Goal: Transaction & Acquisition: Purchase product/service

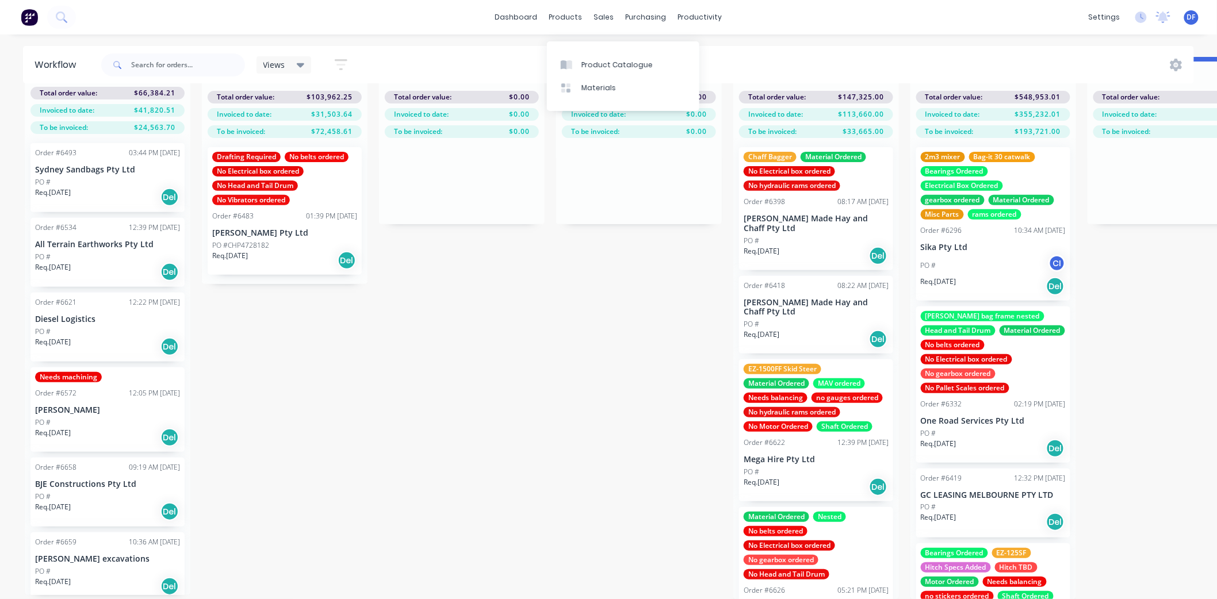
scroll to position [695, 0]
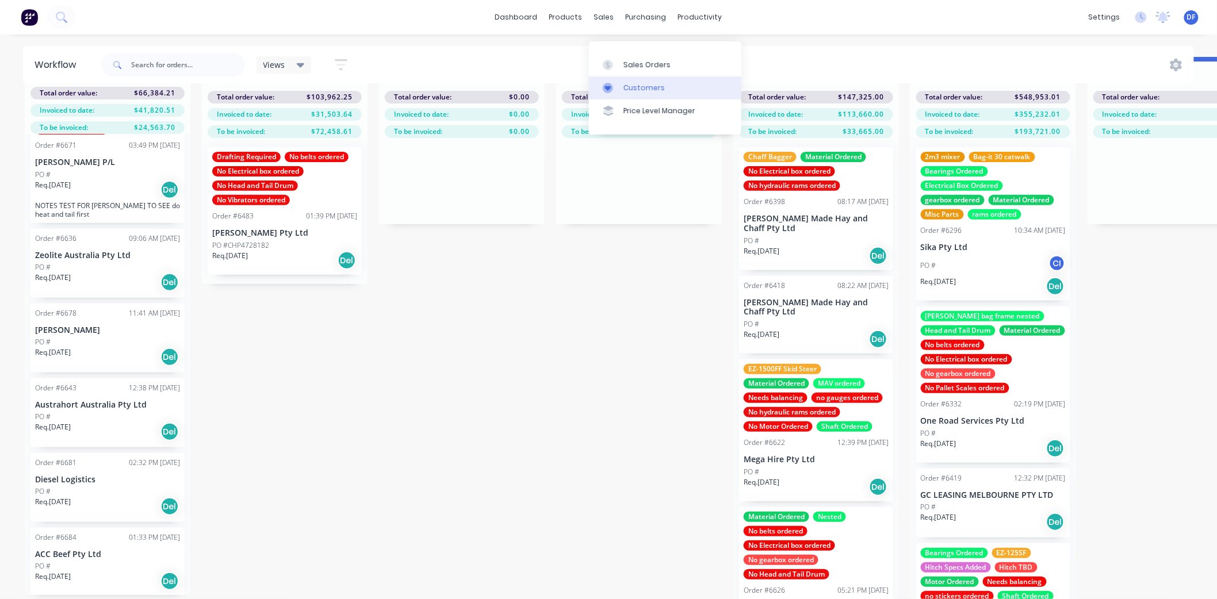
click at [629, 83] on div "Customers" at bounding box center [643, 88] width 41 height 10
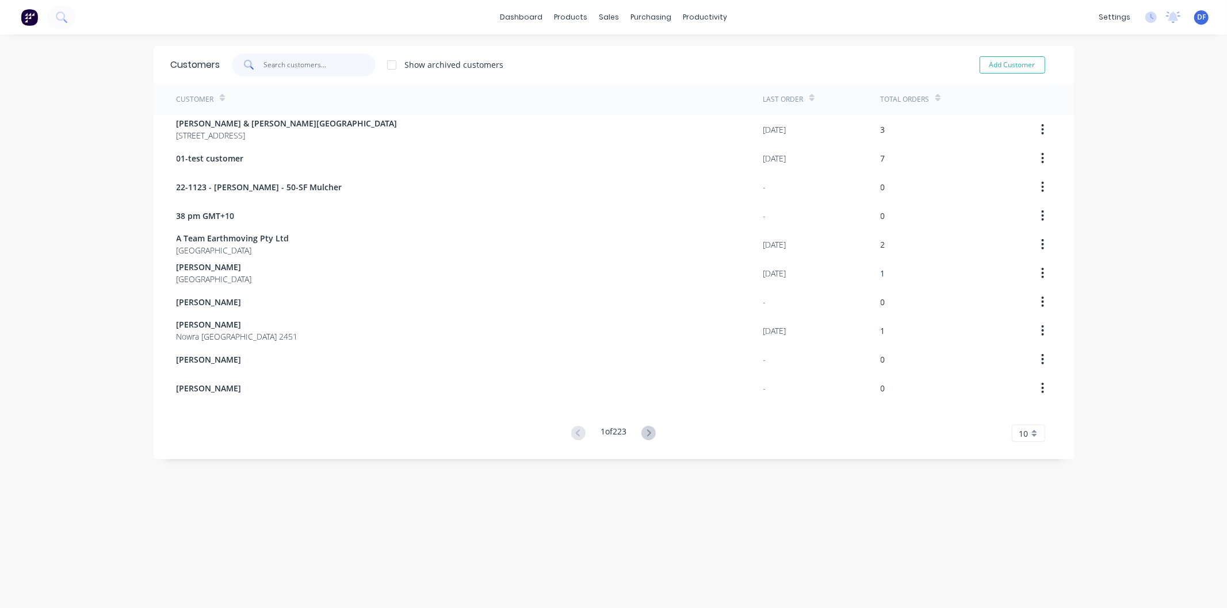
click at [311, 64] on input "text" at bounding box center [319, 64] width 112 height 23
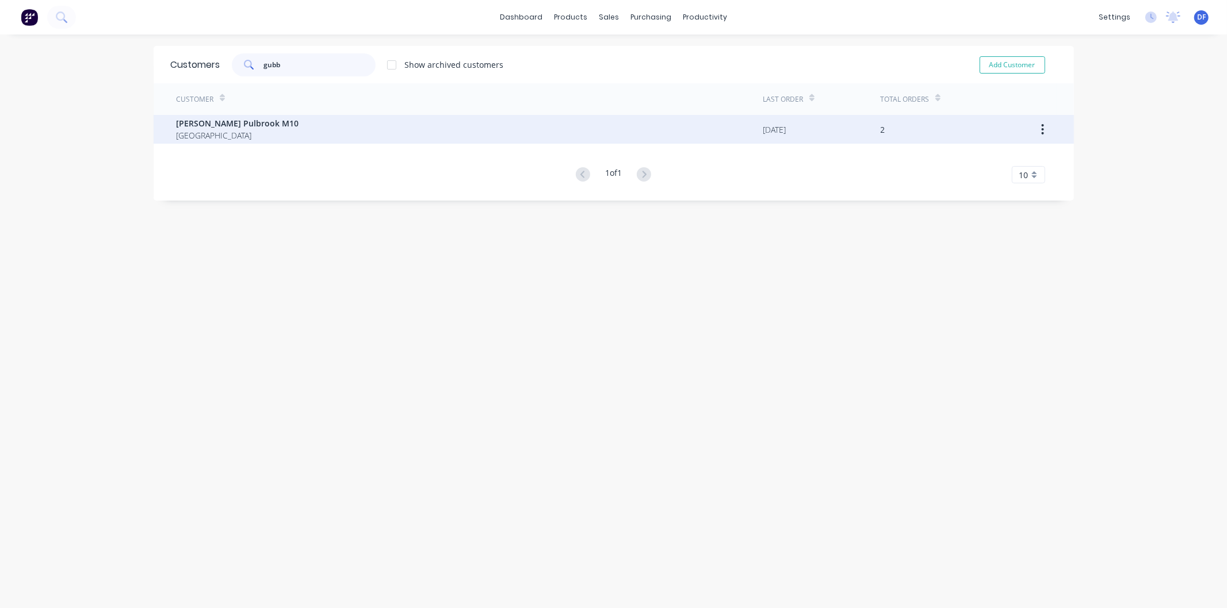
type input "gubb"
click at [221, 122] on span "[PERSON_NAME] Pulbrook M10" at bounding box center [238, 123] width 122 height 12
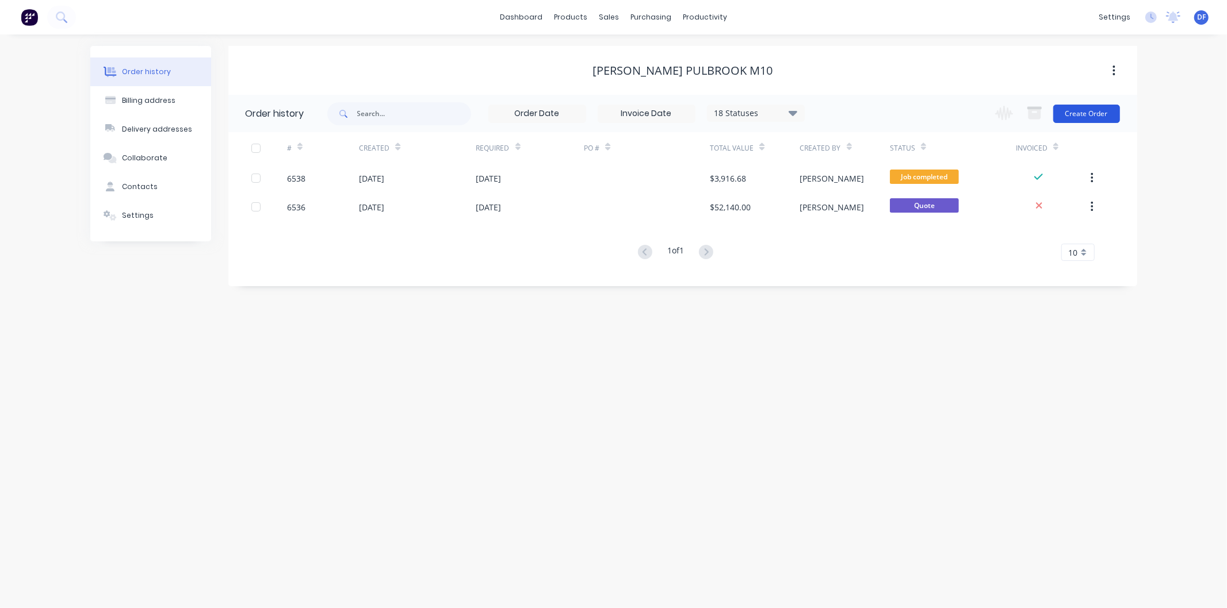
click at [1074, 111] on button "Create Order" at bounding box center [1086, 114] width 67 height 18
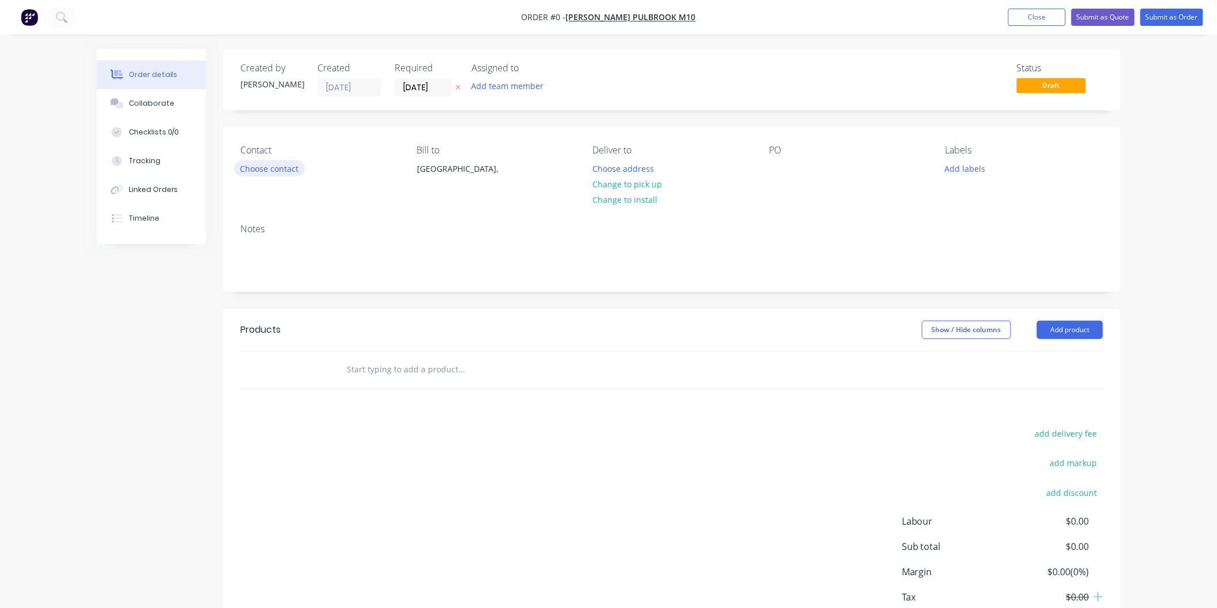
click at [286, 173] on button "Choose contact" at bounding box center [269, 168] width 71 height 16
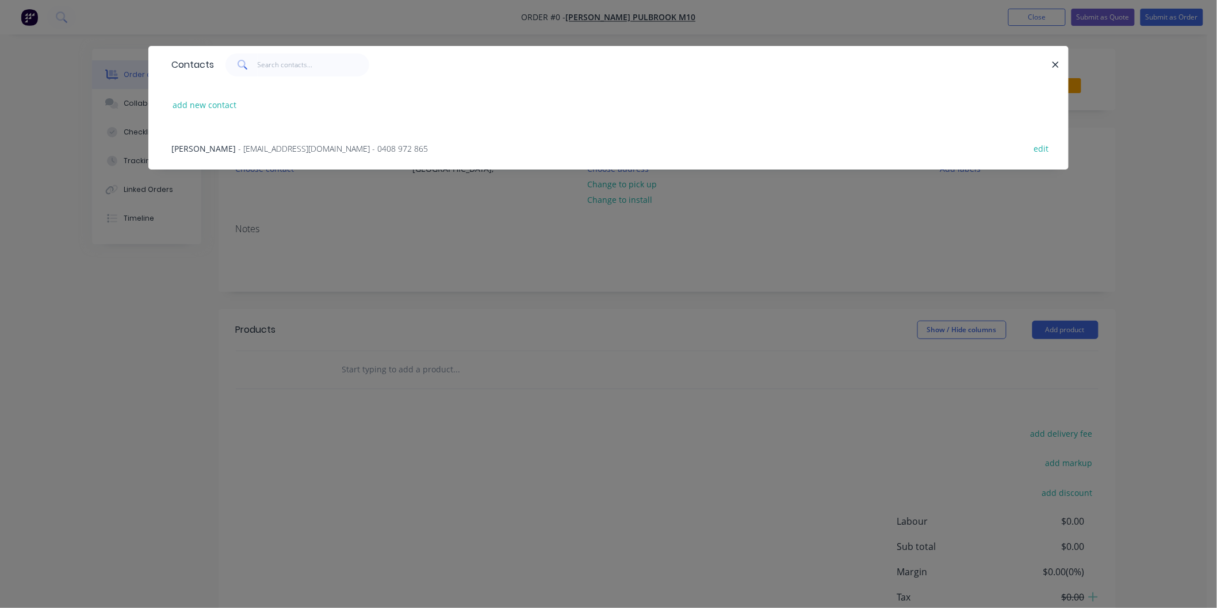
click at [238, 148] on span "- [EMAIL_ADDRESS][DOMAIN_NAME] - 0408 972 865" at bounding box center [333, 148] width 190 height 11
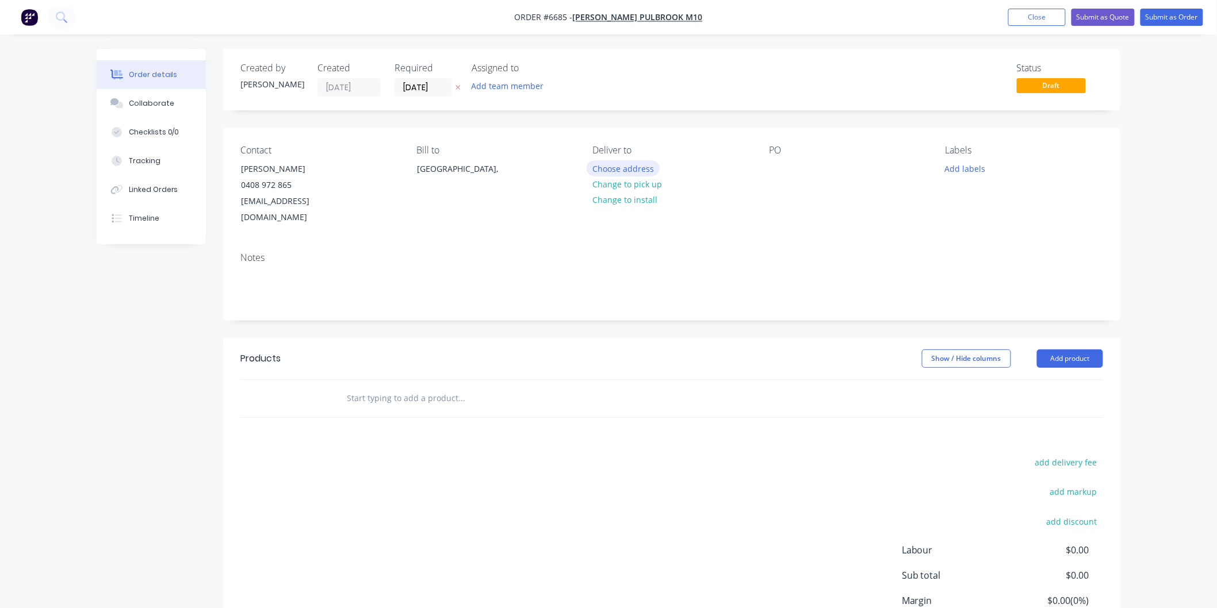
click at [614, 168] on button "Choose address" at bounding box center [624, 168] width 74 height 16
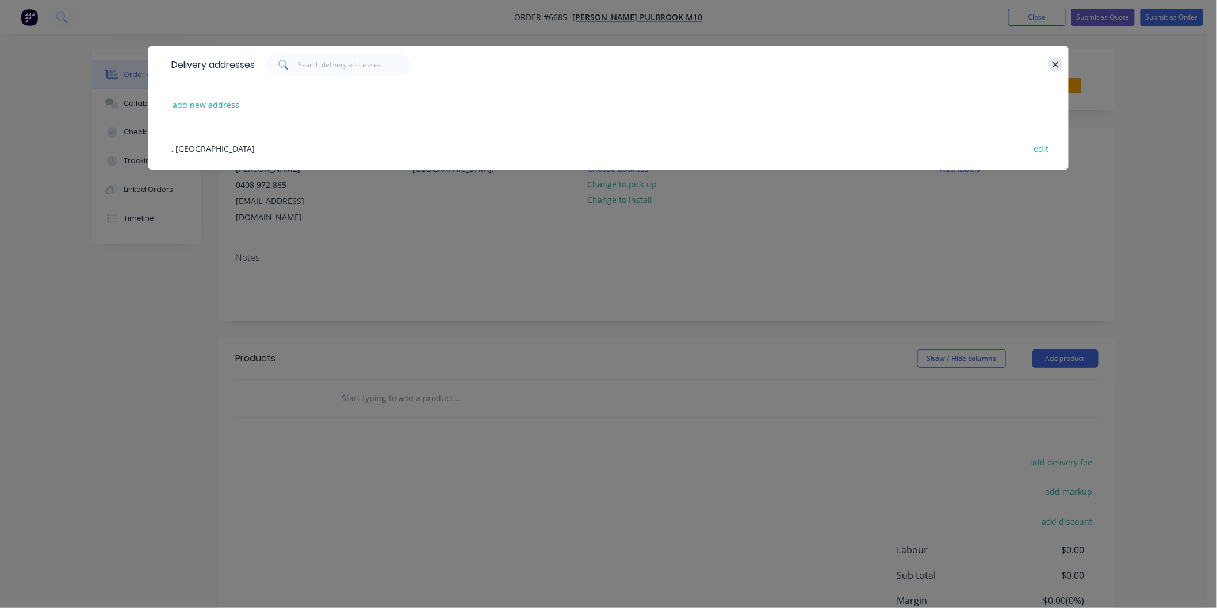
click at [1057, 62] on icon "button" at bounding box center [1055, 65] width 6 height 6
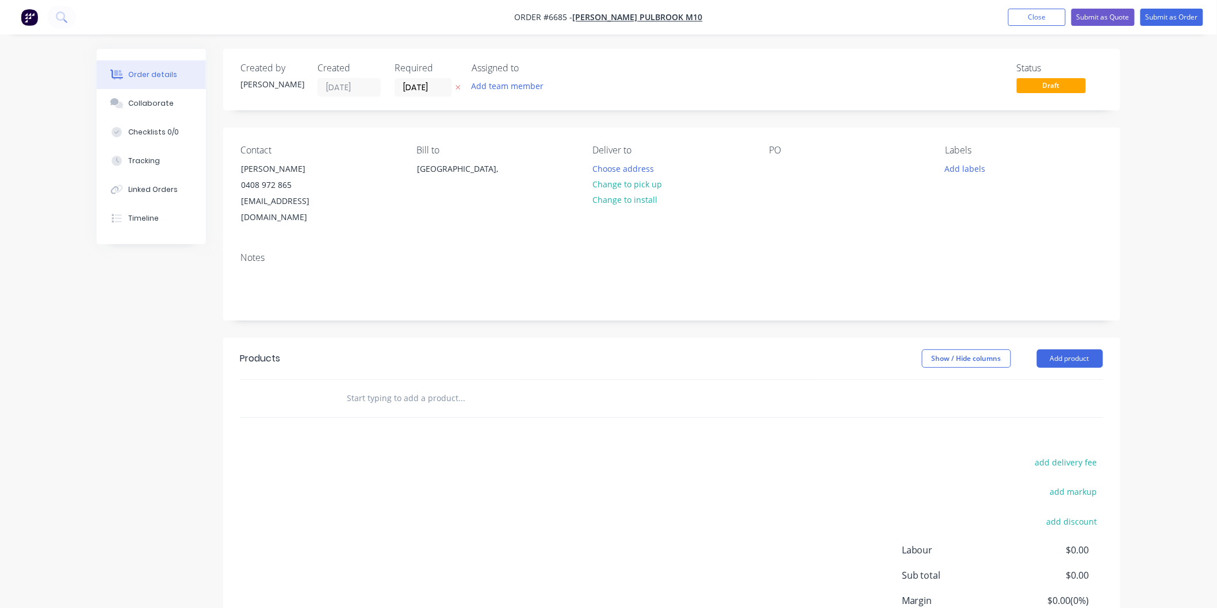
click at [382, 387] on input "text" at bounding box center [461, 398] width 230 height 23
drag, startPoint x: 347, startPoint y: 382, endPoint x: 354, endPoint y: 372, distance: 12.1
click at [348, 387] on input "[PERSON_NAME] rubber to suit bag-it 30" at bounding box center [461, 398] width 230 height 23
click at [355, 387] on input "sKirt rubber to suit bag-it 30" at bounding box center [461, 398] width 230 height 23
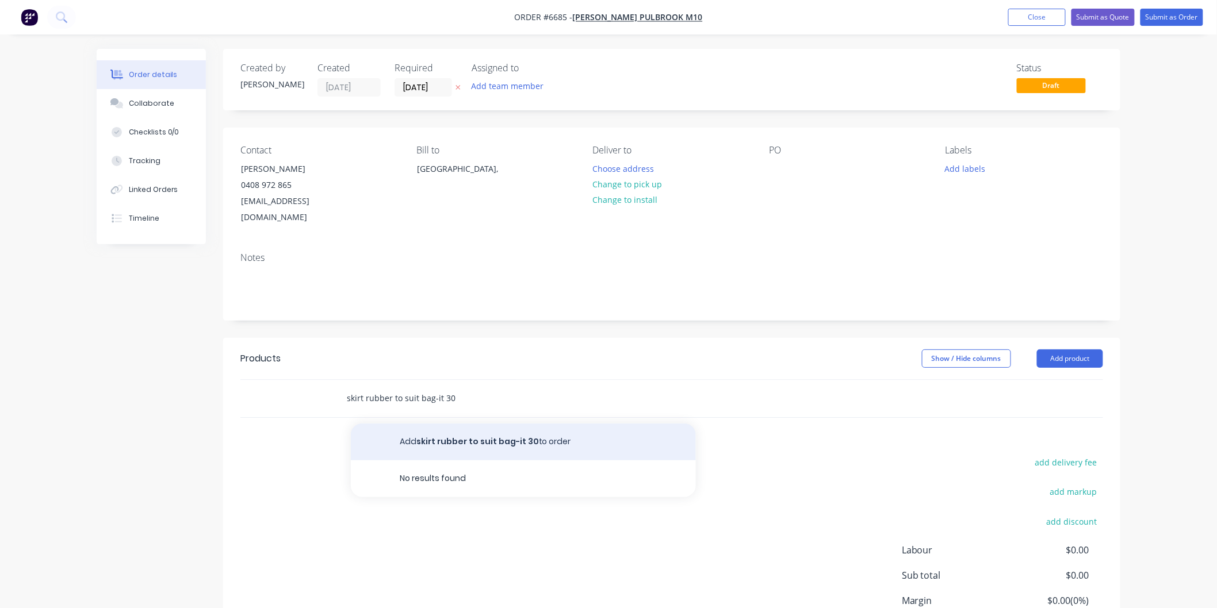
type input "skirt rubber to suit bag-it 30"
click at [467, 426] on button "Add skirt rubber to suit bag-it 30 to order" at bounding box center [523, 442] width 345 height 37
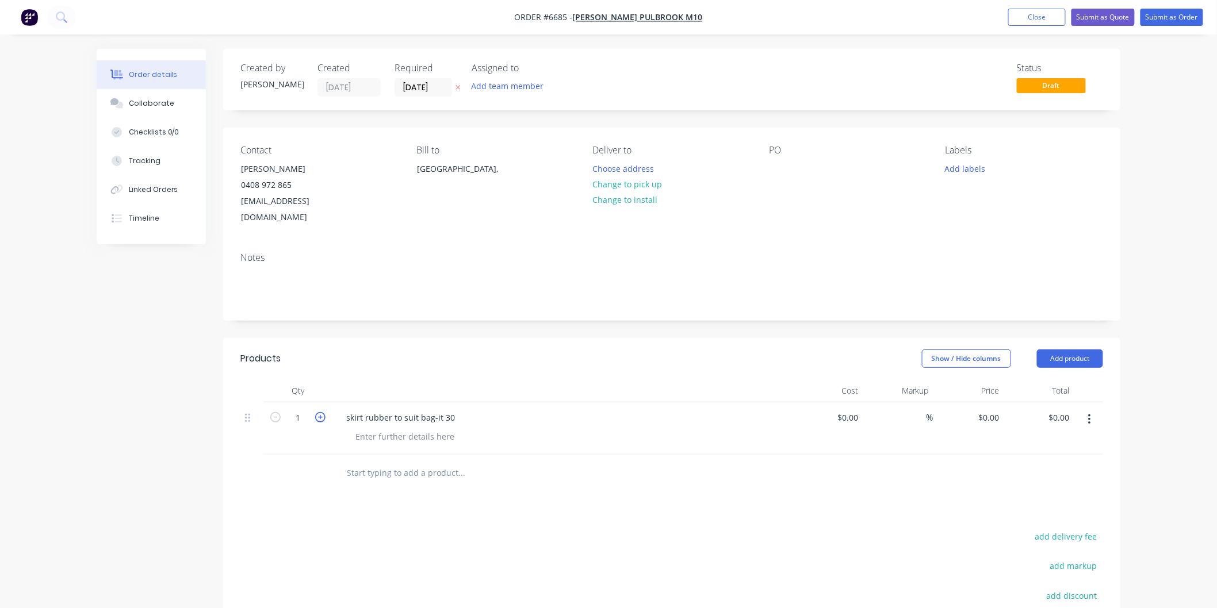
click at [319, 412] on icon "button" at bounding box center [320, 417] width 10 height 10
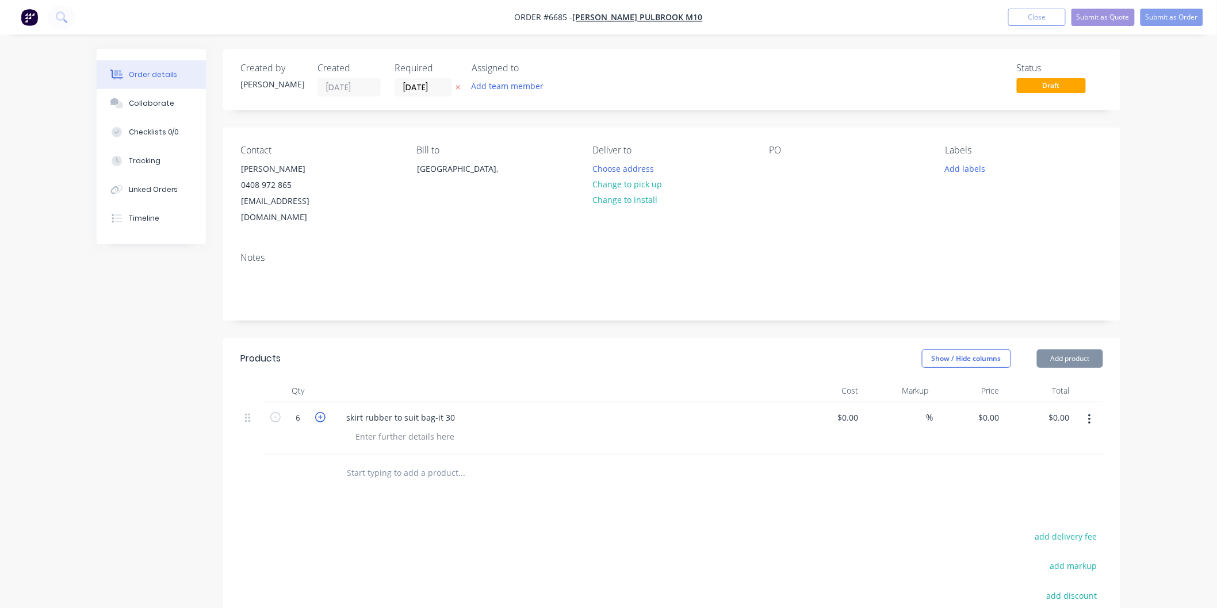
click at [319, 412] on icon "button" at bounding box center [320, 417] width 10 height 10
click at [321, 412] on icon "button" at bounding box center [320, 417] width 10 height 10
type input "8"
click at [991, 409] on input "0" at bounding box center [997, 417] width 13 height 17
type input "$96.00"
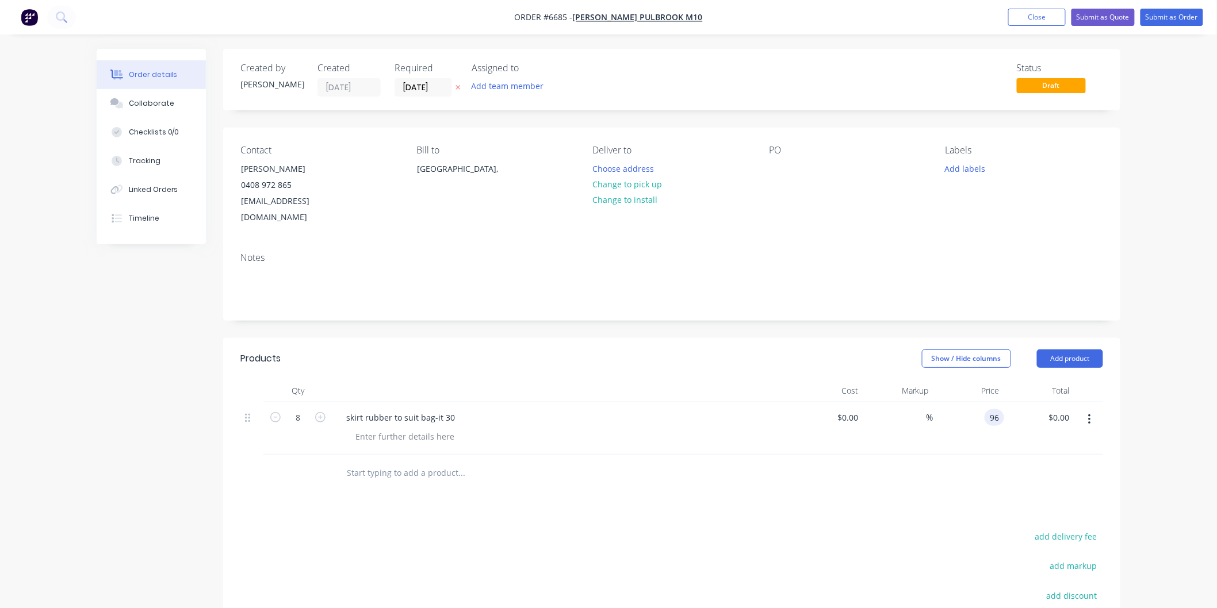
type input "$768.00"
click at [982, 423] on div "$96.00 96" at bounding box center [968, 429] width 71 height 52
click at [354, 462] on input "text" at bounding box center [461, 473] width 230 height 23
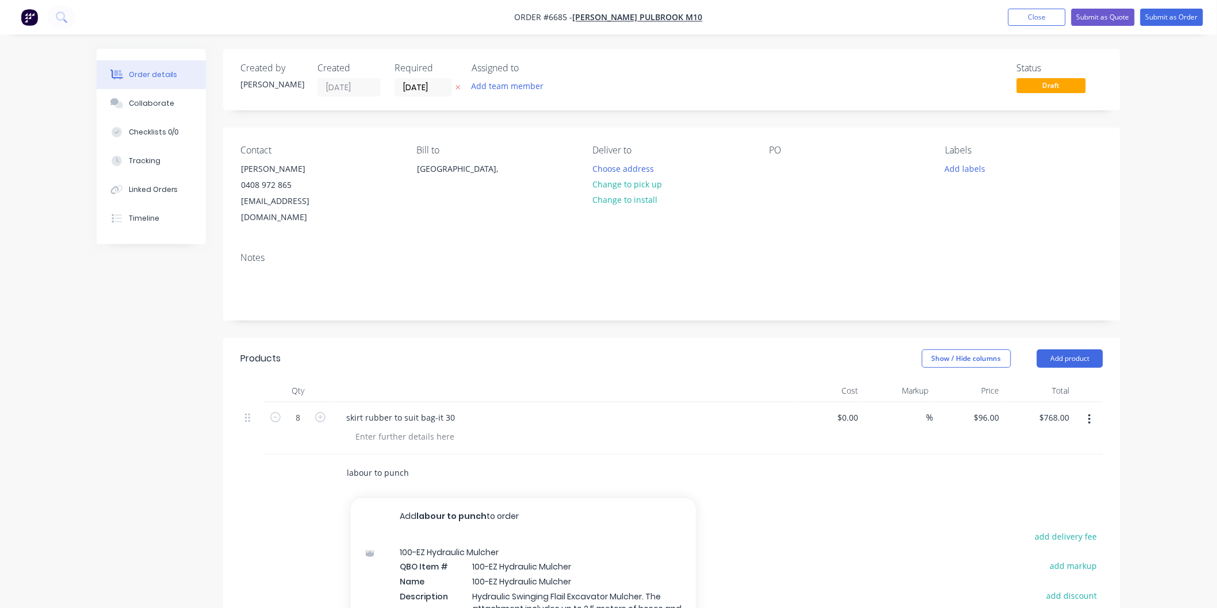
click at [382, 462] on input "labour to punch" at bounding box center [461, 473] width 230 height 23
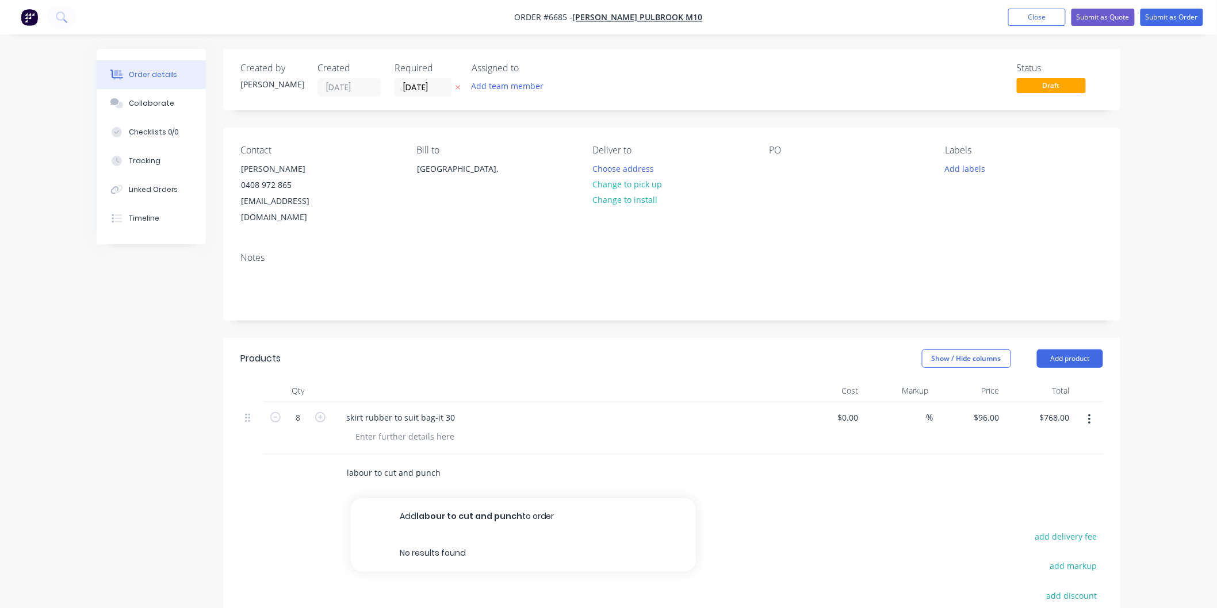
click at [443, 462] on input "labour to cut and punch" at bounding box center [461, 473] width 230 height 23
click at [413, 462] on input "labour to cut and punch" at bounding box center [461, 473] width 230 height 23
click at [469, 462] on input "labour to cut and pre punch" at bounding box center [461, 473] width 230 height 23
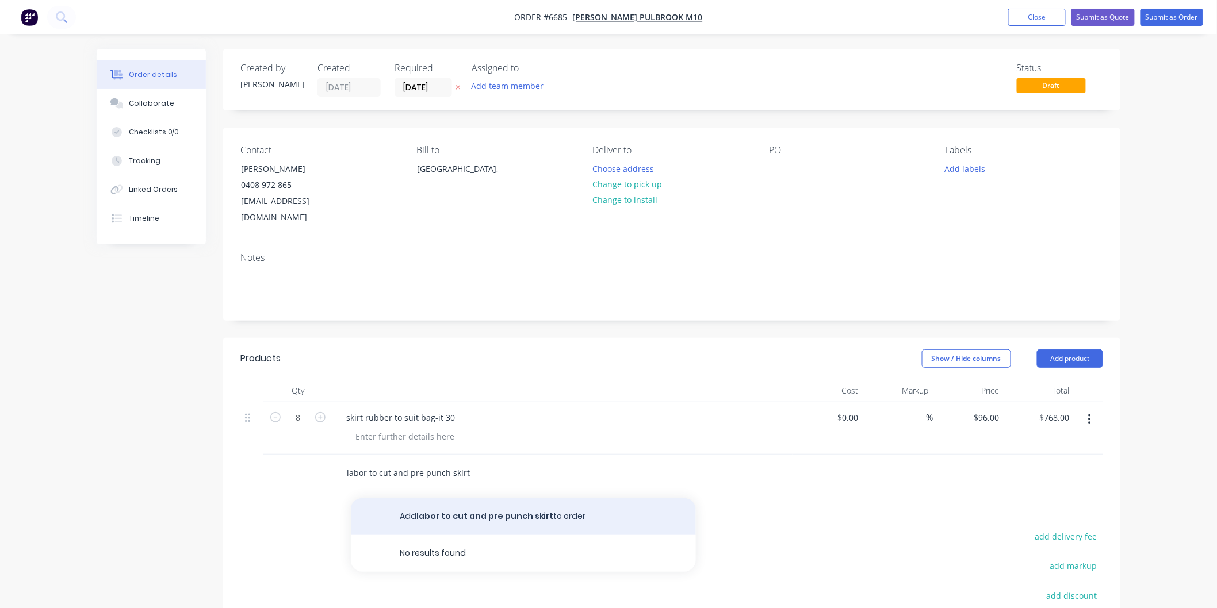
type input "labor to cut and pre punch skirt"
click at [444, 501] on button "Add labor to cut and pre punch skirt to order" at bounding box center [523, 517] width 345 height 37
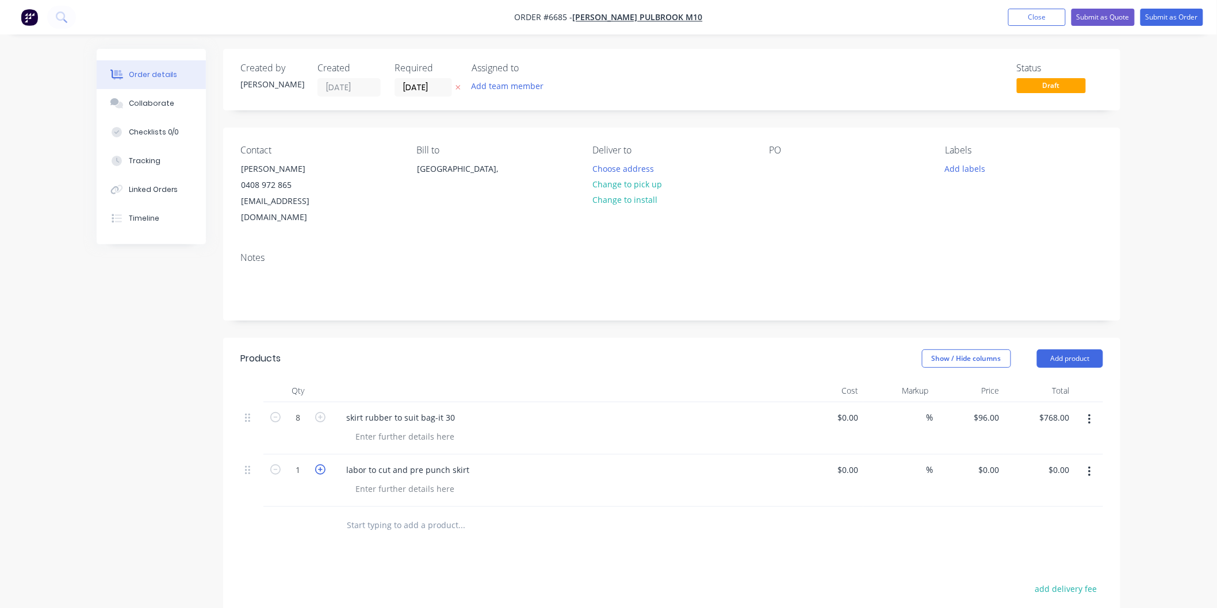
click at [319, 465] on icon "button" at bounding box center [320, 470] width 10 height 10
type input "2"
click at [990, 462] on div "$0.00 $0.00" at bounding box center [988, 470] width 31 height 17
type input "$120.00"
type input "$240.00"
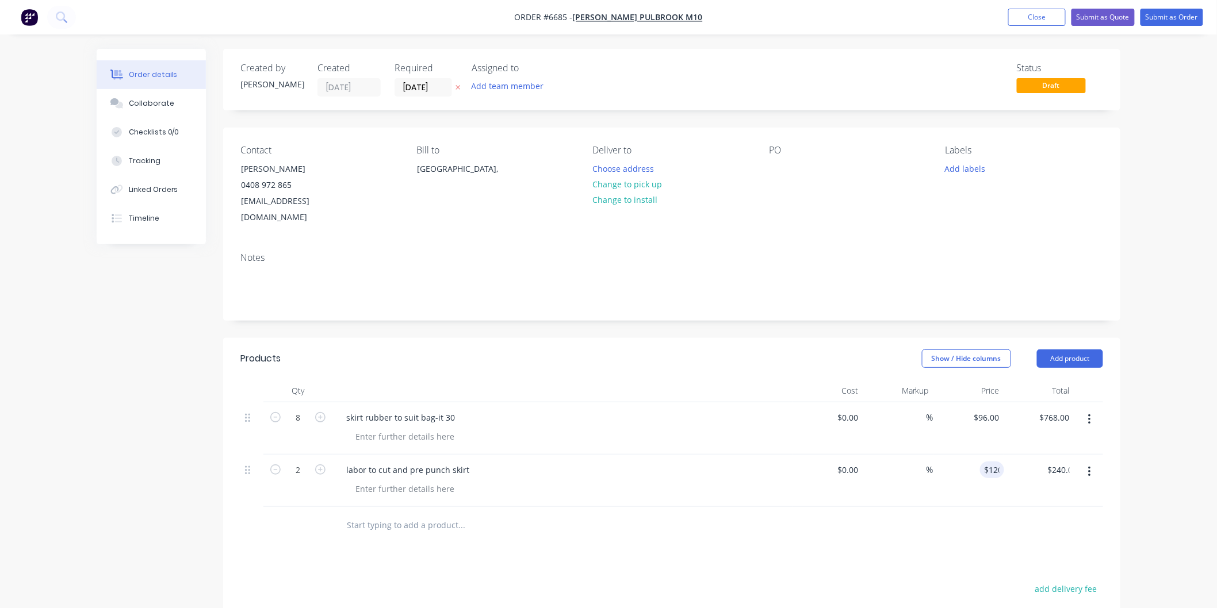
drag, startPoint x: 650, startPoint y: 423, endPoint x: 652, endPoint y: 407, distance: 16.3
click at [652, 428] on div at bounding box center [567, 436] width 442 height 17
click at [1093, 16] on button "Submit as Quote" at bounding box center [1102, 17] width 63 height 17
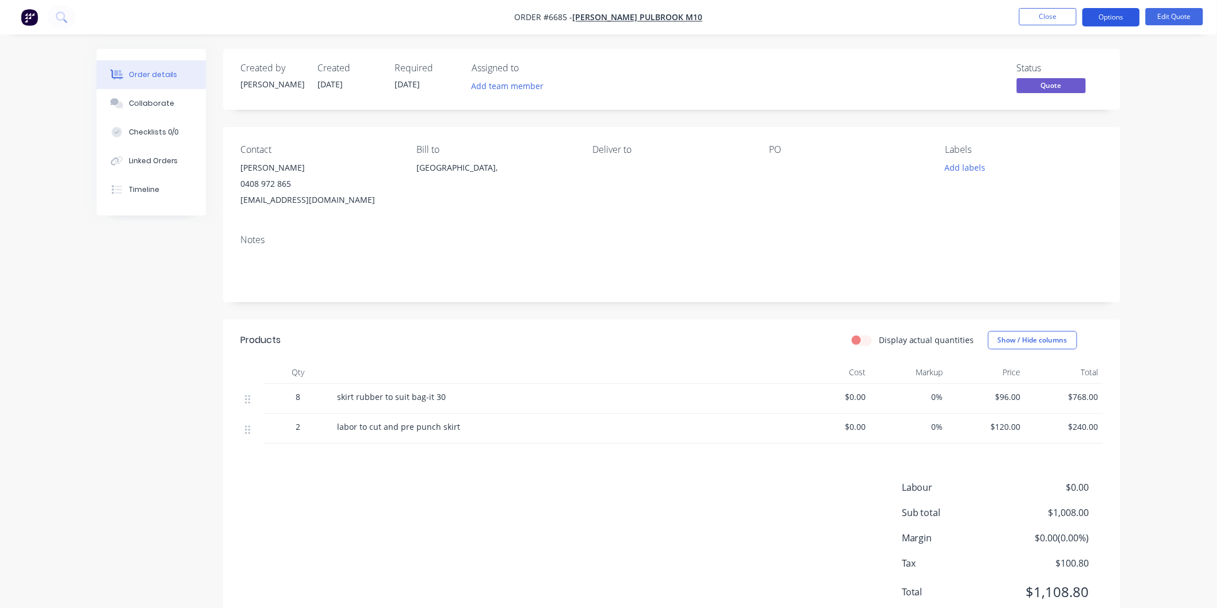
click at [1102, 17] on button "Options" at bounding box center [1111, 17] width 58 height 18
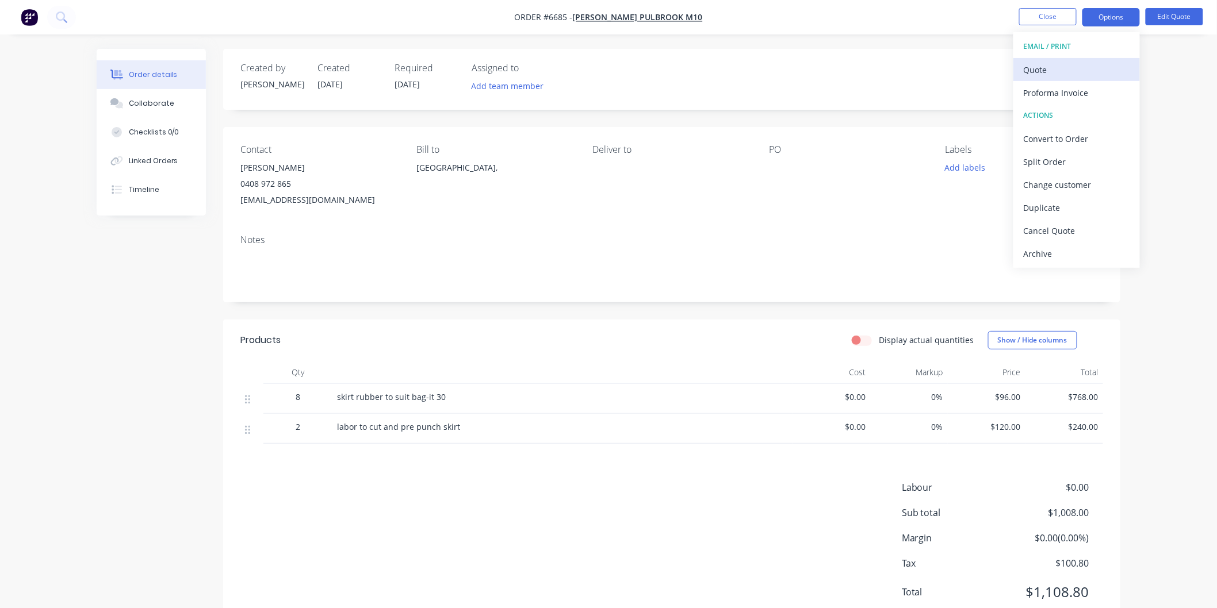
click at [1051, 70] on div "Quote" at bounding box center [1077, 70] width 106 height 17
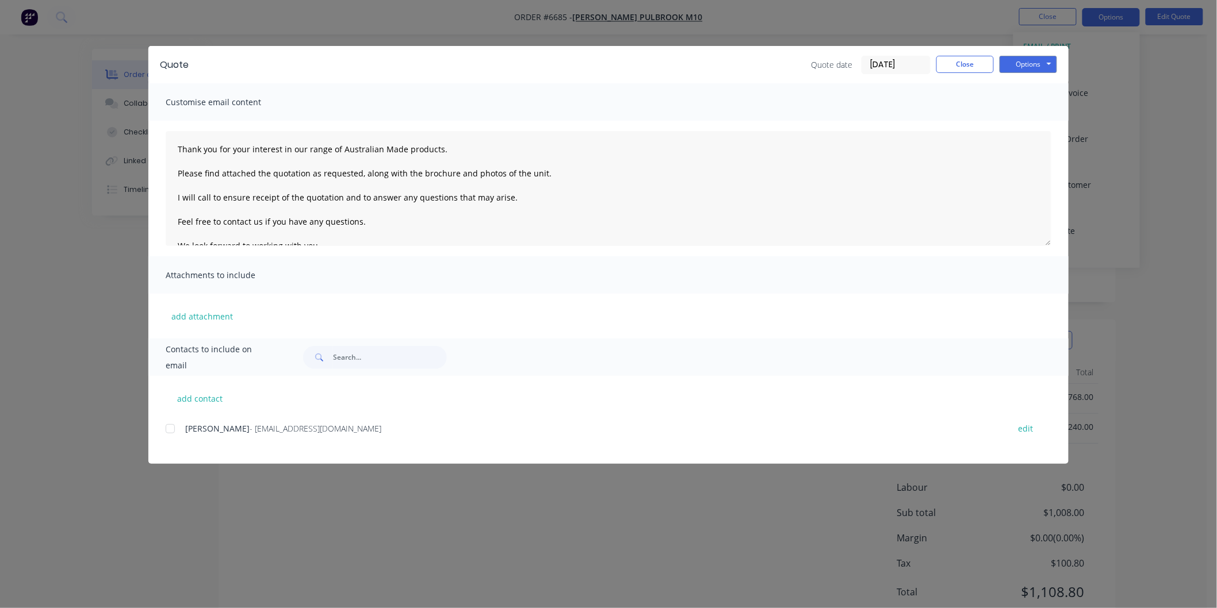
click at [170, 426] on div at bounding box center [170, 429] width 23 height 23
click at [177, 146] on textarea "Thank you for your interest in our range of Australian Made products. Please fi…" at bounding box center [609, 188] width 886 height 115
click at [193, 154] on textarea "Thank you for your interest in our range of Australian Made products. Please fi…" at bounding box center [609, 188] width 886 height 115
type textarea "[PERSON_NAME]/[PERSON_NAME] Thank you for your interest in our range of Austral…"
click at [1024, 60] on button "Options" at bounding box center [1029, 64] width 58 height 17
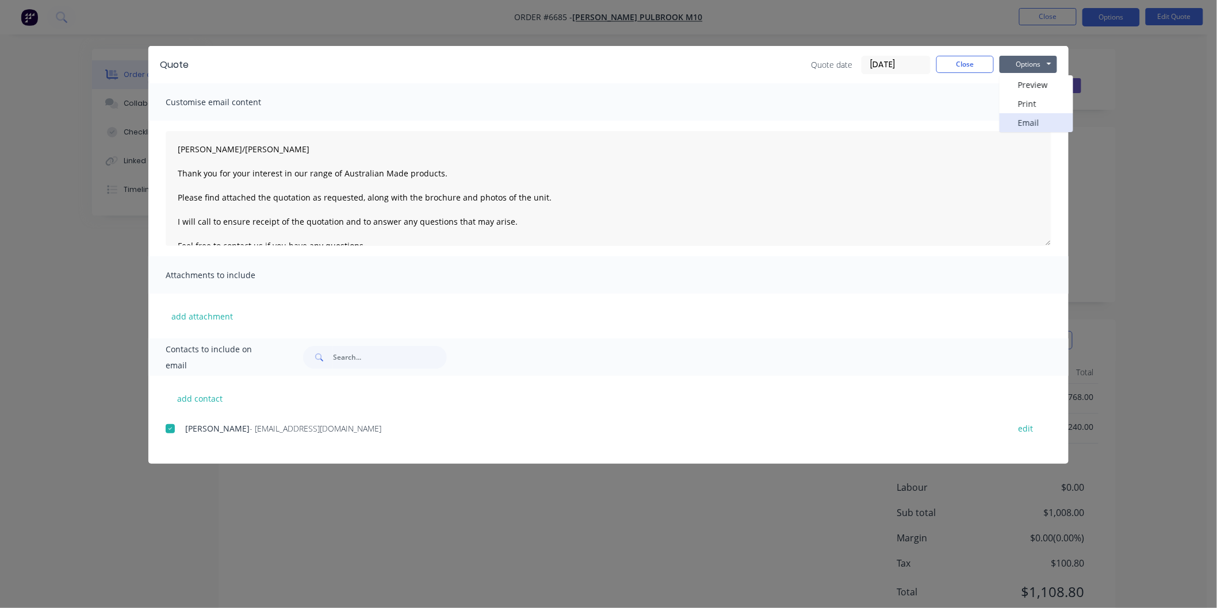
click at [1025, 118] on button "Email" at bounding box center [1037, 122] width 74 height 19
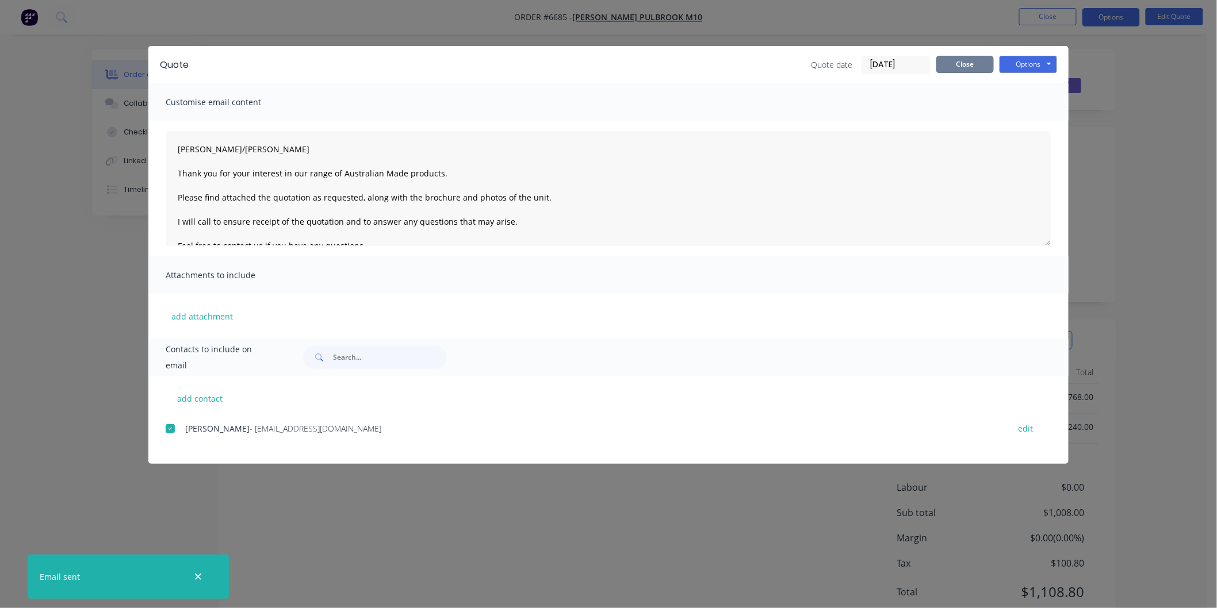
drag, startPoint x: 967, startPoint y: 58, endPoint x: 962, endPoint y: 84, distance: 26.4
click at [967, 58] on button "Close" at bounding box center [965, 64] width 58 height 17
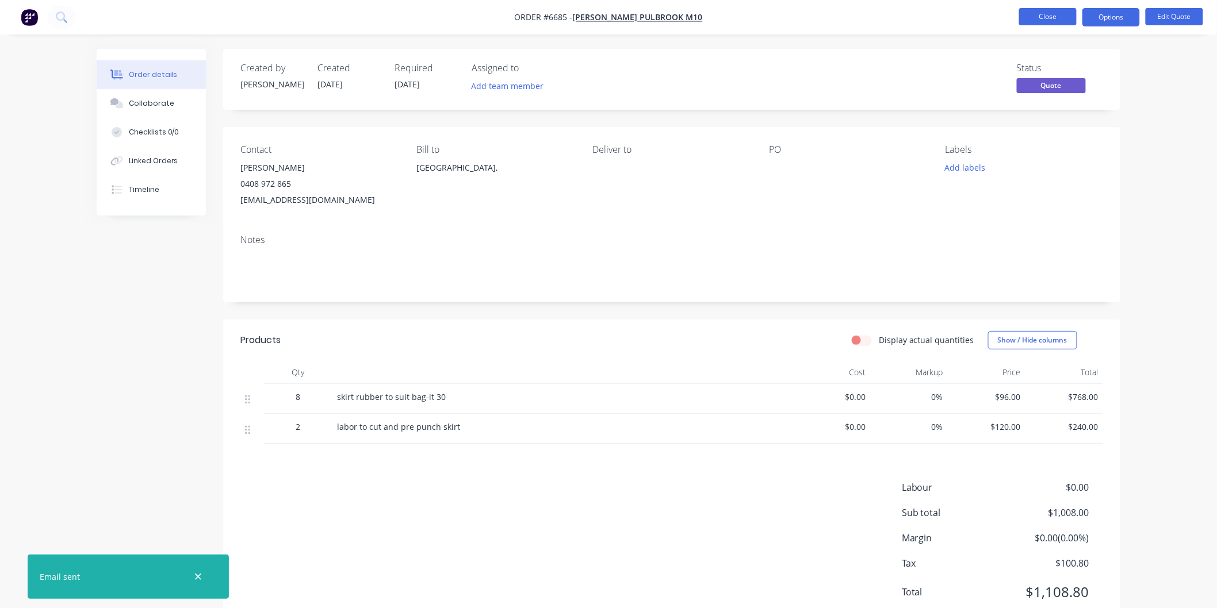
click at [1043, 13] on button "Close" at bounding box center [1048, 16] width 58 height 17
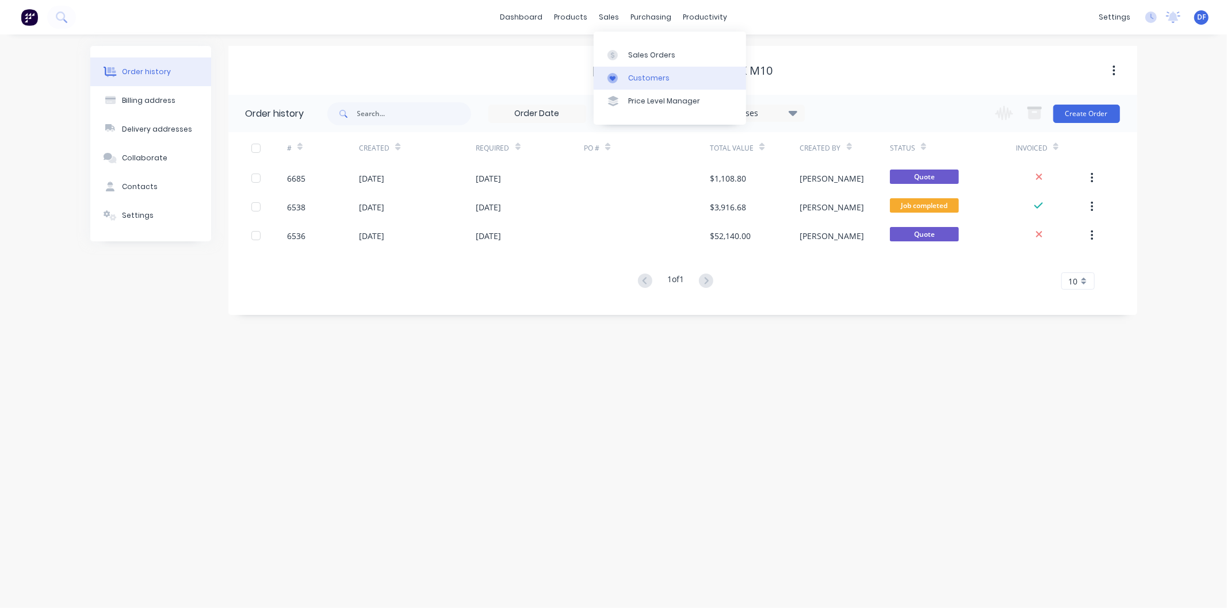
click at [633, 75] on div "Customers" at bounding box center [648, 78] width 41 height 10
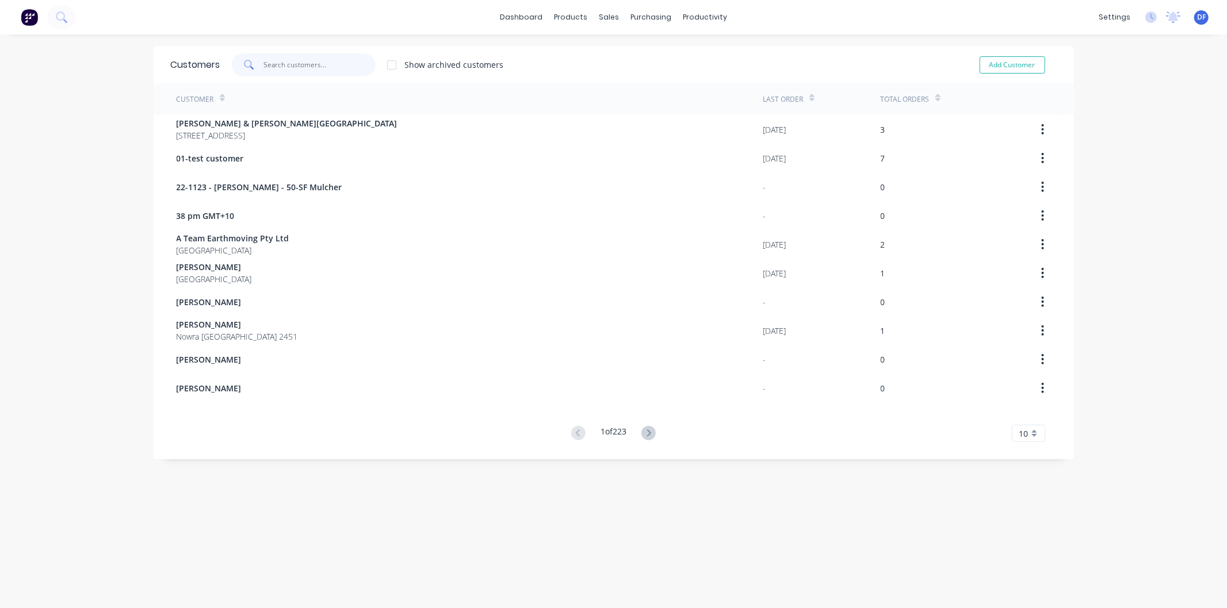
click at [285, 64] on input "text" at bounding box center [319, 64] width 112 height 23
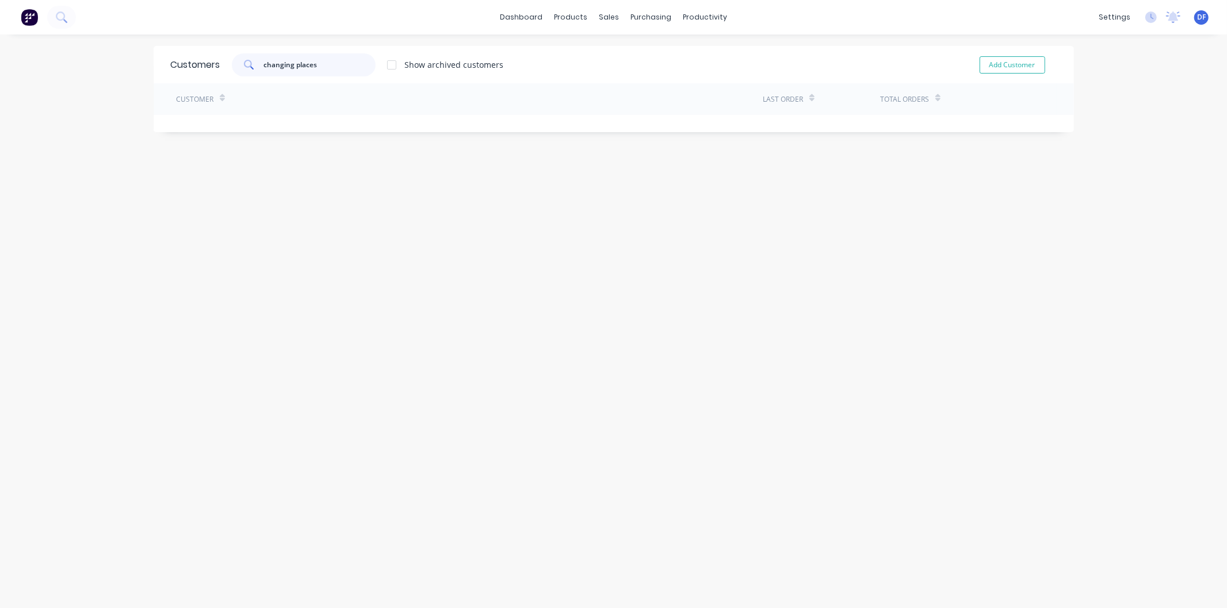
drag, startPoint x: 326, startPoint y: 66, endPoint x: 254, endPoint y: 62, distance: 71.4
click at [254, 63] on div "changing places" at bounding box center [304, 64] width 144 height 23
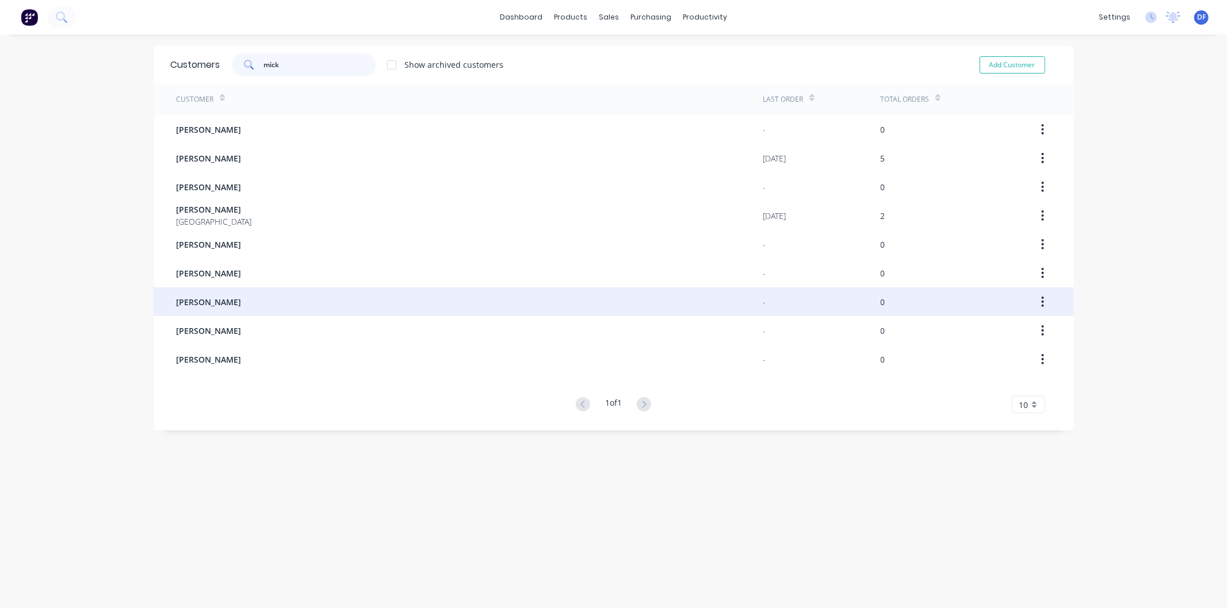
type input "mick"
click at [204, 301] on span "[PERSON_NAME]" at bounding box center [209, 302] width 65 height 12
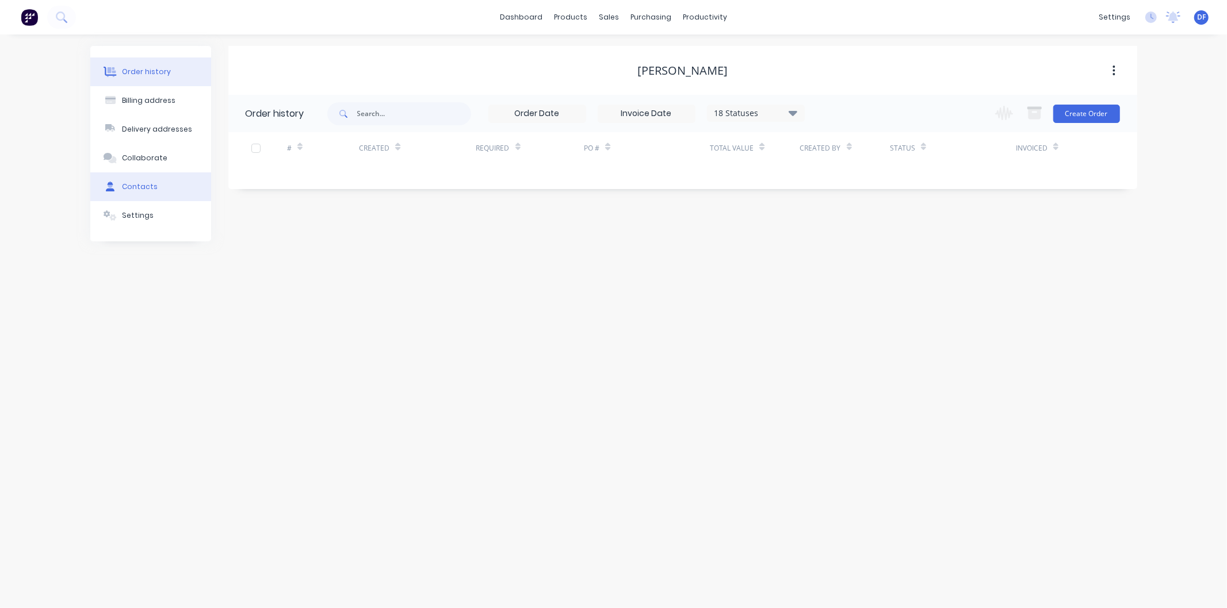
click at [134, 183] on div "Contacts" at bounding box center [140, 187] width 36 height 10
select select "AU"
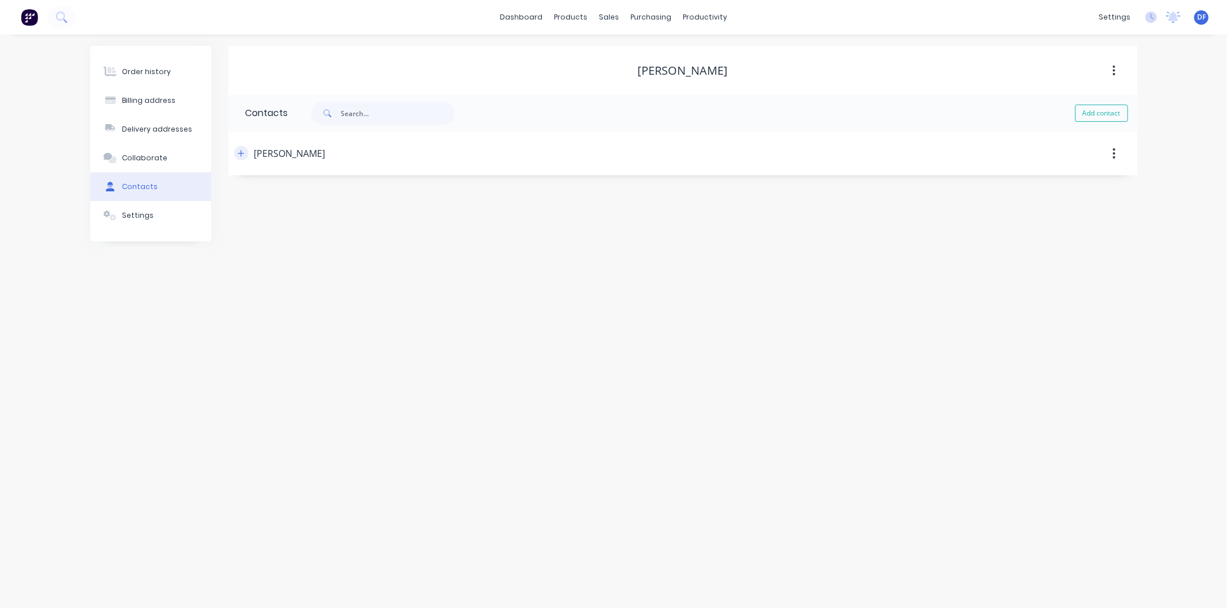
click at [244, 152] on button "button" at bounding box center [241, 153] width 14 height 14
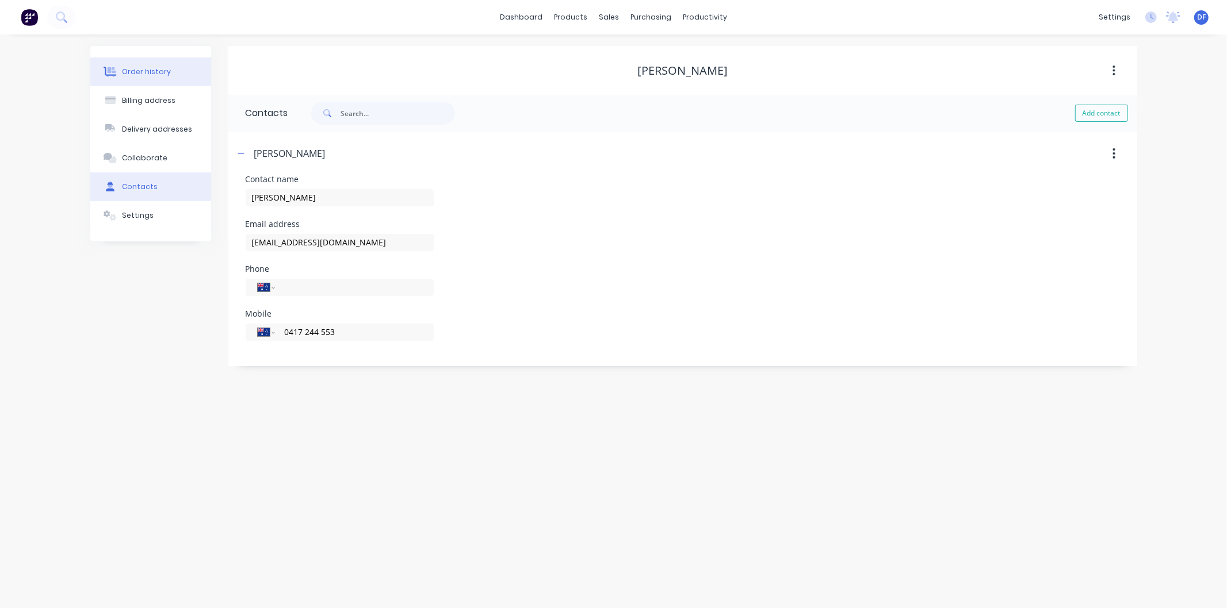
click at [150, 72] on div "Order history" at bounding box center [146, 72] width 49 height 10
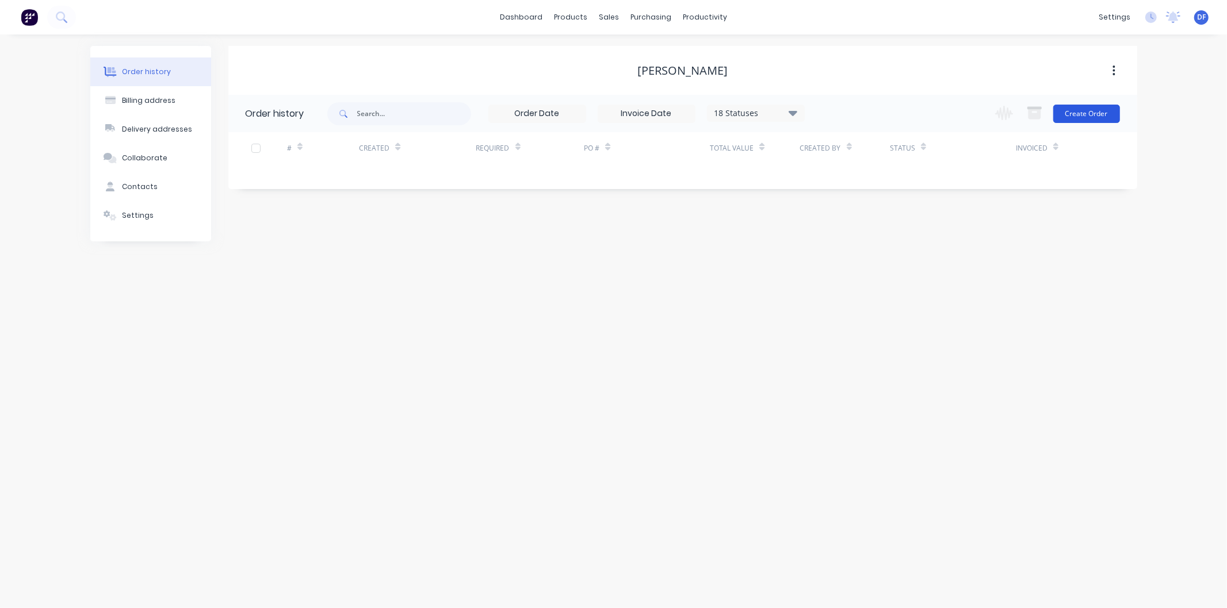
click at [1090, 115] on button "Create Order" at bounding box center [1086, 114] width 67 height 18
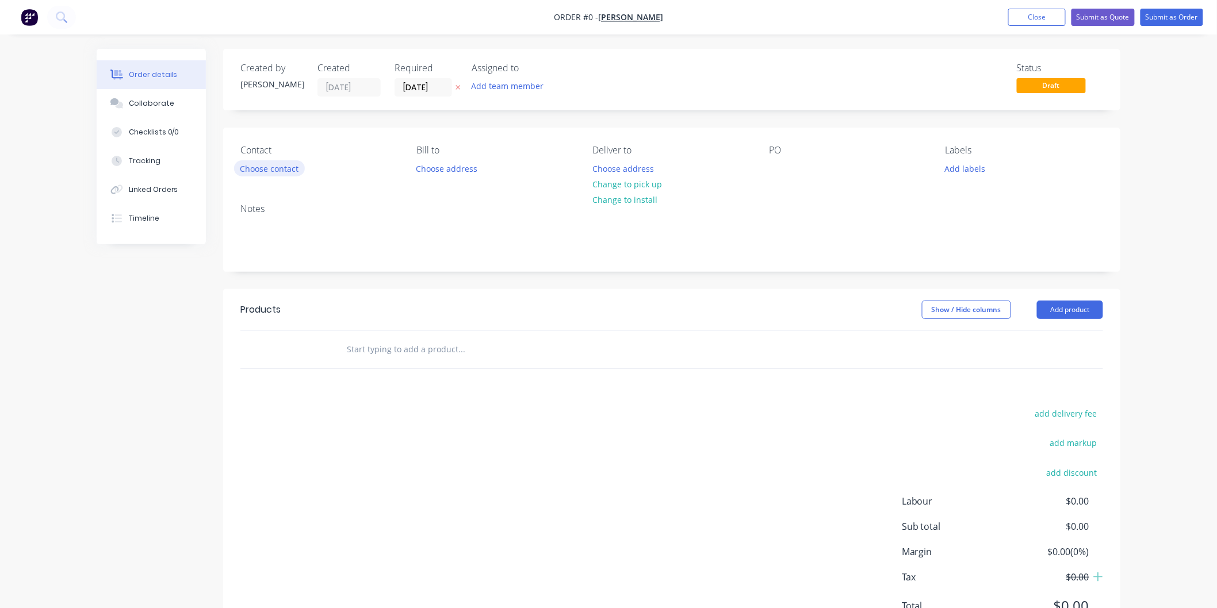
click at [252, 171] on button "Choose contact" at bounding box center [269, 168] width 71 height 16
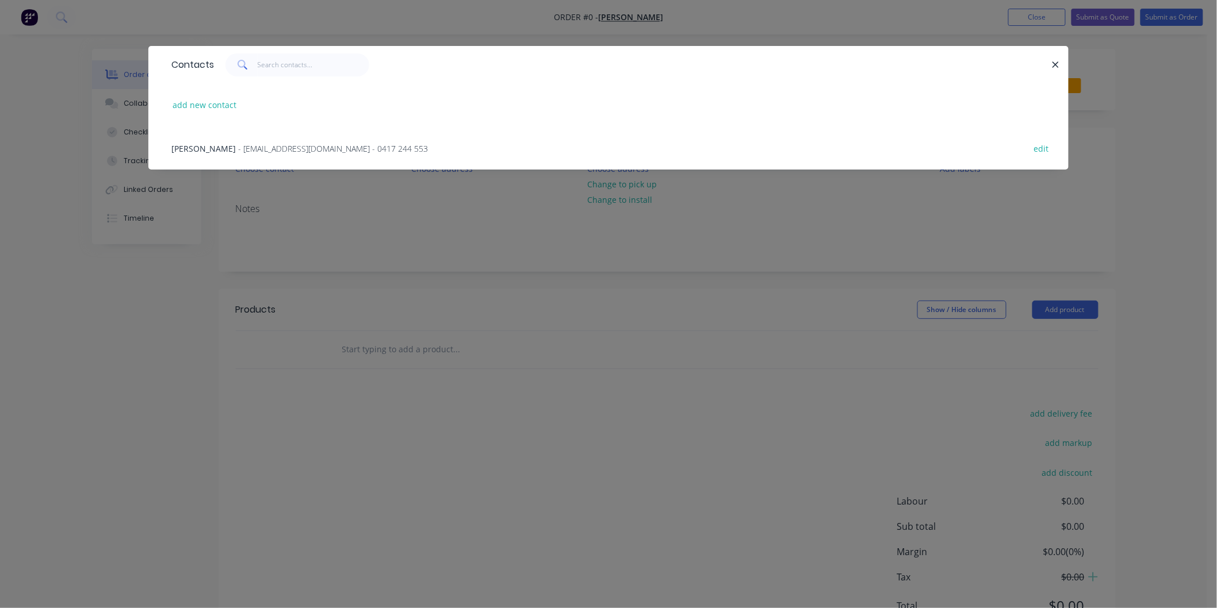
click at [337, 146] on span "- [EMAIL_ADDRESS][DOMAIN_NAME] - 0417 244 553" at bounding box center [333, 148] width 190 height 11
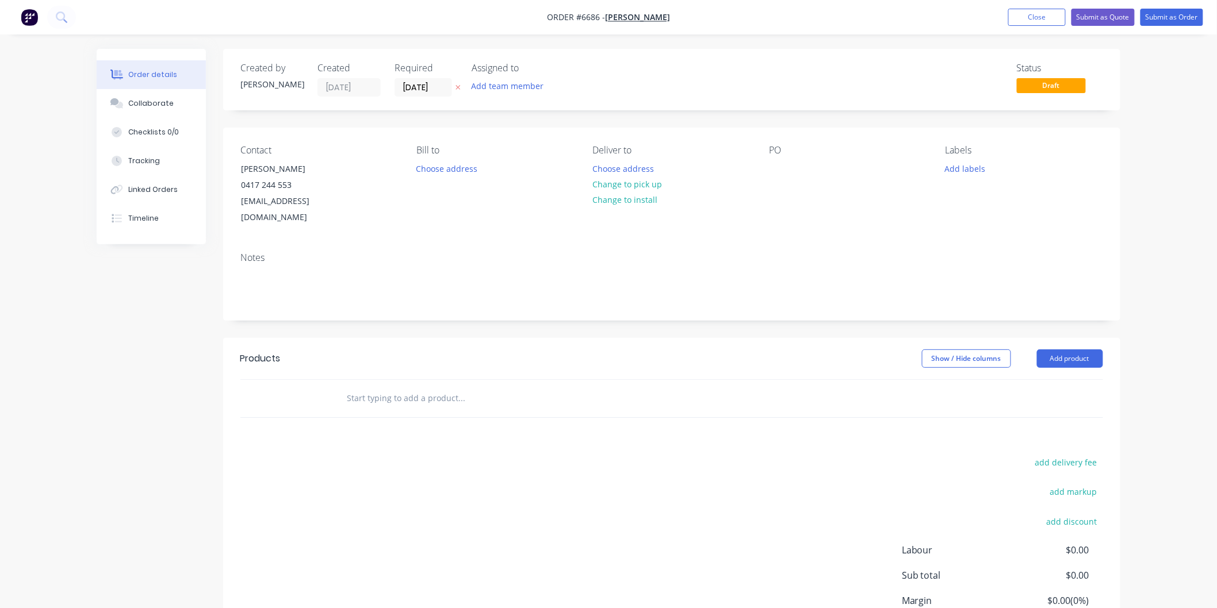
click at [401, 387] on input "text" at bounding box center [461, 398] width 230 height 23
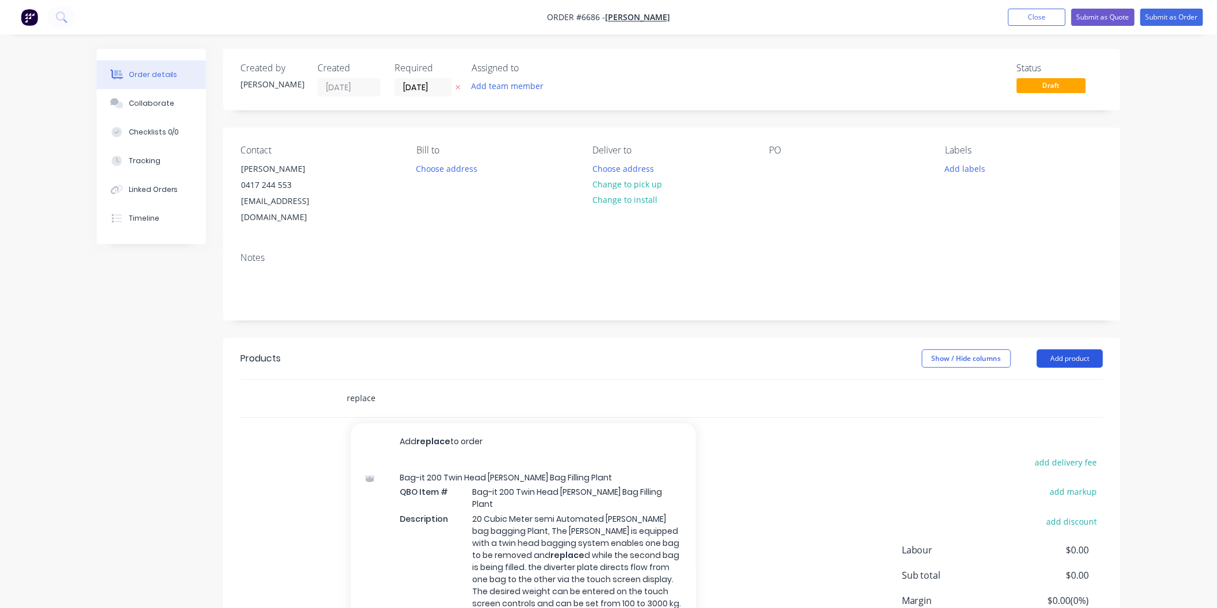
type input "replace"
click at [1068, 350] on button "Add product" at bounding box center [1070, 359] width 66 height 18
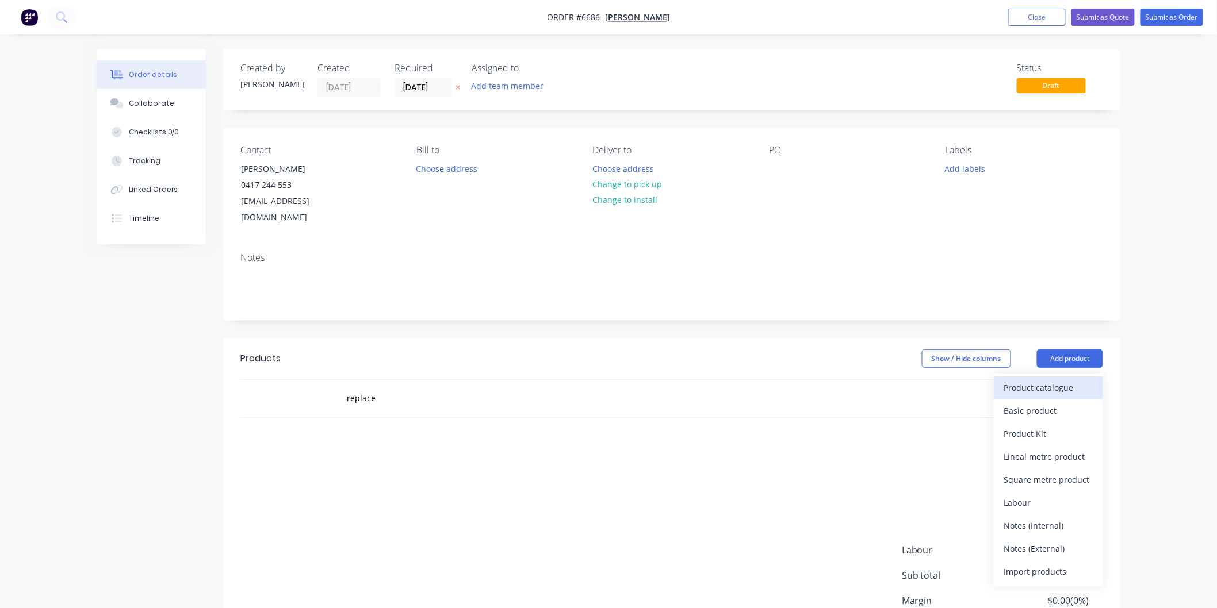
click at [1043, 380] on div "Product catalogue" at bounding box center [1048, 388] width 89 height 17
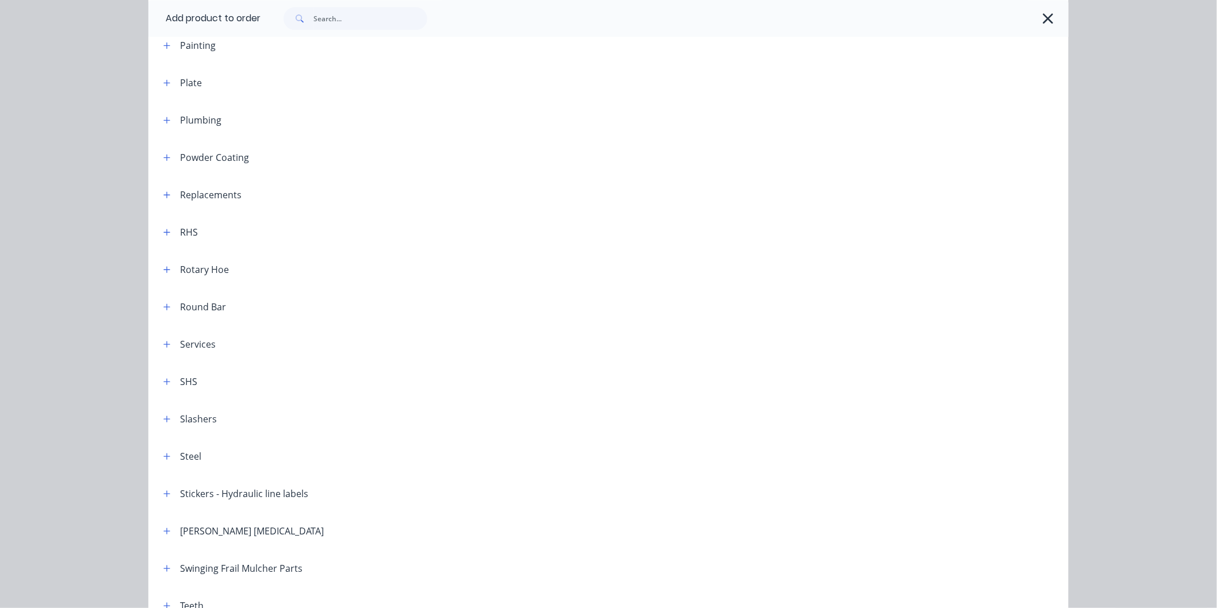
scroll to position [1147, 0]
click at [164, 190] on icon "button" at bounding box center [166, 194] width 7 height 8
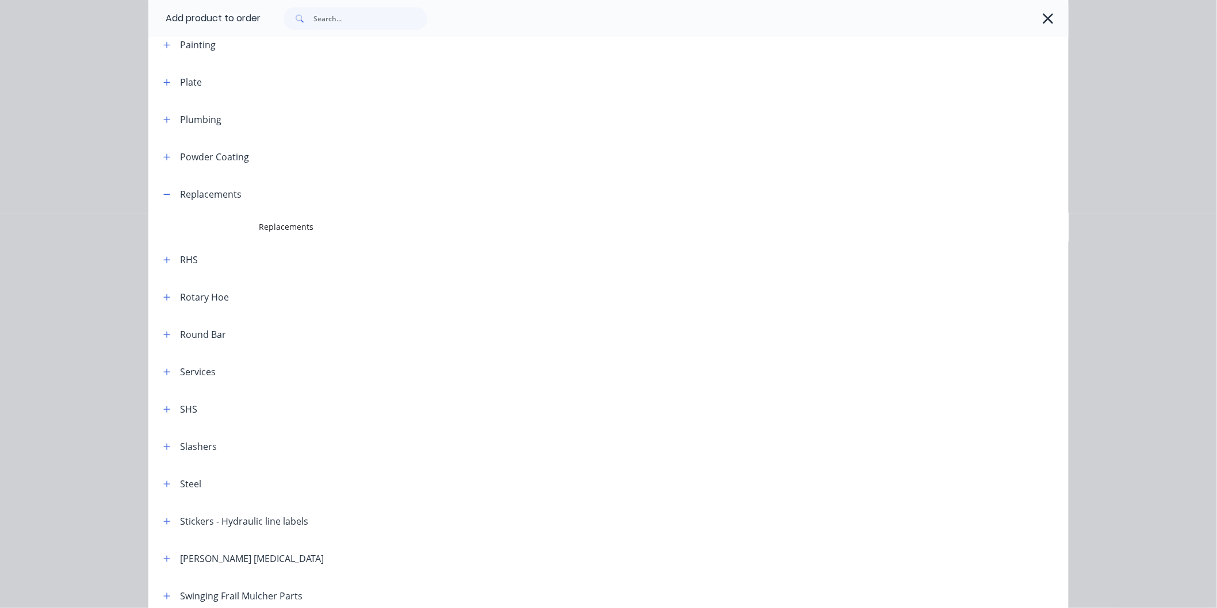
click at [293, 226] on span "Replacements" at bounding box center [583, 227] width 648 height 12
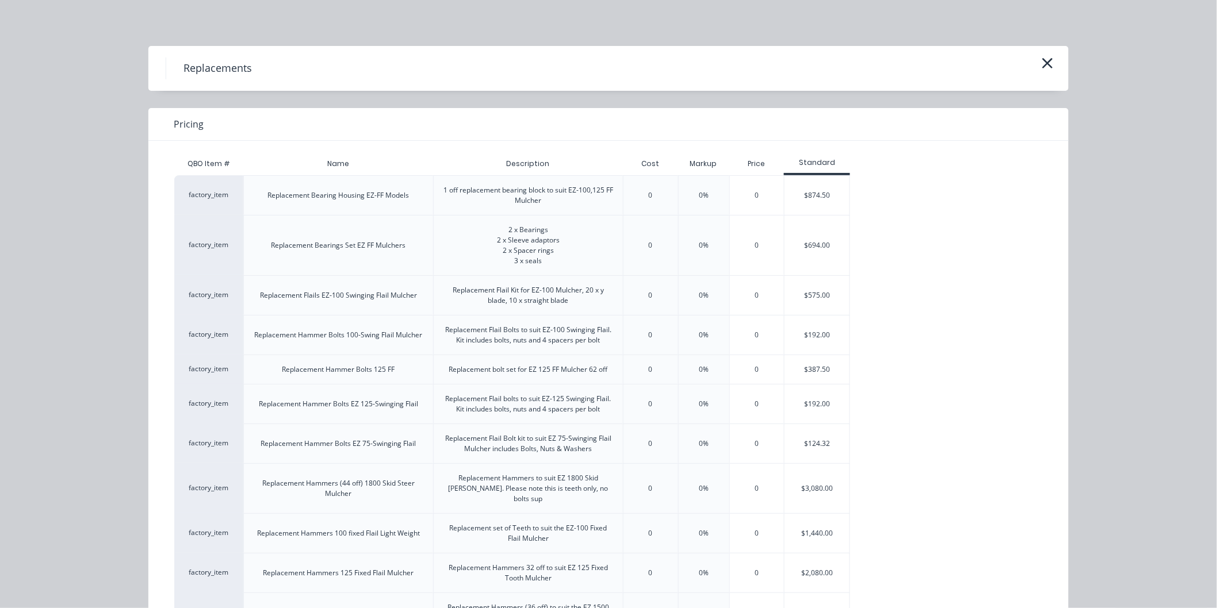
click at [372, 442] on div "Replacement Hammer Bolts EZ 75-Swinging Flail" at bounding box center [338, 444] width 155 height 10
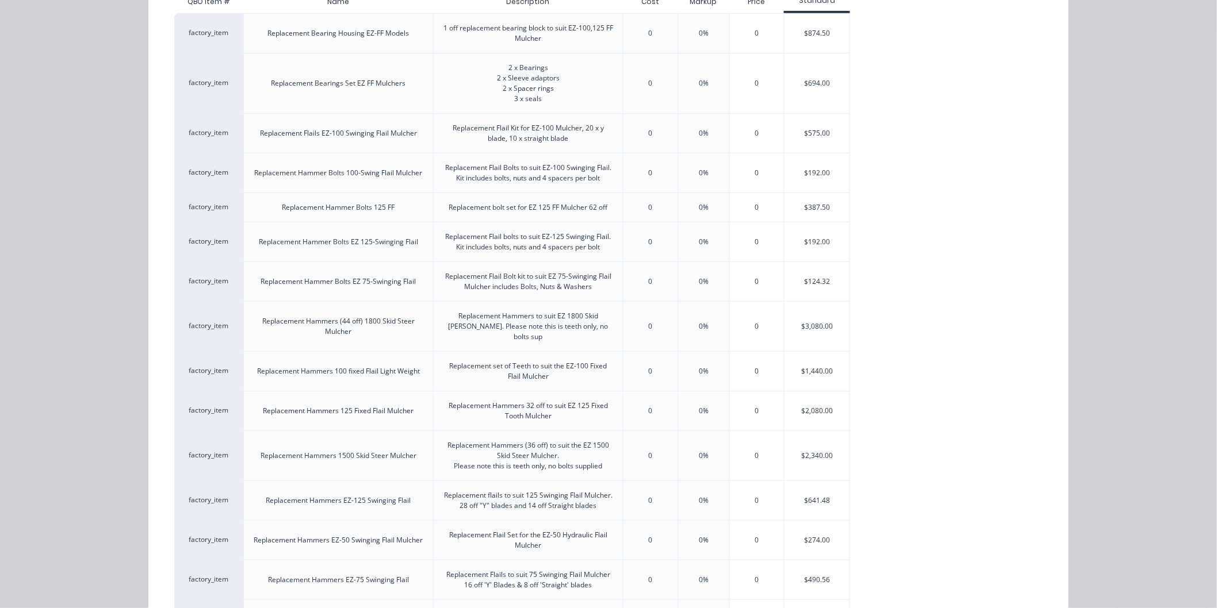
scroll to position [192, 0]
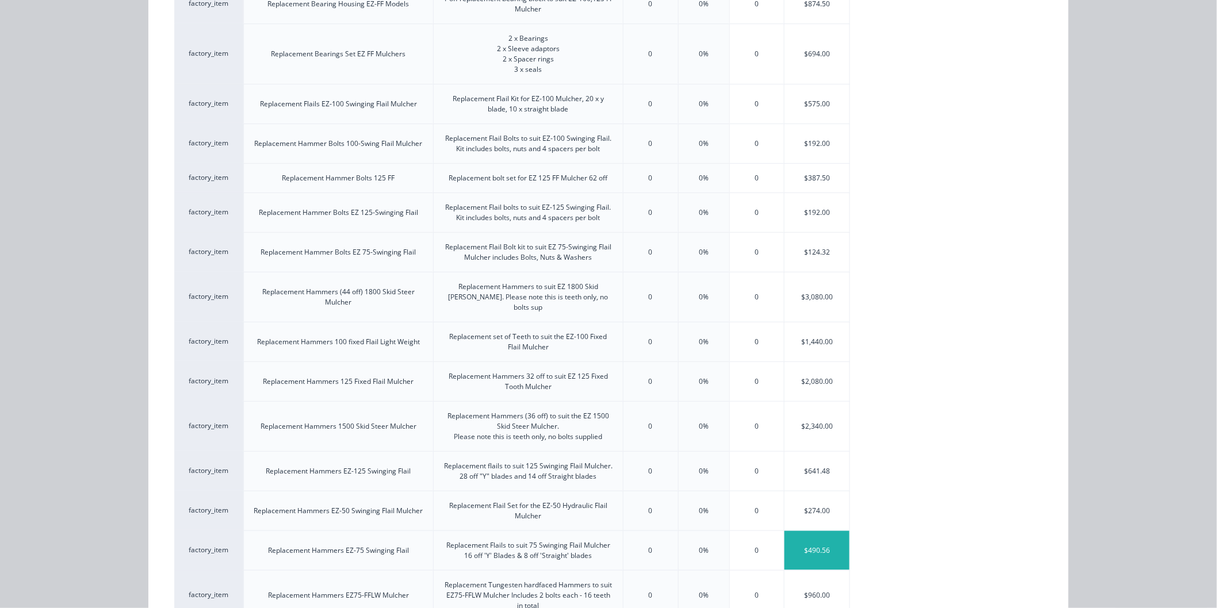
click at [818, 544] on div "$490.56" at bounding box center [816, 550] width 65 height 39
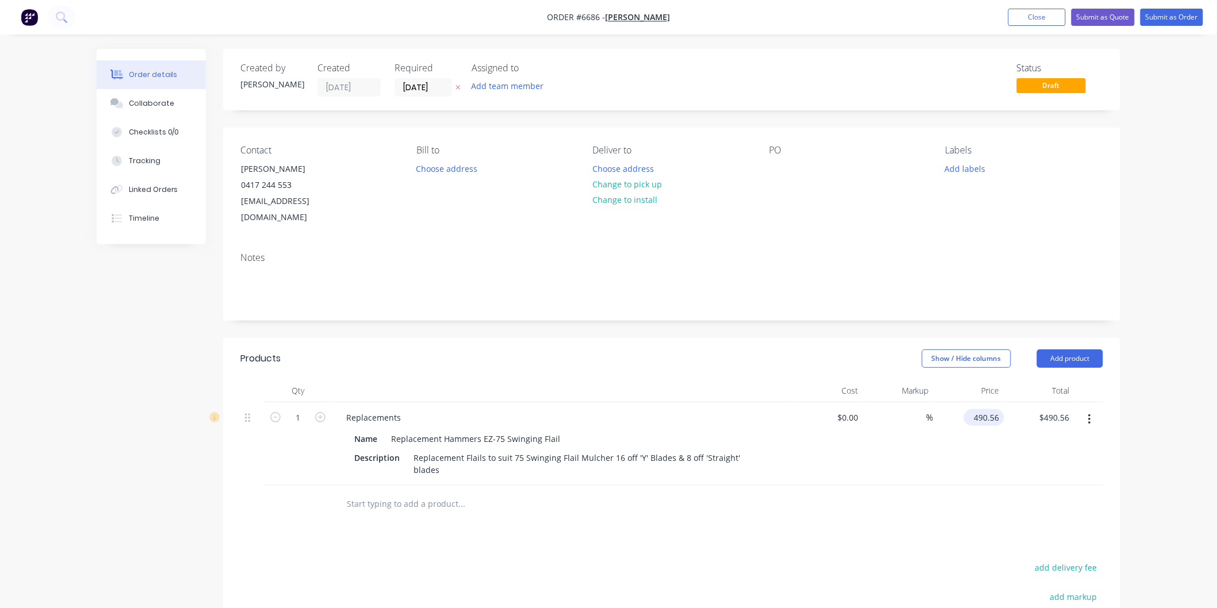
click at [987, 409] on input "490.56" at bounding box center [986, 417] width 36 height 17
type input "$590.56"
click at [932, 424] on div "%" at bounding box center [898, 444] width 71 height 83
click at [1103, 14] on button "Submit as Quote" at bounding box center [1102, 17] width 63 height 17
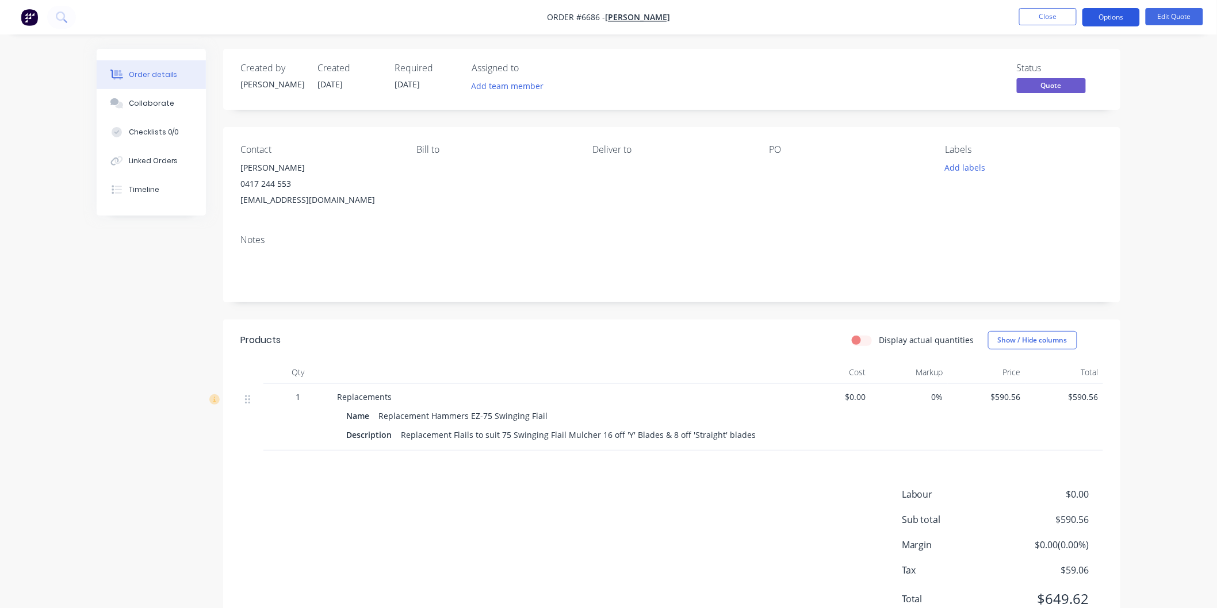
click at [1106, 16] on button "Options" at bounding box center [1111, 17] width 58 height 18
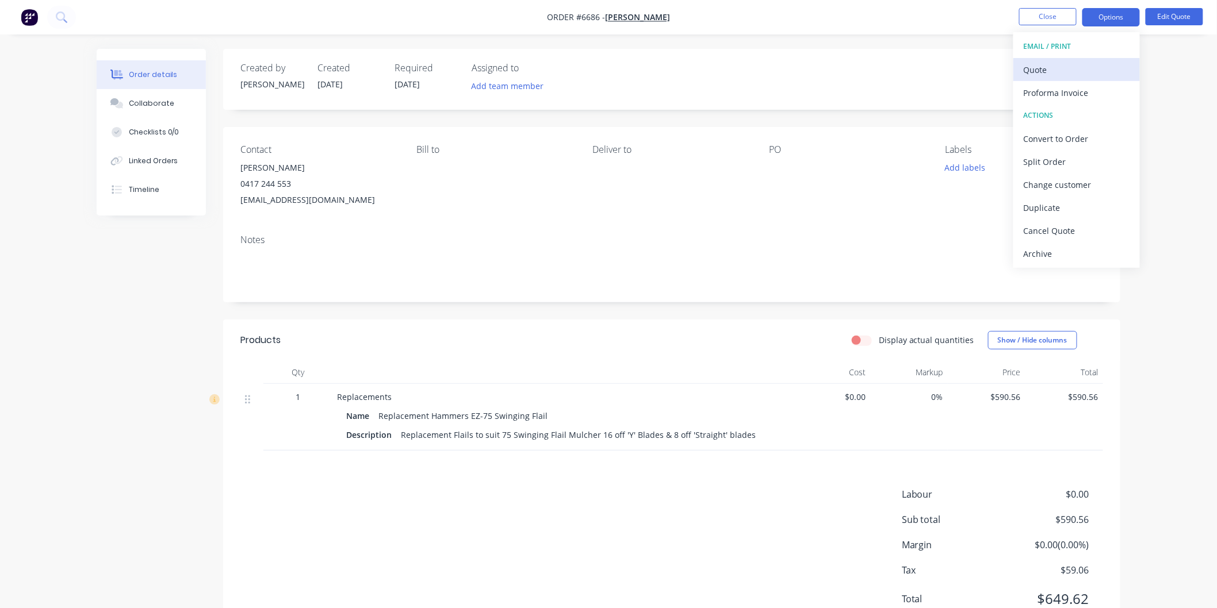
click at [1050, 66] on div "Quote" at bounding box center [1077, 70] width 106 height 17
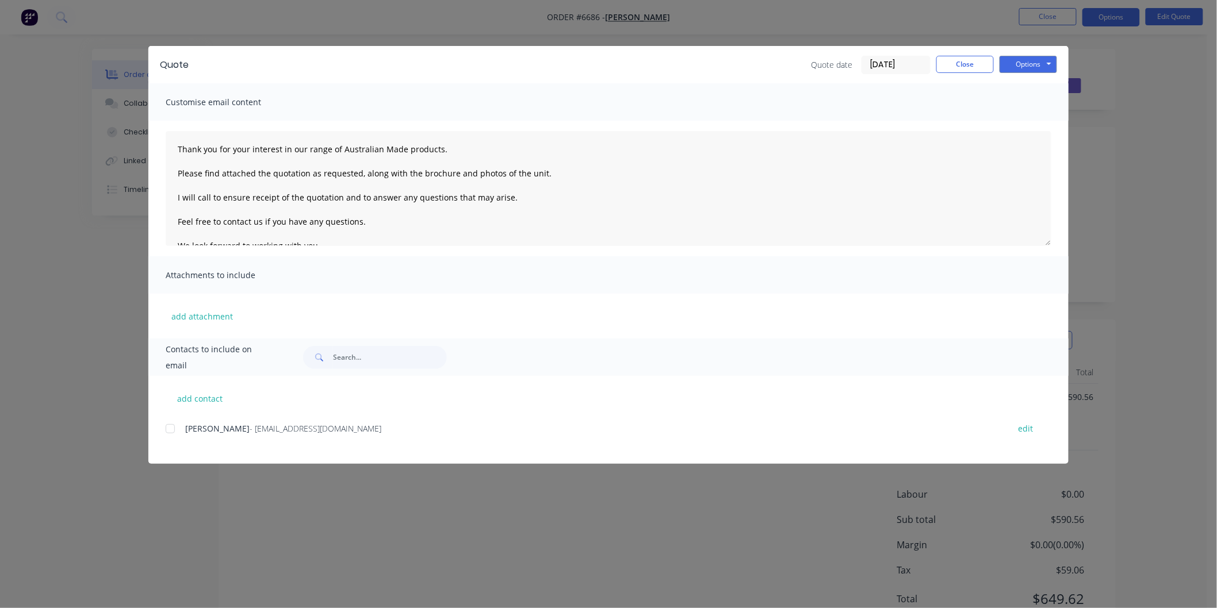
click at [175, 430] on div at bounding box center [170, 429] width 23 height 23
click at [175, 144] on textarea "Thank you for your interest in our range of Australian Made products. Please fi…" at bounding box center [609, 188] width 886 height 115
click at [183, 148] on textarea "Thank you for your interest in our range of Australian Made products. Please fi…" at bounding box center [609, 188] width 886 height 115
type textarea "[PERSON_NAME] Thank you for your interest in our range of Australian Made produ…"
click at [1027, 59] on button "Options" at bounding box center [1029, 64] width 58 height 17
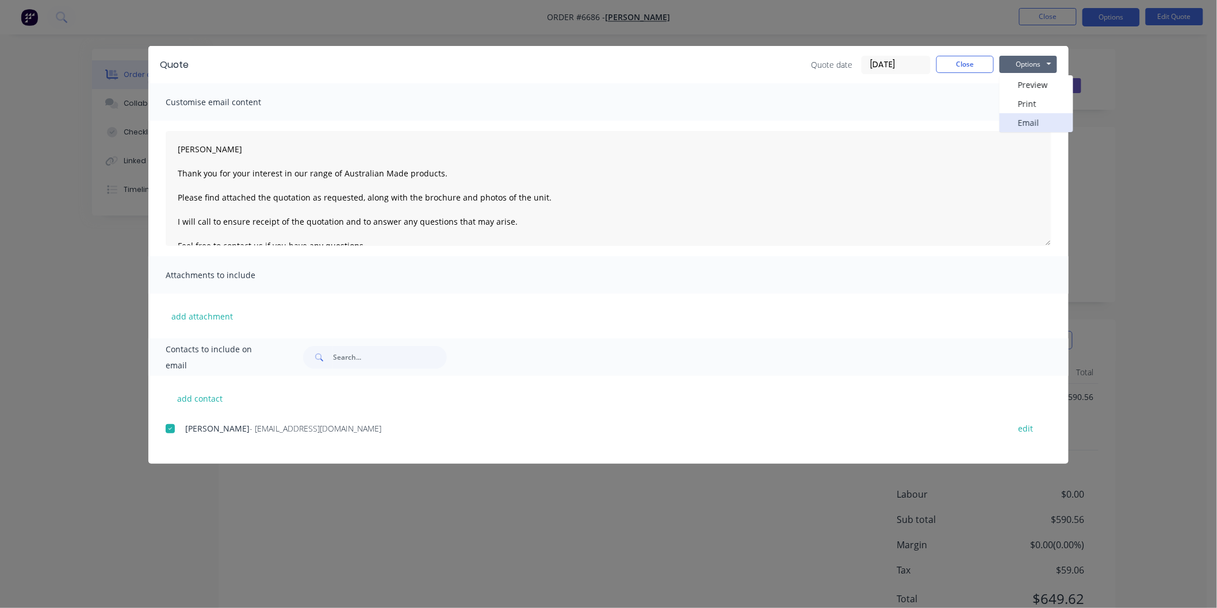
click at [1025, 118] on button "Email" at bounding box center [1037, 122] width 74 height 19
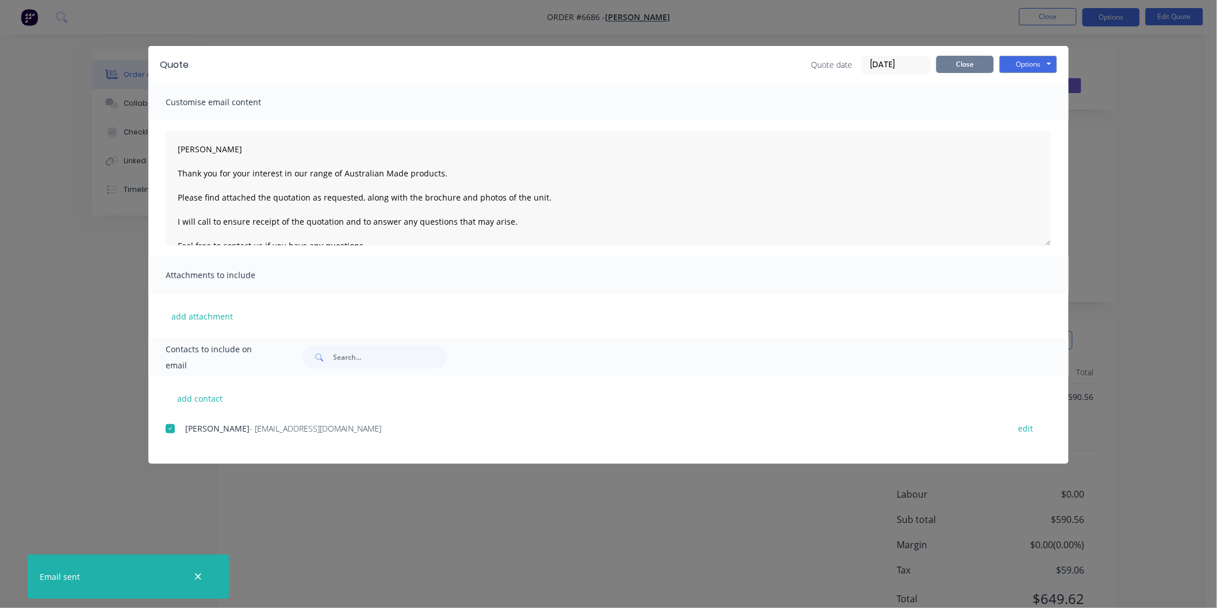
click at [963, 60] on button "Close" at bounding box center [965, 64] width 58 height 17
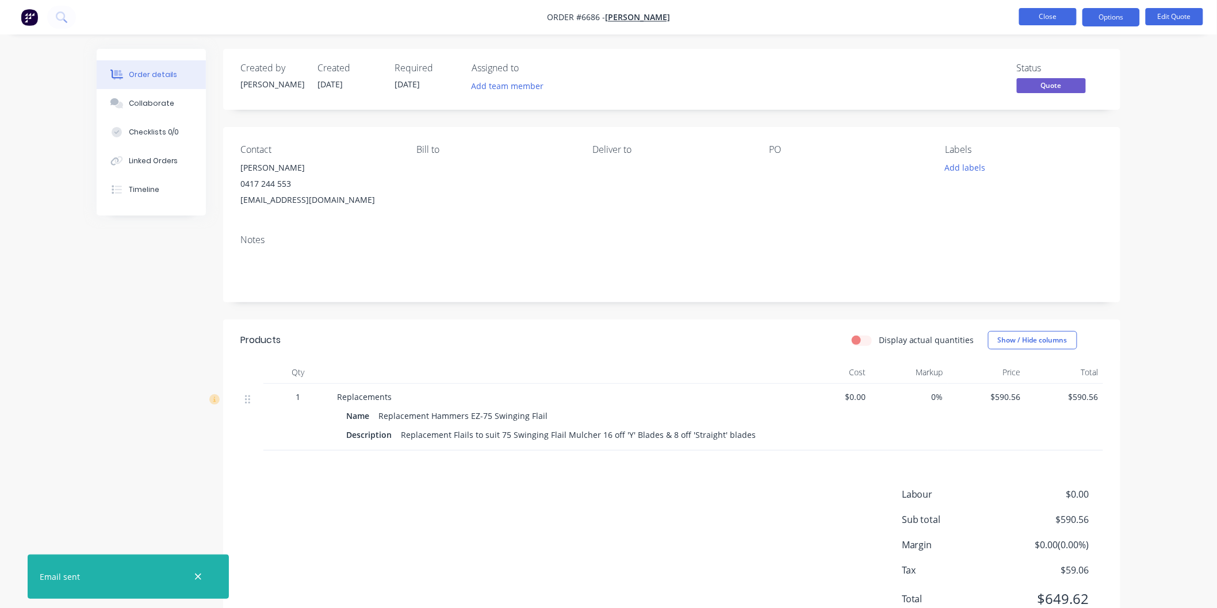
click at [1043, 14] on button "Close" at bounding box center [1048, 16] width 58 height 17
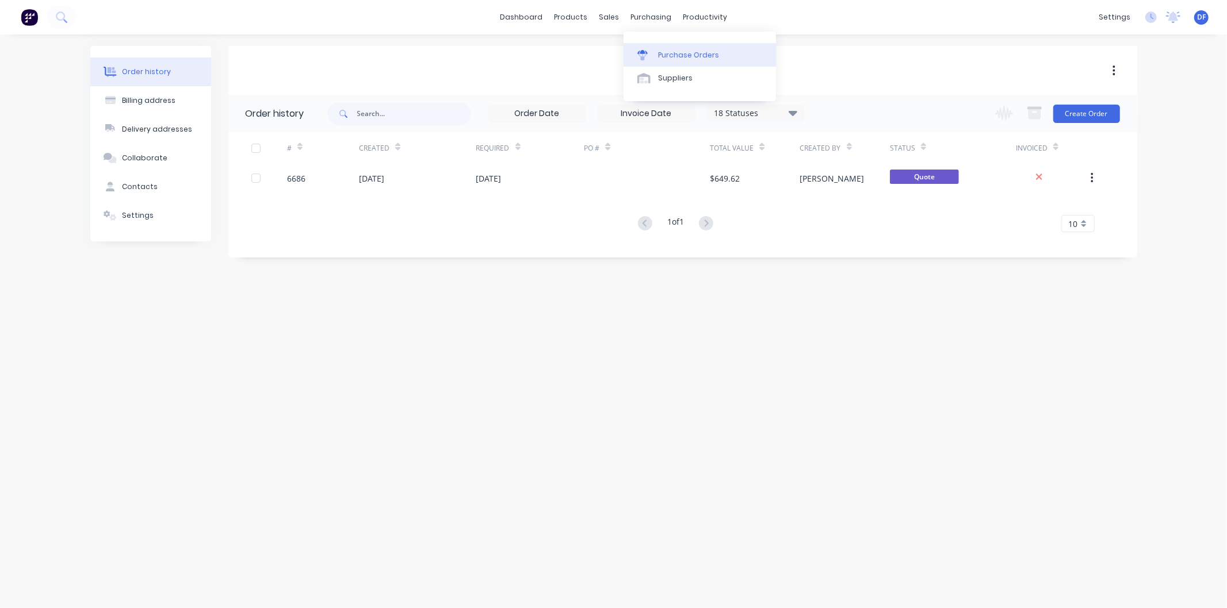
click at [667, 52] on div "Purchase Orders" at bounding box center [688, 55] width 61 height 10
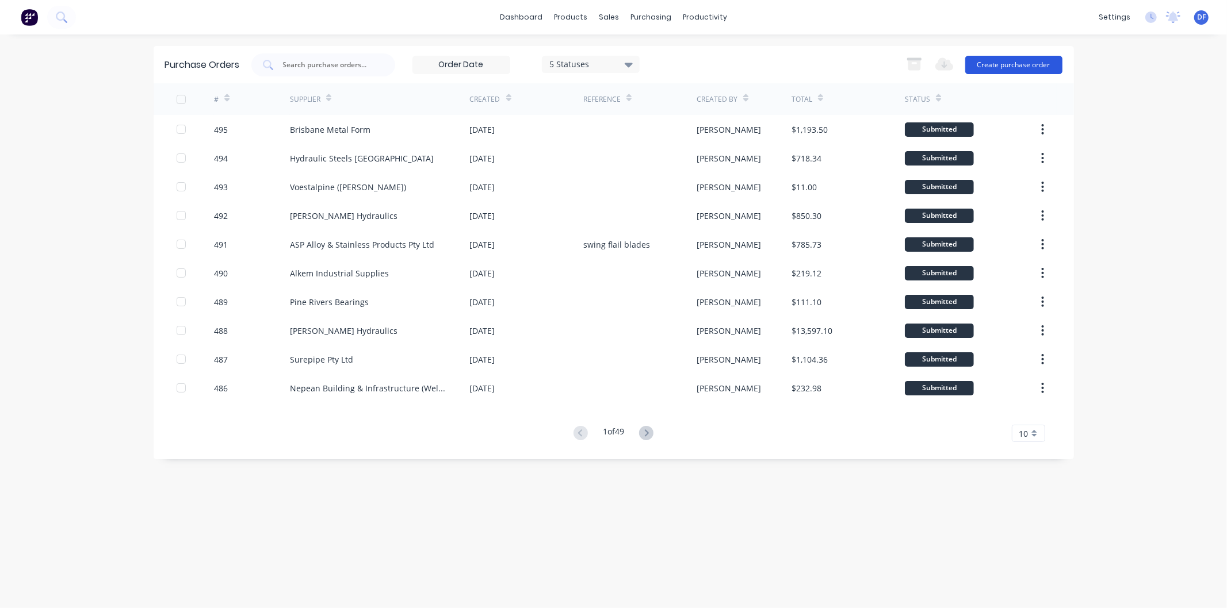
click at [1008, 60] on button "Create purchase order" at bounding box center [1013, 65] width 97 height 18
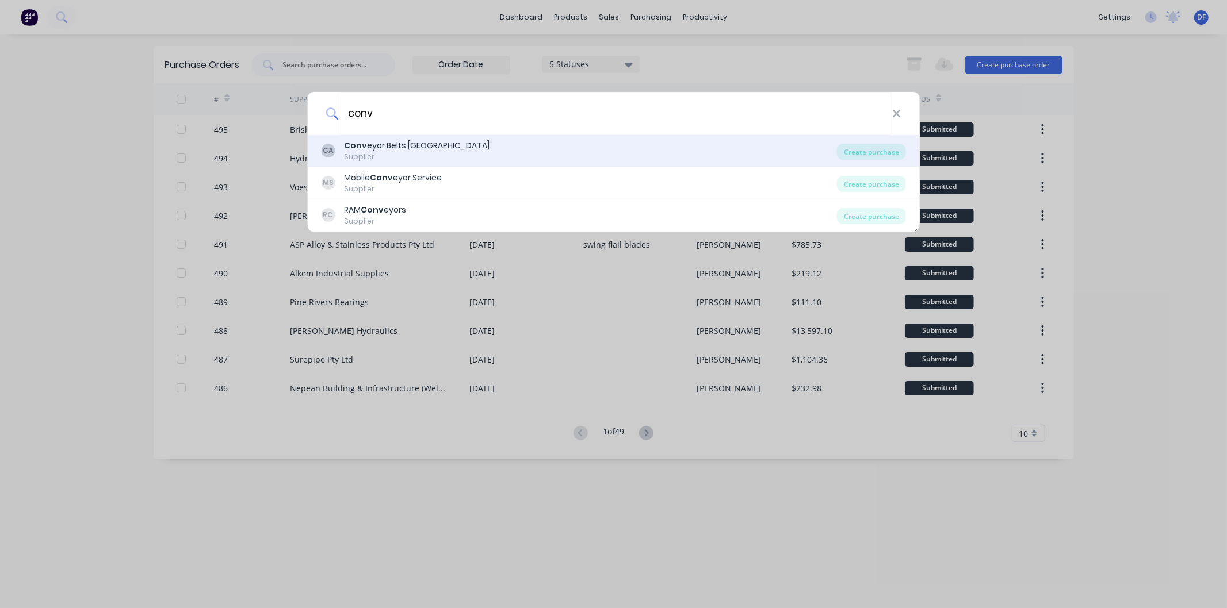
type input "conv"
click at [421, 146] on div "Conv eyor Belts [GEOGRAPHIC_DATA]" at bounding box center [417, 146] width 146 height 12
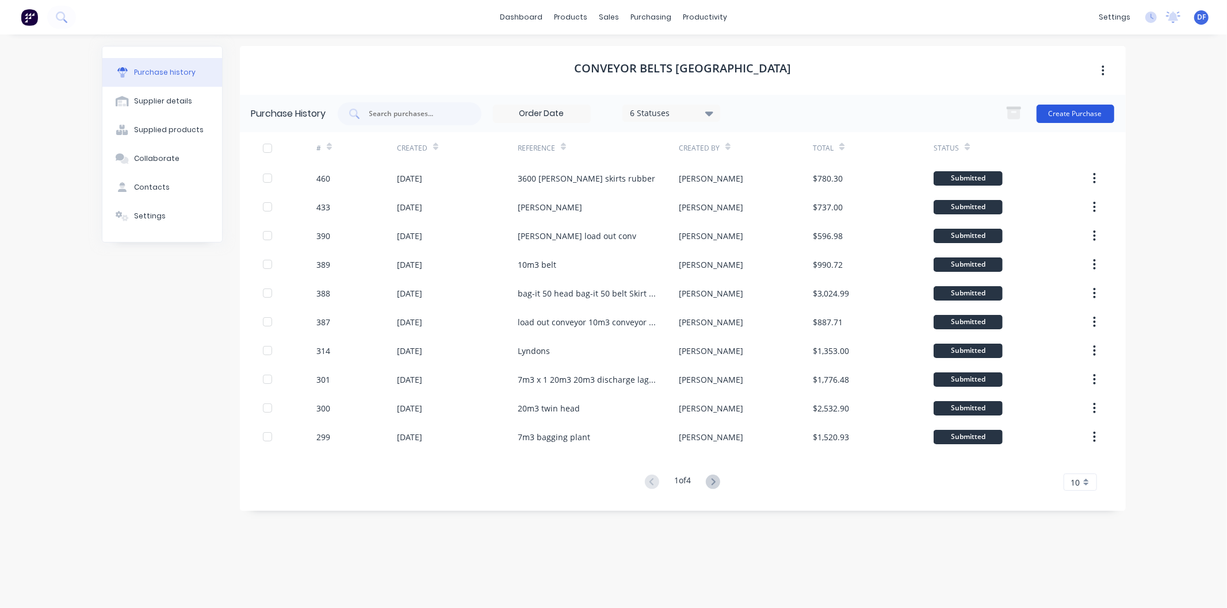
click at [1068, 112] on button "Create Purchase" at bounding box center [1075, 114] width 78 height 18
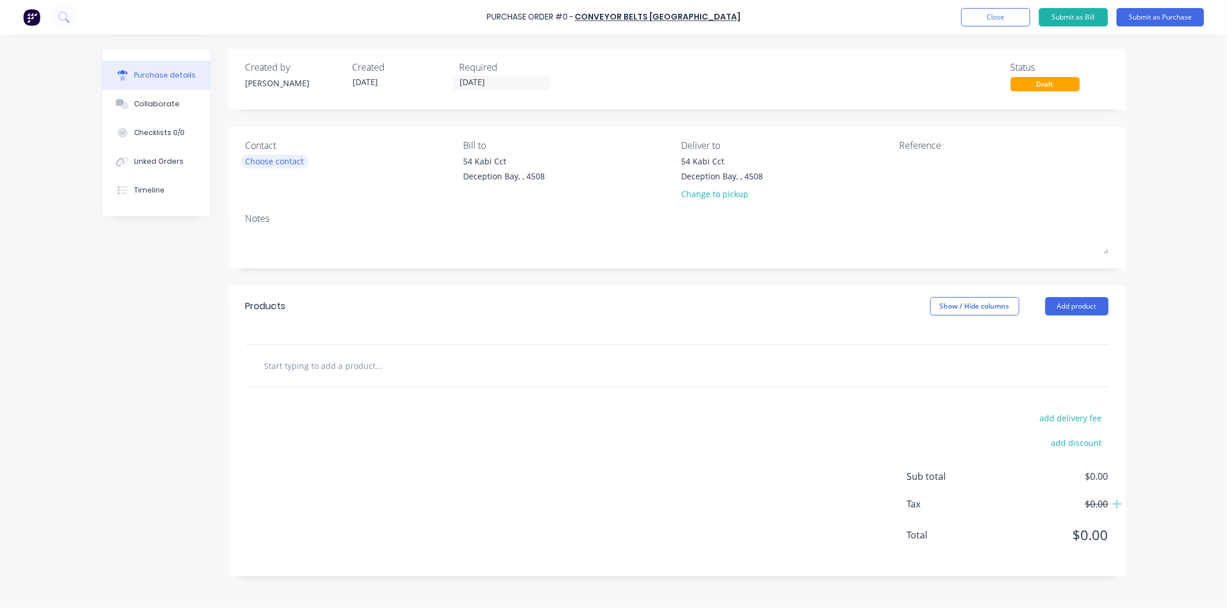
click at [263, 164] on div "Choose contact" at bounding box center [275, 161] width 59 height 12
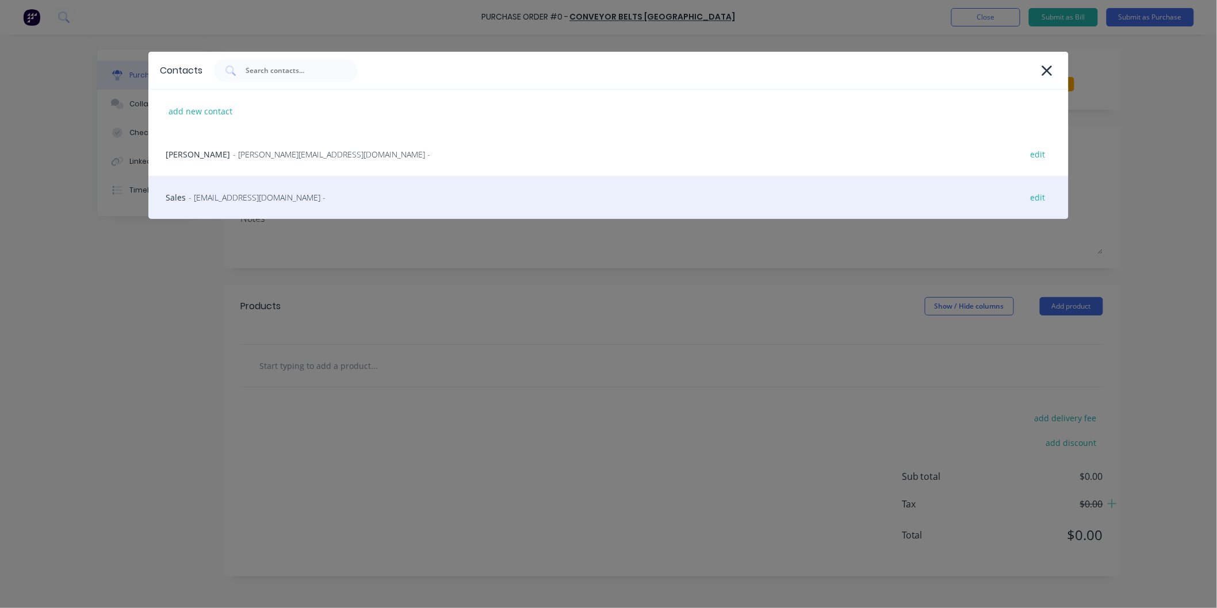
click at [239, 197] on span "- [EMAIL_ADDRESS][DOMAIN_NAME] -" at bounding box center [257, 198] width 137 height 12
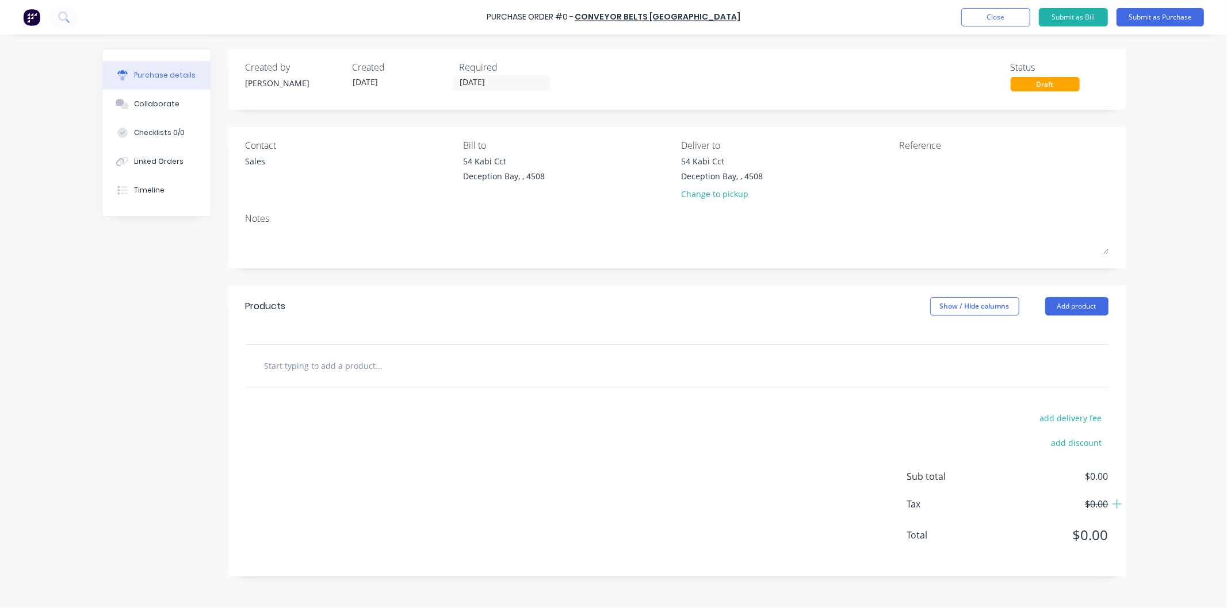
click at [349, 361] on input "text" at bounding box center [379, 365] width 230 height 23
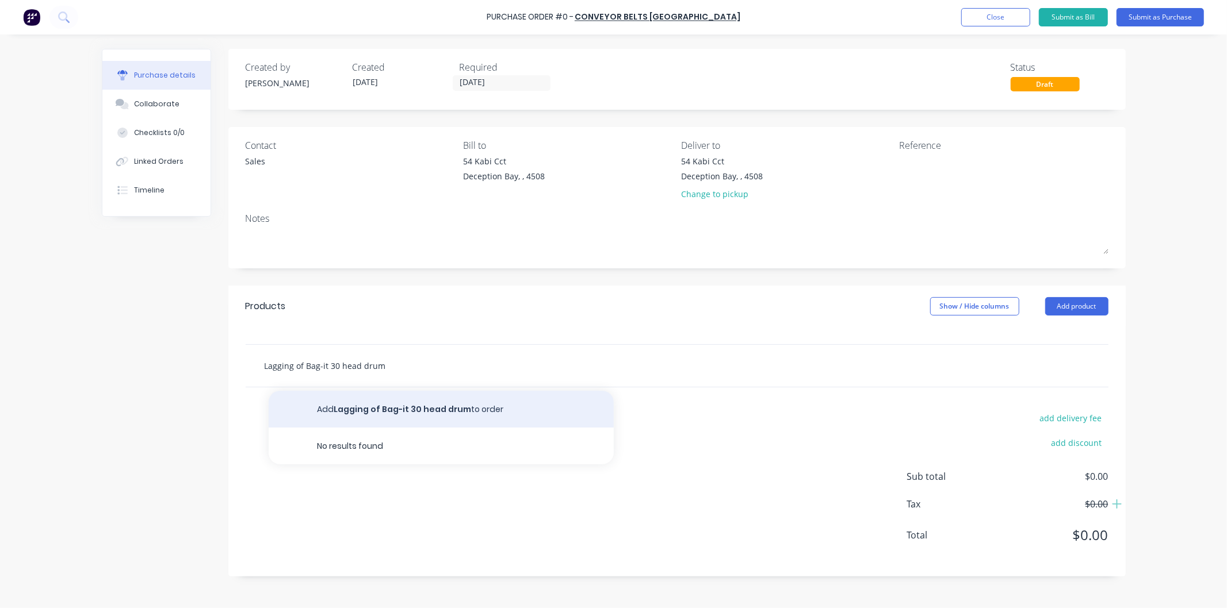
type input "Lagging of Bag-it 30 head drum"
click at [372, 408] on button "Add Lagging of Bag-it 30 head drum to order" at bounding box center [441, 409] width 345 height 37
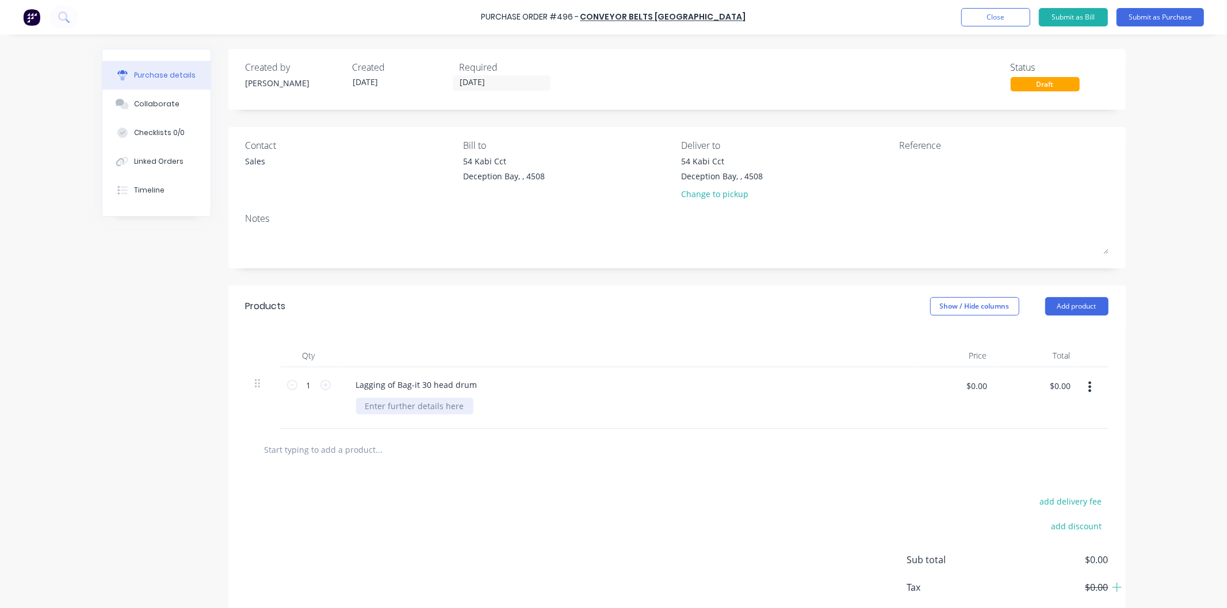
click at [365, 405] on div at bounding box center [414, 406] width 117 height 17
click at [979, 384] on input "$0.00" at bounding box center [976, 386] width 35 height 18
type input "$497.50"
click at [320, 386] on icon at bounding box center [325, 385] width 10 height 10
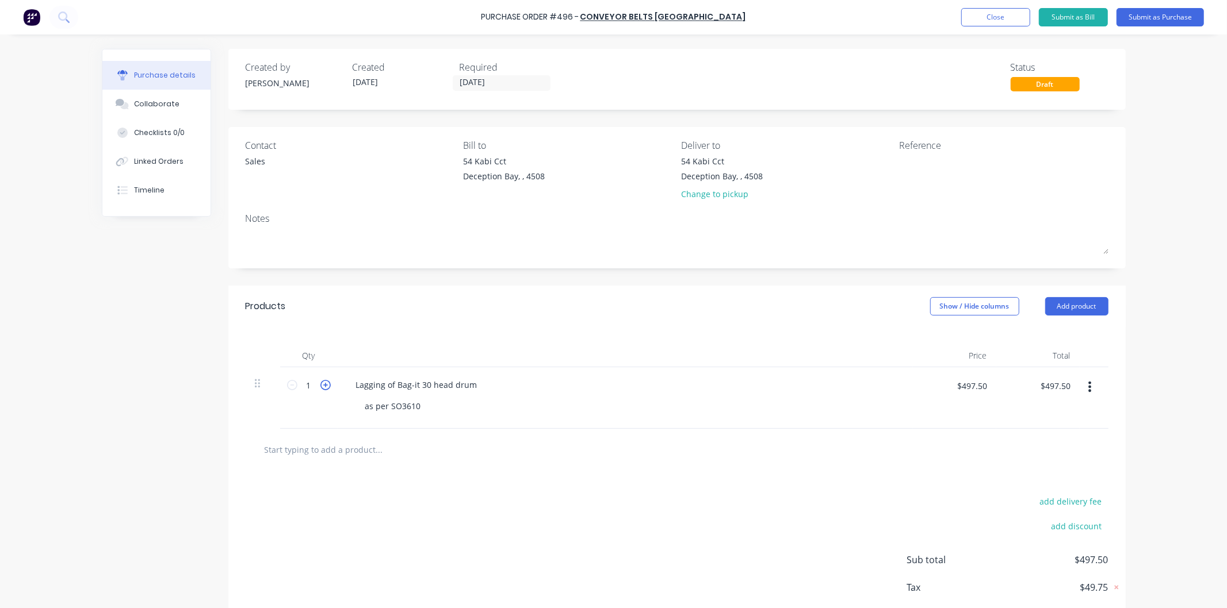
type input "2"
type input "$995.00"
click at [320, 386] on icon at bounding box center [325, 385] width 10 height 10
type input "3"
type input "$1,492.50"
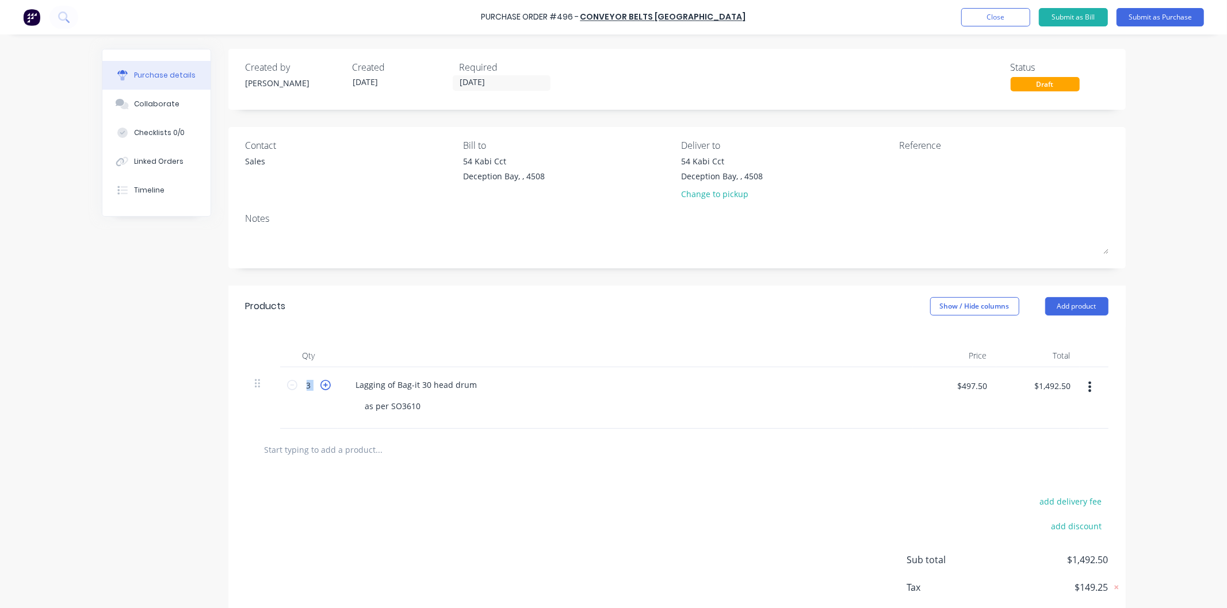
click at [320, 386] on icon at bounding box center [325, 385] width 10 height 10
type input "4"
type input "$1,990.00"
click at [320, 386] on icon at bounding box center [325, 385] width 10 height 10
type input "5"
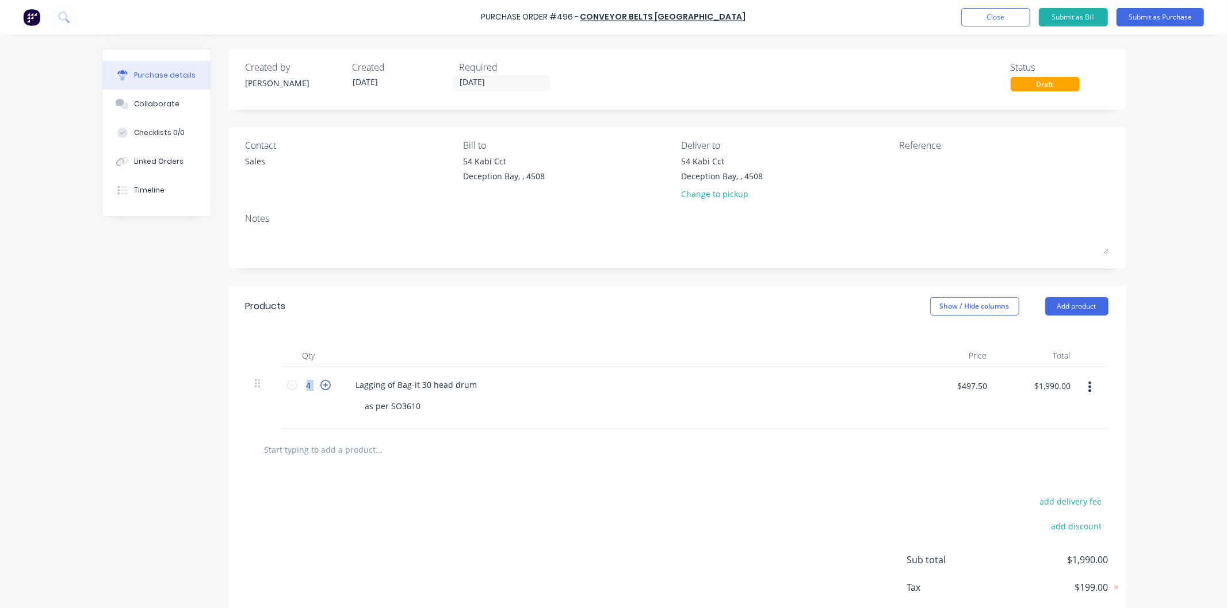
type input "$2,487.50"
click at [353, 450] on input "text" at bounding box center [379, 449] width 230 height 23
drag, startPoint x: 349, startPoint y: 386, endPoint x: 470, endPoint y: 386, distance: 120.8
click at [470, 386] on div "Lagging of Bag-it 30 head drum" at bounding box center [417, 385] width 140 height 17
drag, startPoint x: 464, startPoint y: 386, endPoint x: 844, endPoint y: 450, distance: 385.0
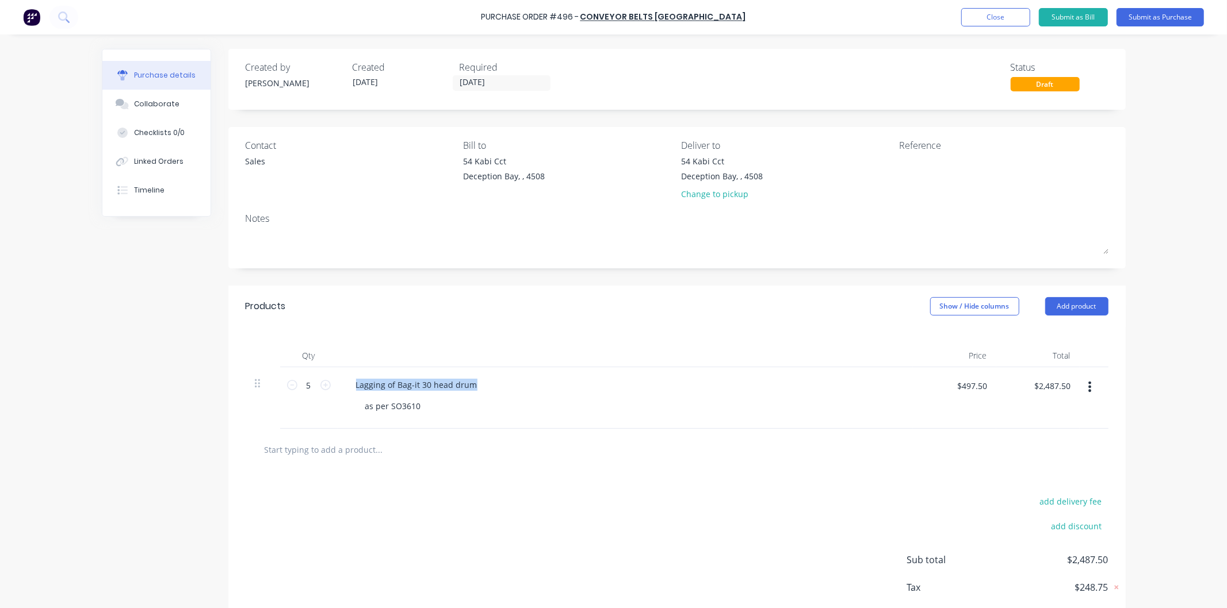
click at [844, 450] on div at bounding box center [677, 449] width 844 height 23
click at [1157, 16] on button "Submit as Purchase" at bounding box center [1159, 17] width 87 height 18
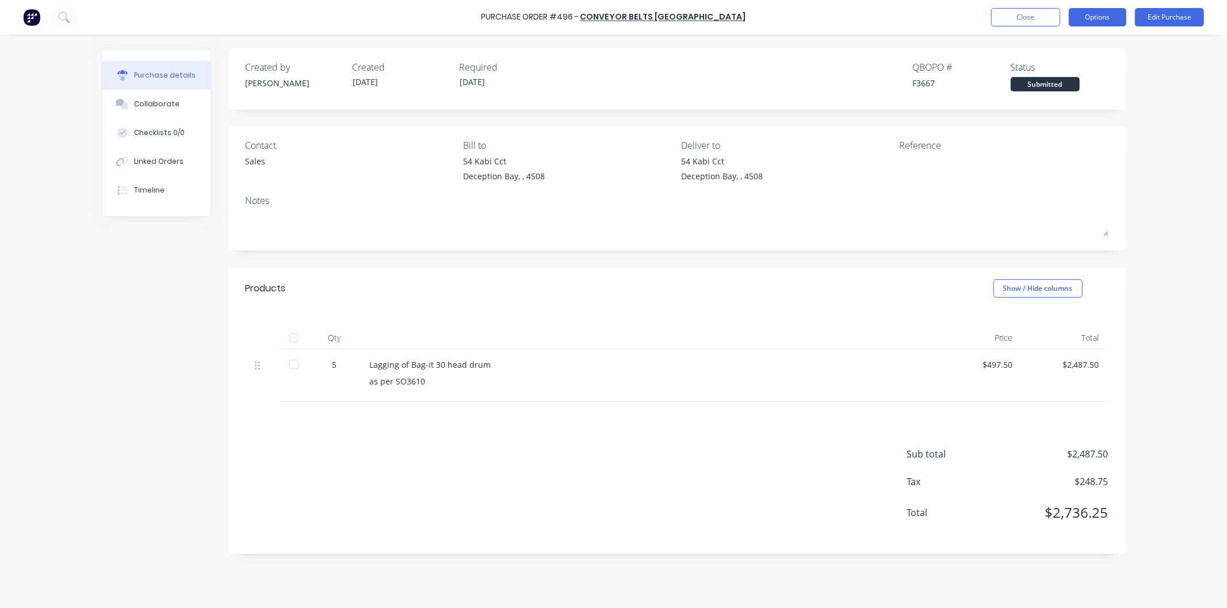
click at [1090, 16] on button "Options" at bounding box center [1098, 17] width 58 height 18
click at [1043, 44] on div "Print / Email" at bounding box center [1071, 47] width 89 height 17
click at [1059, 65] on div "With pricing" at bounding box center [1071, 70] width 89 height 17
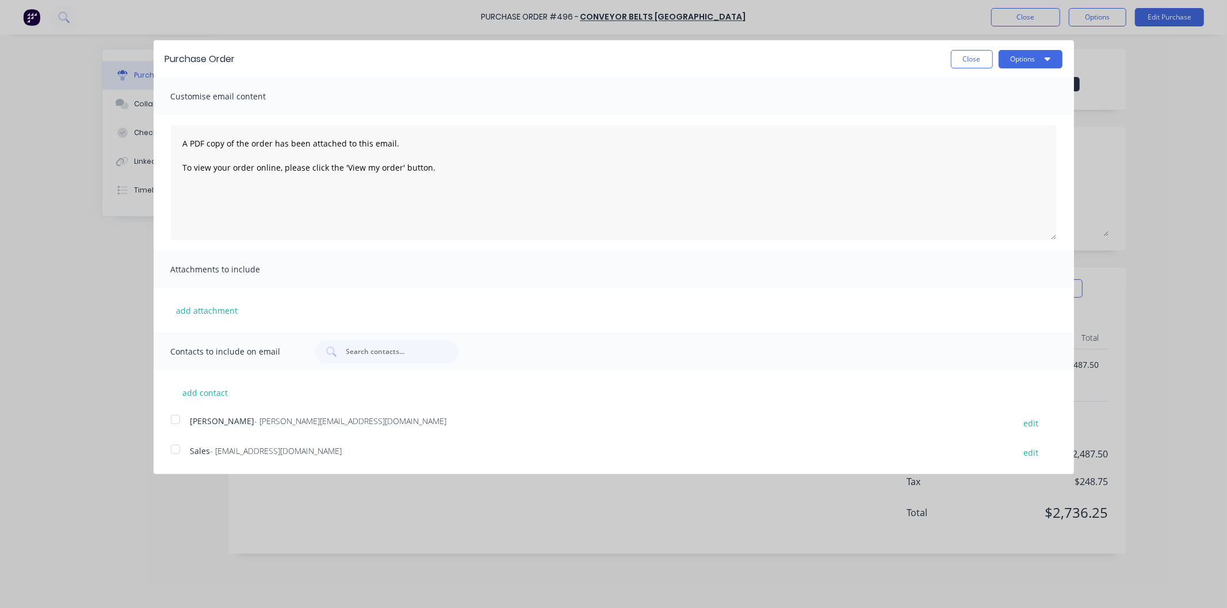
click at [178, 444] on div at bounding box center [175, 449] width 23 height 23
click at [1016, 58] on button "Options" at bounding box center [1030, 59] width 64 height 18
click at [974, 85] on div "Print" at bounding box center [1007, 88] width 89 height 17
click at [975, 105] on div "Email" at bounding box center [1007, 111] width 89 height 17
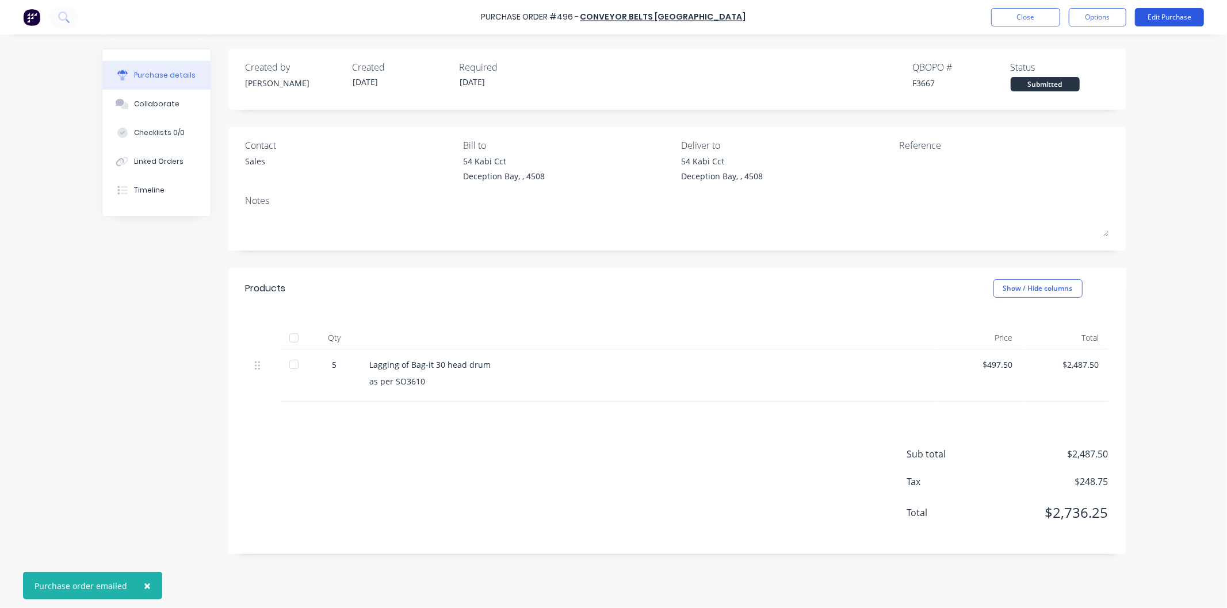
click at [1159, 13] on button "Edit Purchase" at bounding box center [1169, 17] width 69 height 18
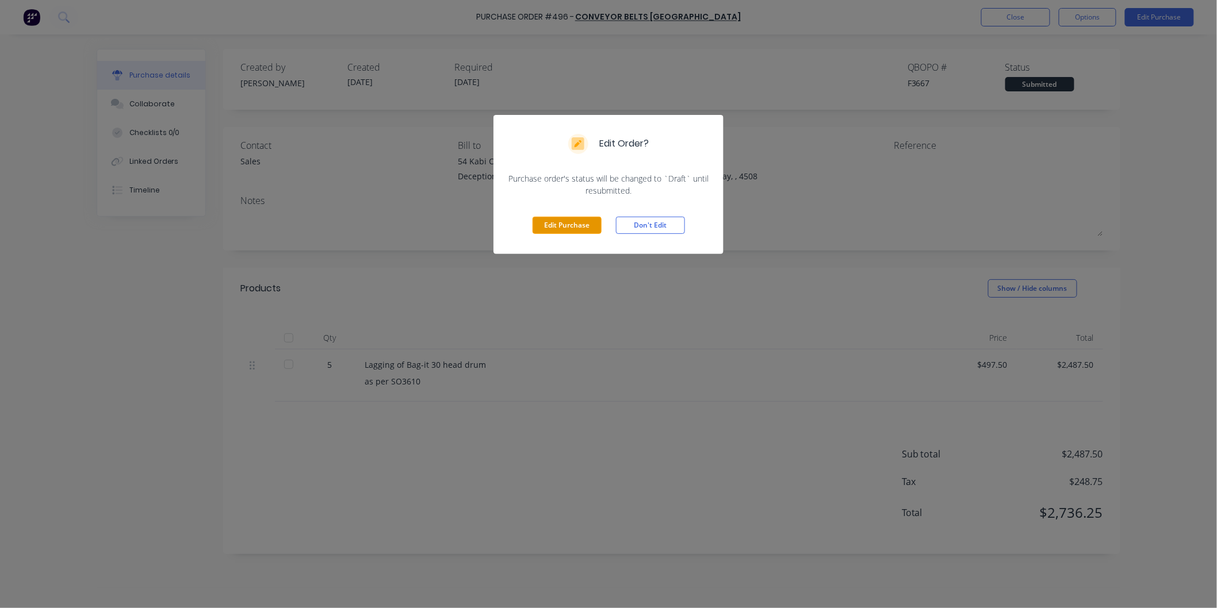
click at [548, 225] on button "Edit Purchase" at bounding box center [567, 225] width 69 height 17
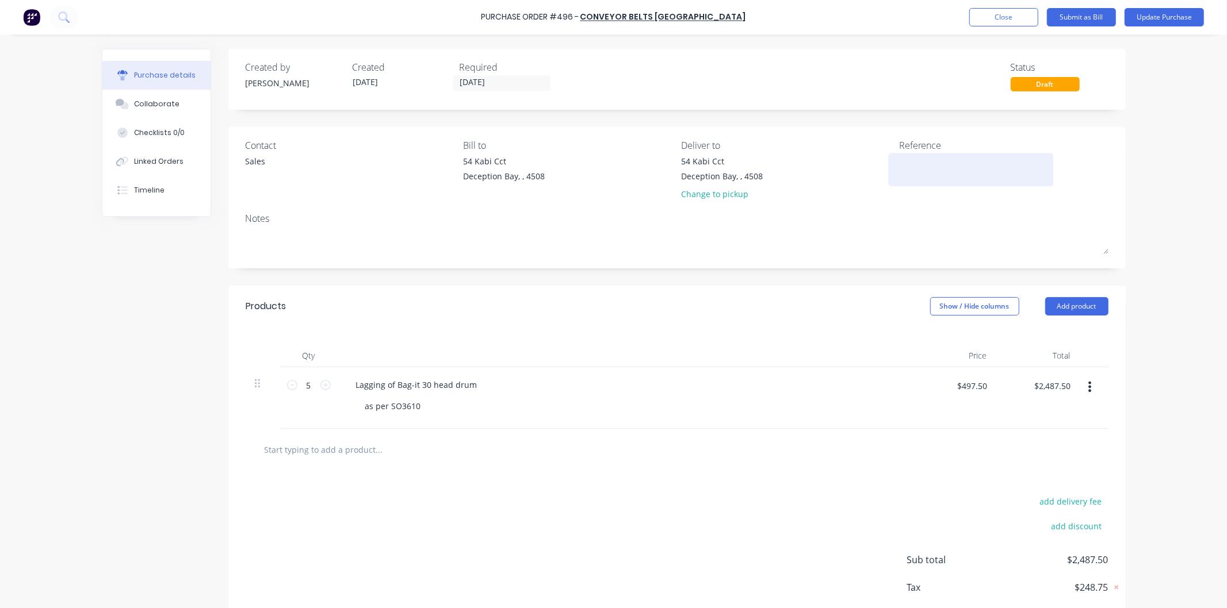
click at [910, 163] on textarea at bounding box center [971, 168] width 144 height 26
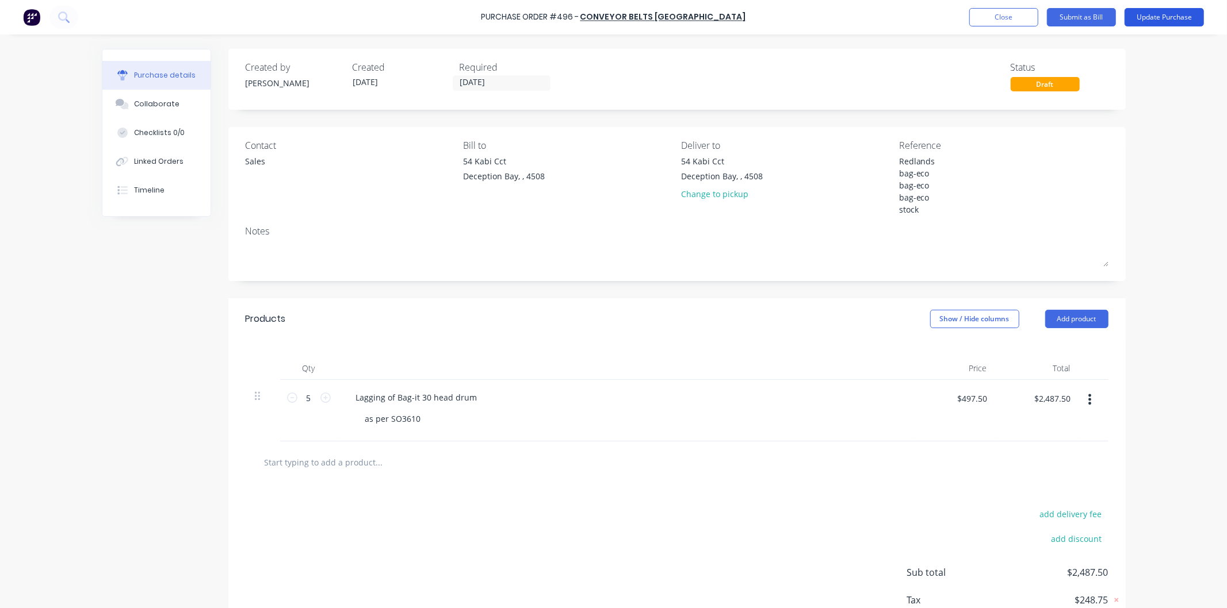
type textarea "Redlands bag-eco bag-eco bag-eco stock"
type textarea "x"
type textarea "Redlands bag-eco bag-eco bag-eco stock"
click at [1158, 17] on button "Update Purchase" at bounding box center [1163, 17] width 79 height 18
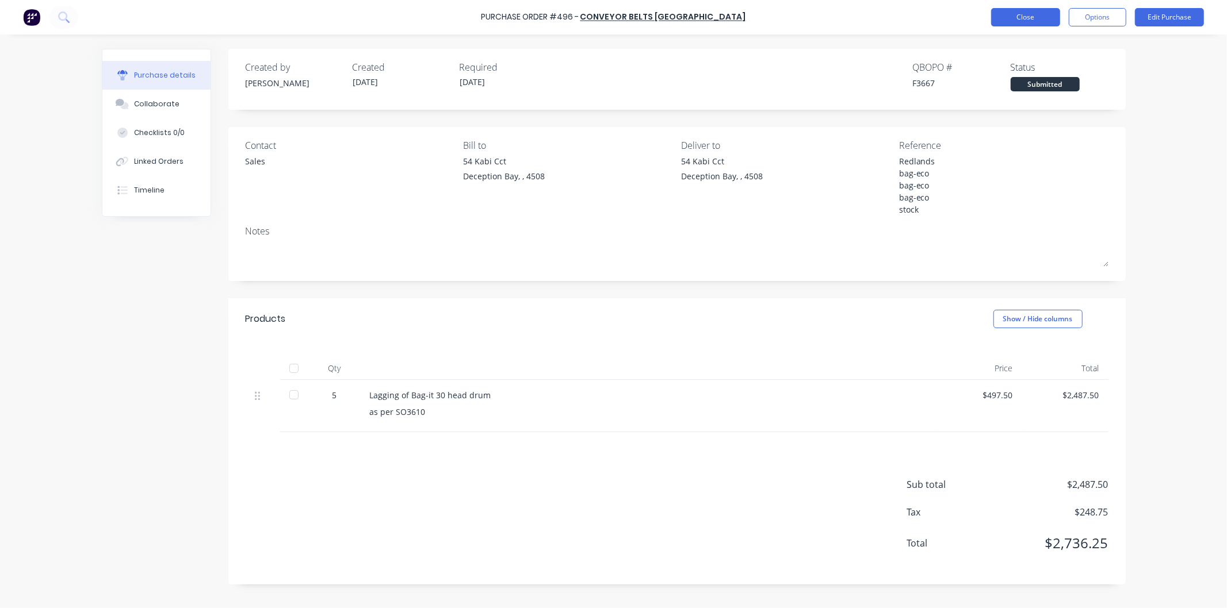
click at [1028, 16] on button "Close" at bounding box center [1025, 17] width 69 height 18
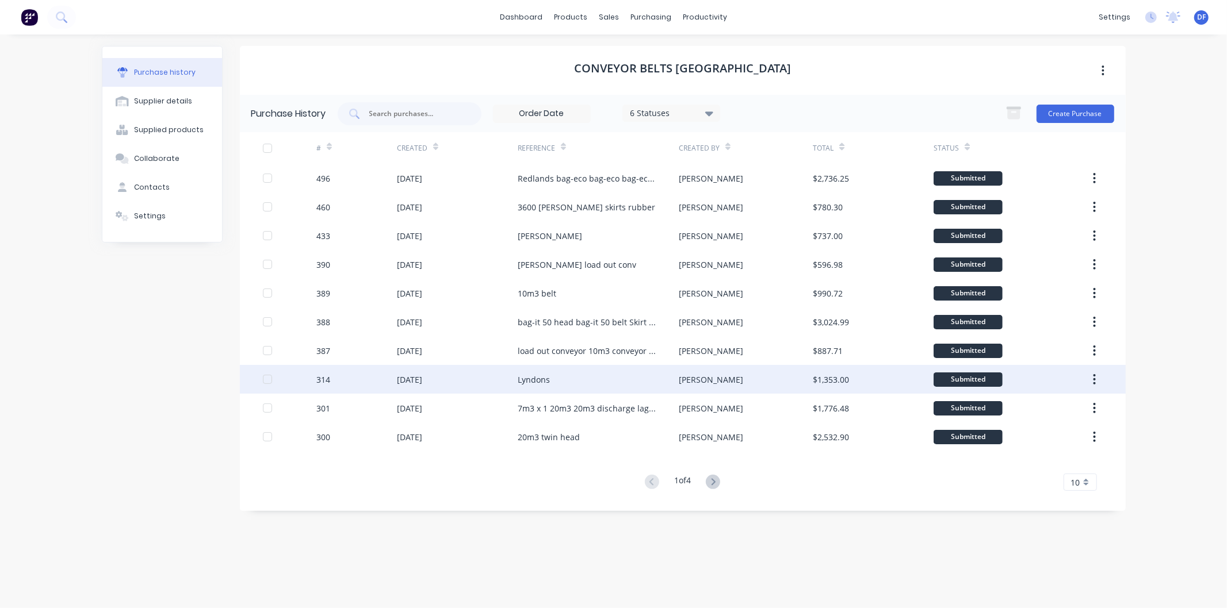
click at [535, 375] on div "Lyndons" at bounding box center [534, 380] width 32 height 12
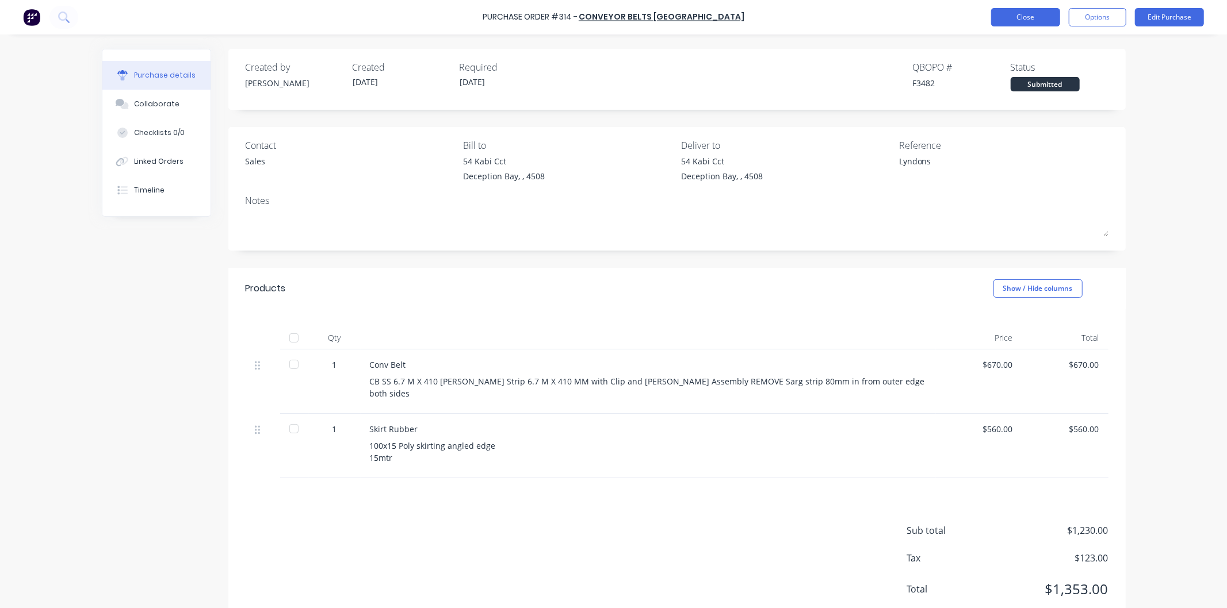
click at [1021, 13] on button "Close" at bounding box center [1025, 17] width 69 height 18
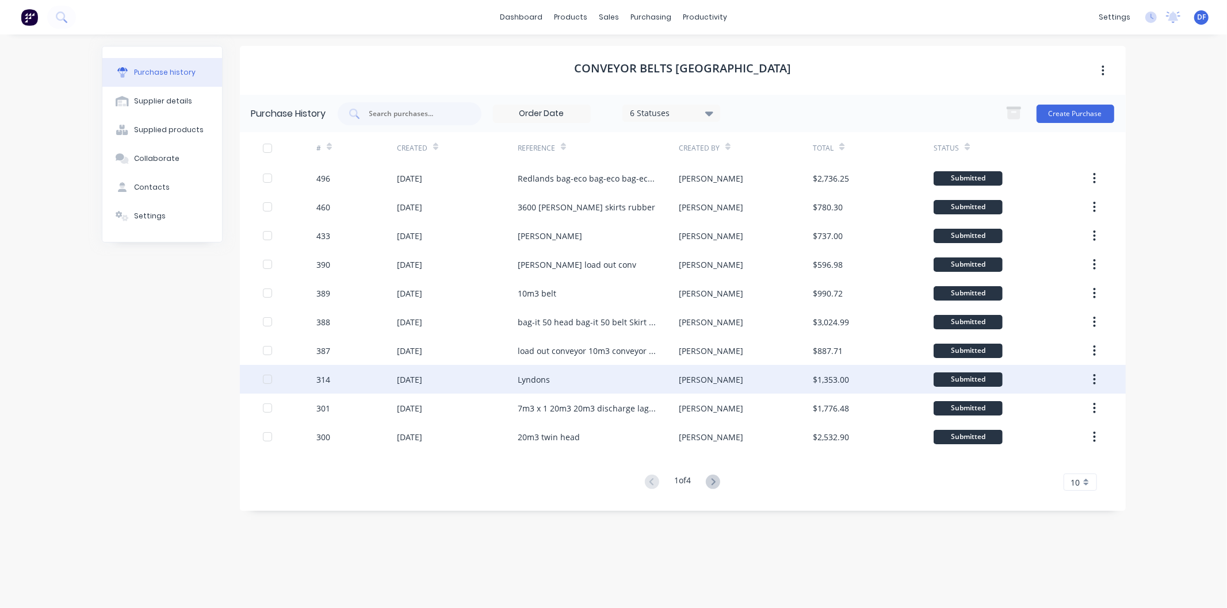
click at [537, 377] on div "Lyndons" at bounding box center [534, 380] width 32 height 12
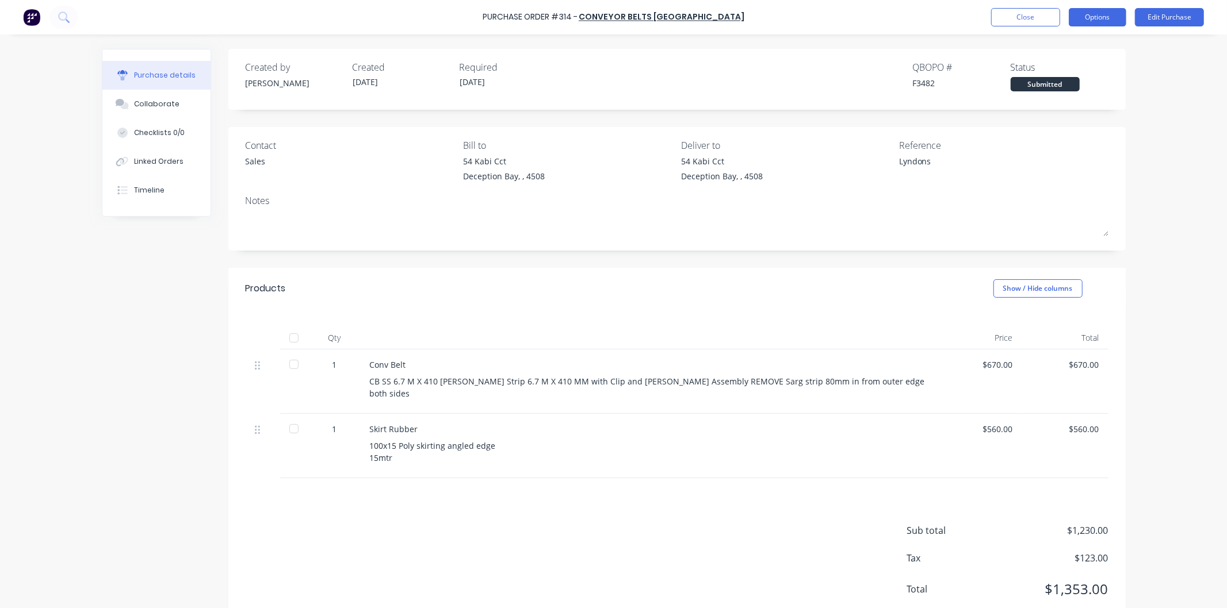
click at [1082, 10] on button "Options" at bounding box center [1098, 17] width 58 height 18
click at [1054, 113] on div "Duplicate" at bounding box center [1071, 116] width 89 height 17
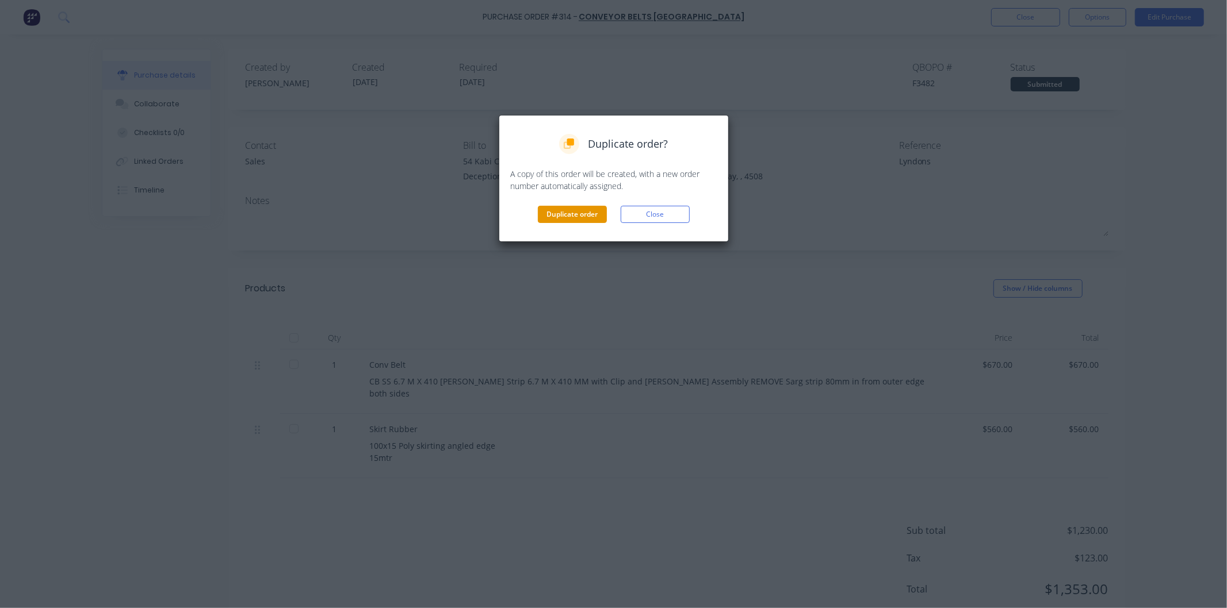
click at [581, 214] on button "Duplicate order" at bounding box center [572, 214] width 69 height 17
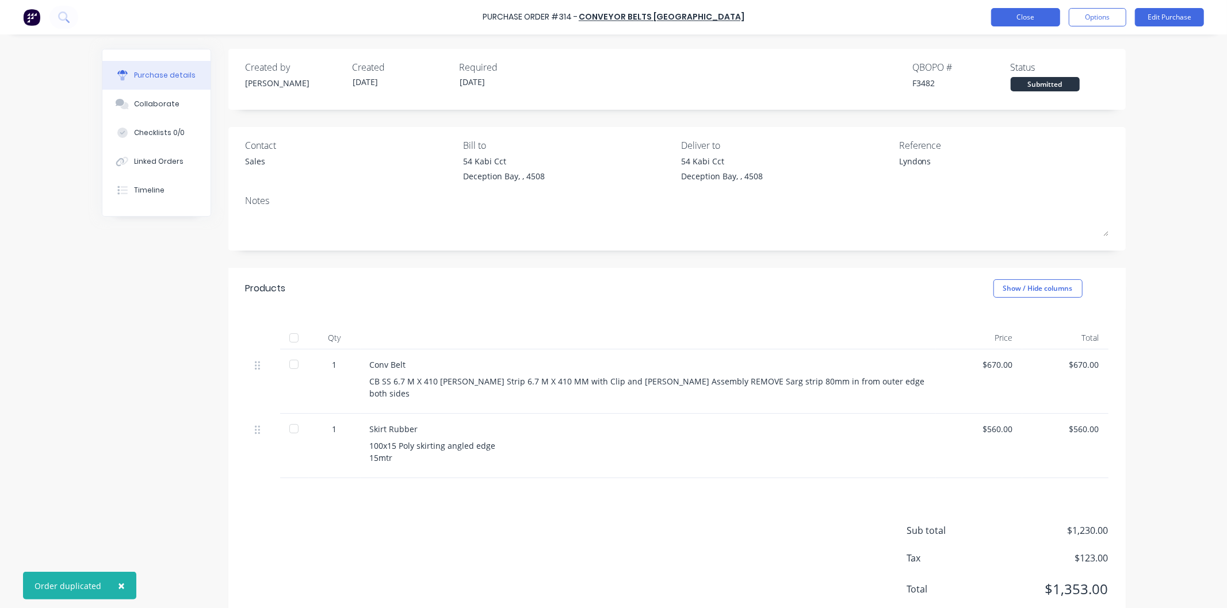
click at [1023, 18] on button "Close" at bounding box center [1025, 17] width 69 height 18
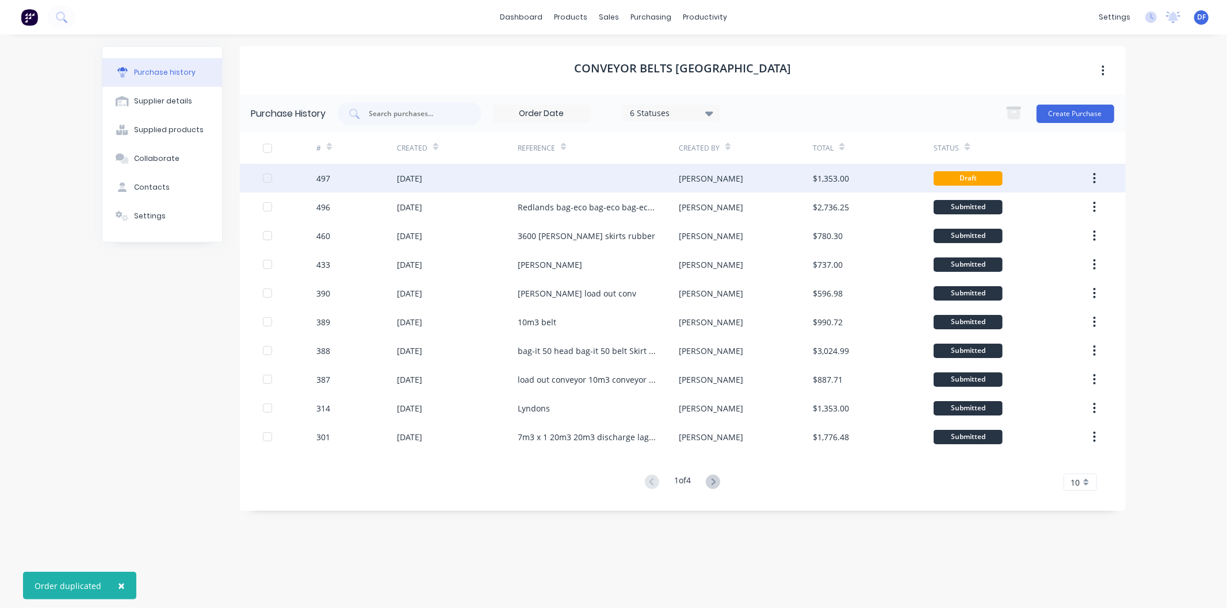
click at [422, 179] on div "[DATE]" at bounding box center [409, 179] width 25 height 12
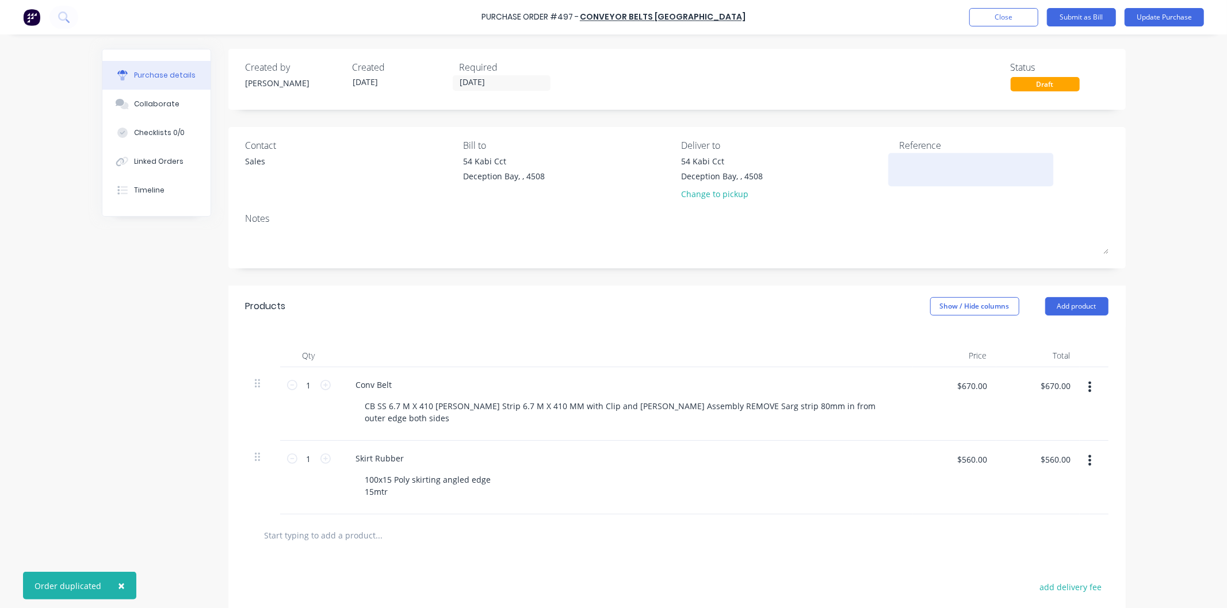
click at [911, 161] on textarea at bounding box center [971, 168] width 144 height 26
type textarea "x"
type textarea "r"
type textarea "x"
type textarea "re"
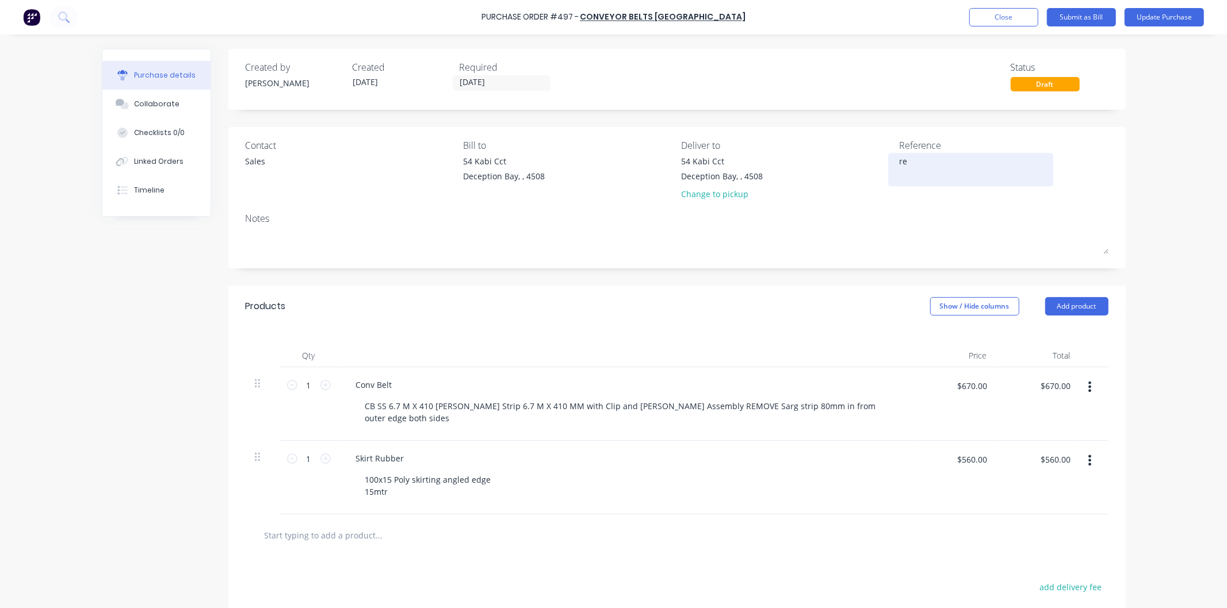
type textarea "x"
type textarea "red"
type textarea "x"
type textarea "redl"
type textarea "x"
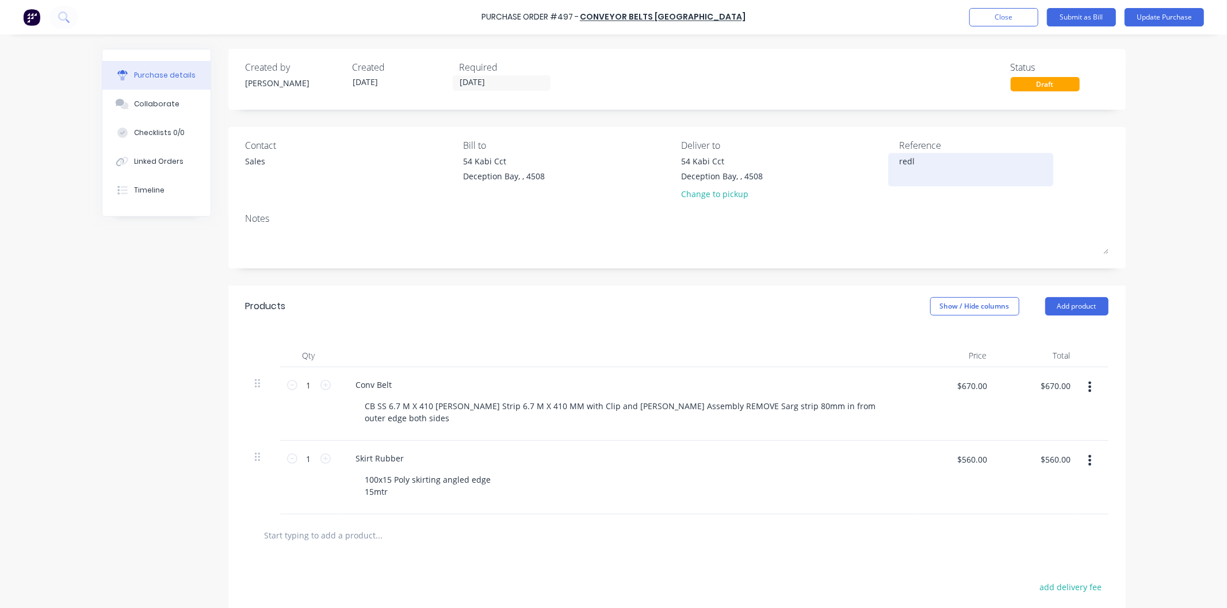
type textarea "redla"
type textarea "x"
type textarea "redlan"
type textarea "x"
type textarea "redland"
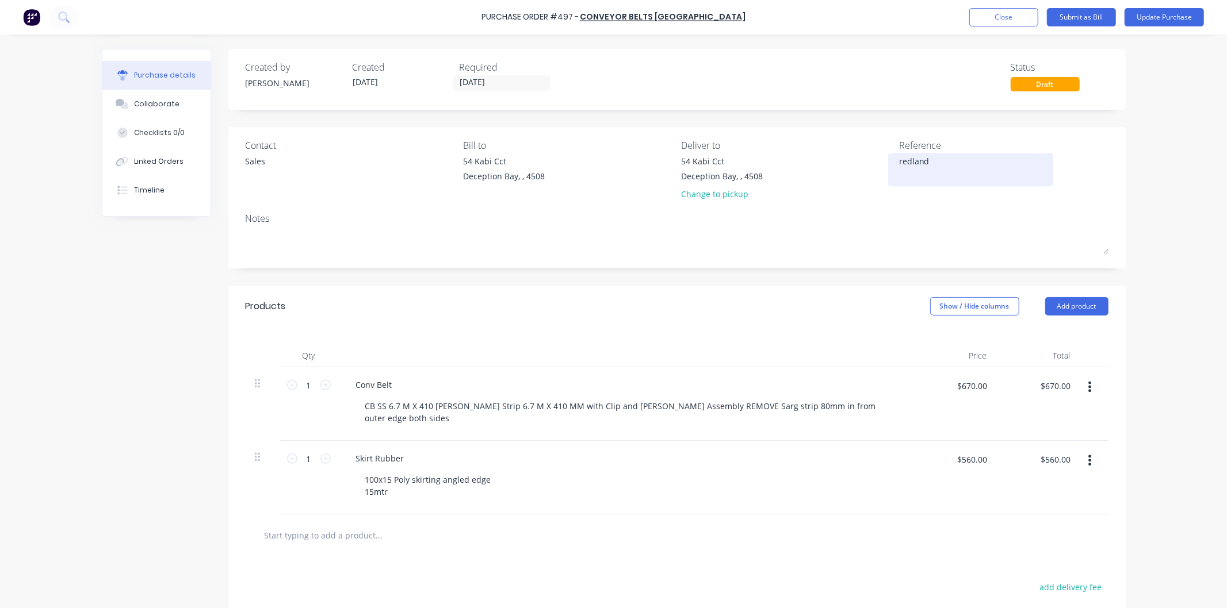
type textarea "x"
type textarea "redlands"
type textarea "x"
type textarea "redlands Belt"
click at [899, 163] on textarea "redlands Belt" at bounding box center [971, 168] width 144 height 26
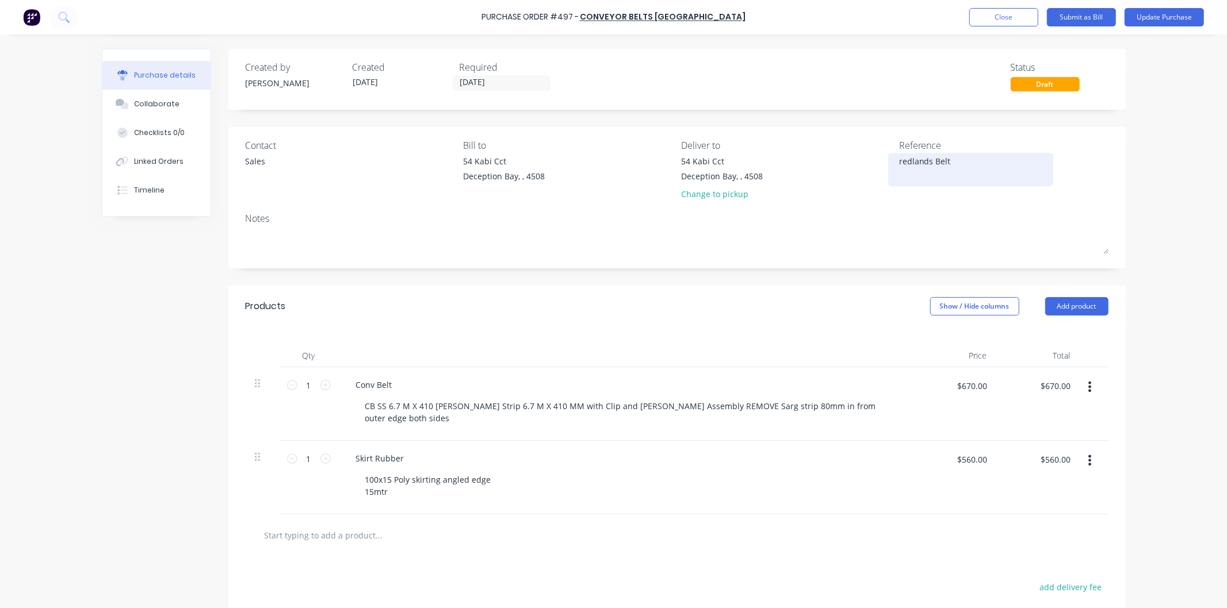
type textarea "x"
click at [899, 159] on textarea "redlands Belt" at bounding box center [971, 168] width 144 height 26
type textarea "Redlands Belt"
type textarea "x"
click at [956, 162] on textarea "Redlands Belt" at bounding box center [971, 168] width 144 height 26
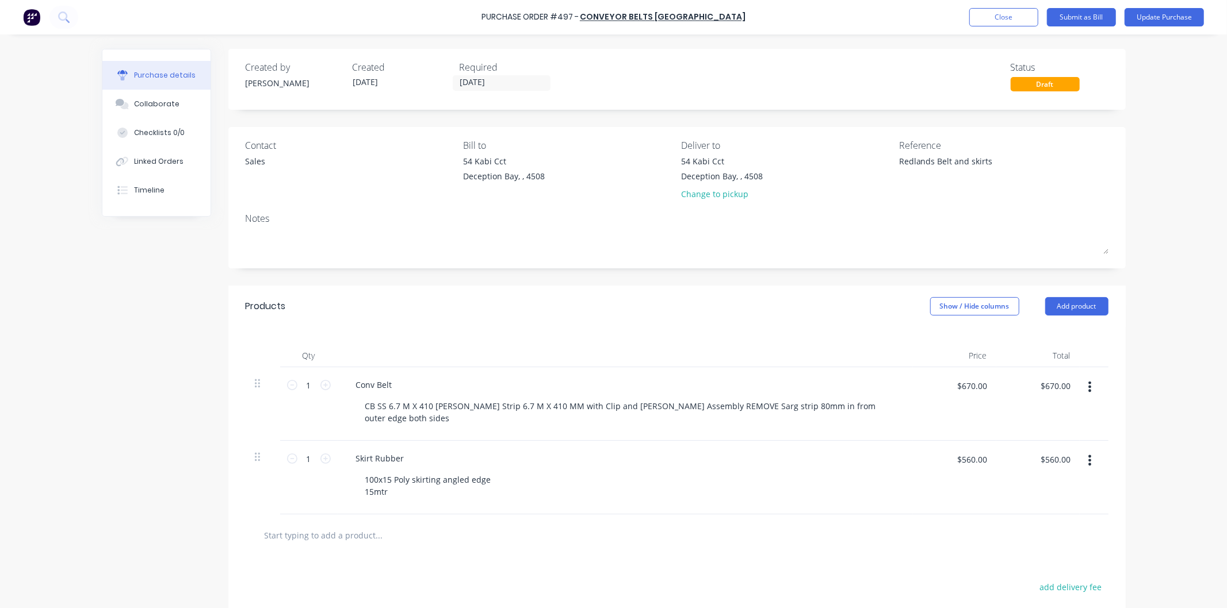
type textarea "Redlands Belt and skirts"
type textarea "x"
type textarea "Redlands Belt and skirts"
click at [912, 193] on div "Reference Redlands Belt and skirts" at bounding box center [1003, 172] width 209 height 67
click at [1050, 389] on input "$670.00" at bounding box center [1055, 386] width 44 height 18
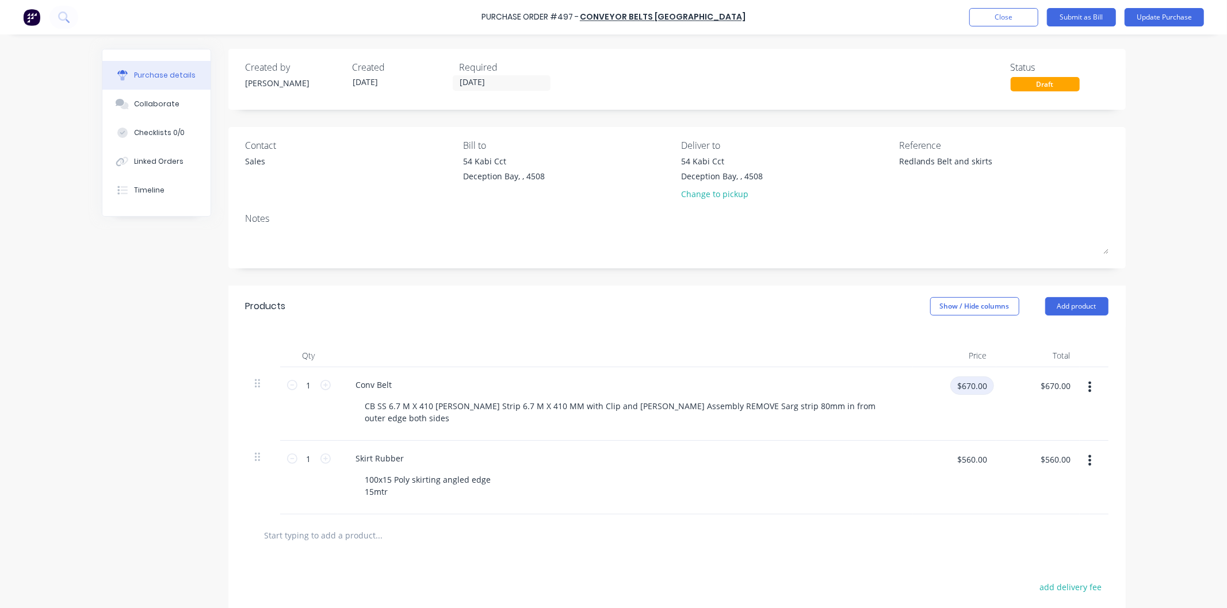
type textarea "x"
click at [970, 385] on input "$670.00" at bounding box center [972, 386] width 44 height 18
type input "817.85"
type textarea "x"
type input "$817.85"
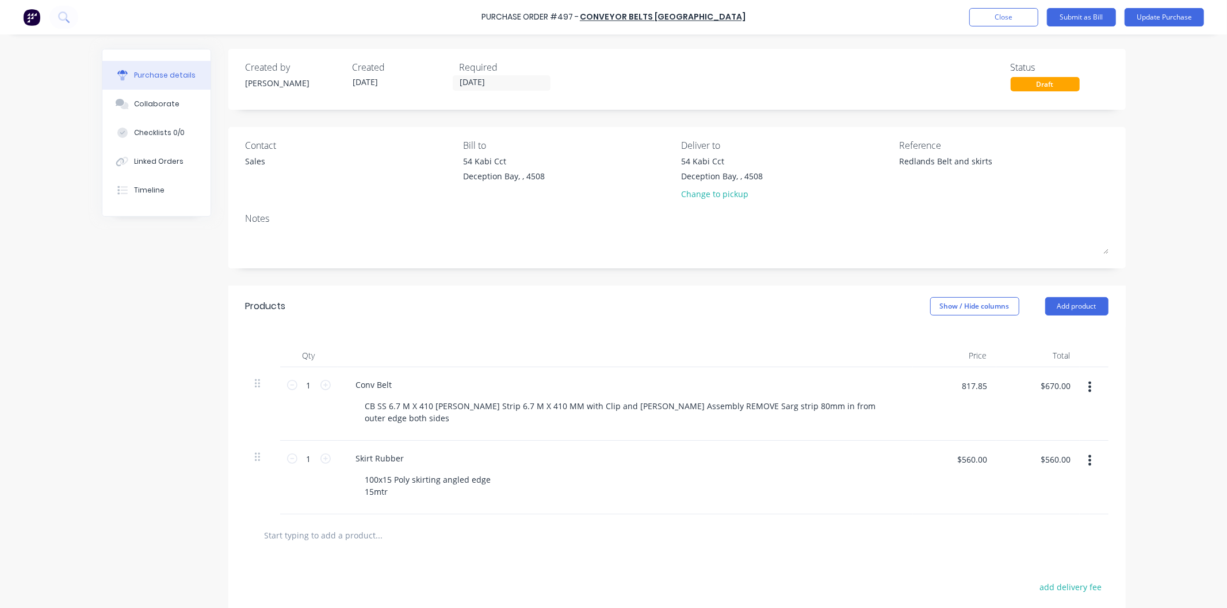
type input "$817.85"
click at [841, 441] on div "Skirt Rubber 100x15 Poly skirting angled edge 15mtr" at bounding box center [625, 478] width 575 height 74
drag, startPoint x: 347, startPoint y: 442, endPoint x: 440, endPoint y: 473, distance: 97.8
click at [440, 473] on div "Skirt Rubber 100x15 Poly skirting angled edge 15mtr" at bounding box center [625, 478] width 575 height 74
drag, startPoint x: 438, startPoint y: 476, endPoint x: 673, endPoint y: 506, distance: 236.6
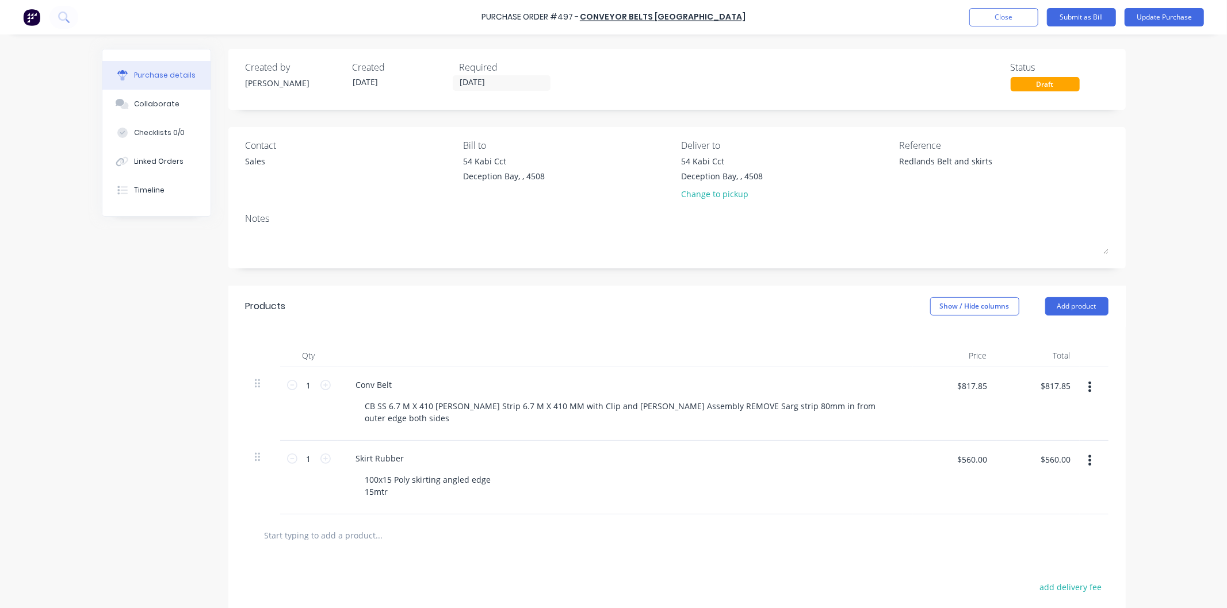
click at [673, 515] on div at bounding box center [677, 536] width 863 height 42
click at [1154, 17] on button "Update Purchase" at bounding box center [1163, 17] width 79 height 18
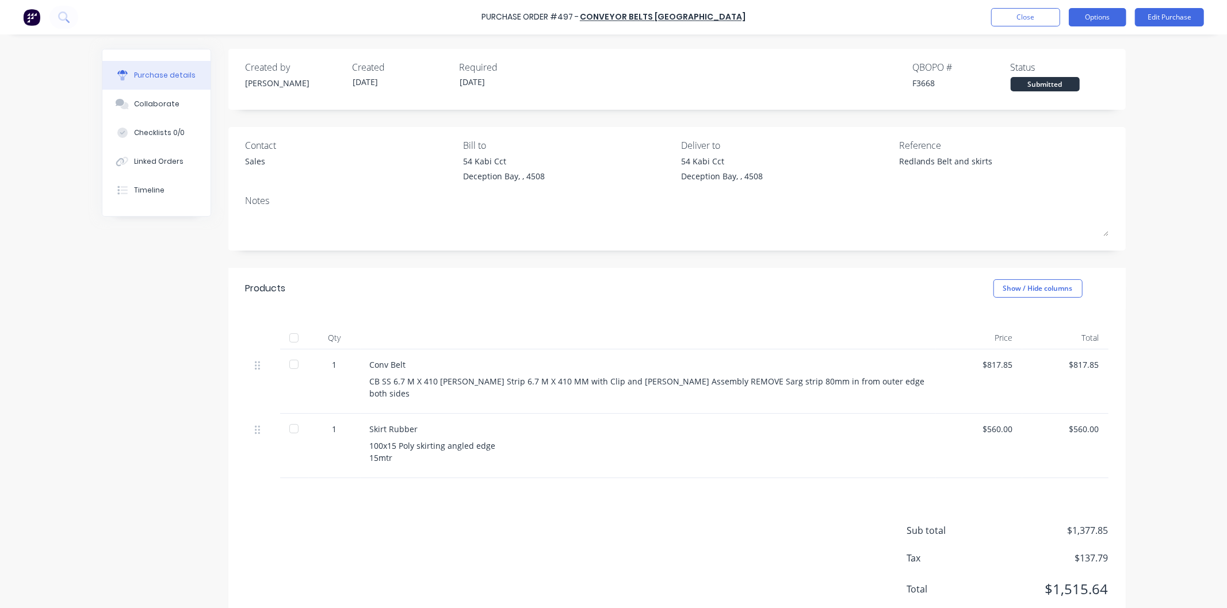
click at [1088, 16] on button "Options" at bounding box center [1098, 17] width 58 height 18
click at [1058, 47] on div "Print / Email" at bounding box center [1071, 47] width 89 height 17
click at [1044, 72] on div "With pricing" at bounding box center [1071, 70] width 89 height 17
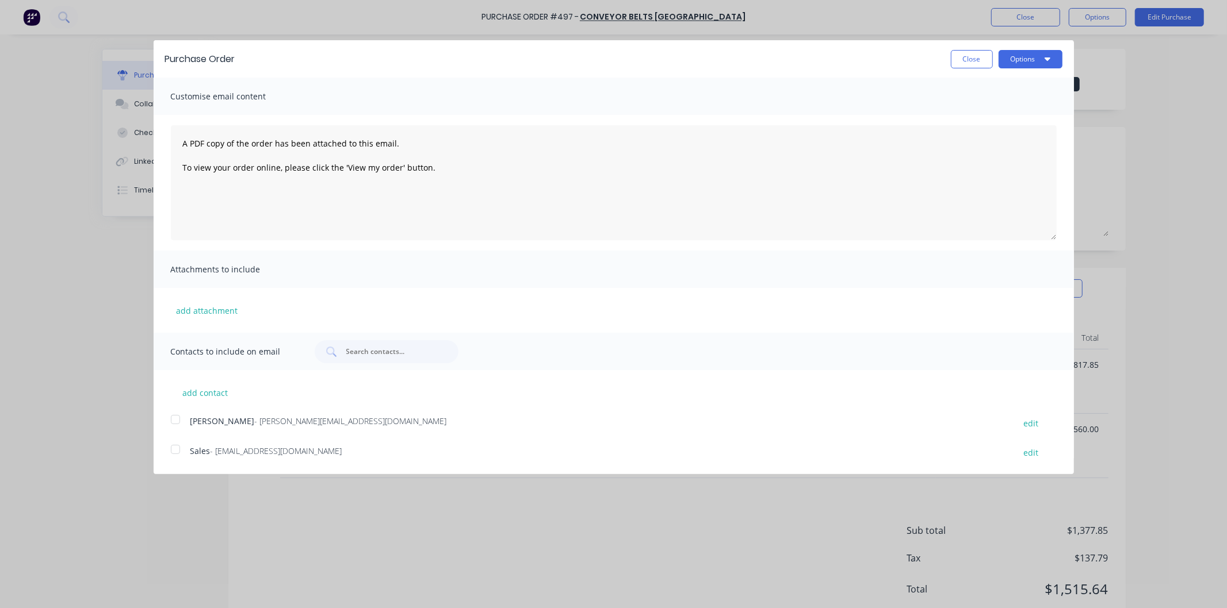
click at [175, 447] on div at bounding box center [175, 449] width 23 height 23
click at [1019, 54] on button "Options" at bounding box center [1030, 59] width 64 height 18
click at [967, 109] on div "Email" at bounding box center [1007, 111] width 89 height 17
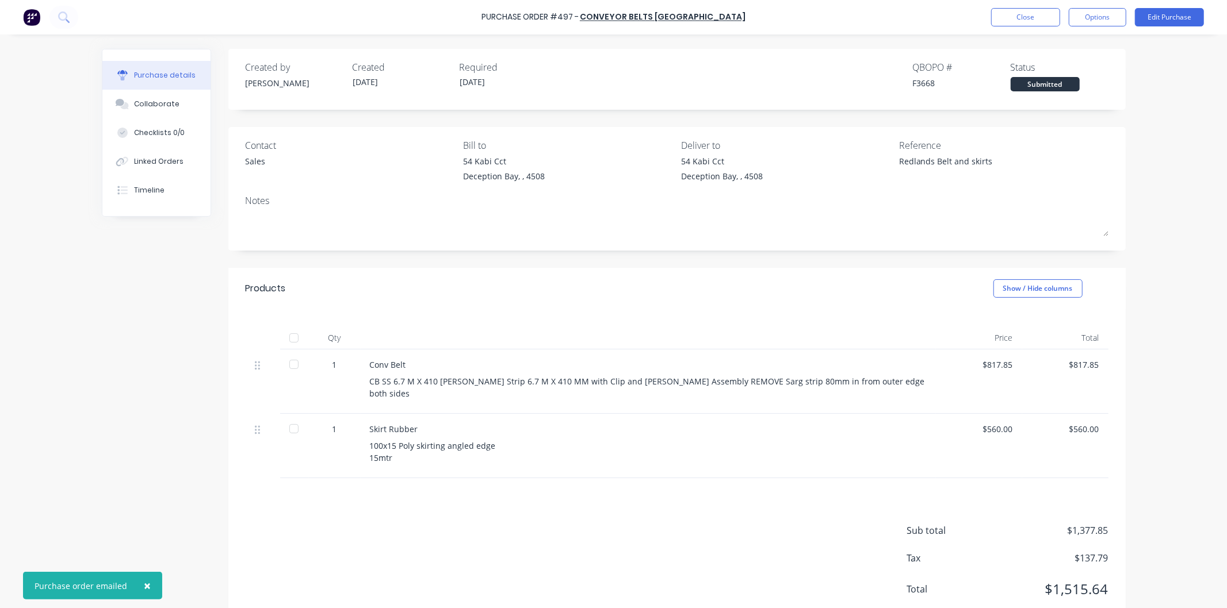
type textarea "x"
click at [1087, 17] on button "Options" at bounding box center [1098, 17] width 58 height 18
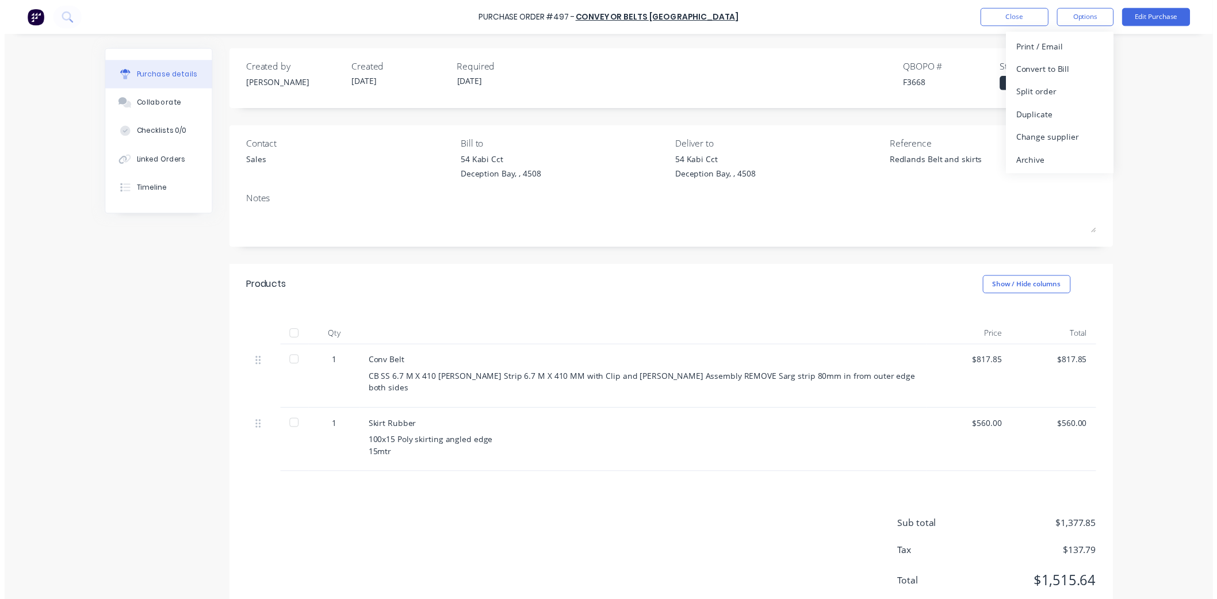
scroll to position [22, 0]
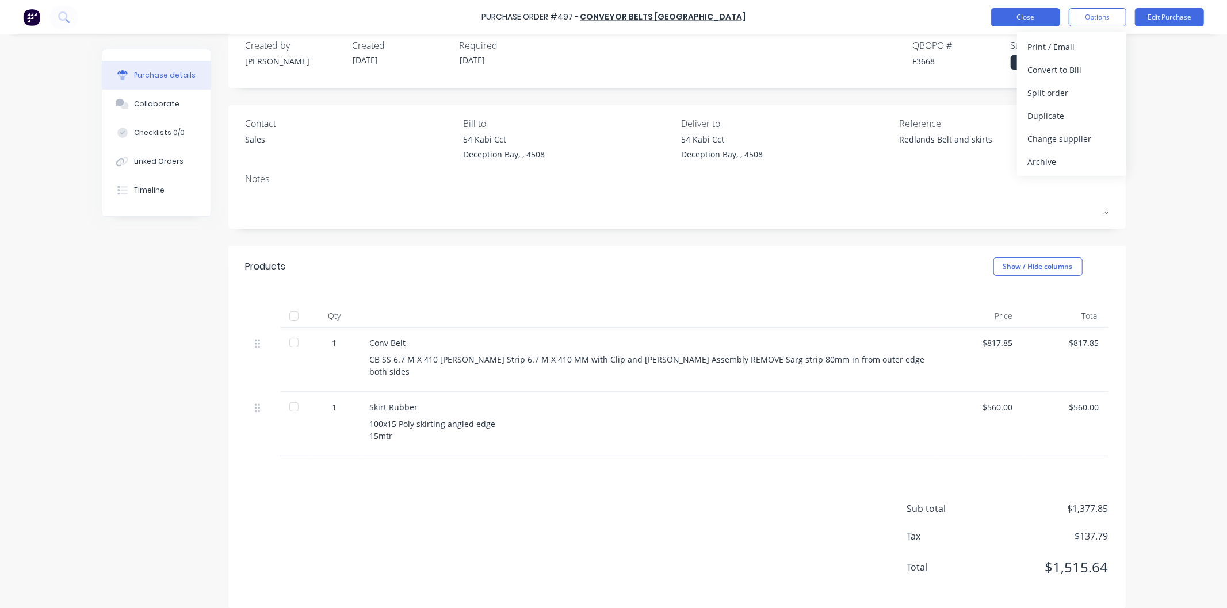
click at [1028, 12] on button "Close" at bounding box center [1025, 17] width 69 height 18
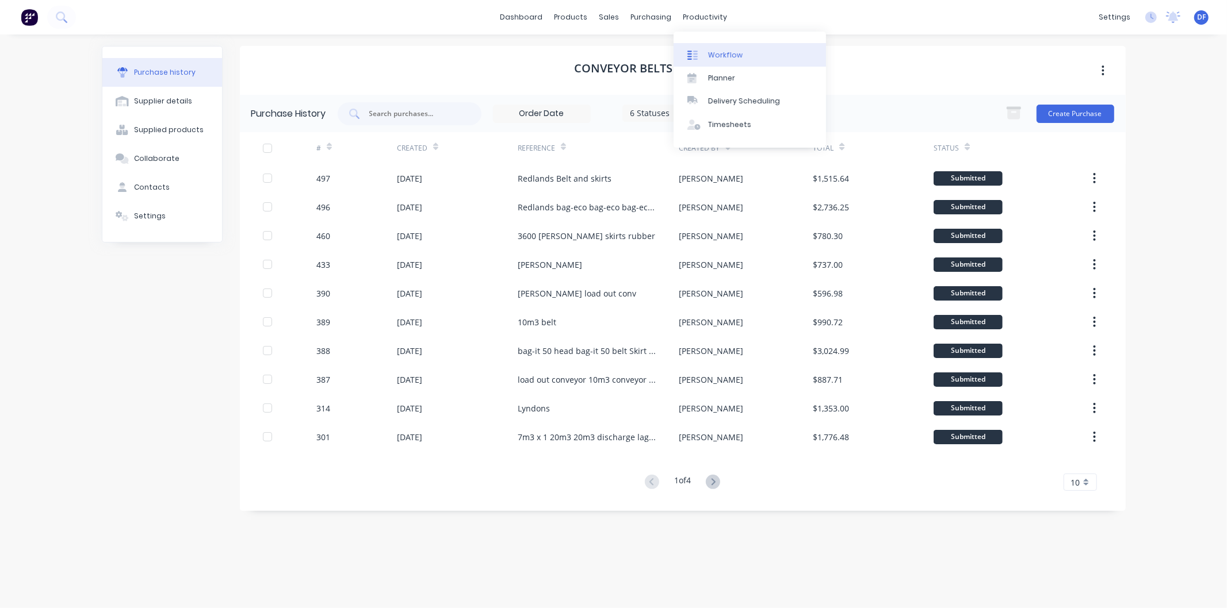
click at [725, 59] on div "Workflow" at bounding box center [725, 55] width 35 height 10
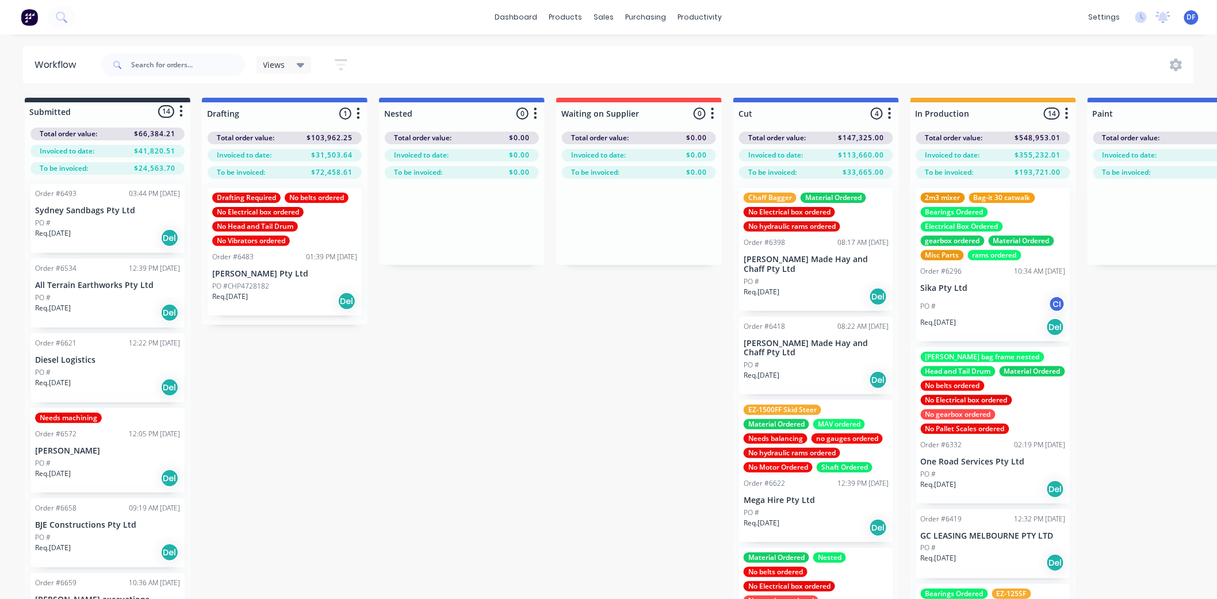
click at [970, 406] on div "[PERSON_NAME] bag frame nested Head and Tail Drum Material Ordered No belts ord…" at bounding box center [993, 393] width 145 height 82
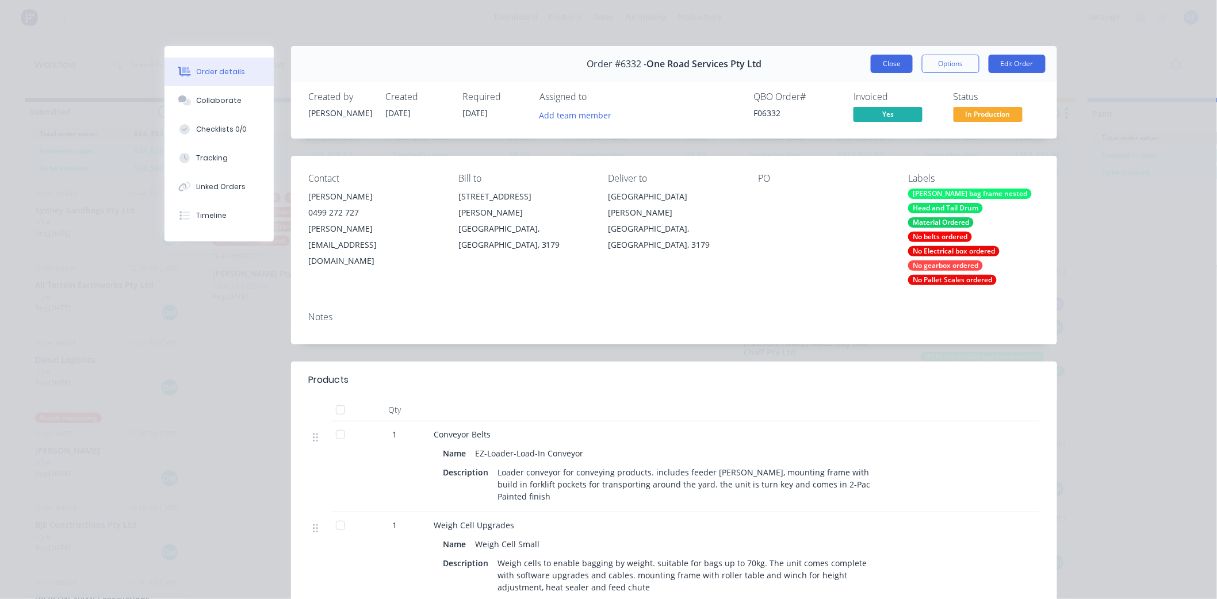
click at [888, 61] on button "Close" at bounding box center [892, 64] width 42 height 18
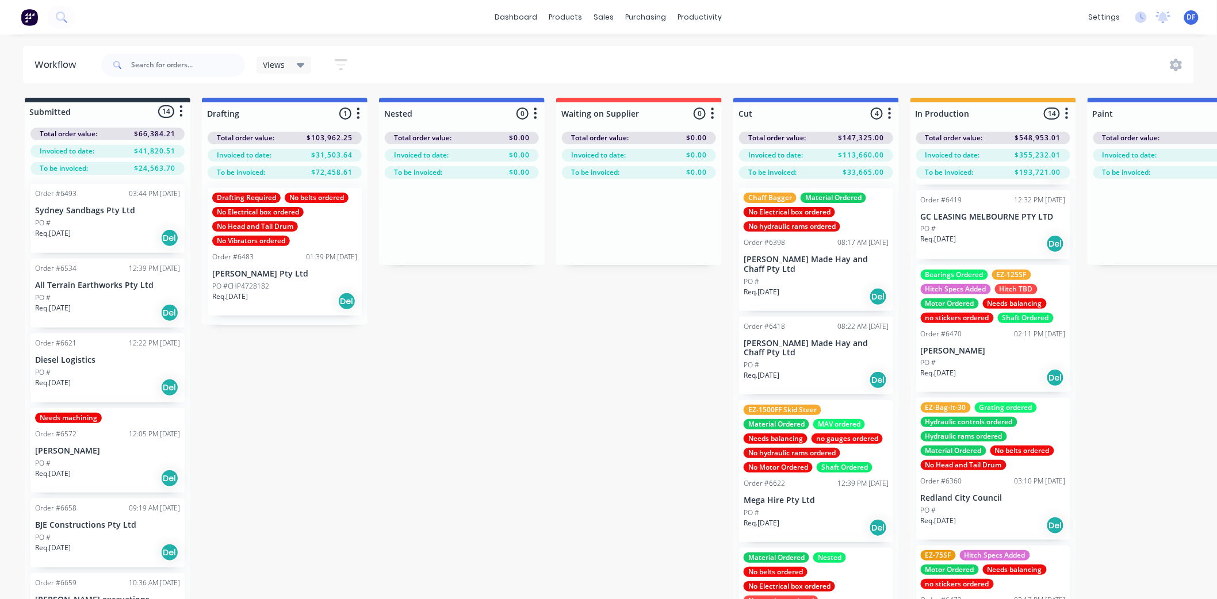
scroll to position [511, 0]
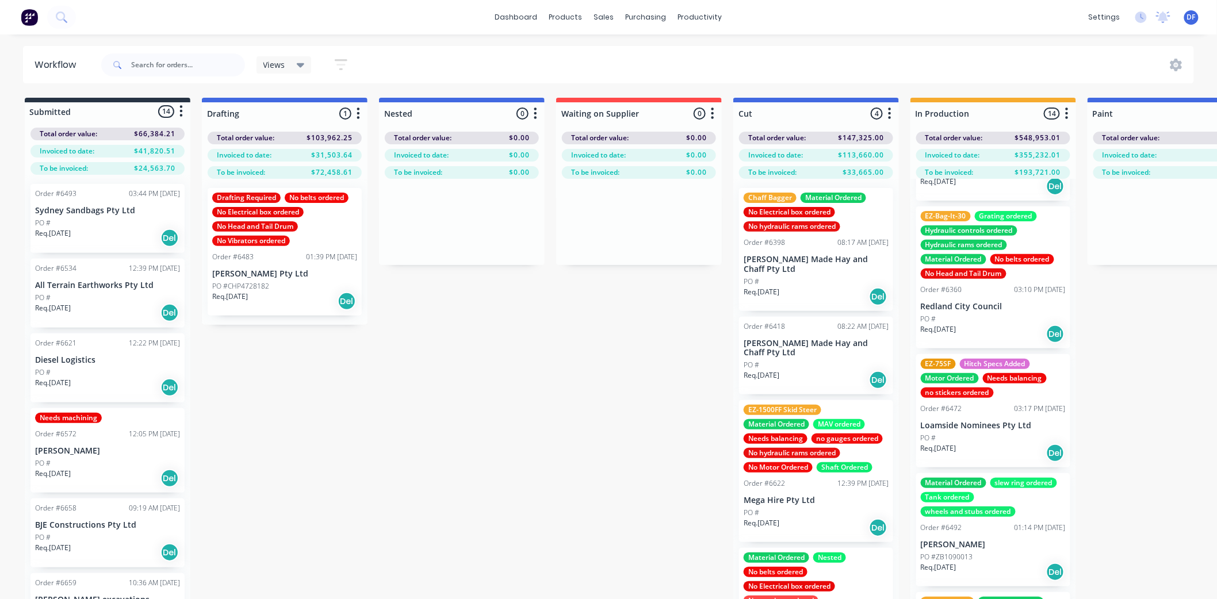
click at [1016, 262] on div "No belts ordered" at bounding box center [1022, 259] width 64 height 10
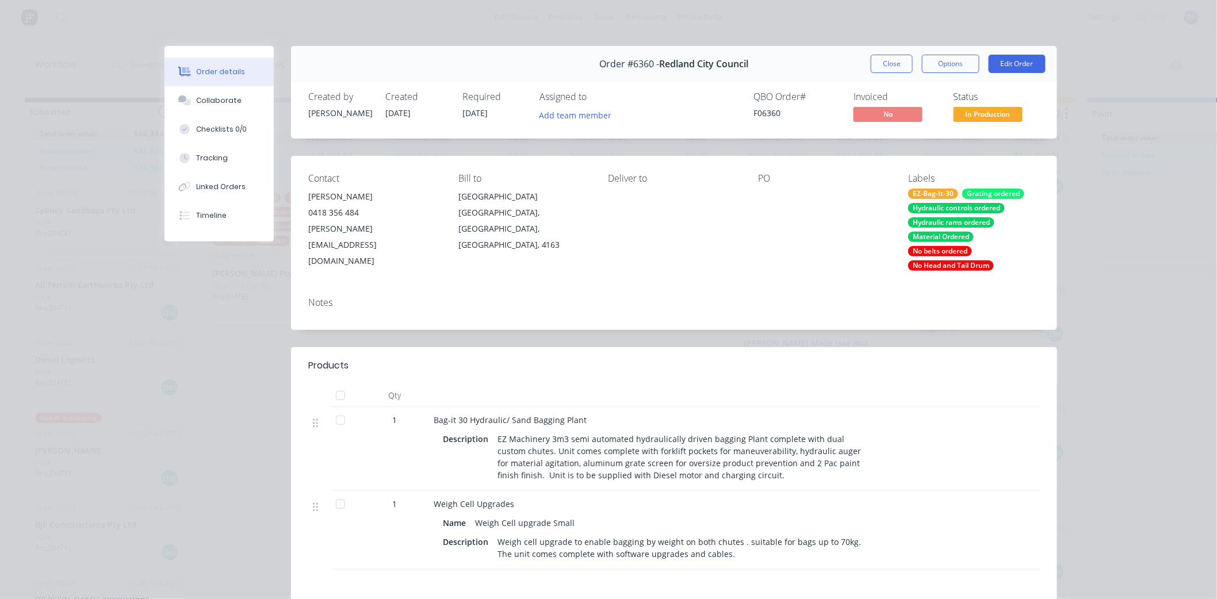
click at [938, 240] on div "Material Ordered" at bounding box center [941, 237] width 66 height 10
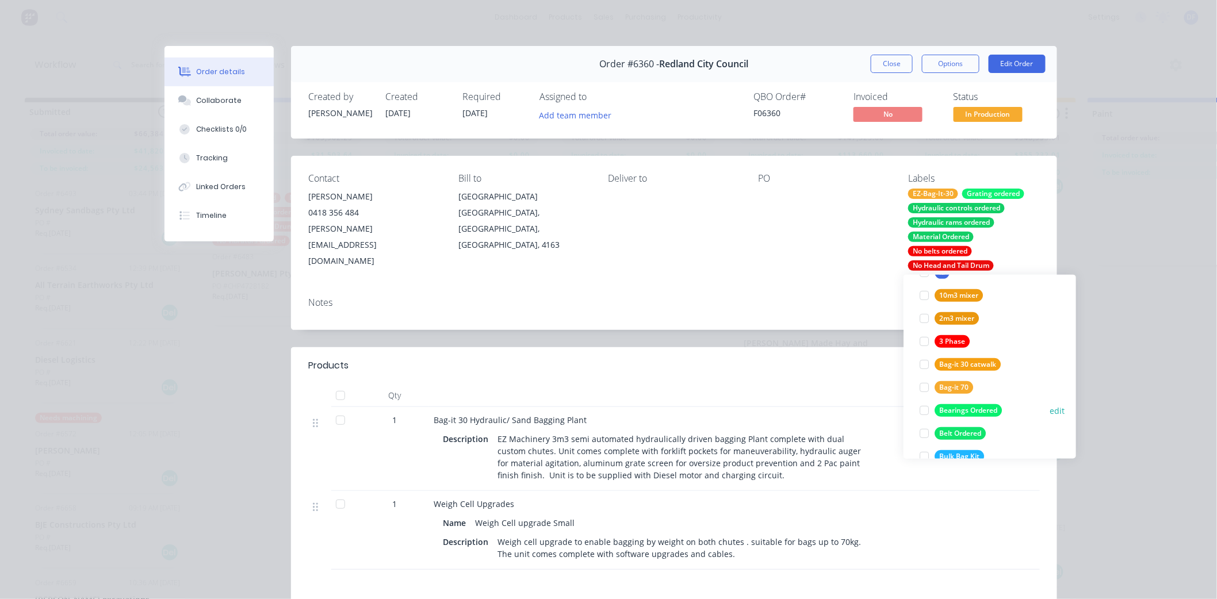
scroll to position [319, 0]
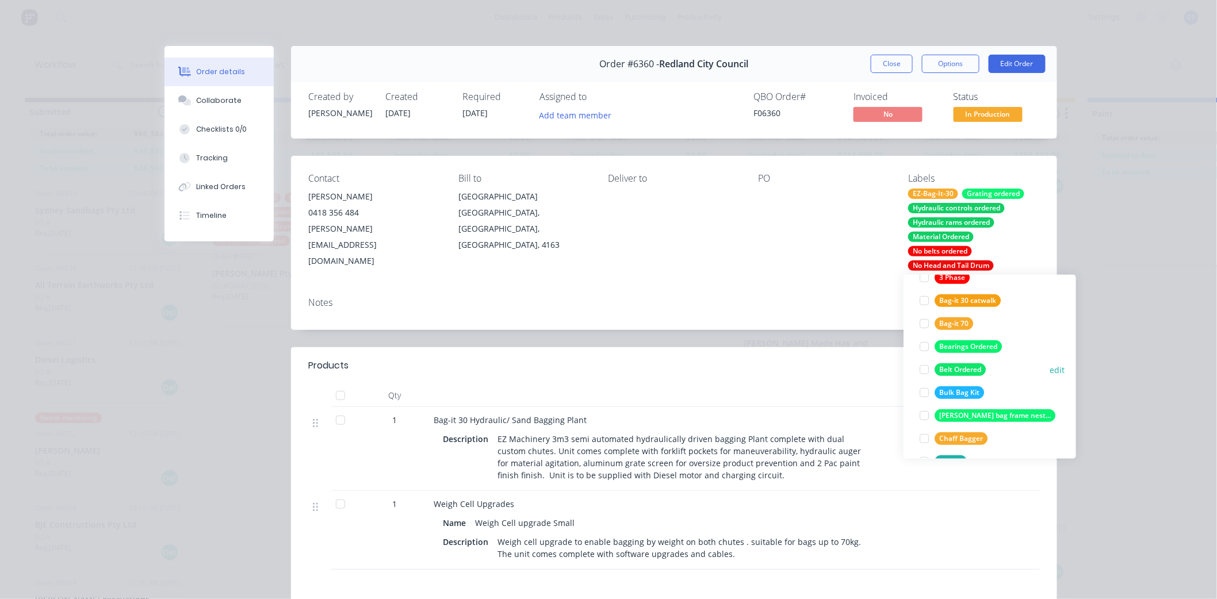
click at [955, 364] on div "Belt Ordered" at bounding box center [960, 369] width 51 height 13
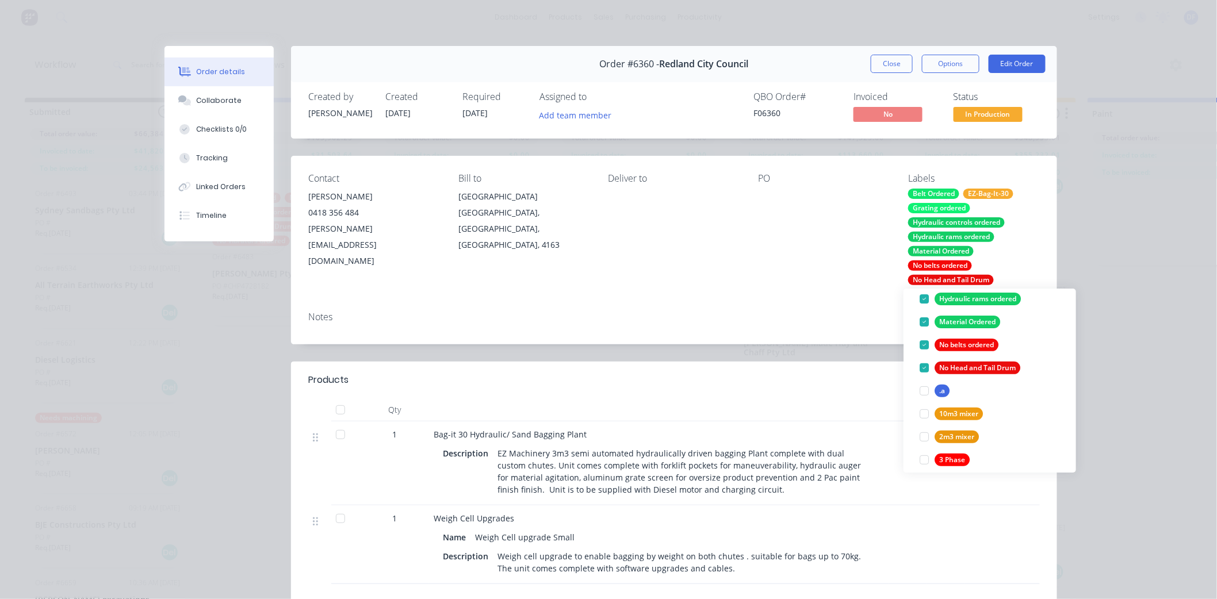
scroll to position [192, 0]
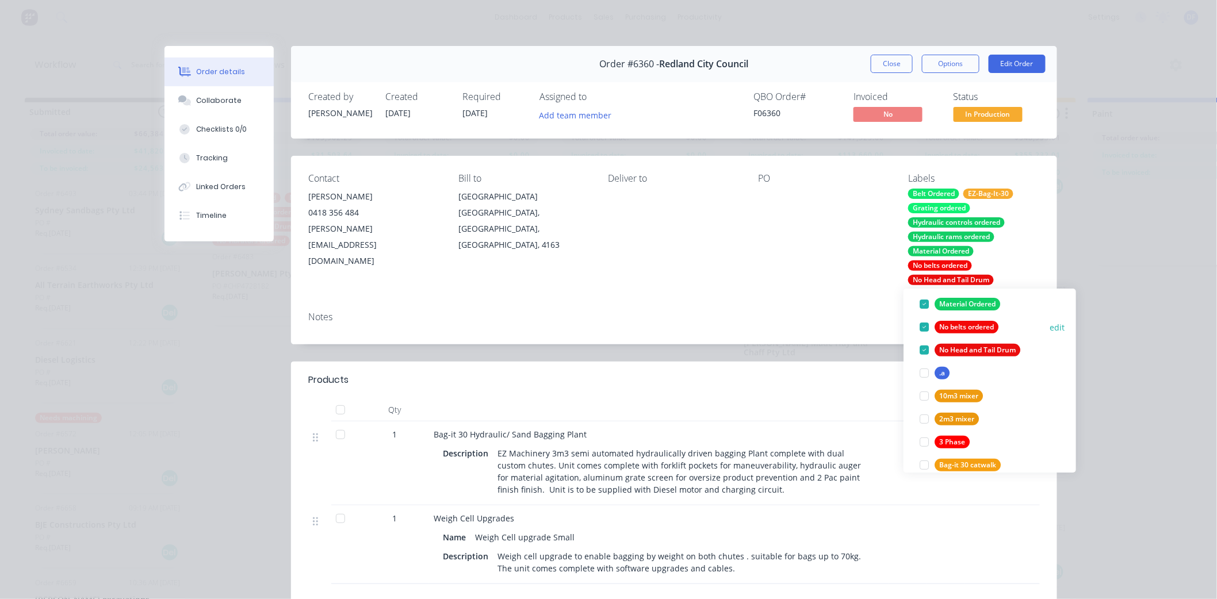
click at [921, 325] on div at bounding box center [924, 327] width 23 height 23
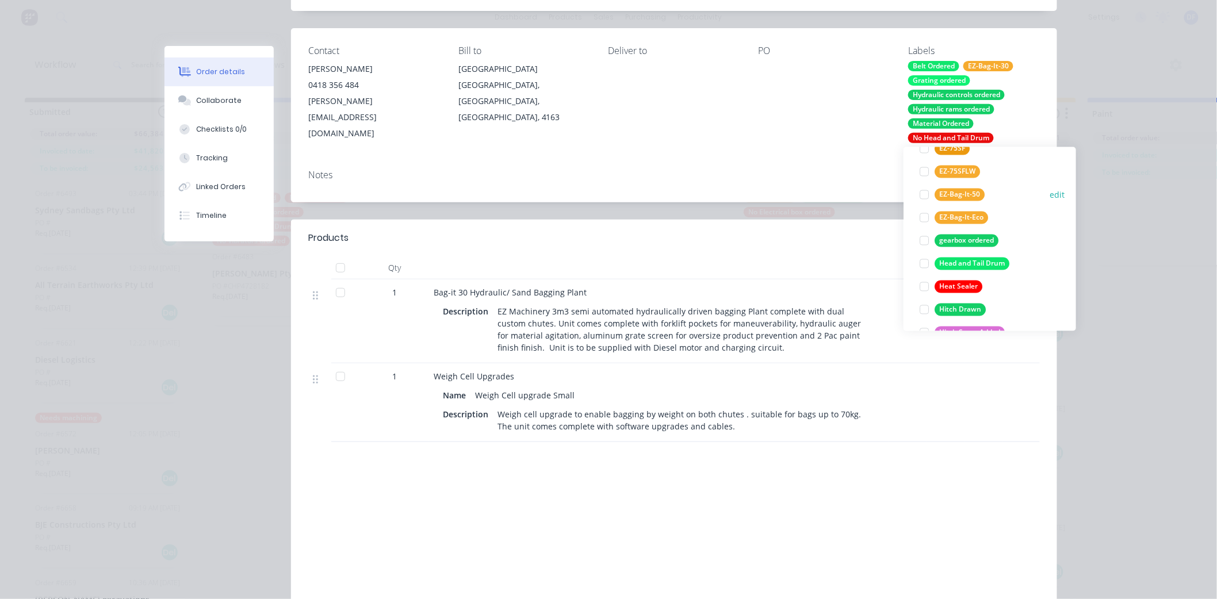
scroll to position [958, 0]
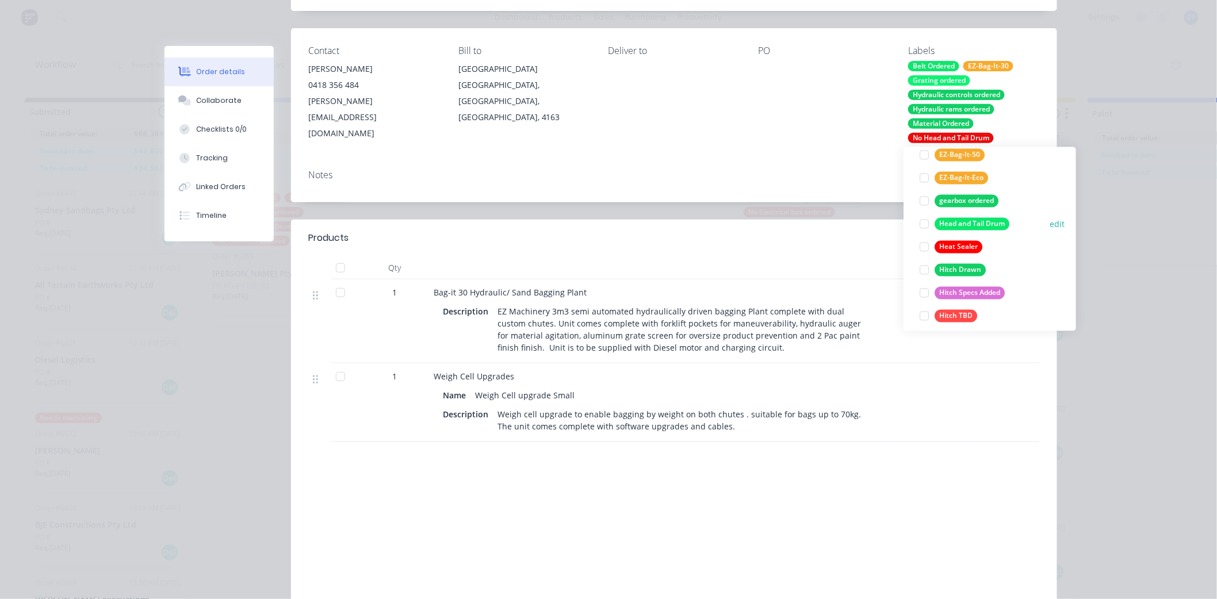
click at [956, 223] on div "Head and Tail Drum" at bounding box center [972, 224] width 75 height 13
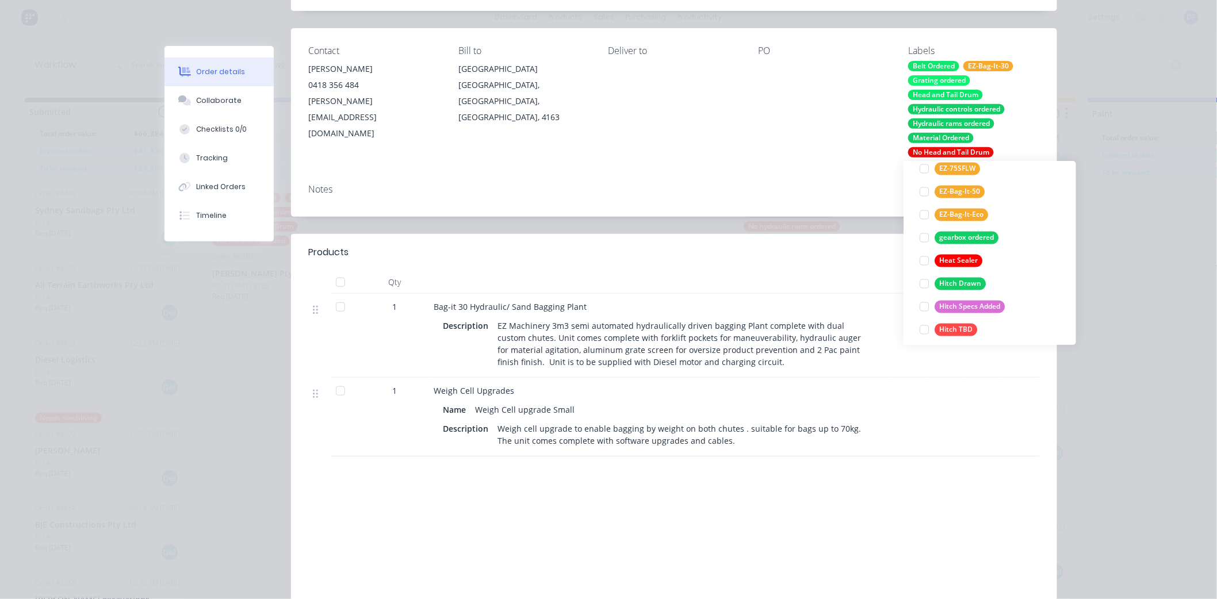
scroll to position [84, 0]
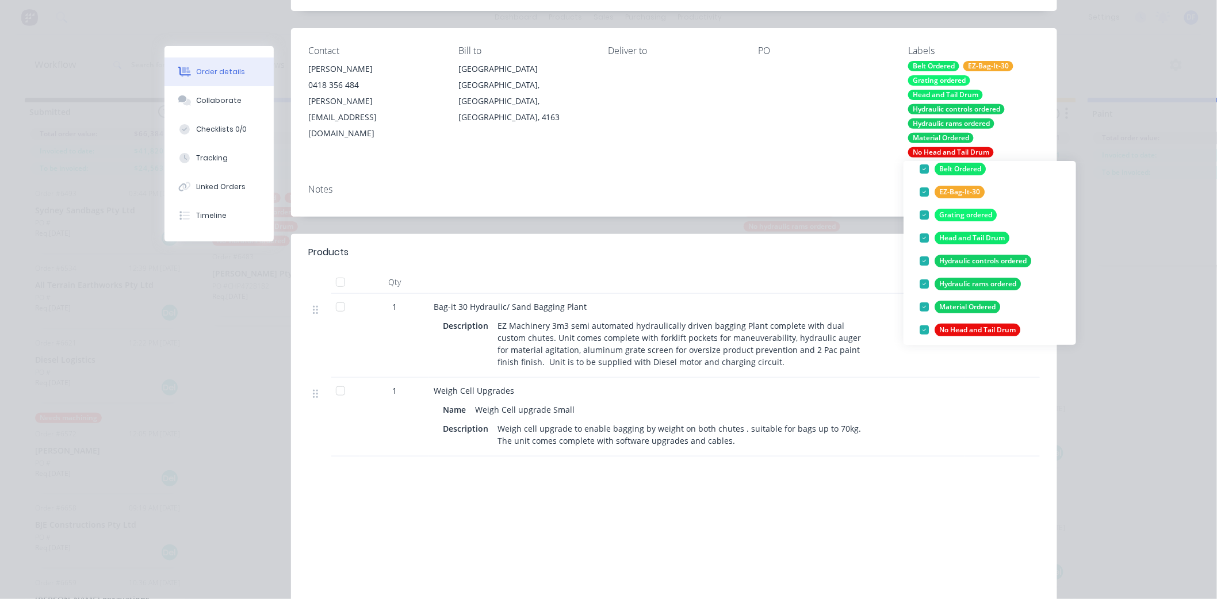
click at [913, 152] on div "No Head and Tail Drum" at bounding box center [951, 152] width 86 height 10
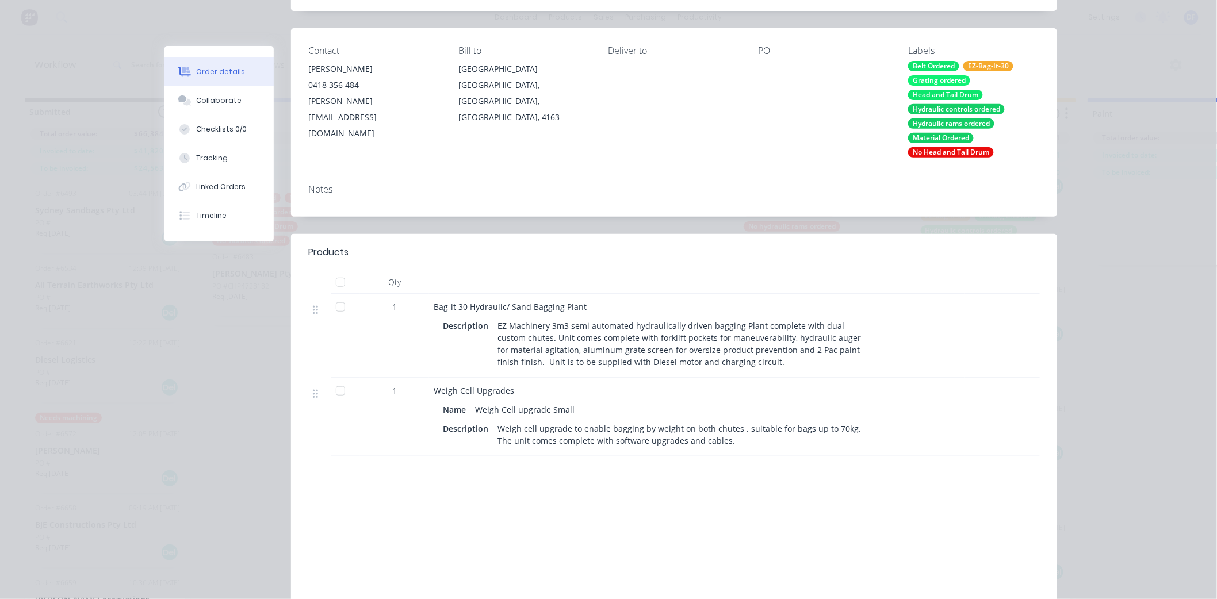
click at [910, 152] on div "No Head and Tail Drum" at bounding box center [951, 152] width 86 height 10
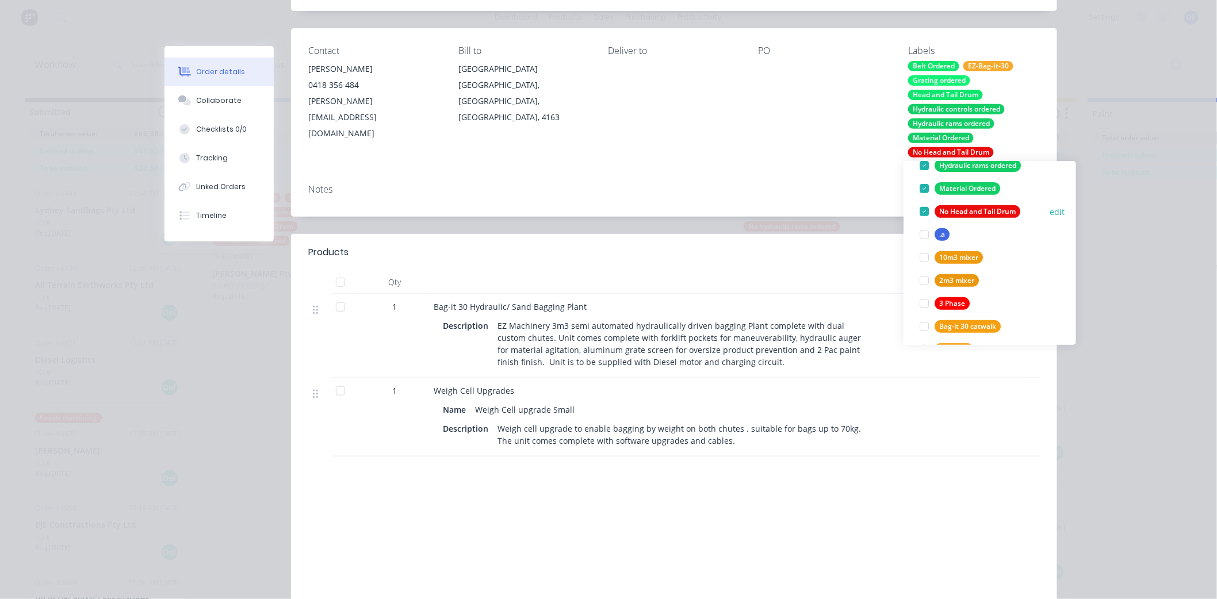
scroll to position [128, 0]
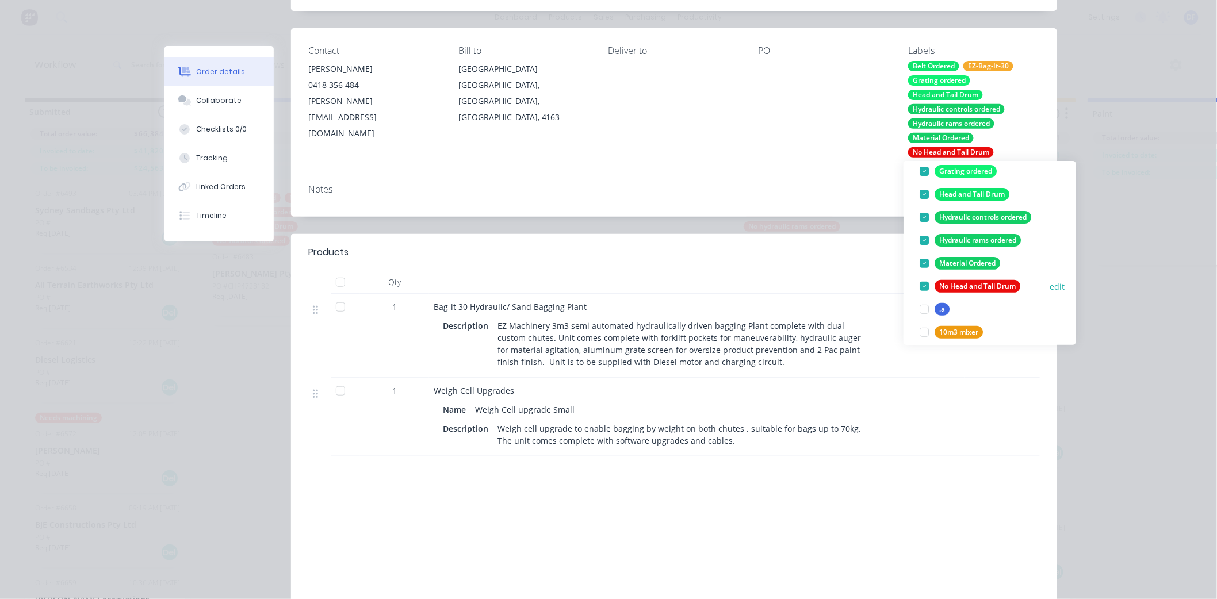
click at [922, 286] on div at bounding box center [924, 286] width 23 height 23
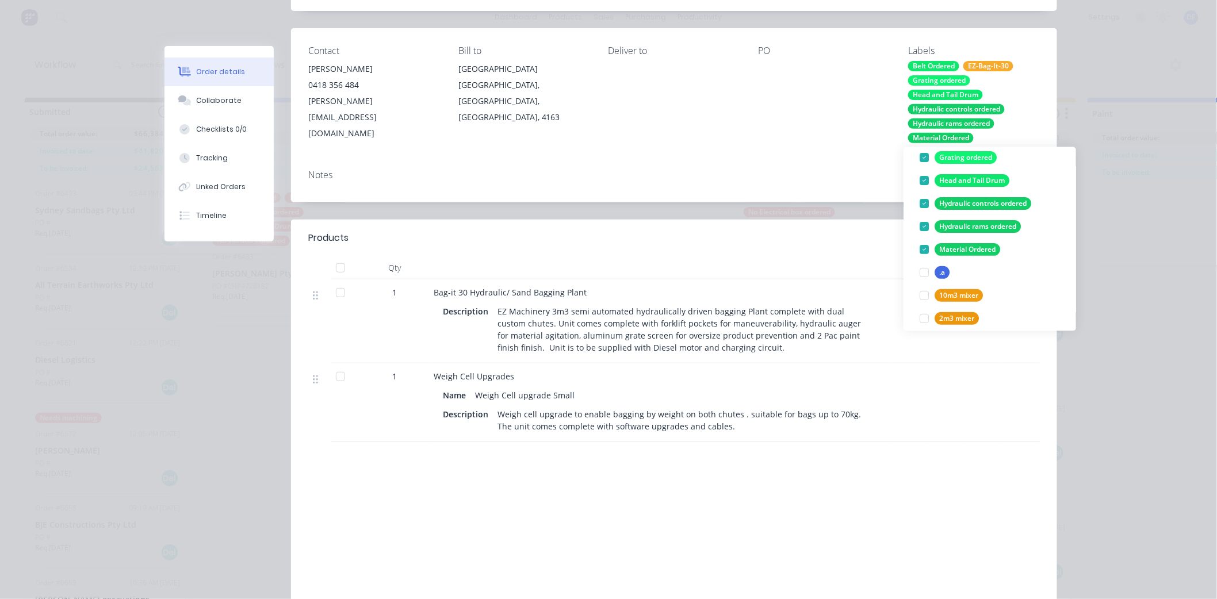
click at [746, 132] on div "Contact [PERSON_NAME] [PHONE_NUMBER] [PERSON_NAME][EMAIL_ADDRESS][DOMAIN_NAME] …" at bounding box center [674, 94] width 766 height 132
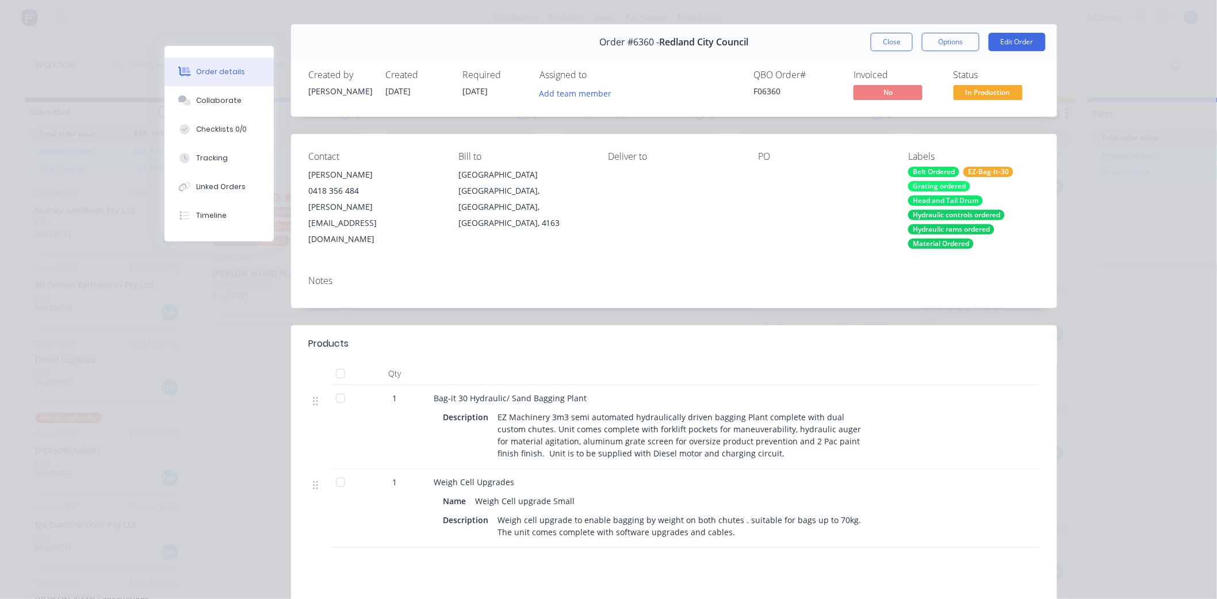
scroll to position [0, 0]
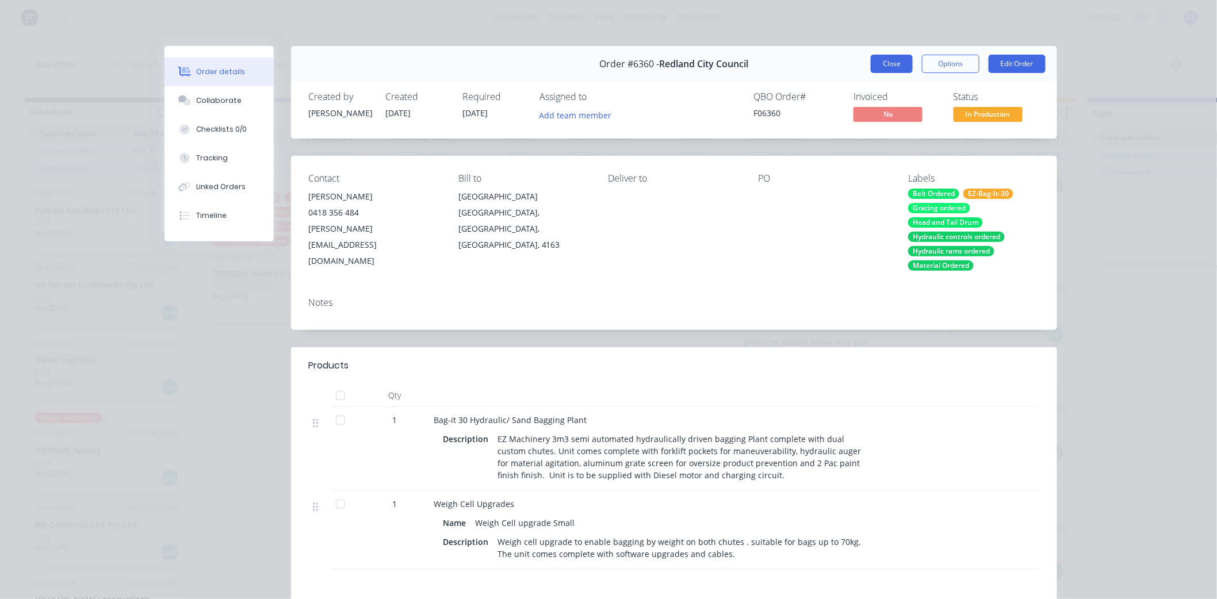
click at [891, 62] on button "Close" at bounding box center [892, 64] width 42 height 18
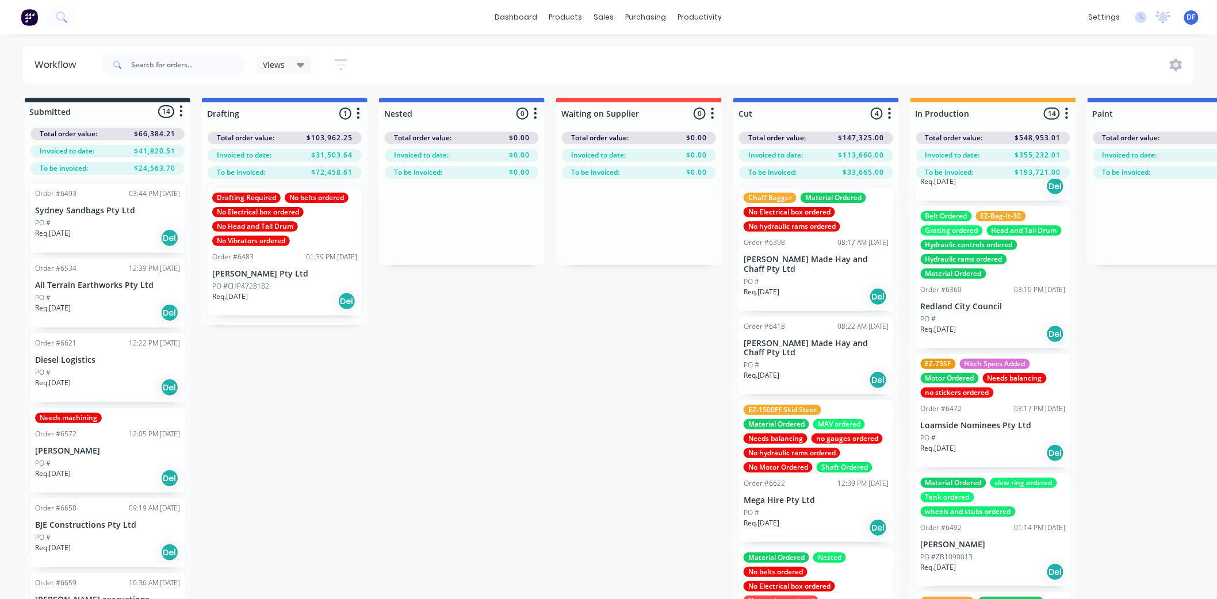
click at [976, 398] on div "no stickers ordered" at bounding box center [957, 393] width 73 height 10
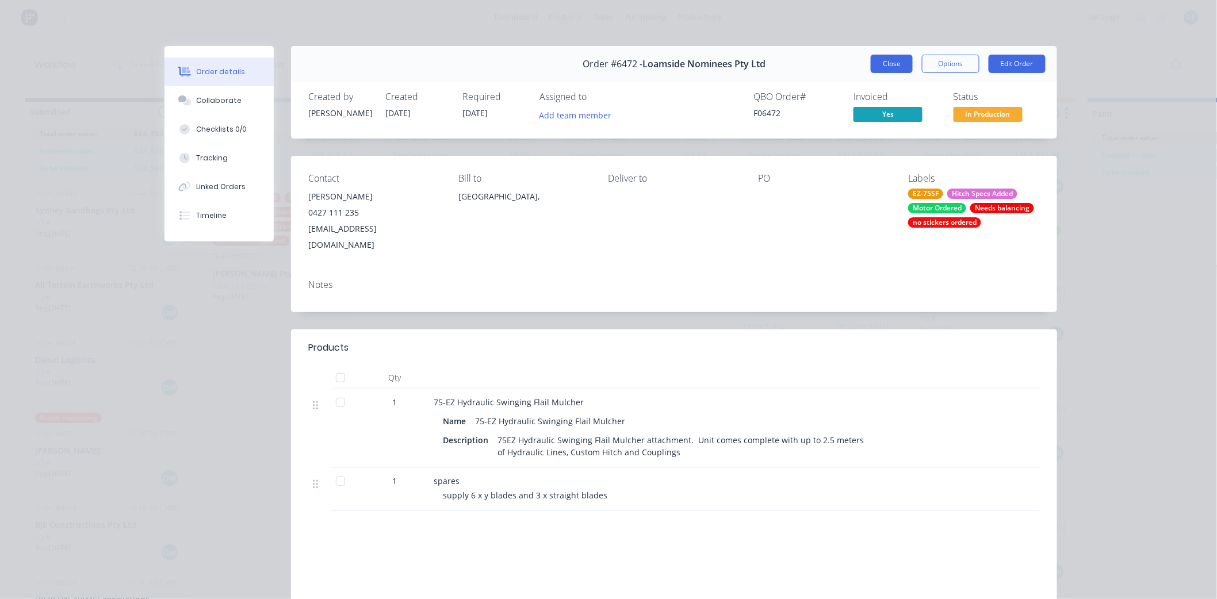
click at [878, 63] on button "Close" at bounding box center [892, 64] width 42 height 18
click at [878, 63] on div "Views Save new view None (Default) edit Show/Hide statuses Show line item cards…" at bounding box center [647, 65] width 1096 height 35
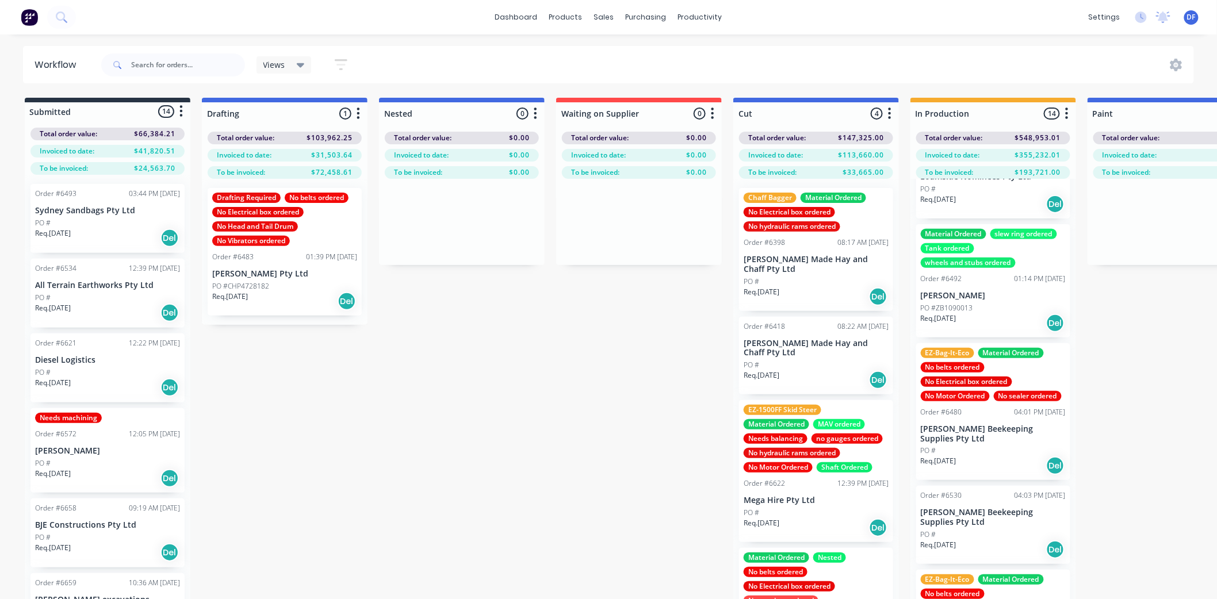
scroll to position [767, 0]
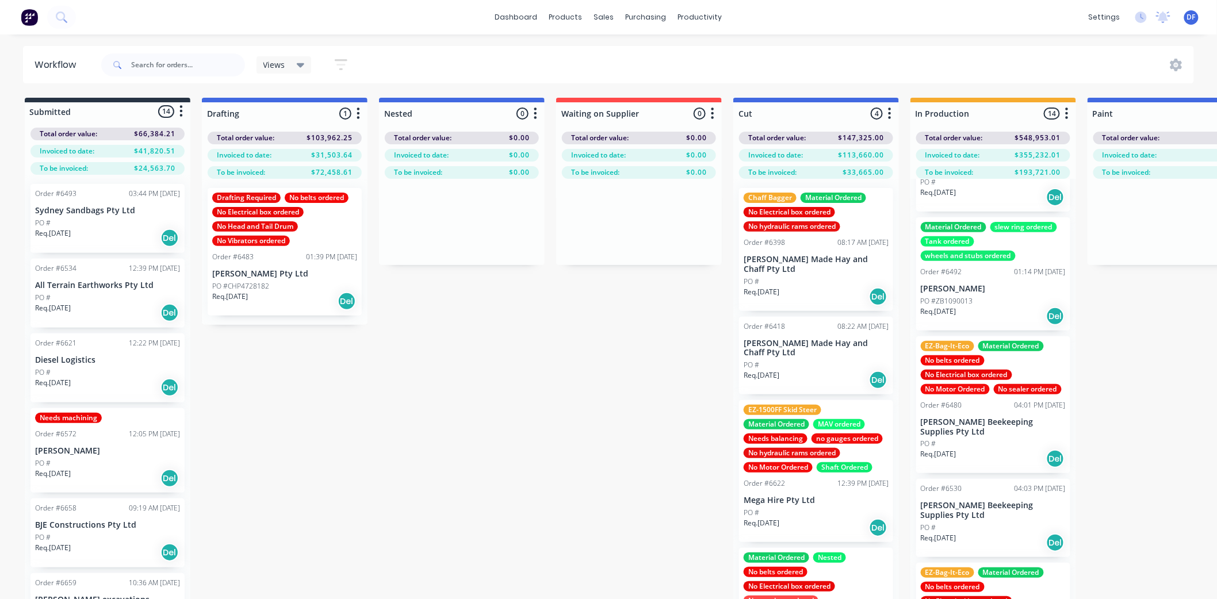
click at [974, 395] on div "EZ-Bag-It-Eco Material Ordered No belts ordered No Electrical box ordered No Mo…" at bounding box center [993, 367] width 145 height 53
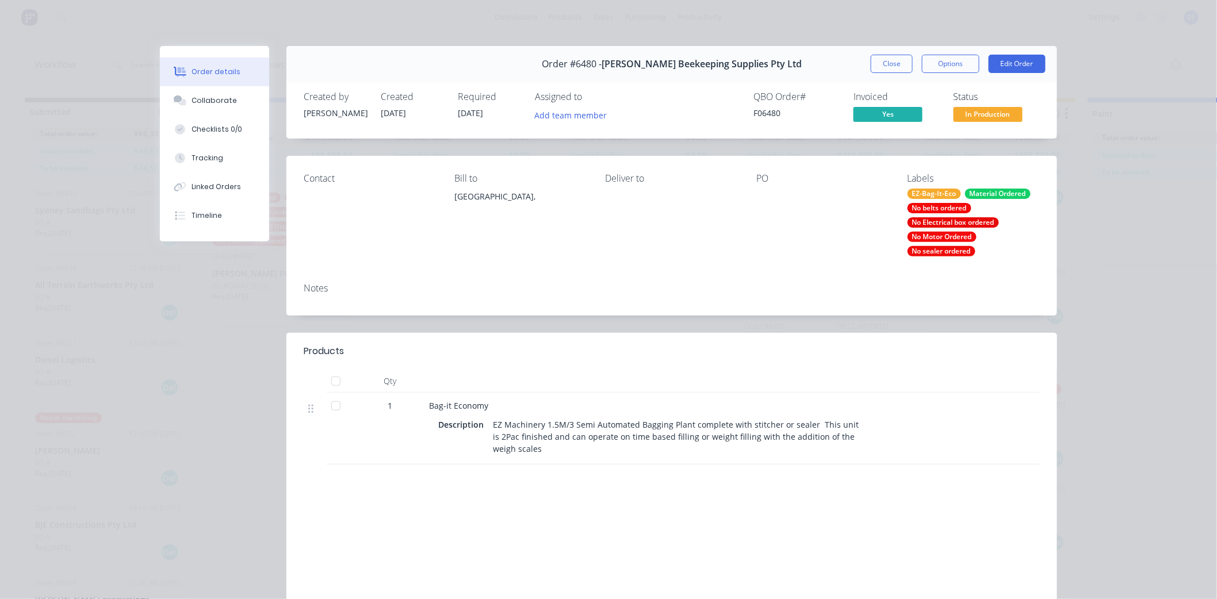
click at [933, 225] on div "No Electrical box ordered" at bounding box center [953, 222] width 91 height 10
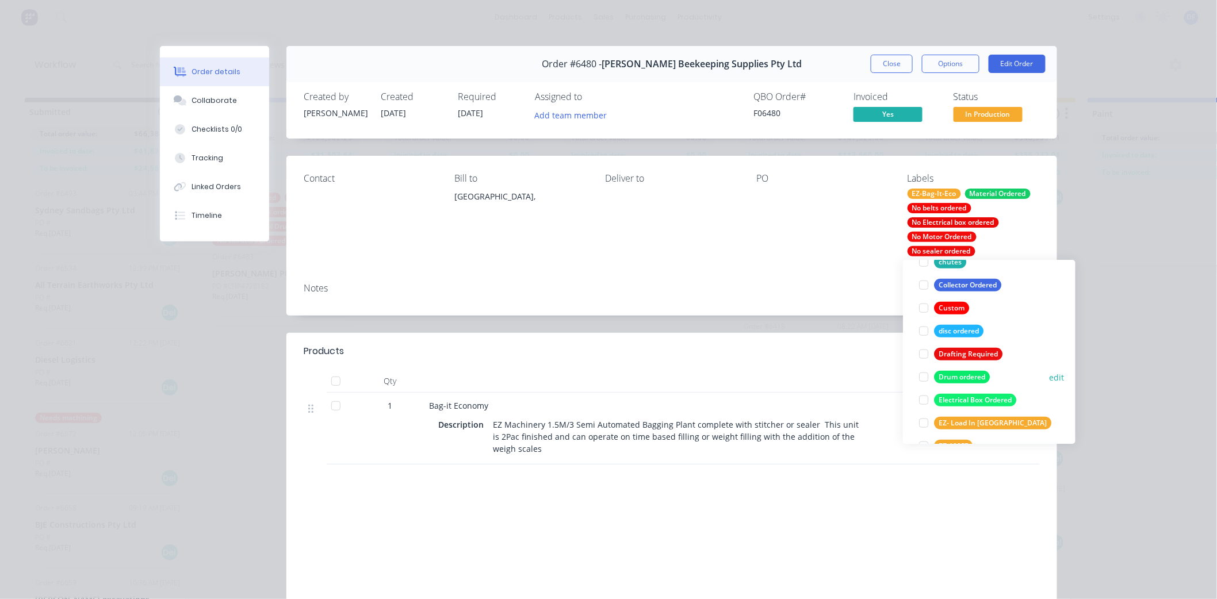
scroll to position [511, 0]
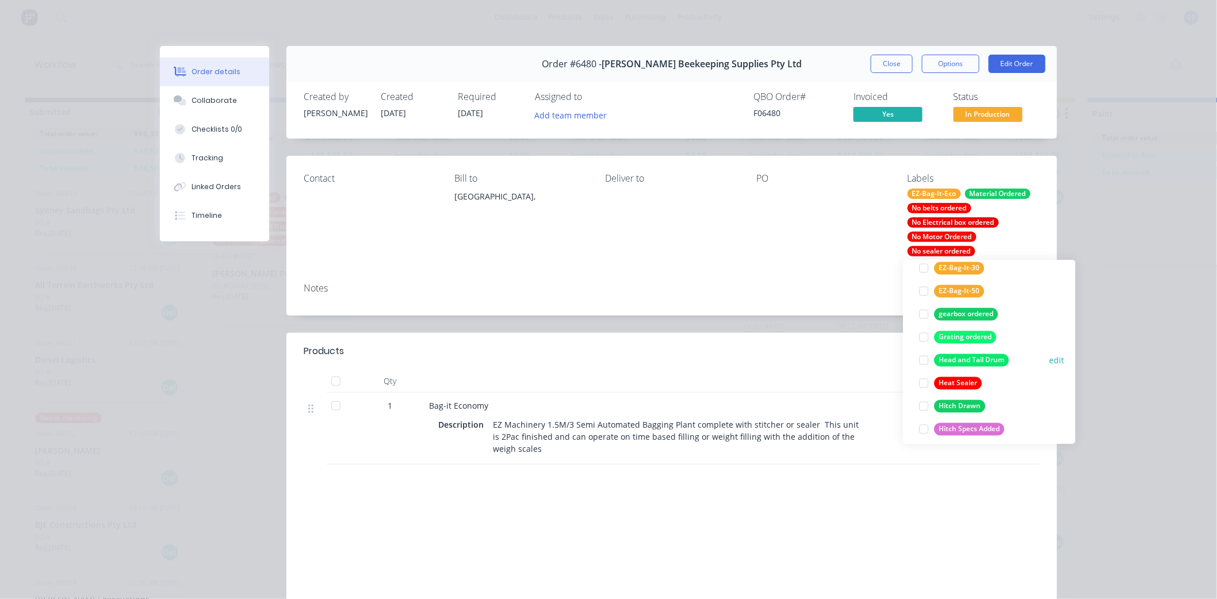
click at [963, 361] on div "Head and Tail Drum" at bounding box center [971, 360] width 75 height 13
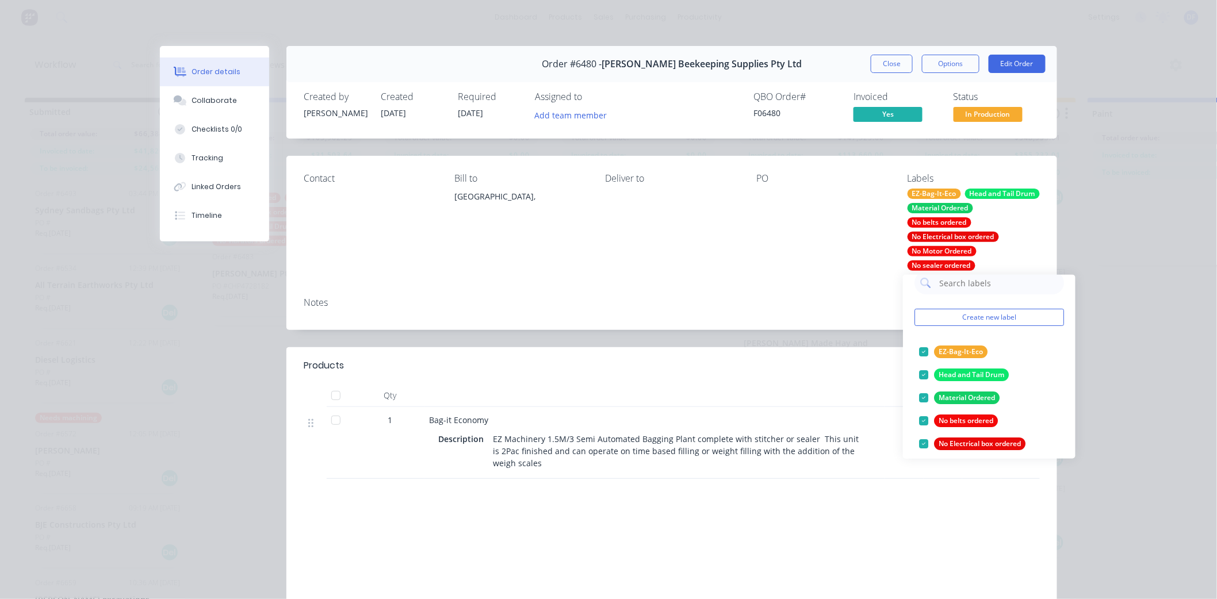
click at [852, 258] on div "PO" at bounding box center [822, 222] width 132 height 98
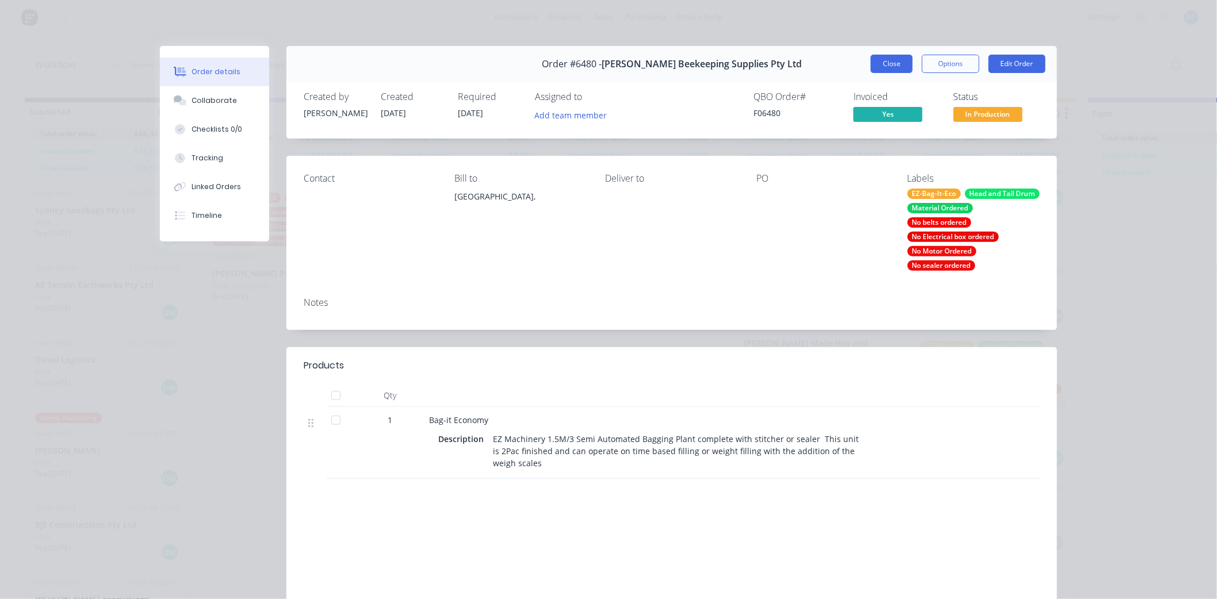
click at [886, 60] on button "Close" at bounding box center [892, 64] width 42 height 18
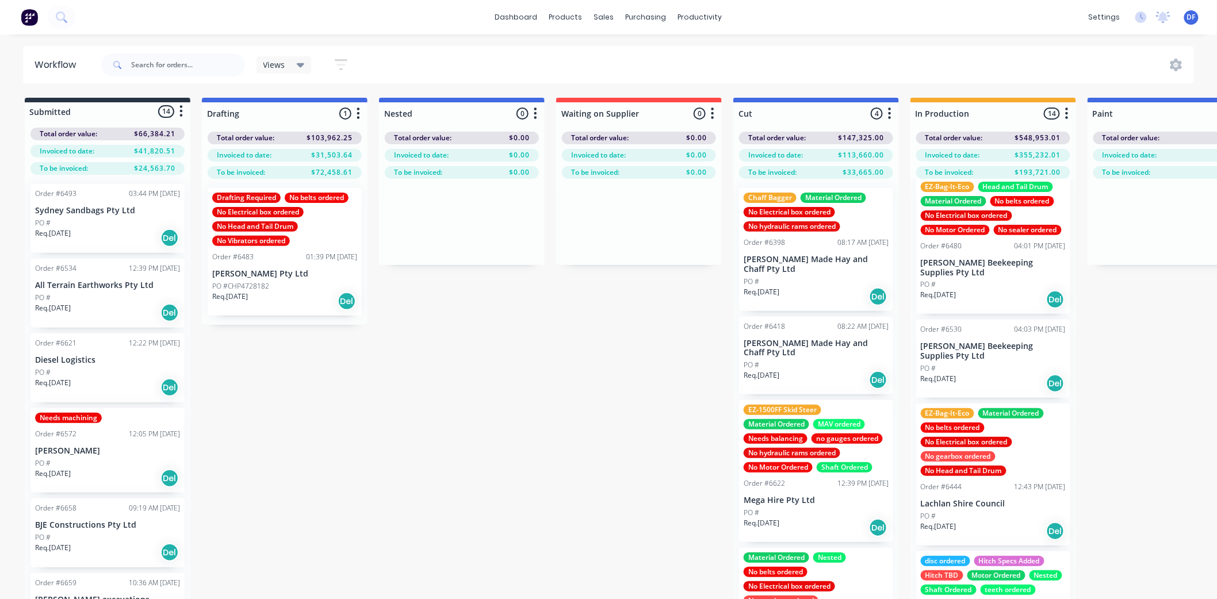
scroll to position [958, 0]
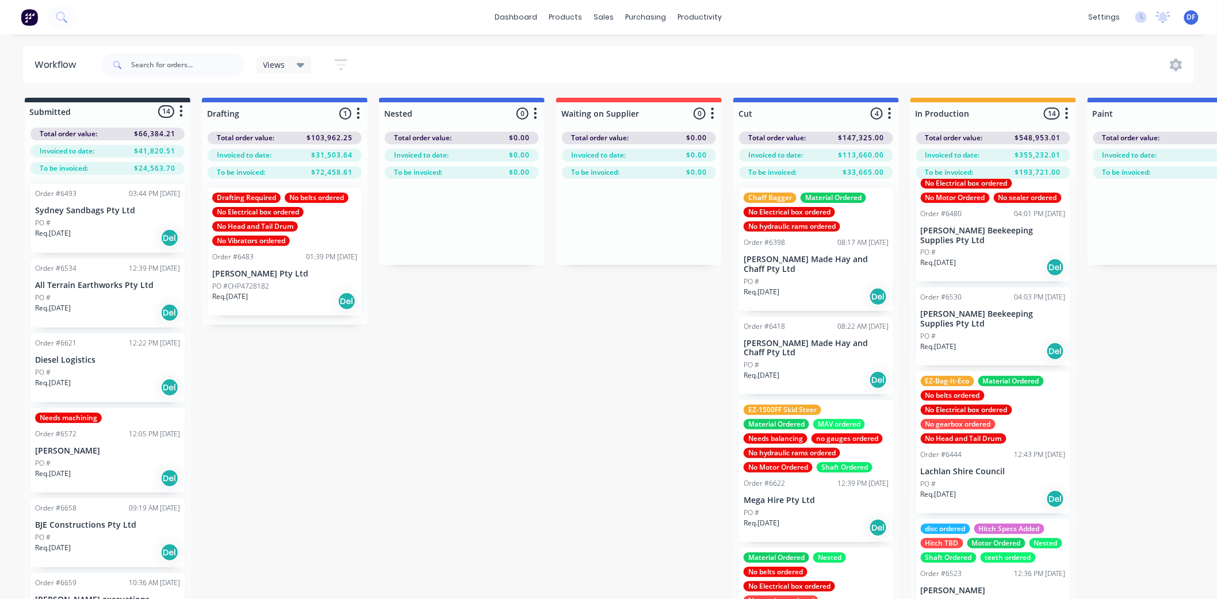
click at [959, 415] on div "No Electrical box ordered" at bounding box center [966, 410] width 91 height 10
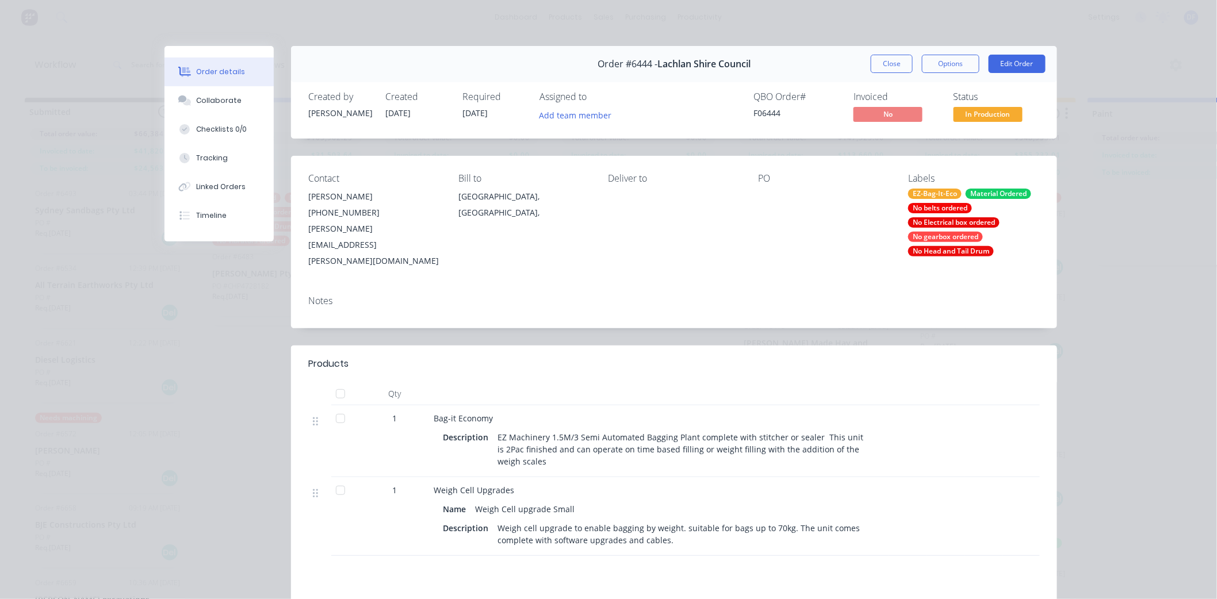
click at [923, 248] on div "No Head and Tail Drum" at bounding box center [951, 251] width 86 height 10
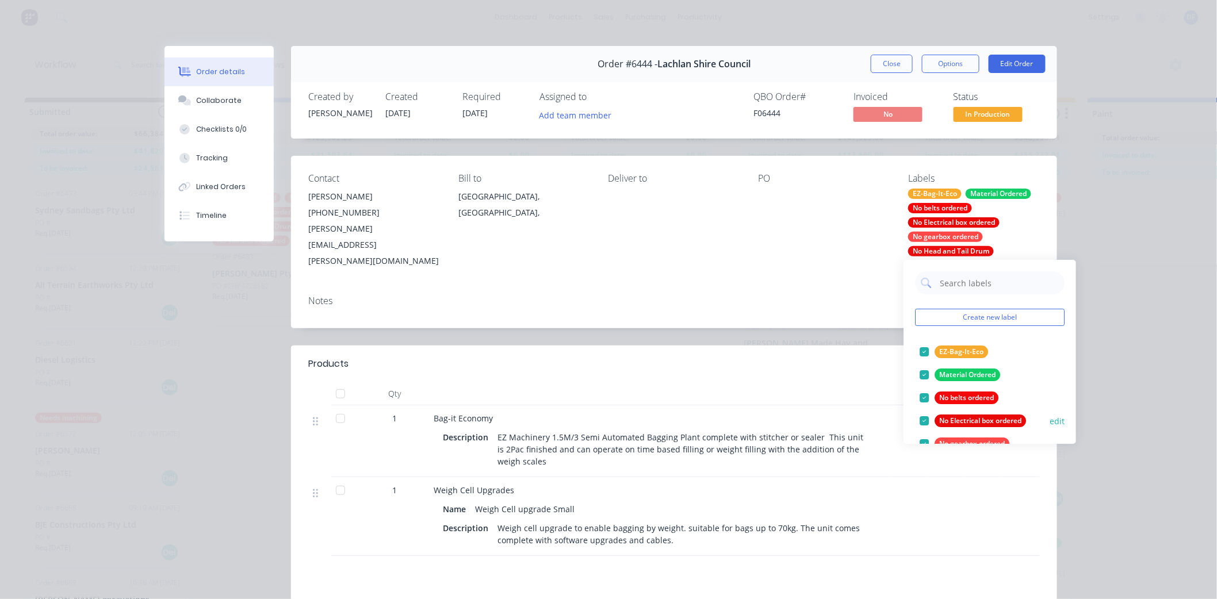
scroll to position [64, 0]
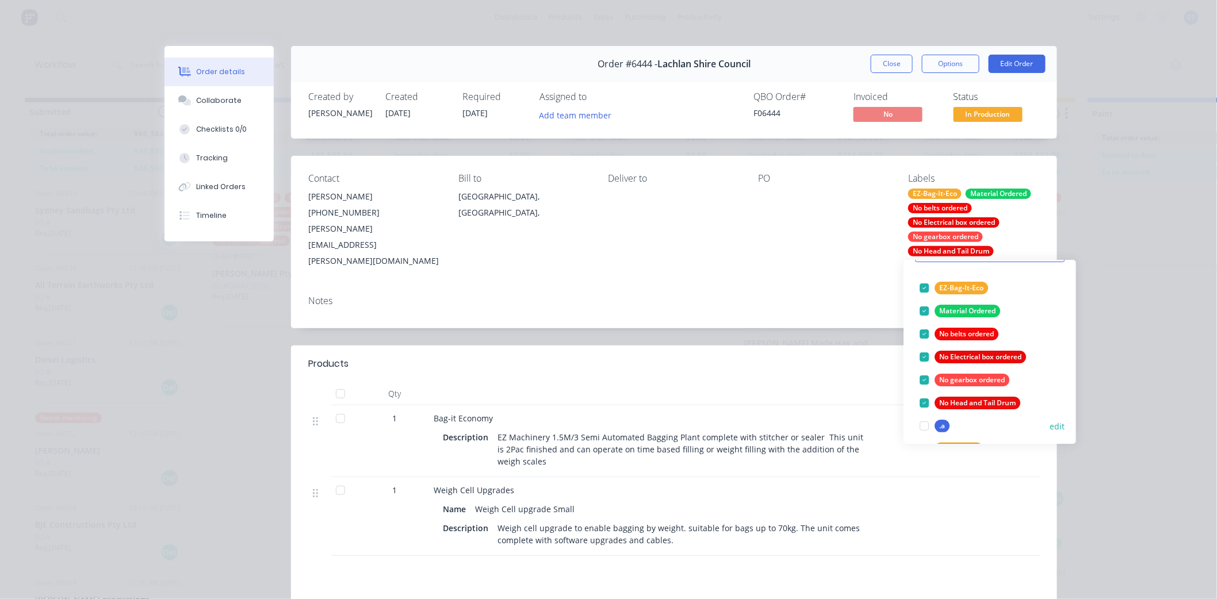
click at [927, 401] on div at bounding box center [924, 403] width 23 height 23
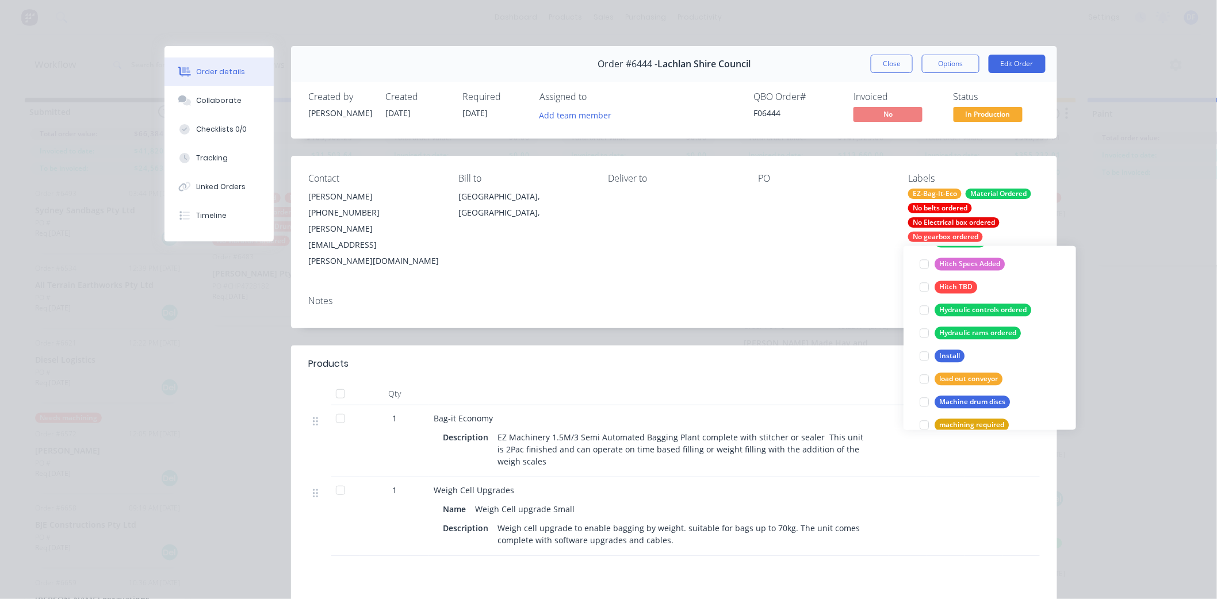
scroll to position [1022, 0]
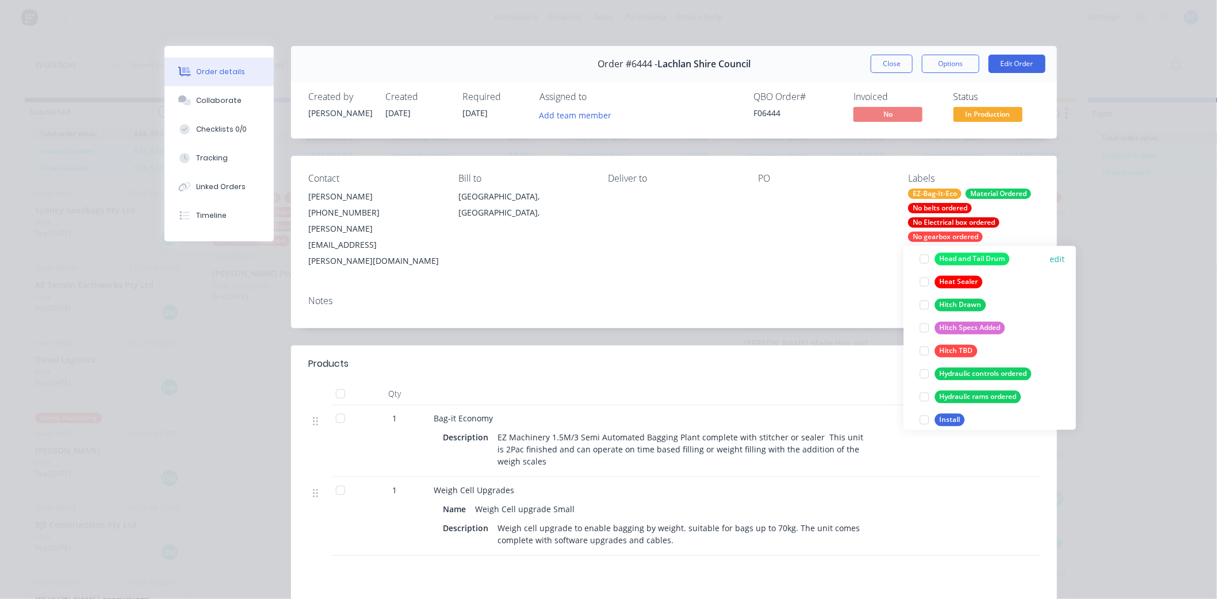
click at [966, 257] on div "Head and Tail Drum" at bounding box center [972, 259] width 75 height 13
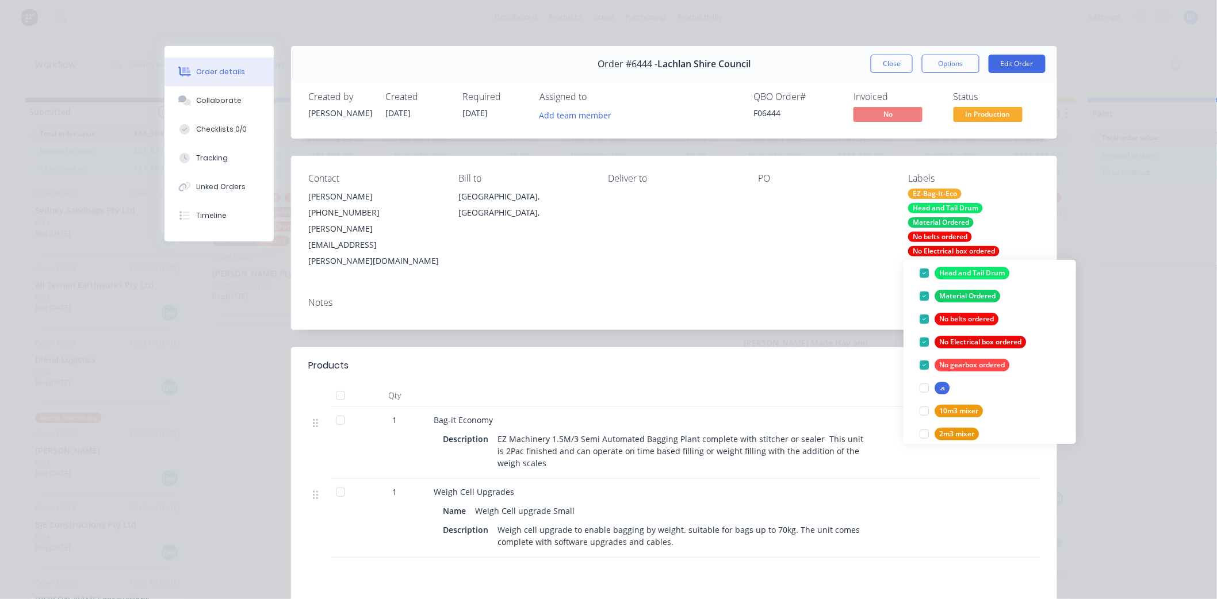
click at [818, 245] on div "PO" at bounding box center [824, 222] width 132 height 98
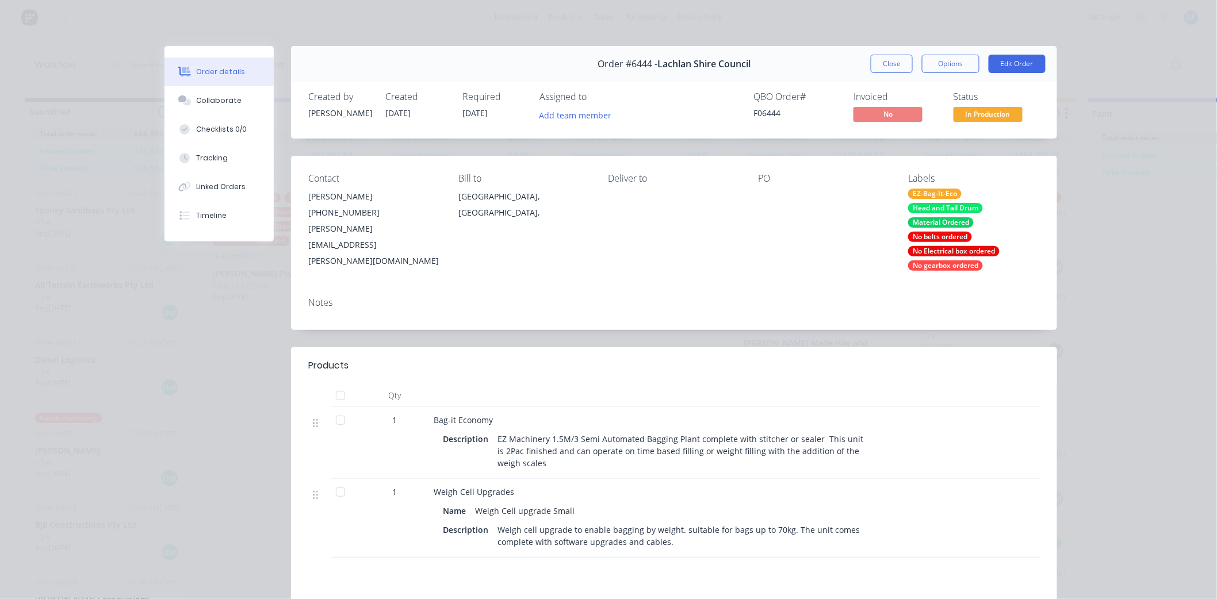
click at [932, 261] on div "No gearbox ordered" at bounding box center [945, 266] width 75 height 10
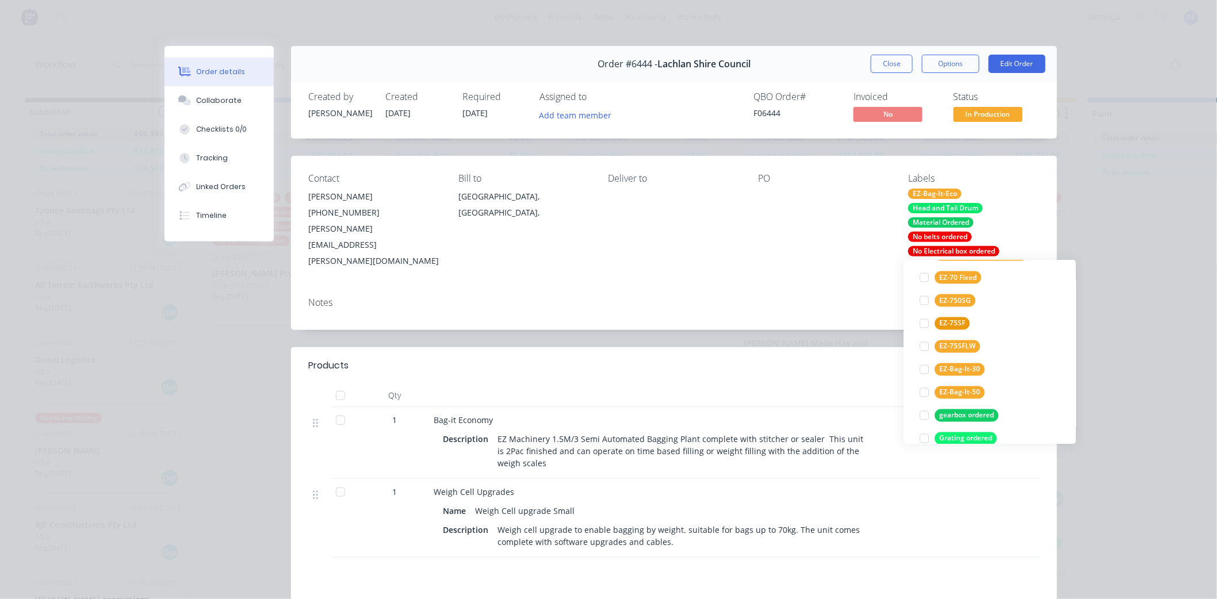
scroll to position [958, 0]
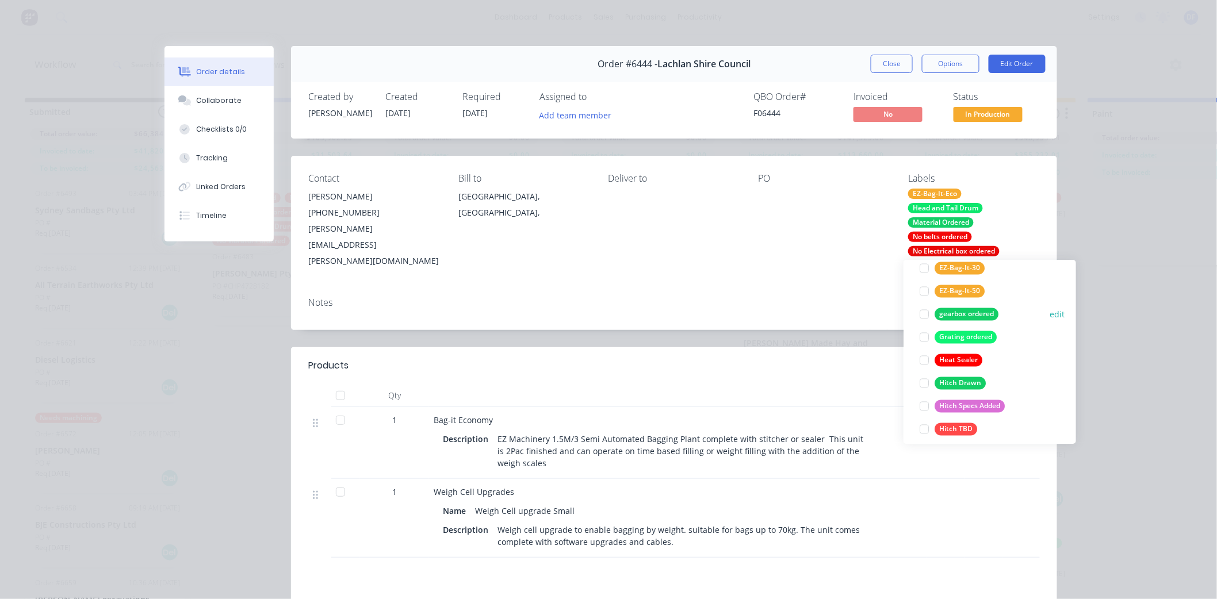
click at [959, 314] on div "gearbox ordered" at bounding box center [967, 314] width 64 height 13
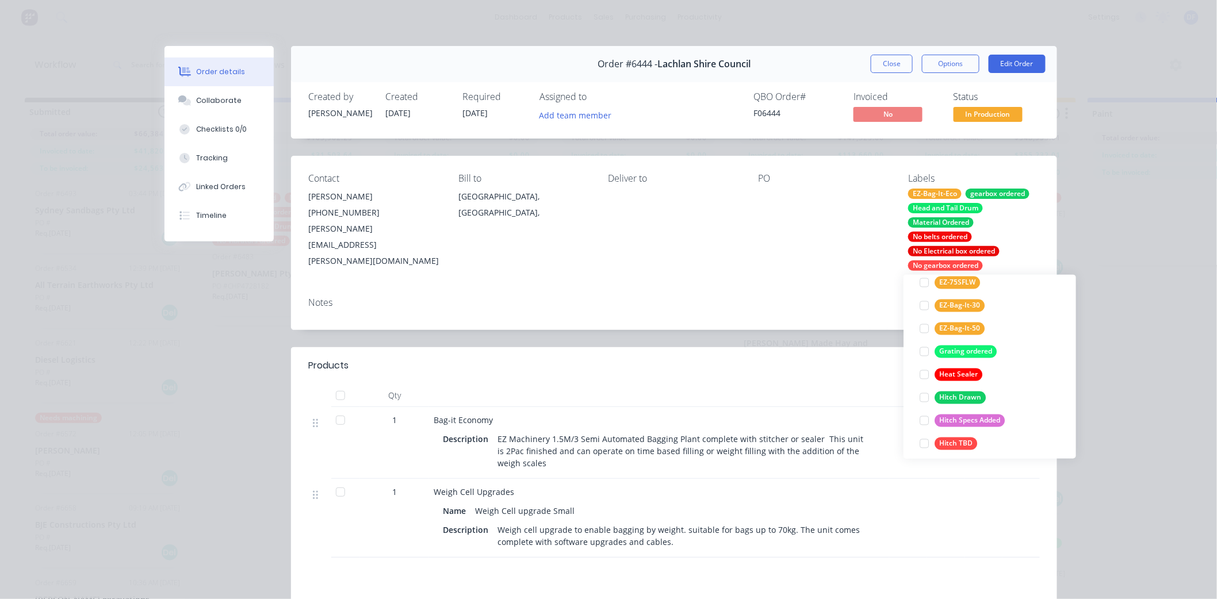
scroll to position [61, 0]
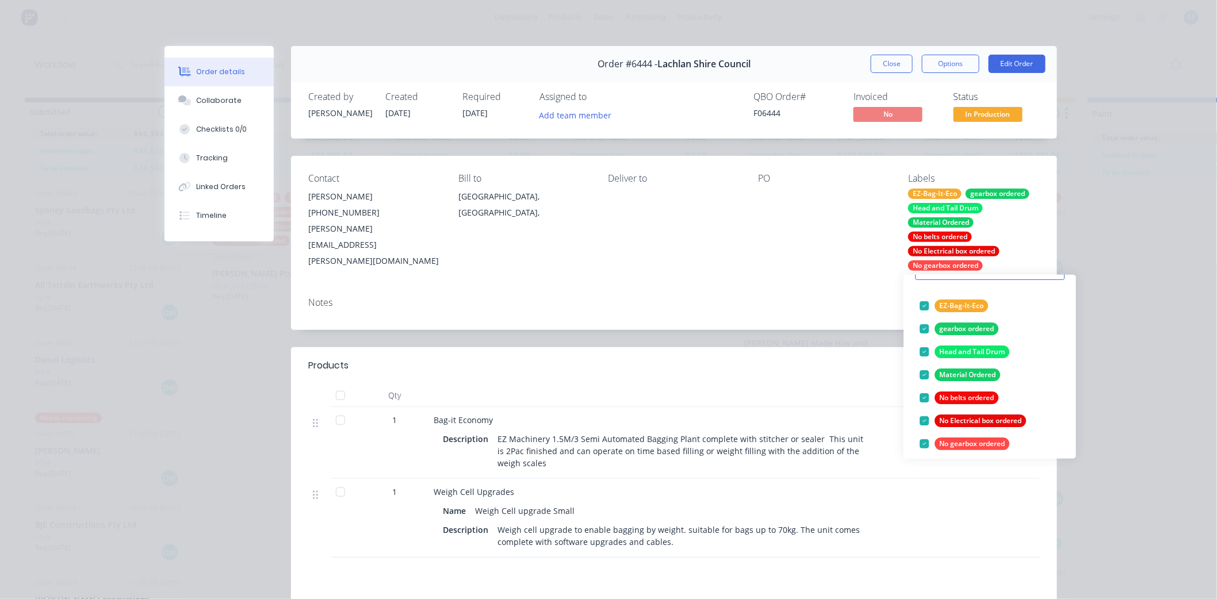
click at [836, 284] on div "Contact [PERSON_NAME] [PHONE_NUMBER] [PERSON_NAME][EMAIL_ADDRESS][PERSON_NAME][…" at bounding box center [674, 222] width 766 height 132
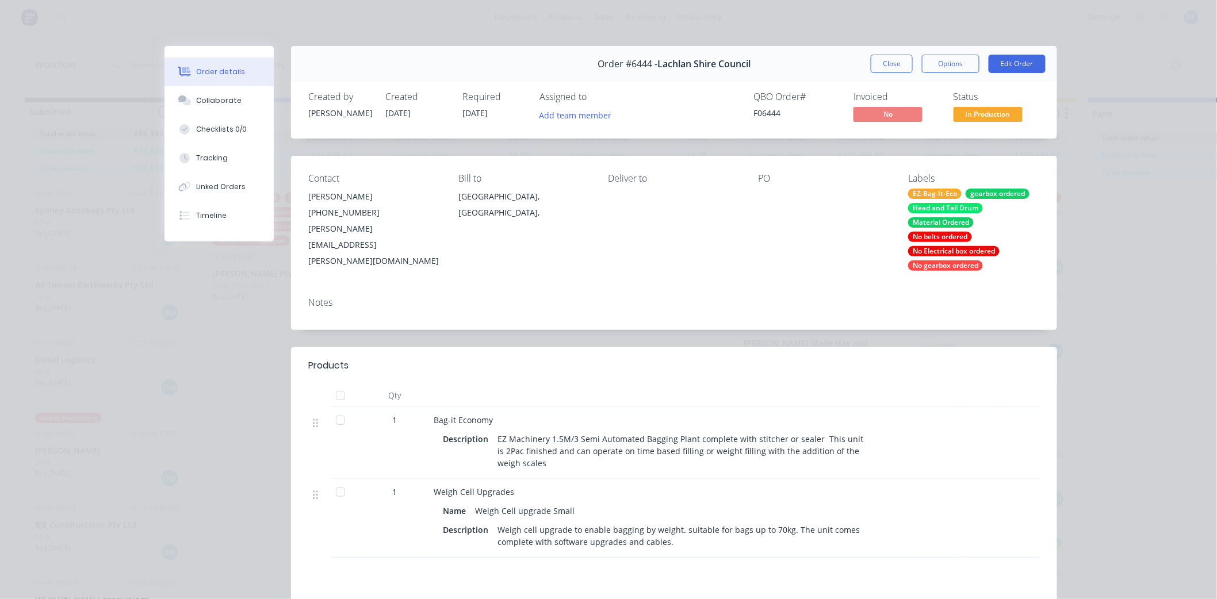
click at [928, 267] on div "No gearbox ordered" at bounding box center [945, 266] width 75 height 10
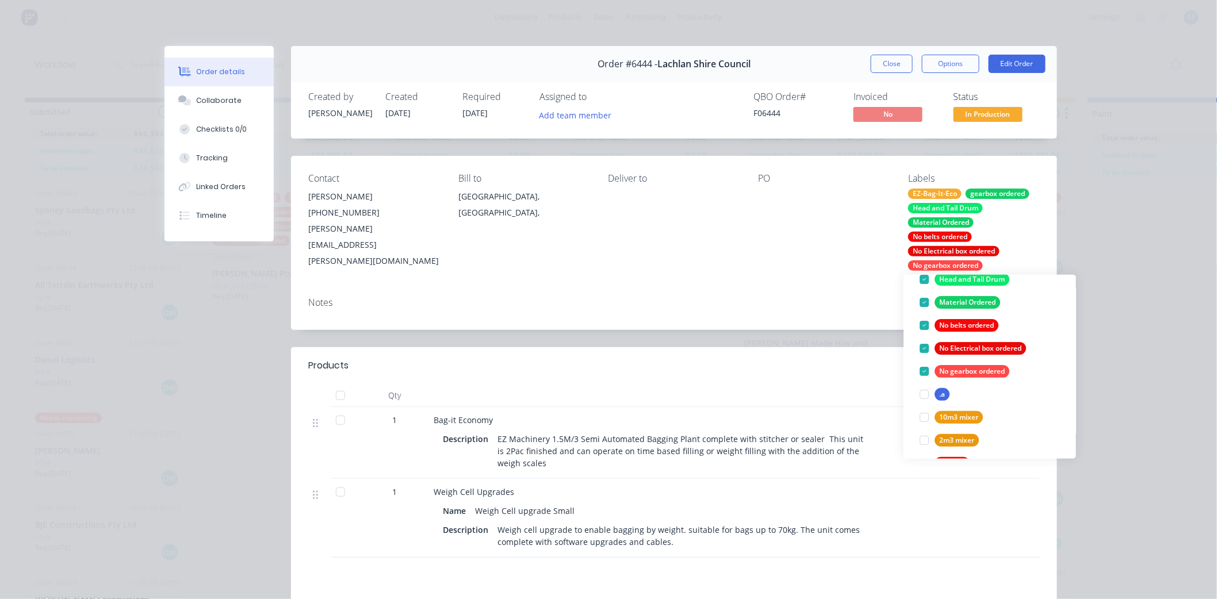
scroll to position [128, 0]
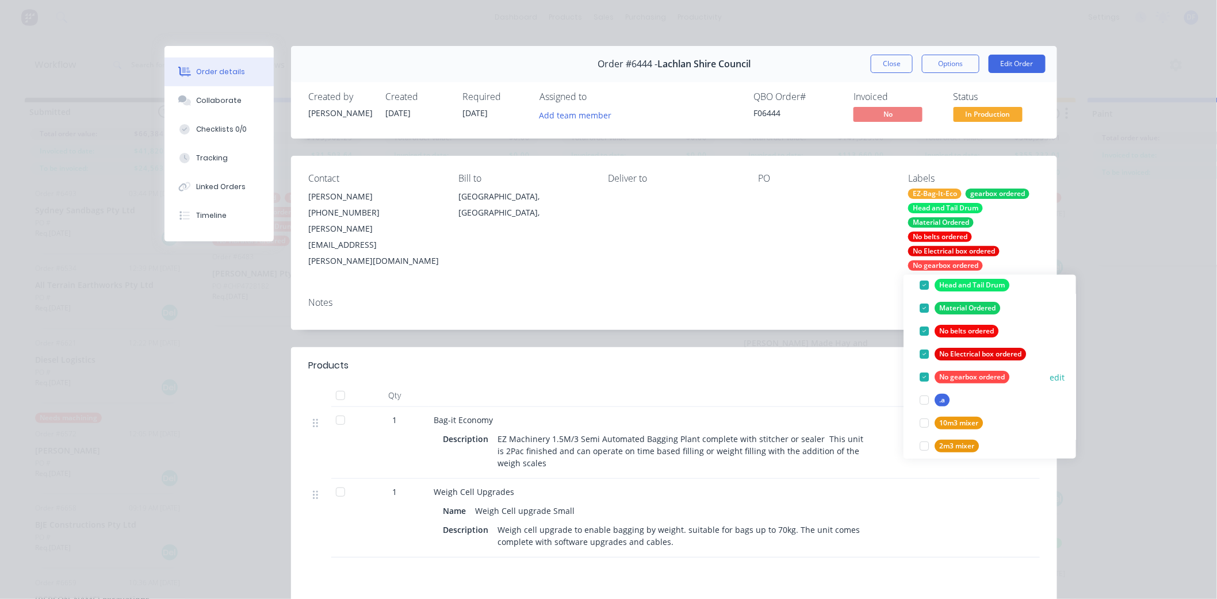
click at [923, 374] on div at bounding box center [924, 377] width 23 height 23
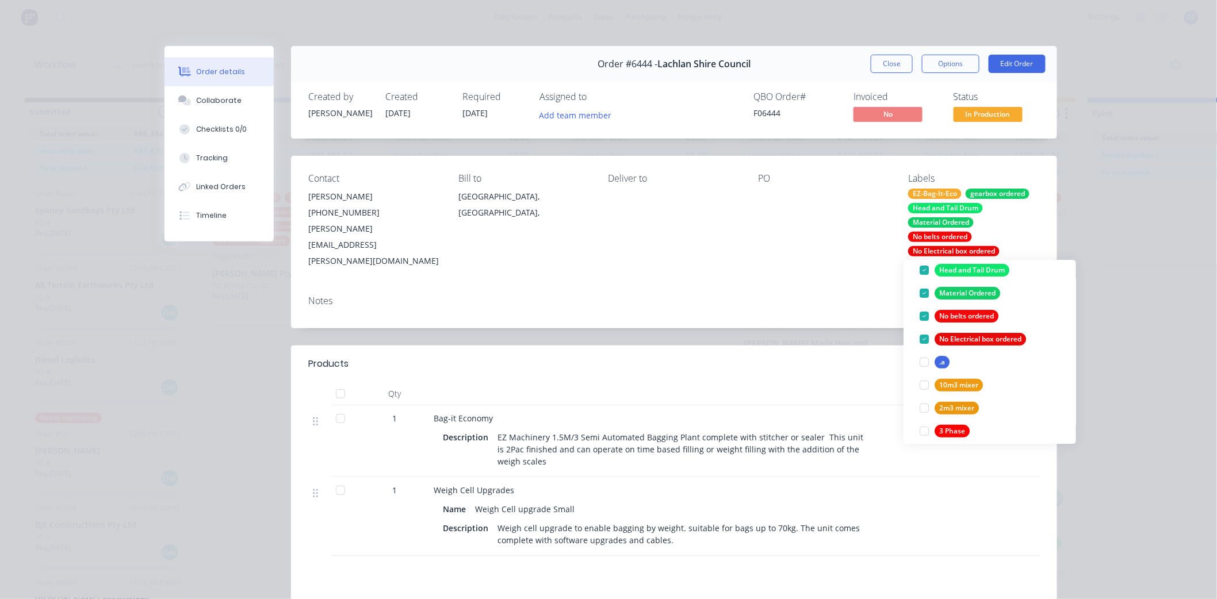
click at [778, 286] on div "Notes" at bounding box center [674, 307] width 766 height 42
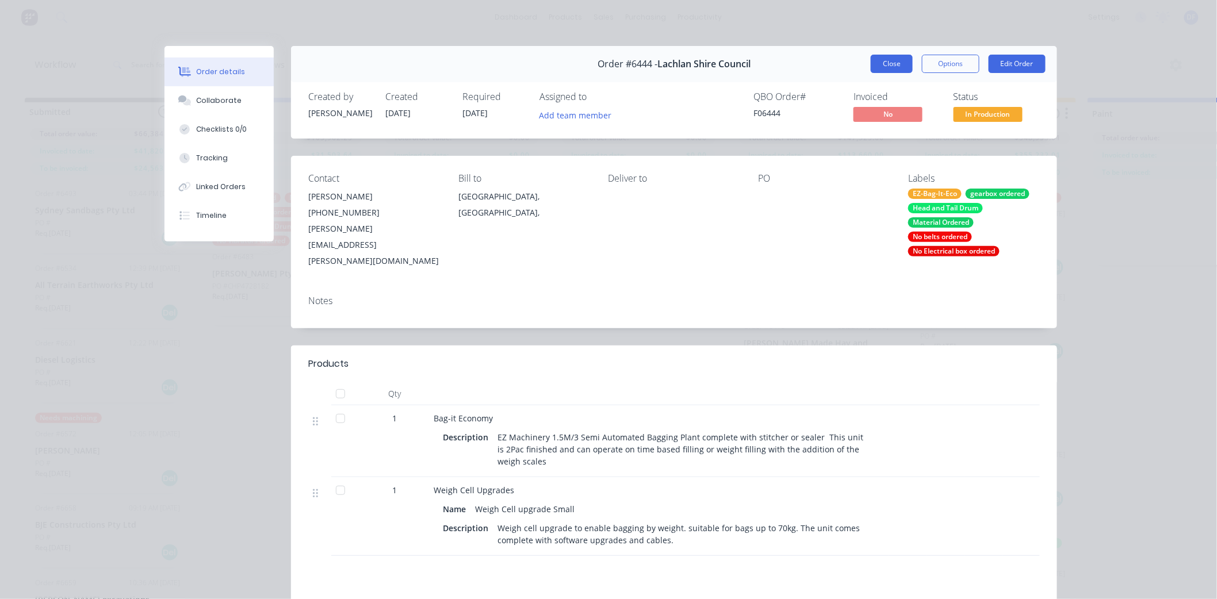
click at [891, 63] on button "Close" at bounding box center [892, 64] width 42 height 18
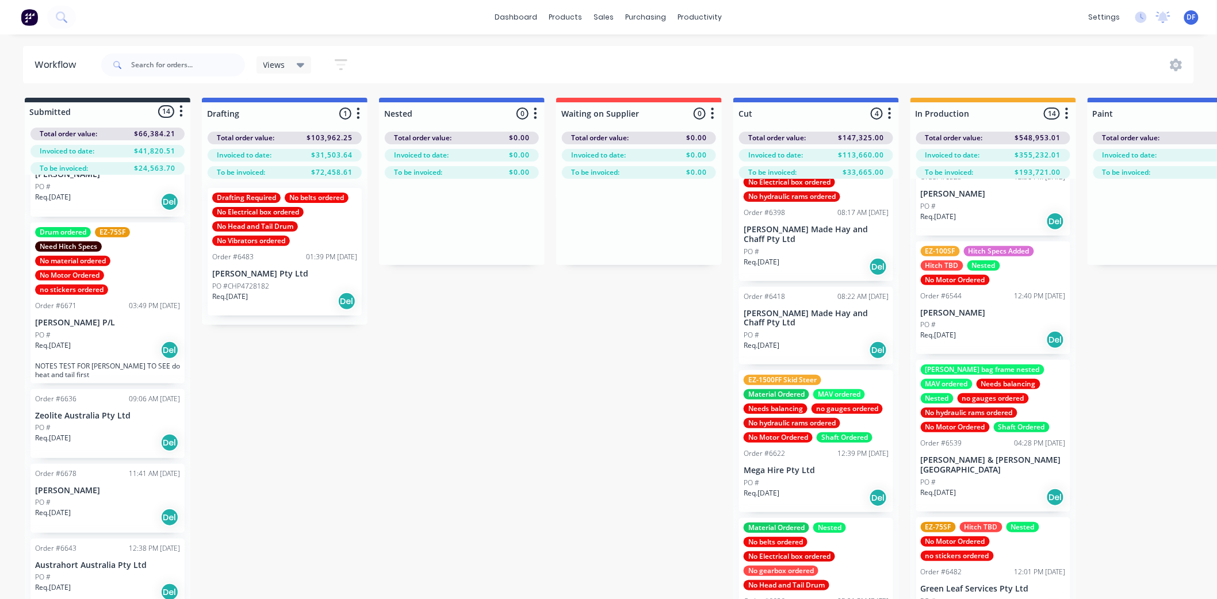
scroll to position [639, 0]
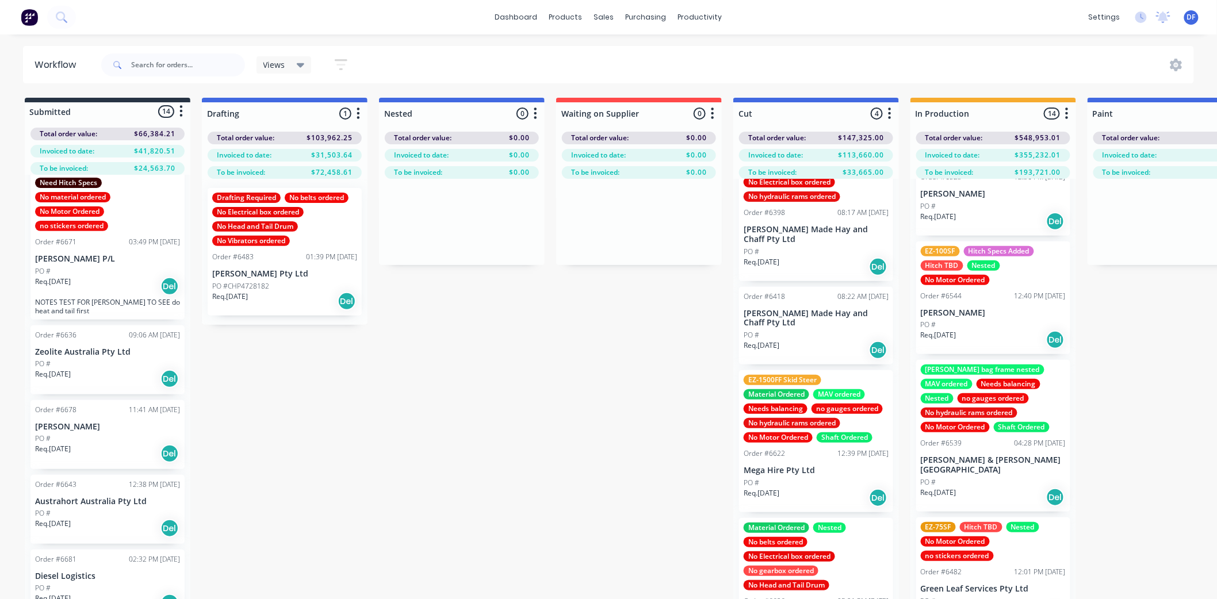
click at [65, 359] on div "PO #" at bounding box center [107, 364] width 145 height 10
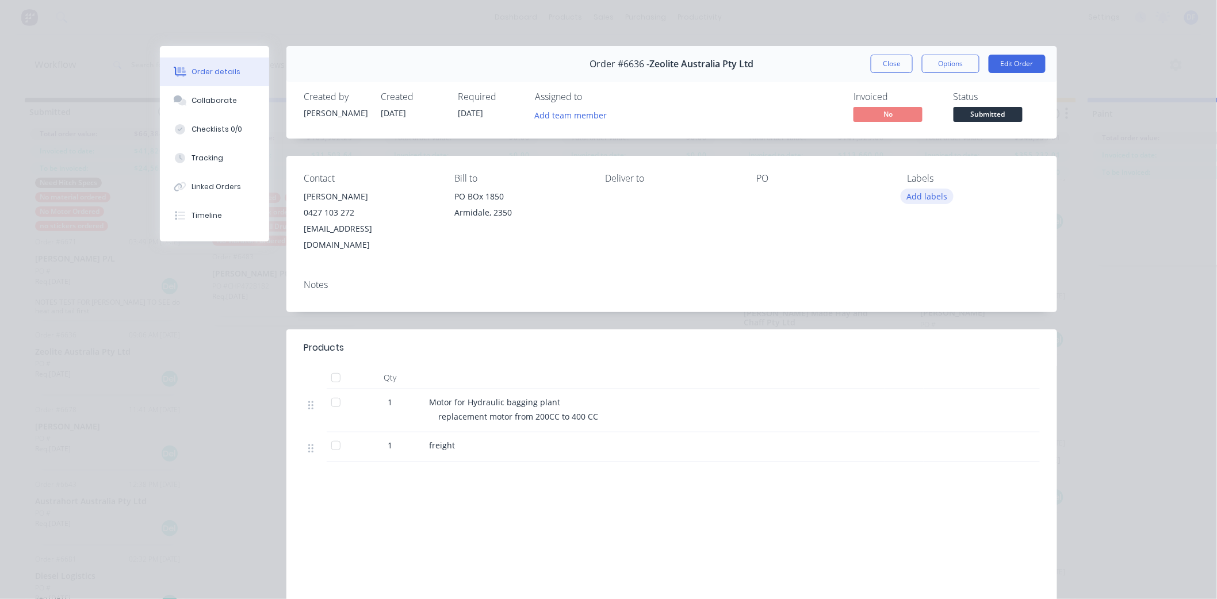
click at [916, 197] on button "Add labels" at bounding box center [927, 197] width 53 height 16
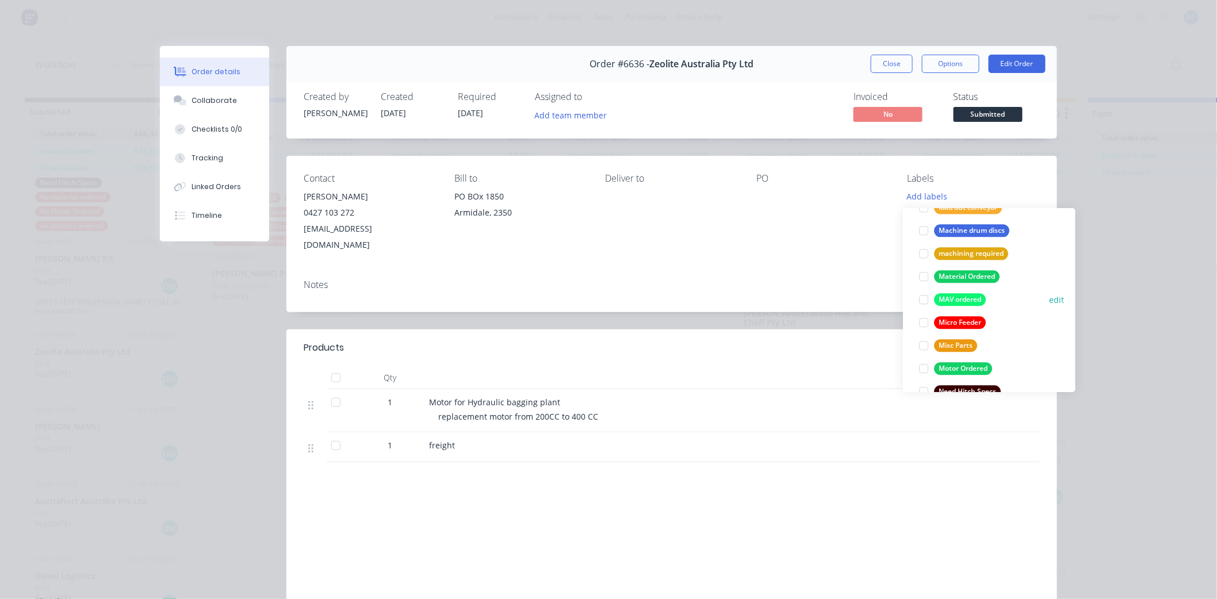
scroll to position [1150, 0]
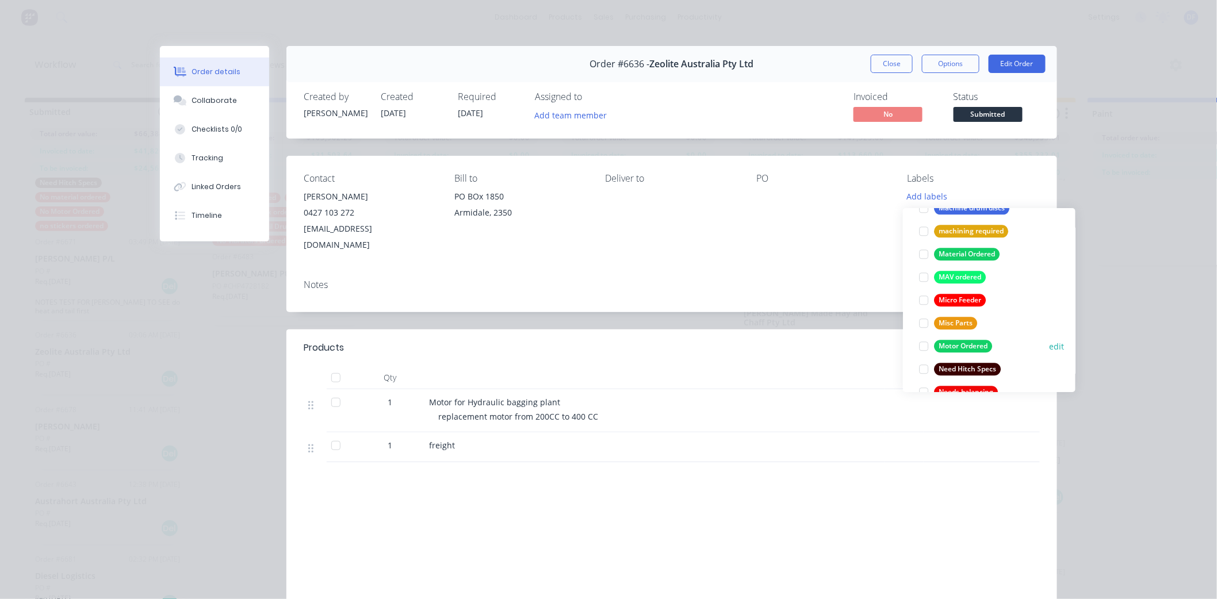
click at [960, 342] on div "Motor Ordered" at bounding box center [963, 346] width 58 height 13
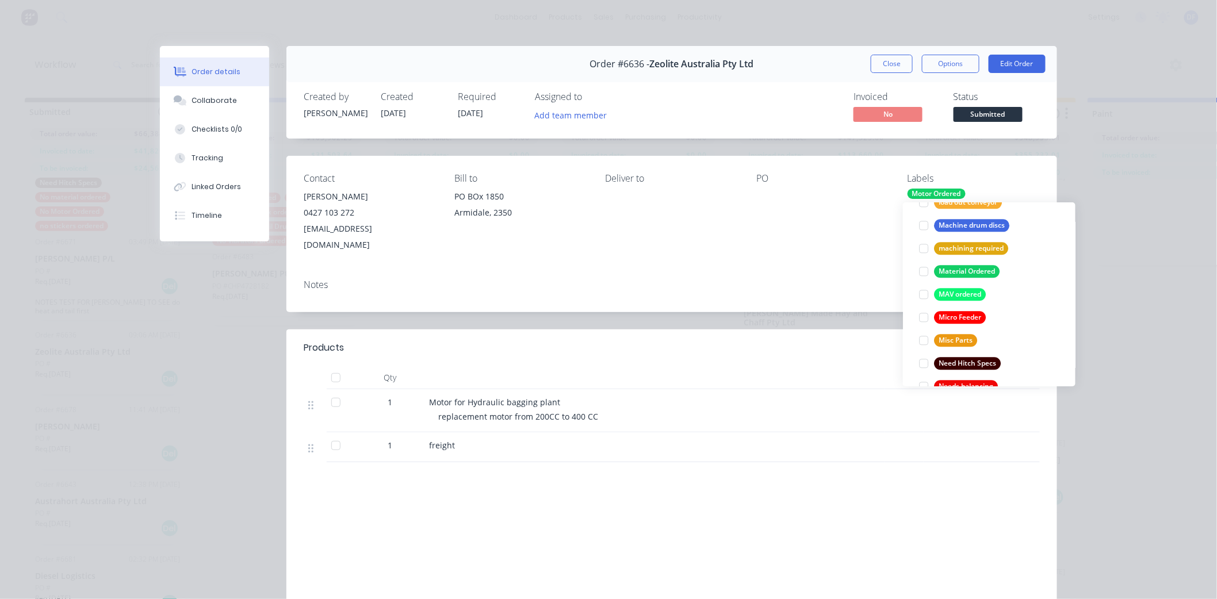
scroll to position [0, 0]
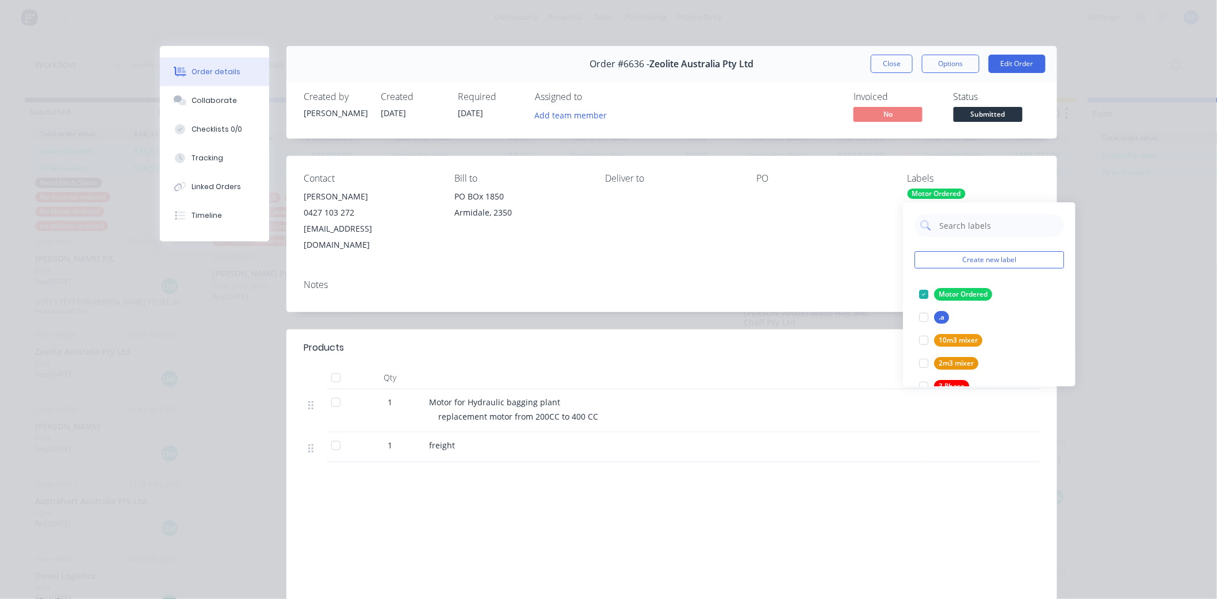
click at [793, 253] on div "Contact [PERSON_NAME] [PHONE_NUMBER] [EMAIL_ADDRESS][DOMAIN_NAME] Bill to PO BO…" at bounding box center [671, 213] width 771 height 114
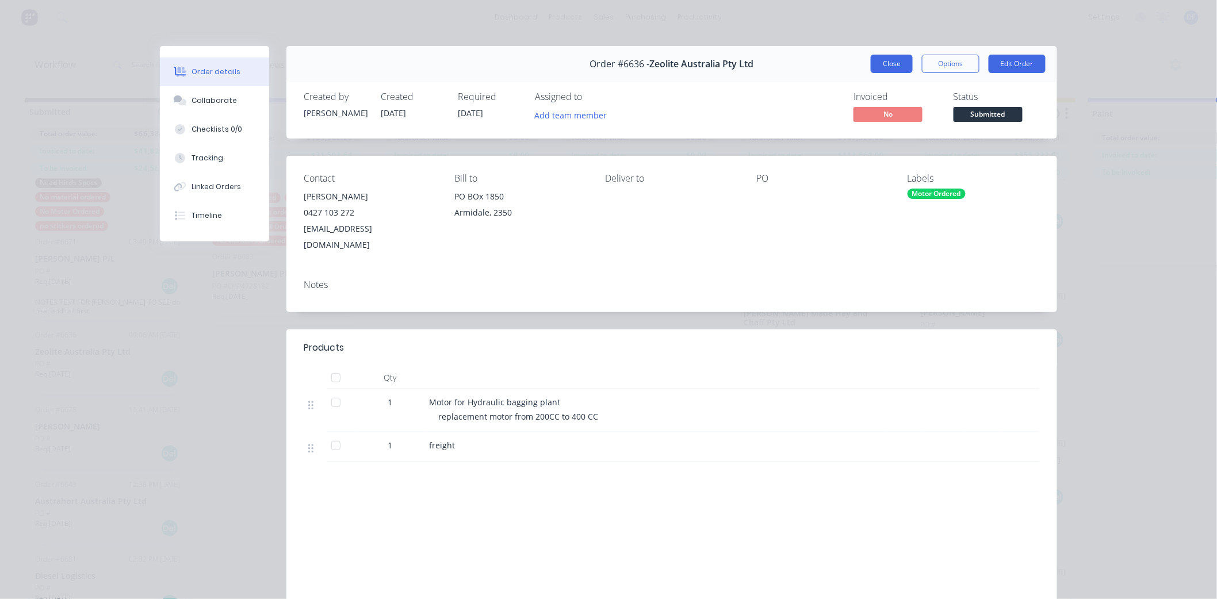
click at [879, 62] on button "Close" at bounding box center [892, 64] width 42 height 18
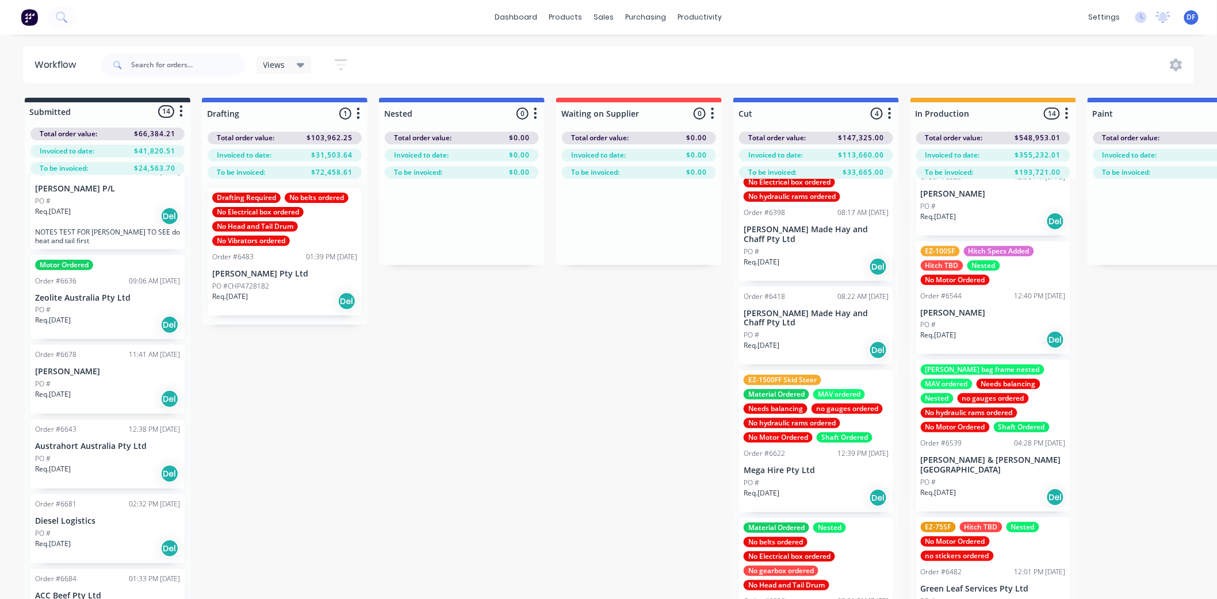
scroll to position [710, 0]
click at [74, 447] on p "Austrahort Australia Pty Ltd" at bounding box center [107, 446] width 145 height 10
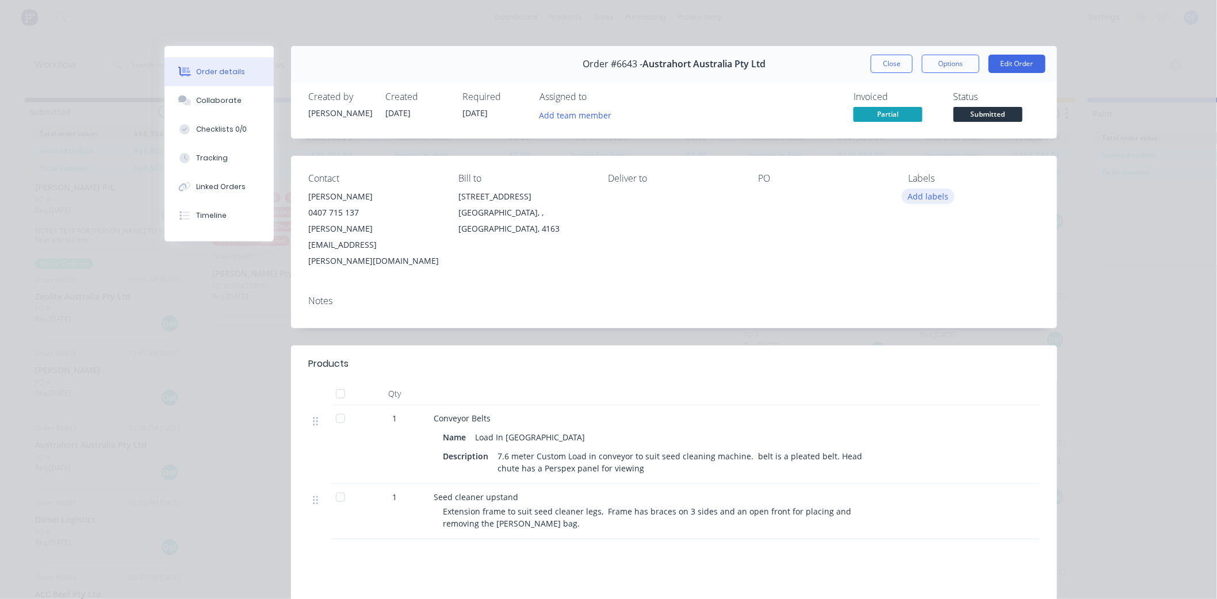
click at [916, 198] on button "Add labels" at bounding box center [928, 197] width 53 height 16
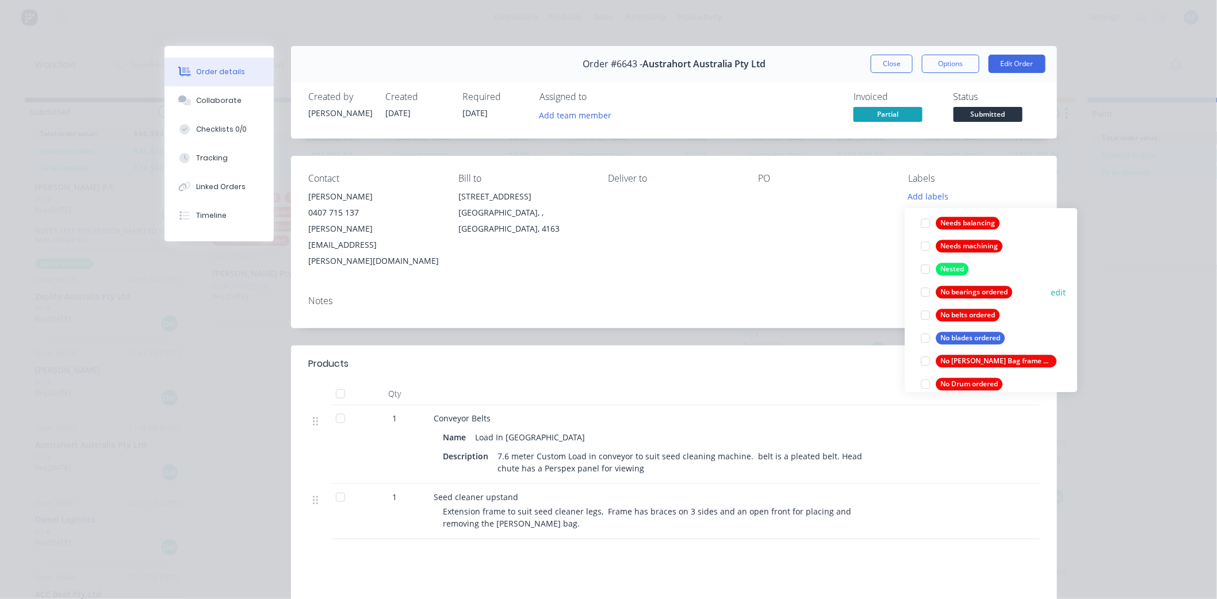
scroll to position [1342, 0]
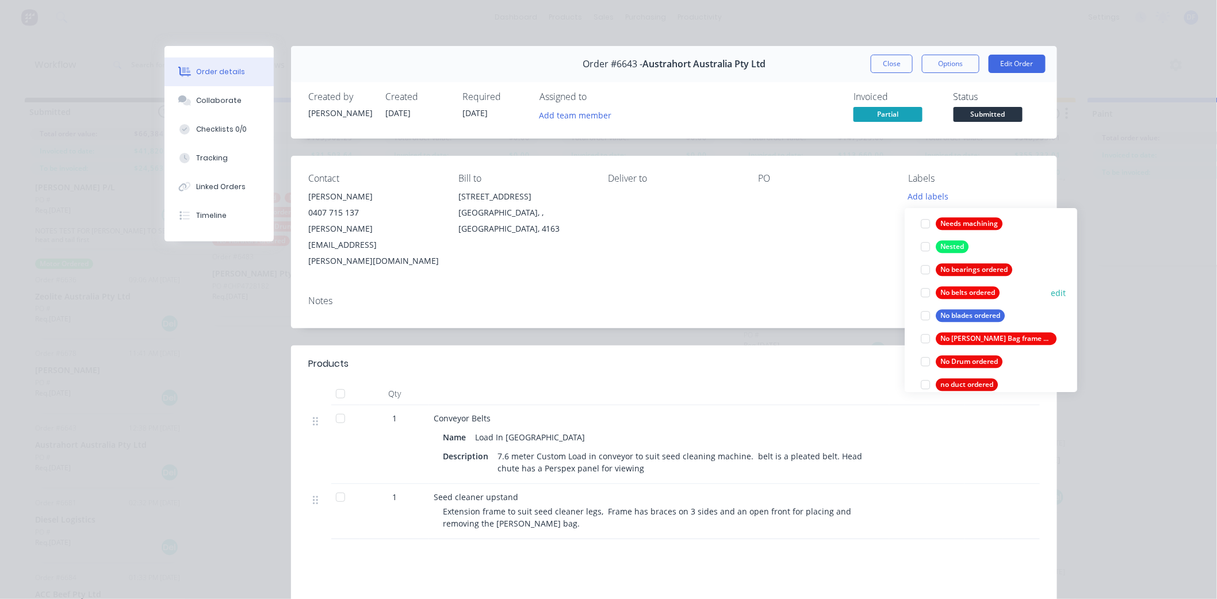
click at [924, 290] on div at bounding box center [925, 292] width 23 height 23
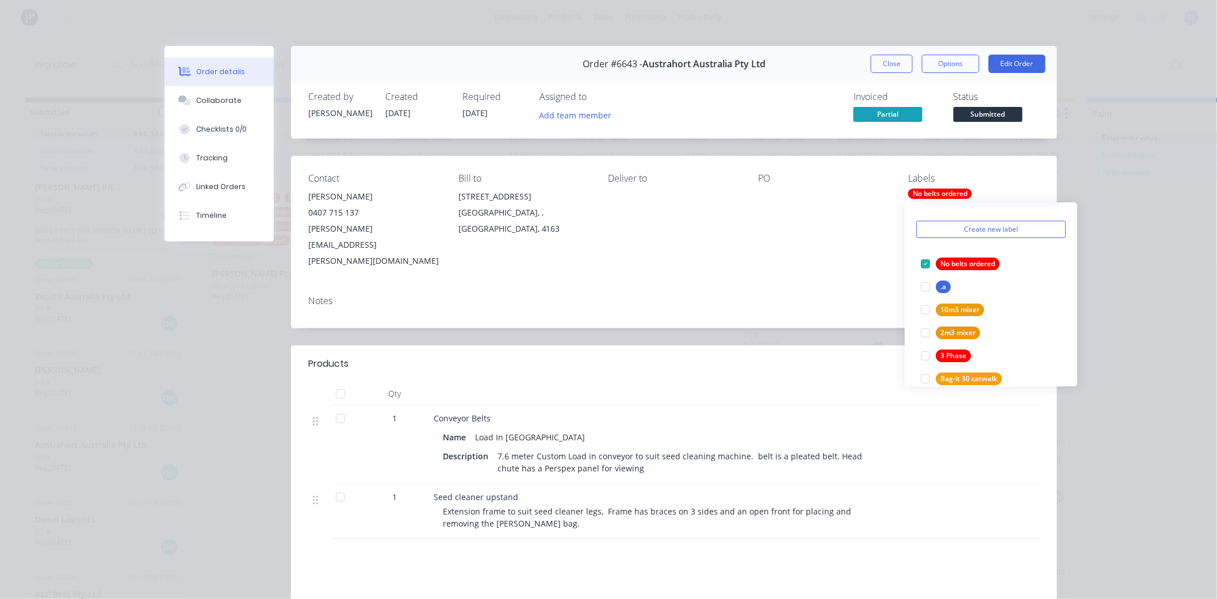
scroll to position [7, 0]
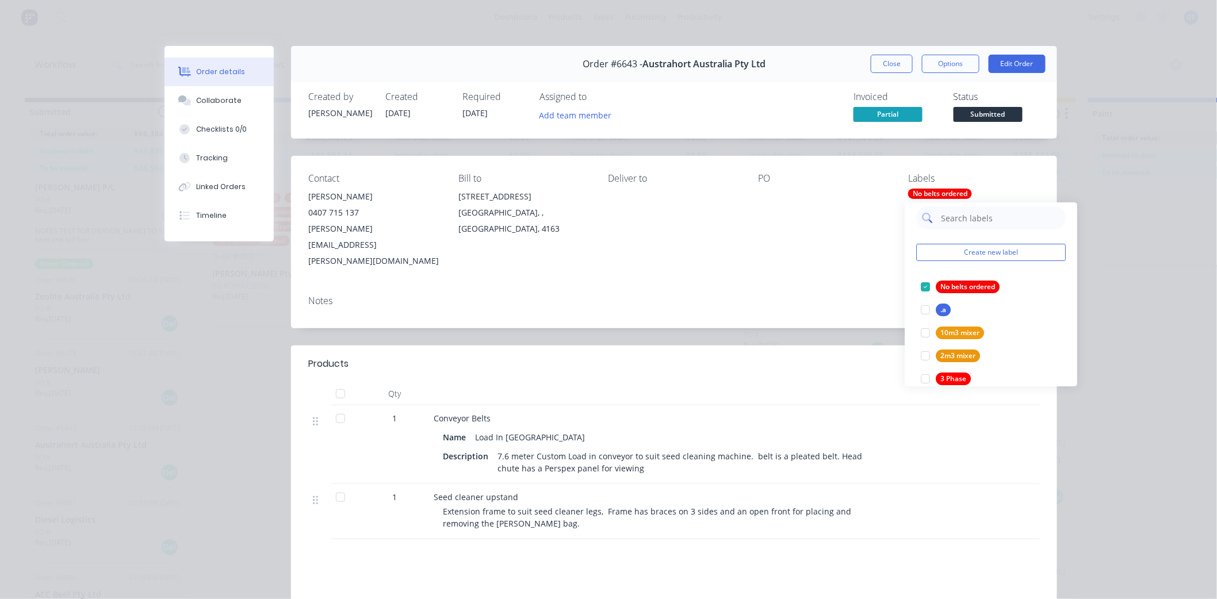
click at [944, 220] on input "text" at bounding box center [1000, 217] width 120 height 23
type input "no"
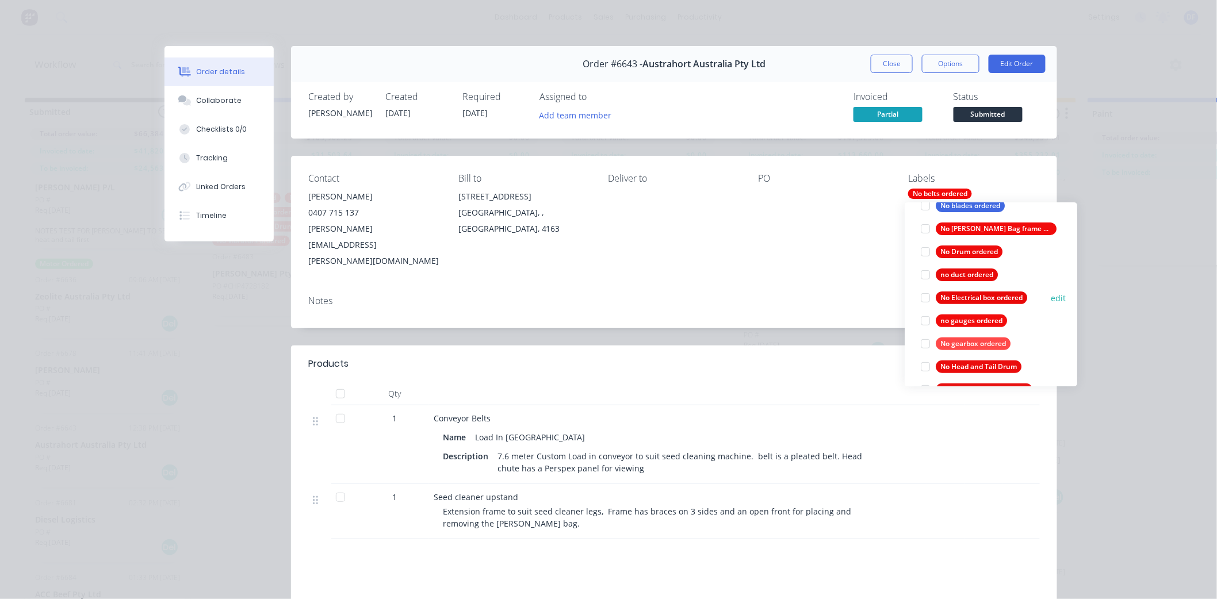
scroll to position [135, 0]
click at [927, 296] on div at bounding box center [925, 297] width 23 height 23
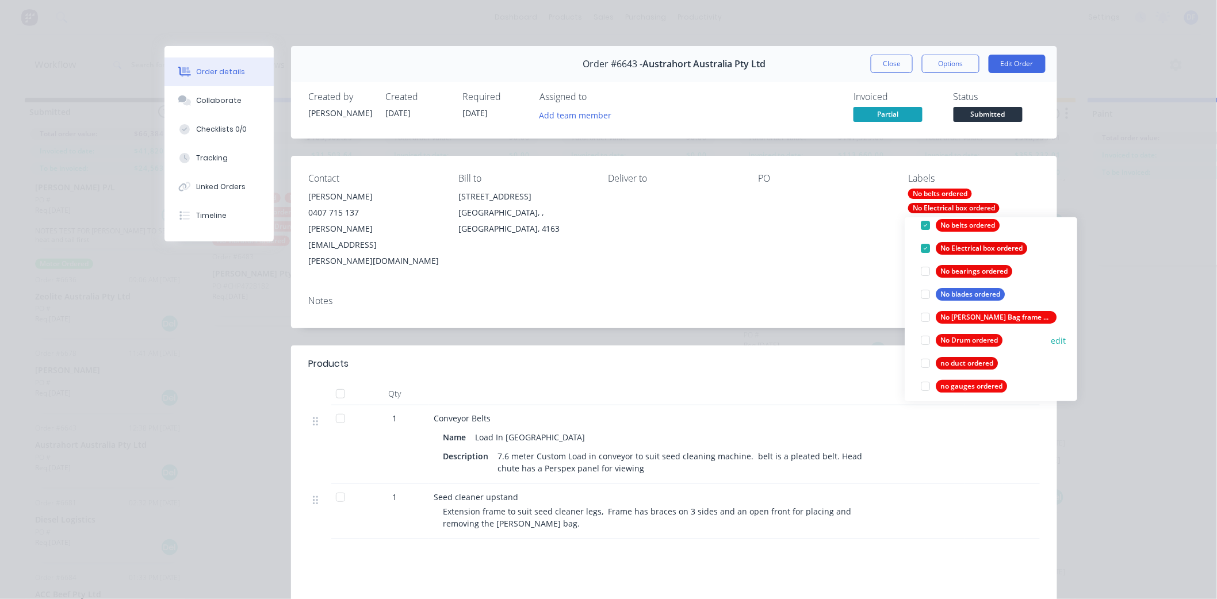
scroll to position [148, 0]
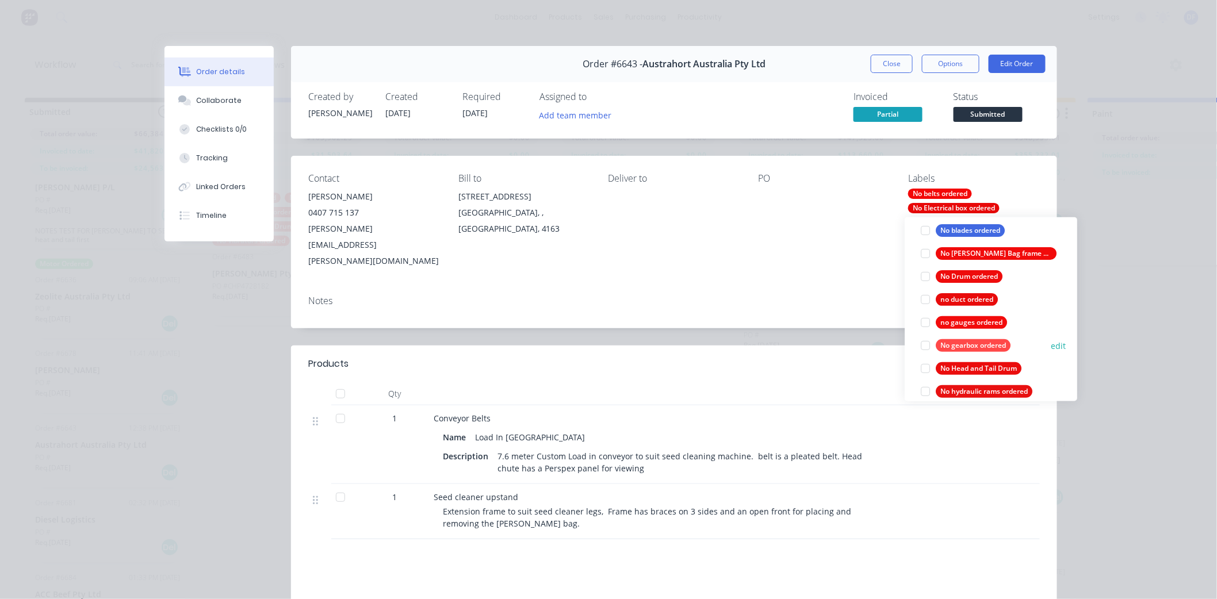
click at [919, 346] on div at bounding box center [925, 345] width 23 height 23
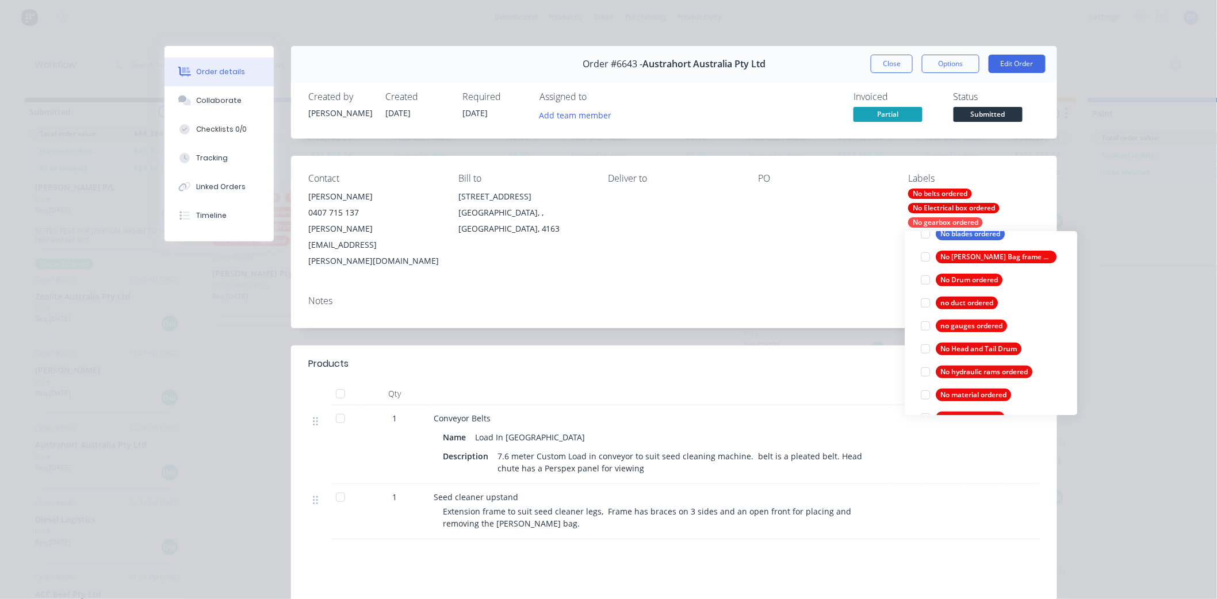
scroll to position [202, 0]
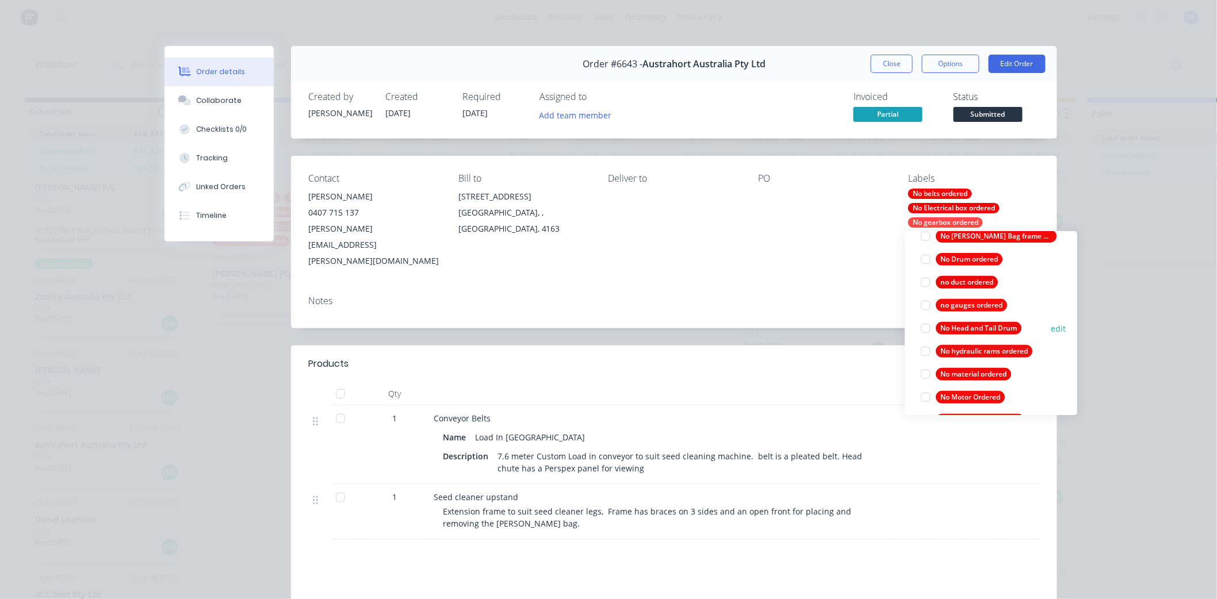
click at [921, 329] on div at bounding box center [925, 328] width 23 height 23
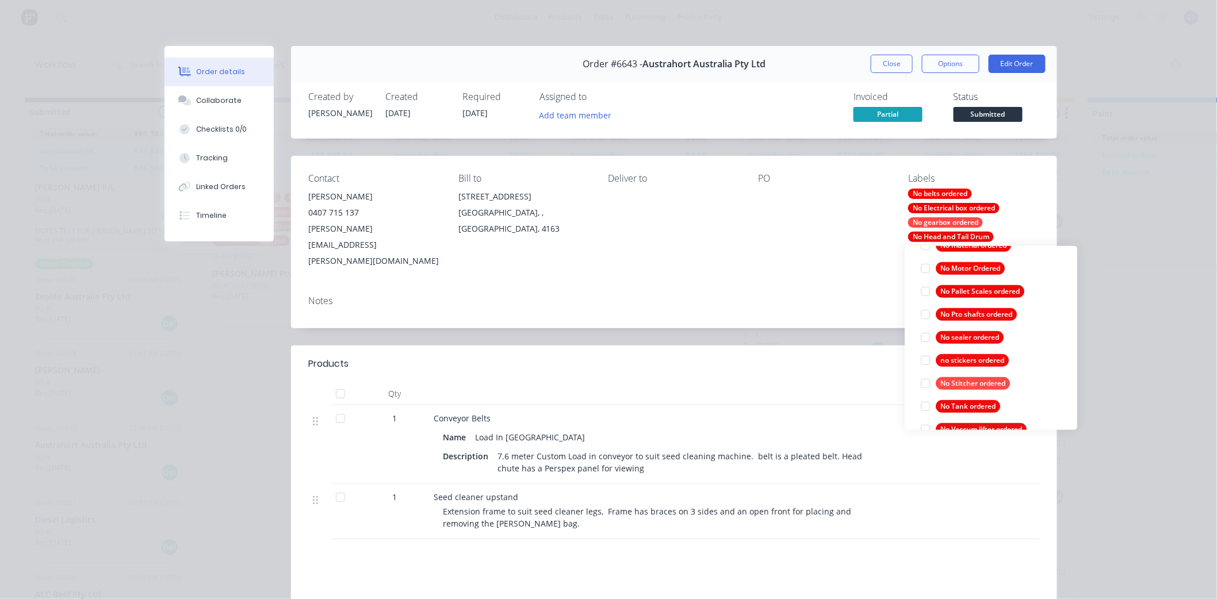
scroll to position [117, 0]
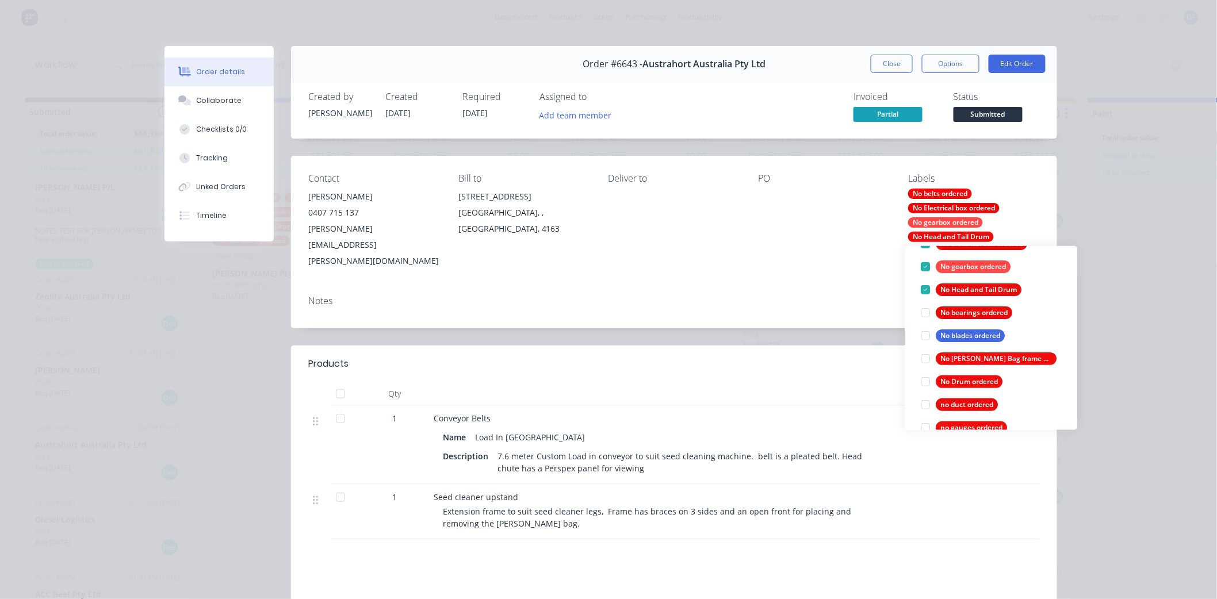
click at [802, 243] on div "Contact [PERSON_NAME] [PHONE_NUMBER] [PERSON_NAME][EMAIL_ADDRESS][PERSON_NAME][…" at bounding box center [674, 221] width 766 height 131
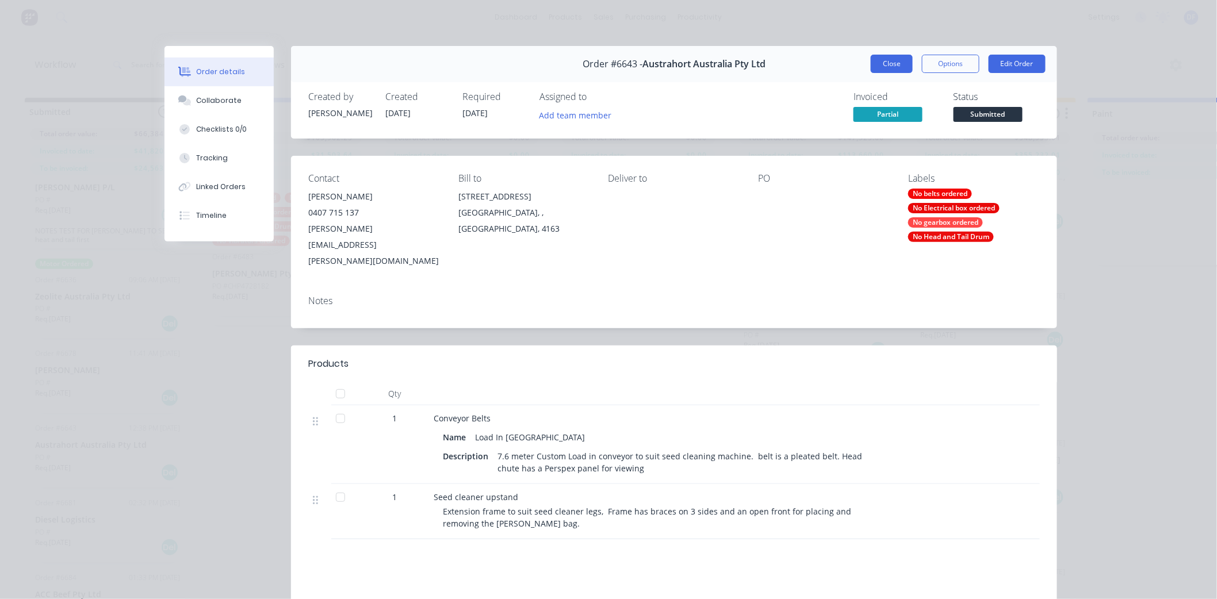
click at [878, 62] on button "Close" at bounding box center [892, 64] width 42 height 18
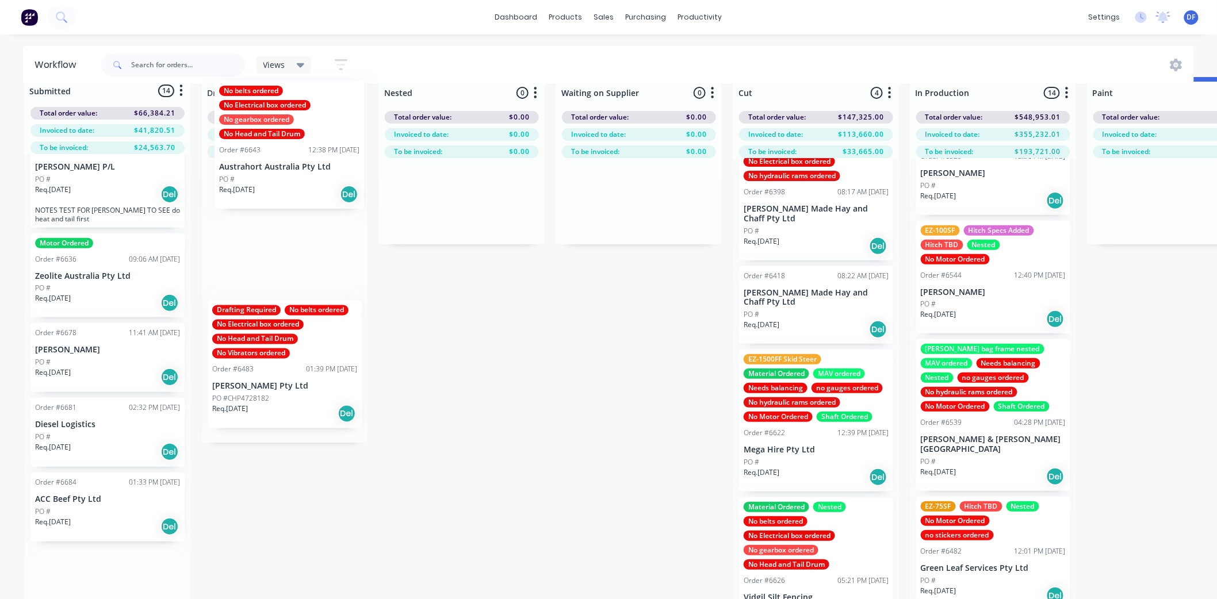
scroll to position [15, 0]
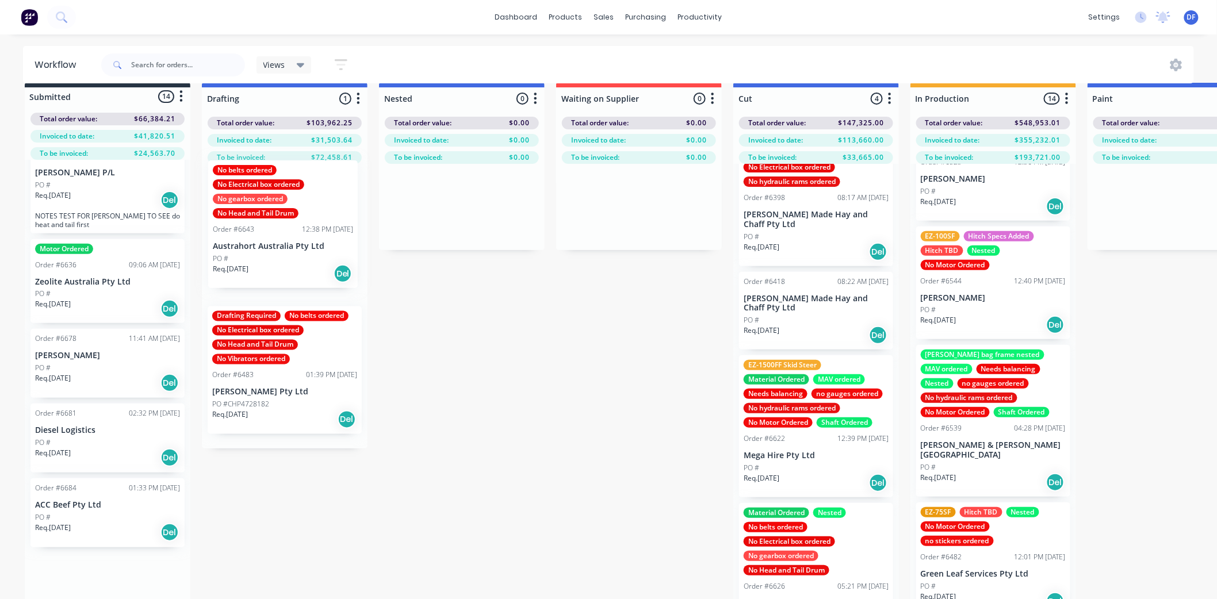
drag, startPoint x: 81, startPoint y: 429, endPoint x: 262, endPoint y: 173, distance: 313.7
click at [262, 173] on div "Submitted 14 Status colour #273444 hex #273444 Save Cancel Summaries Total orde…" at bounding box center [1117, 354] width 2252 height 542
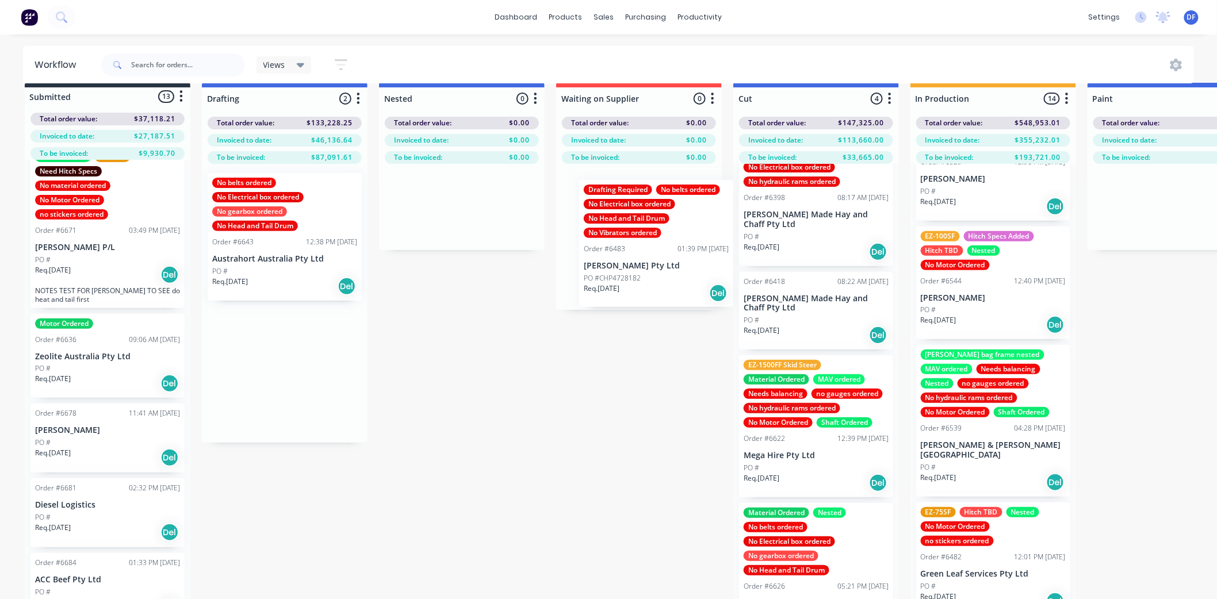
scroll to position [0, 0]
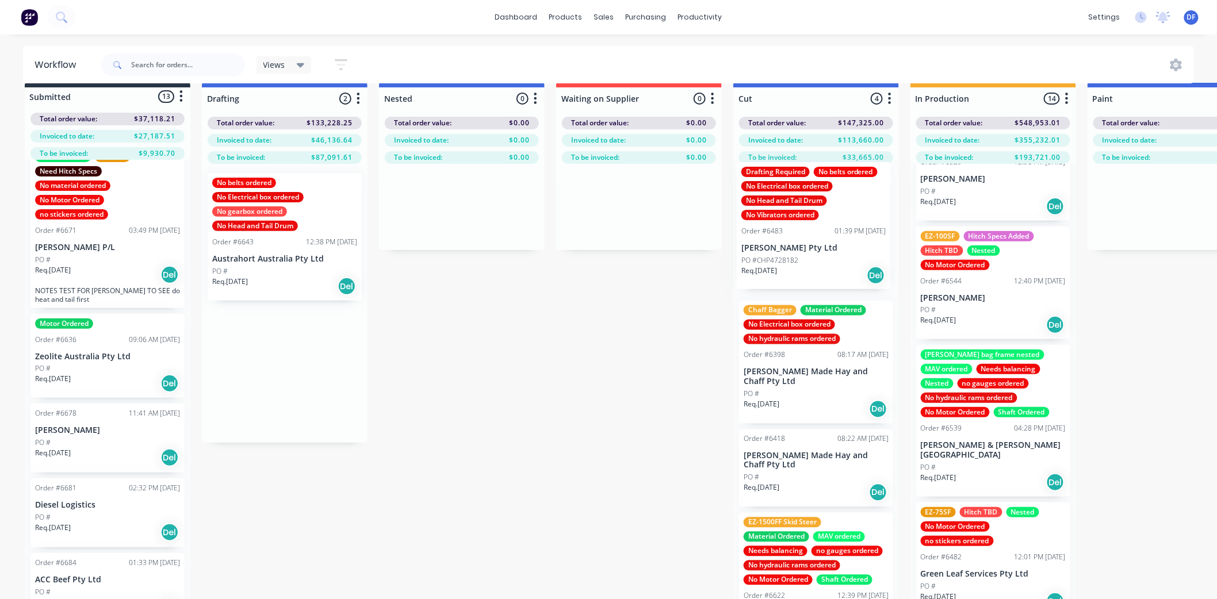
drag, startPoint x: 232, startPoint y: 361, endPoint x: 768, endPoint y: 221, distance: 554.6
click at [768, 221] on div "Submitted 13 Status colour #273444 hex #273444 Save Cancel Summaries Total orde…" at bounding box center [1117, 354] width 2252 height 542
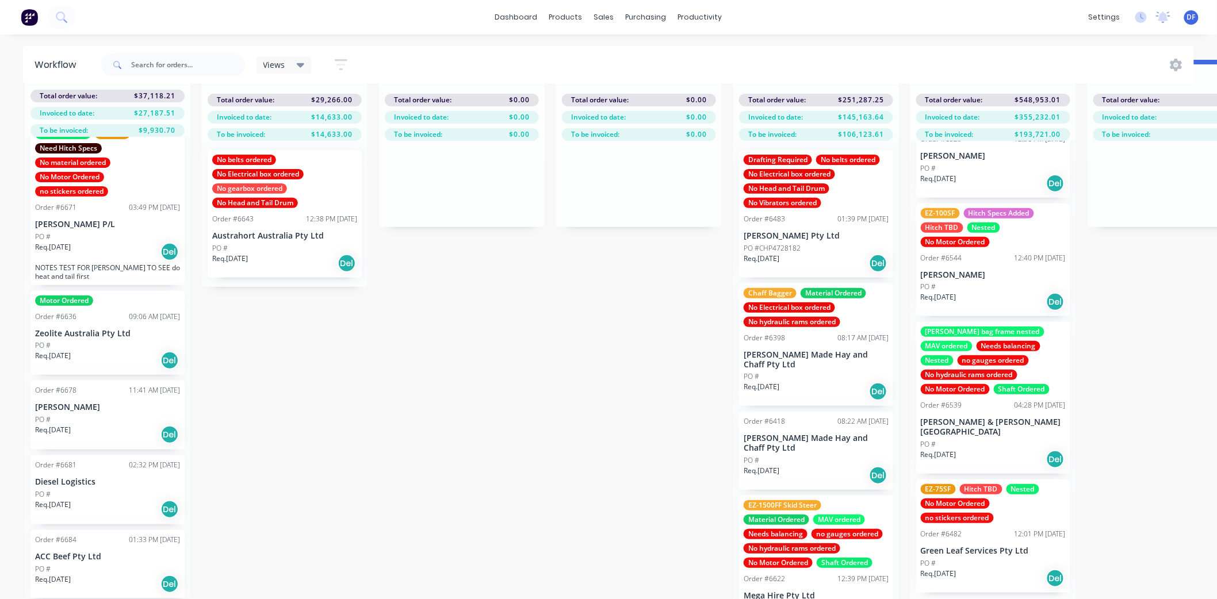
scroll to position [50, 0]
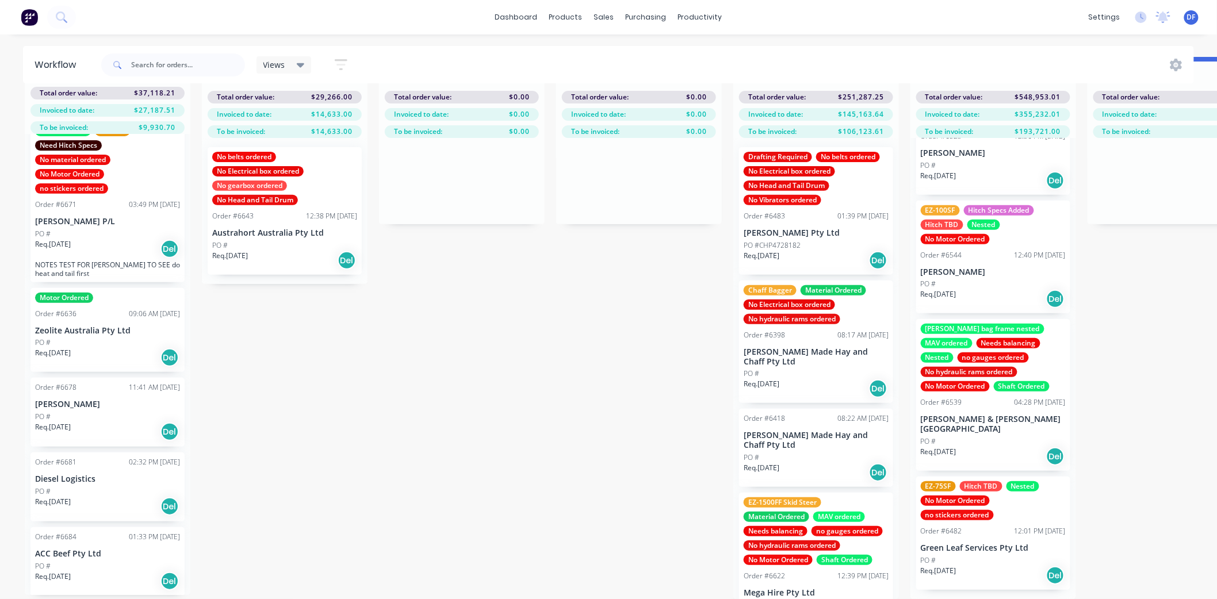
click at [84, 474] on p "Diesel Logistics" at bounding box center [107, 479] width 145 height 10
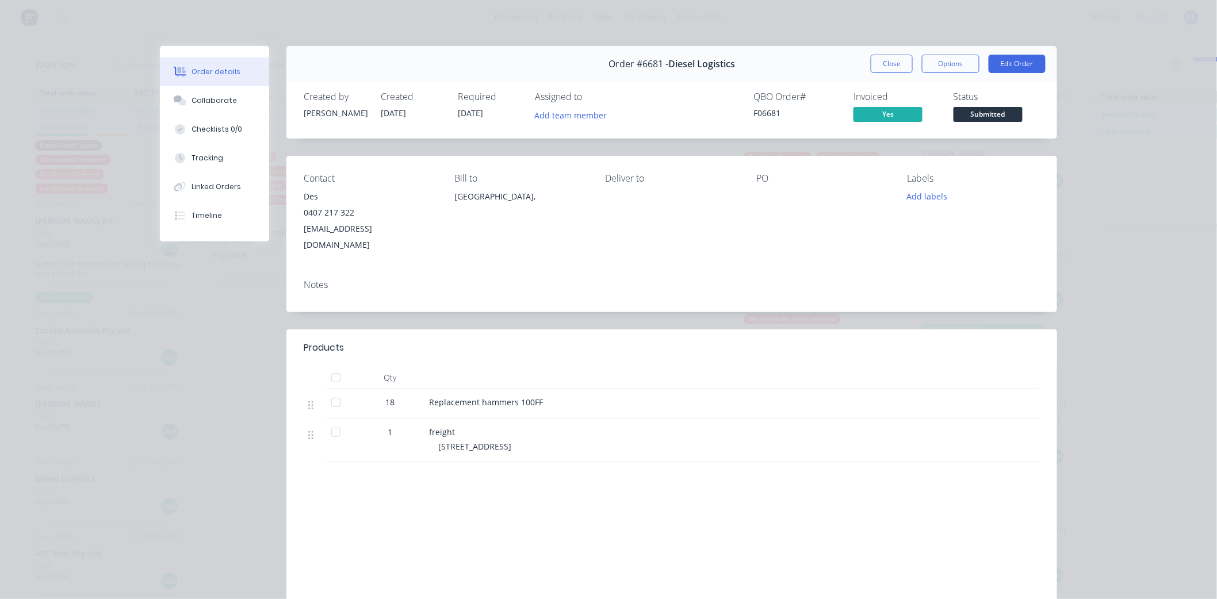
click at [886, 64] on button "Close" at bounding box center [892, 64] width 42 height 18
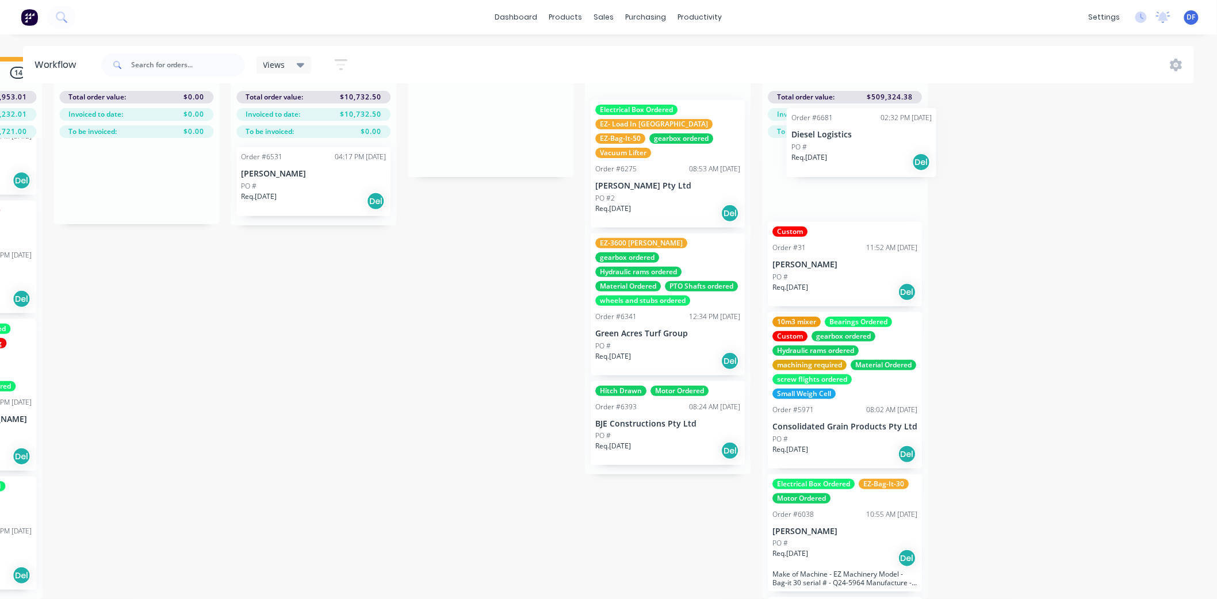
scroll to position [41, 1034]
drag, startPoint x: 71, startPoint y: 484, endPoint x: 814, endPoint y: 179, distance: 802.8
click at [814, 179] on div "Submitted 13 Status colour #273444 hex #273444 Save Cancel Summaries Total orde…" at bounding box center [83, 328] width 2252 height 542
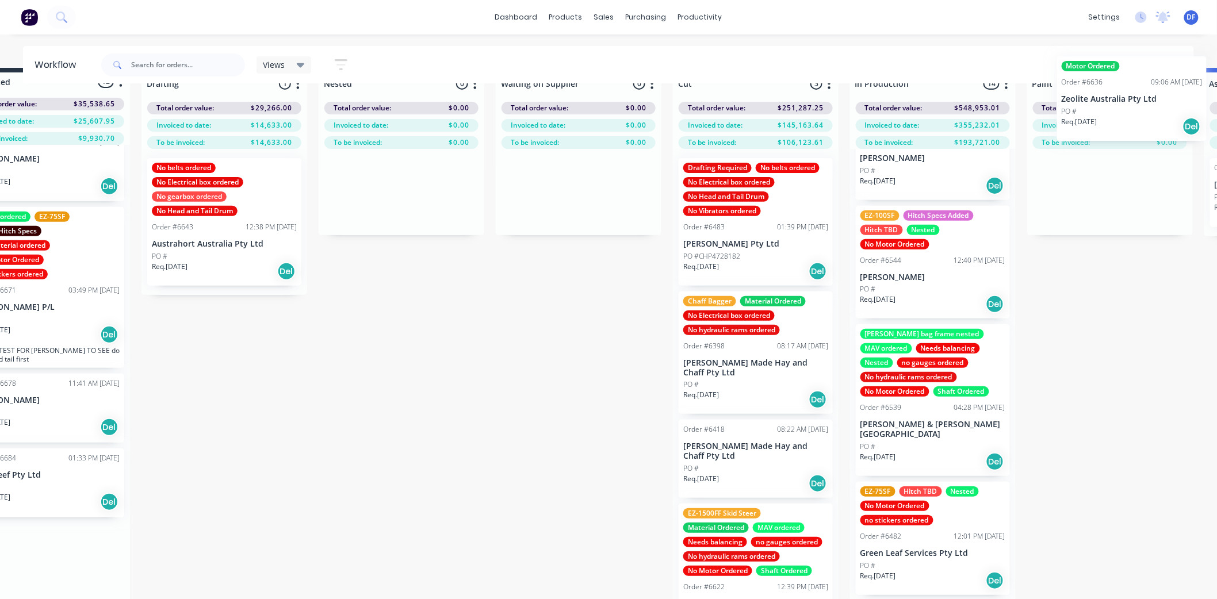
scroll to position [15, 128]
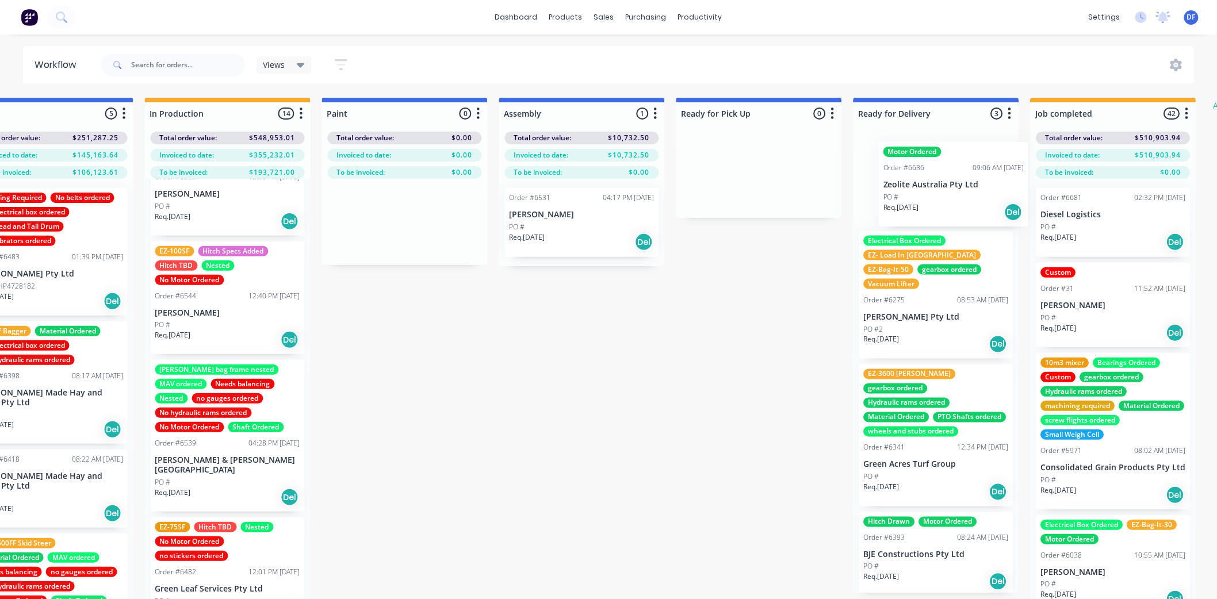
drag, startPoint x: 64, startPoint y: 410, endPoint x: 880, endPoint y: 189, distance: 845.0
click at [892, 186] on div "Submitted 12 Status colour #273444 hex #273444 Save Cancel Summaries Total orde…" at bounding box center [352, 369] width 2252 height 542
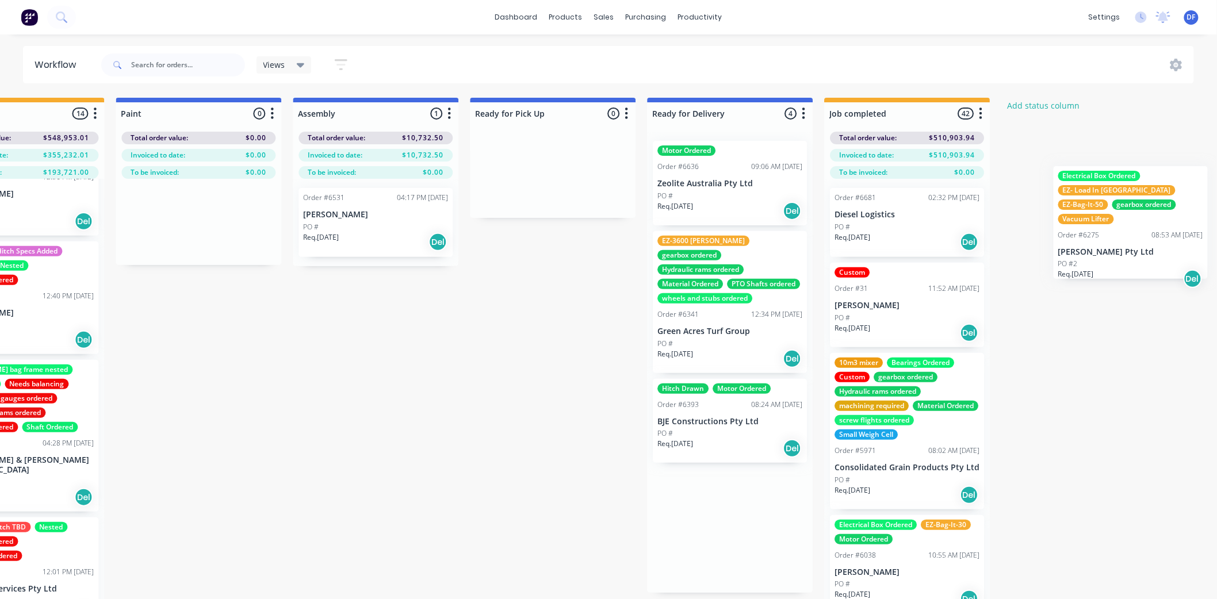
scroll to position [0, 1034]
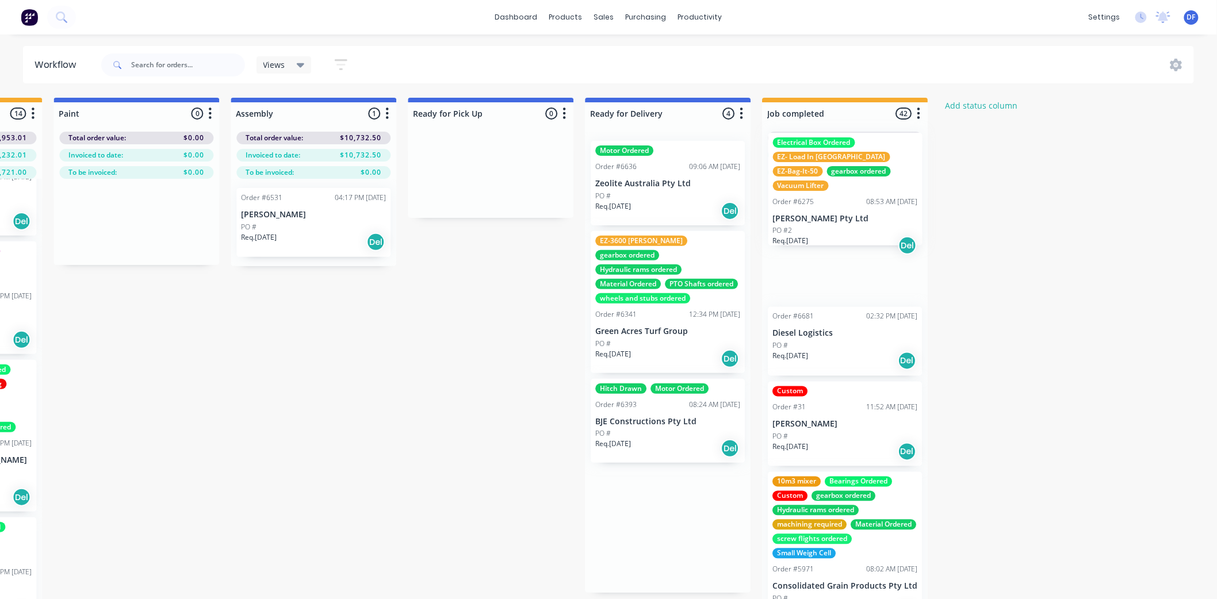
drag, startPoint x: 893, startPoint y: 303, endPoint x: 805, endPoint y: 204, distance: 131.6
click at [805, 204] on div "Submitted 11 Status colour #273444 hex #273444 Save Cancel Summaries Total orde…" at bounding box center [83, 369] width 2252 height 542
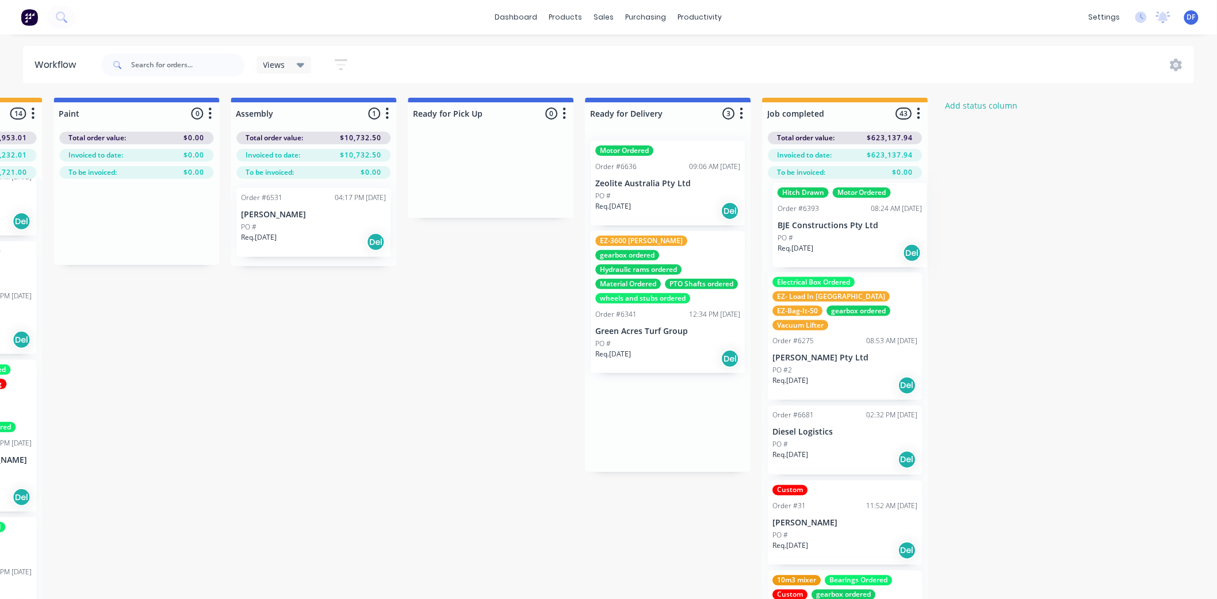
drag, startPoint x: 649, startPoint y: 401, endPoint x: 830, endPoint y: 222, distance: 254.6
click at [830, 222] on div "Submitted 11 Status colour #273444 hex #273444 Save Cancel Summaries Total orde…" at bounding box center [83, 369] width 2252 height 542
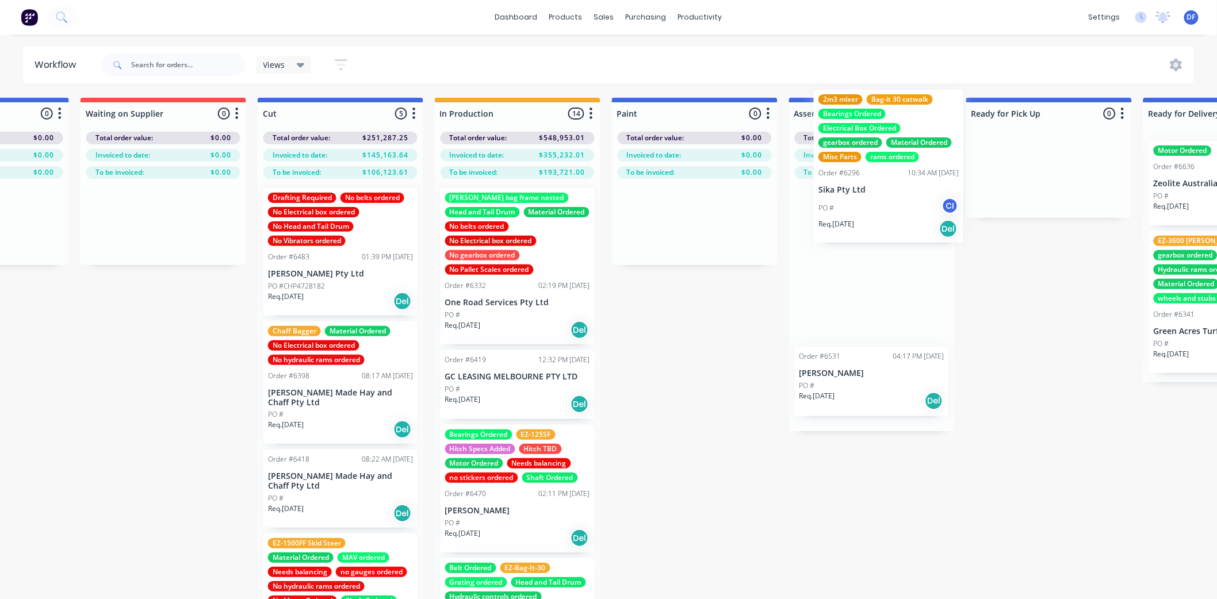
scroll to position [0, 476]
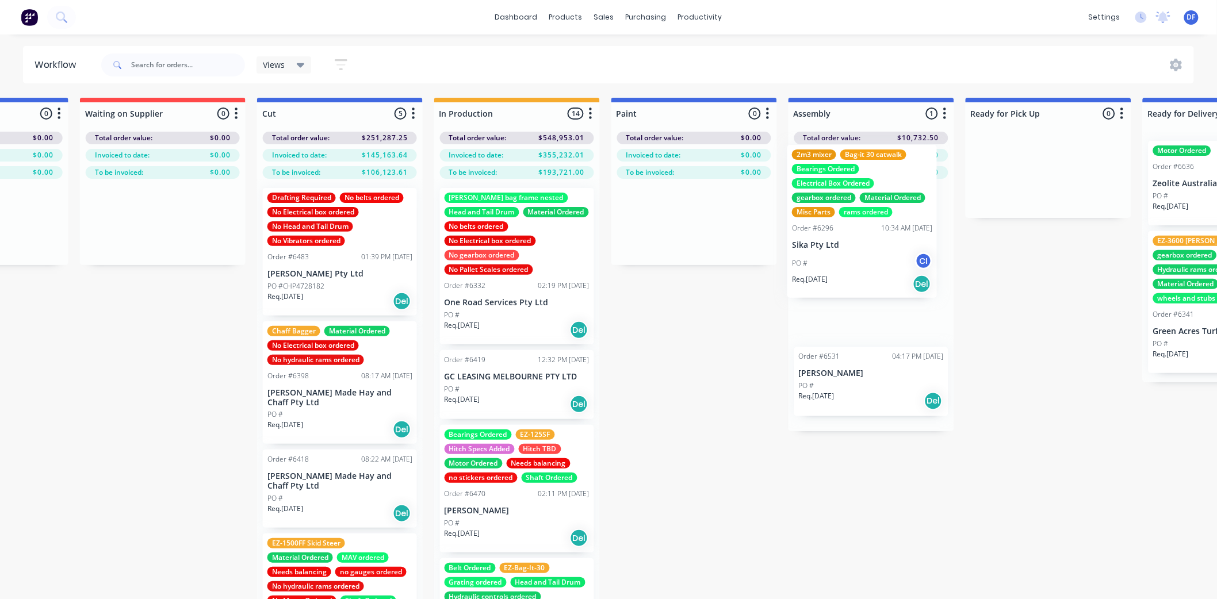
drag, startPoint x: 596, startPoint y: 298, endPoint x: 846, endPoint y: 246, distance: 255.6
click at [844, 247] on div "Submitted 11 Status colour #273444 hex #273444 Save Cancel Summaries Total orde…" at bounding box center [641, 369] width 2252 height 542
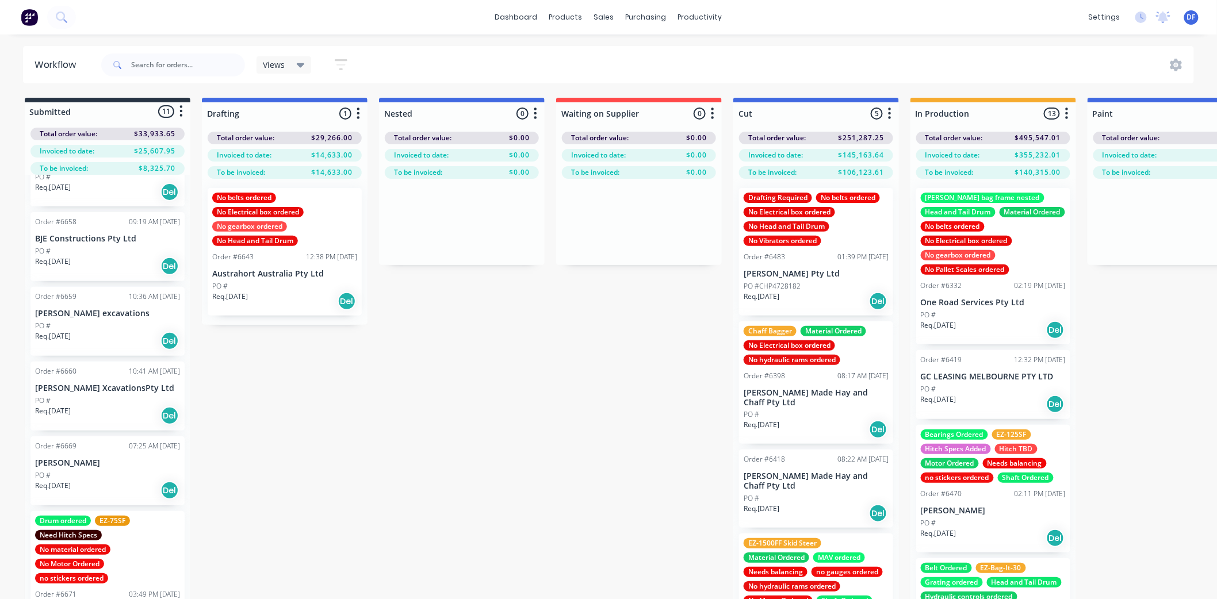
scroll to position [279, 0]
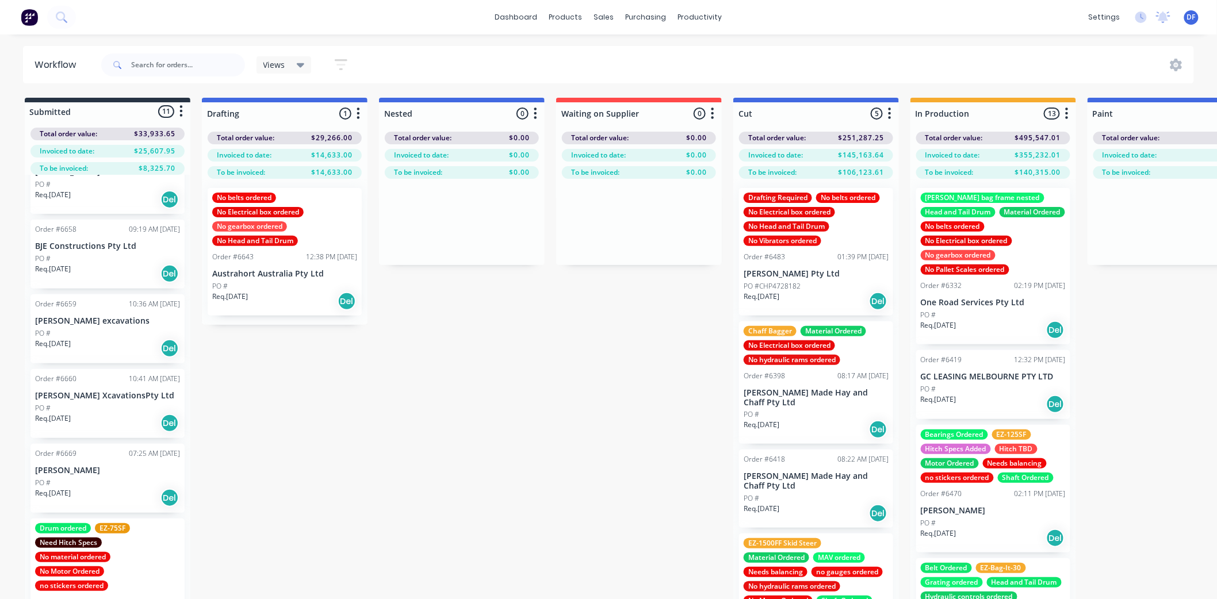
click at [70, 468] on p "[PERSON_NAME]" at bounding box center [107, 471] width 145 height 10
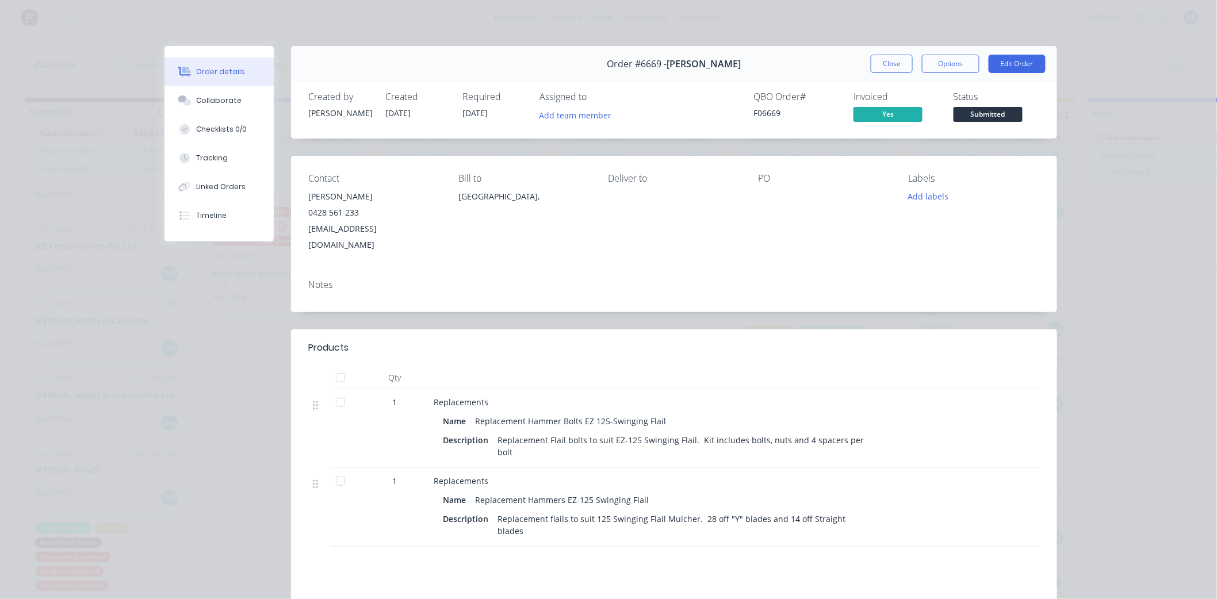
click at [886, 62] on button "Close" at bounding box center [892, 64] width 42 height 18
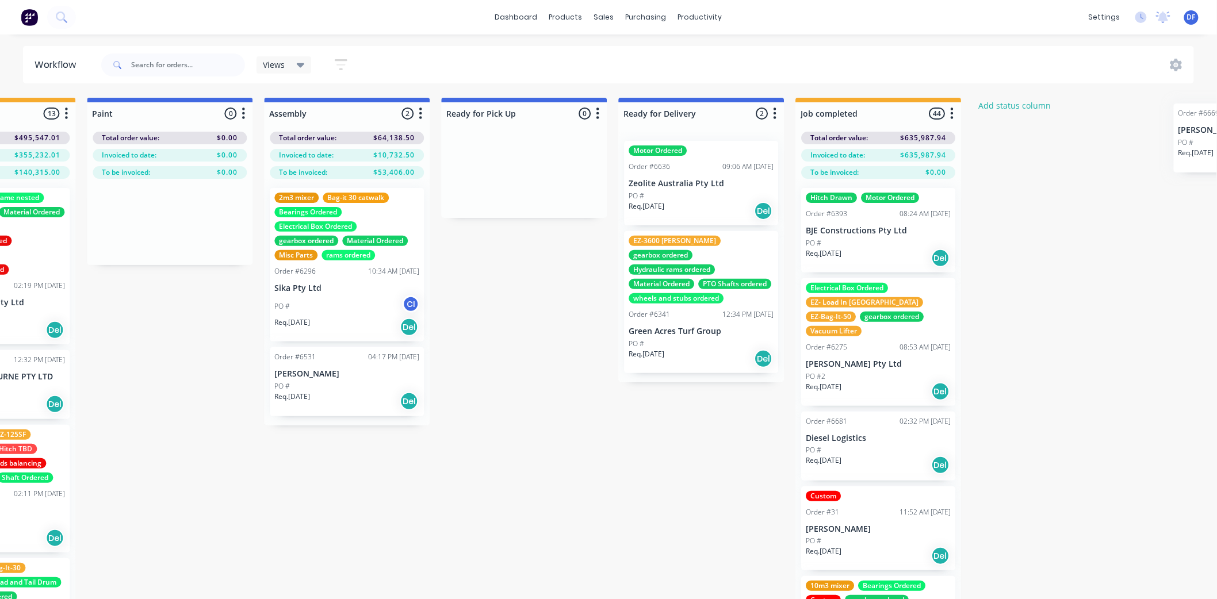
scroll to position [0, 1034]
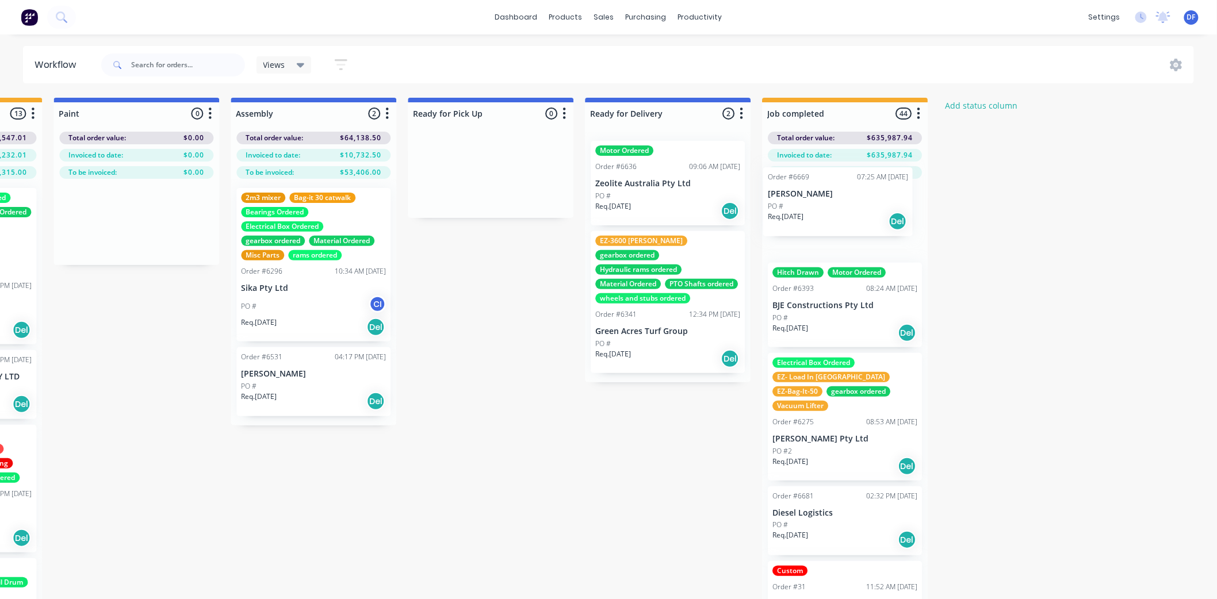
drag, startPoint x: 78, startPoint y: 478, endPoint x: 817, endPoint y: 208, distance: 787.1
click at [817, 208] on div "Submitted 11 Status colour #273444 hex #273444 Save Cancel Summaries Total orde…" at bounding box center [83, 369] width 2252 height 542
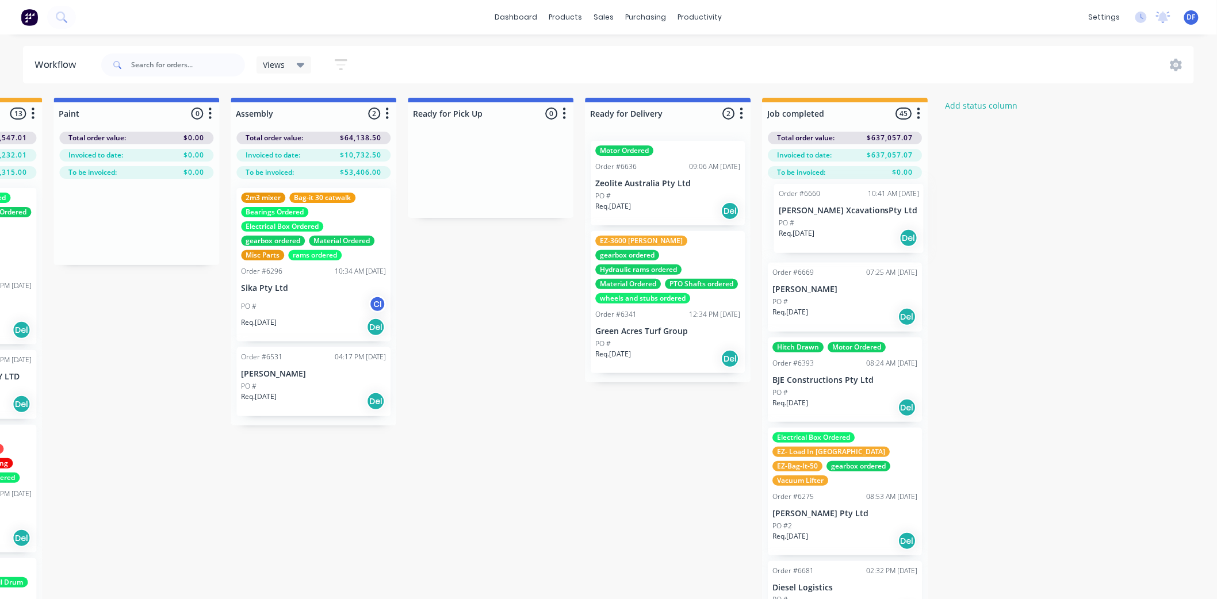
drag, startPoint x: 75, startPoint y: 407, endPoint x: 823, endPoint y: 223, distance: 770.7
click at [823, 223] on div "Submitted 10 Status colour #273444 hex #273444 Save Cancel Summaries Total orde…" at bounding box center [83, 369] width 2252 height 542
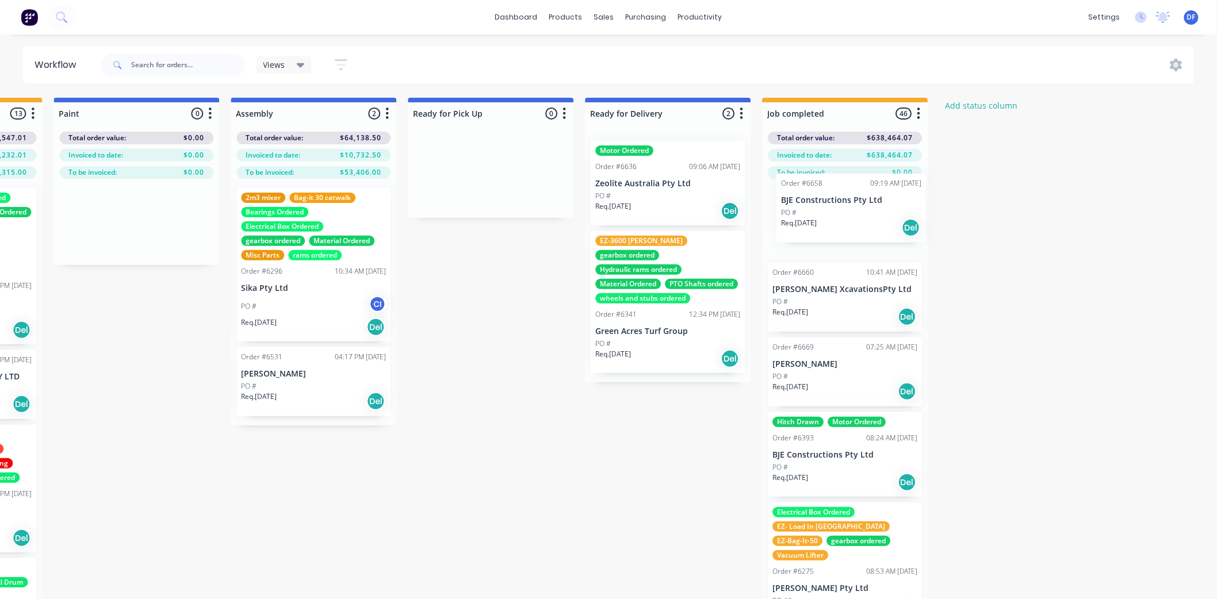
drag, startPoint x: 78, startPoint y: 447, endPoint x: 826, endPoint y: 217, distance: 783.2
click at [826, 217] on div "Submitted 9 Status colour #273444 hex #273444 Save Cancel Summaries Total order…" at bounding box center [83, 369] width 2252 height 542
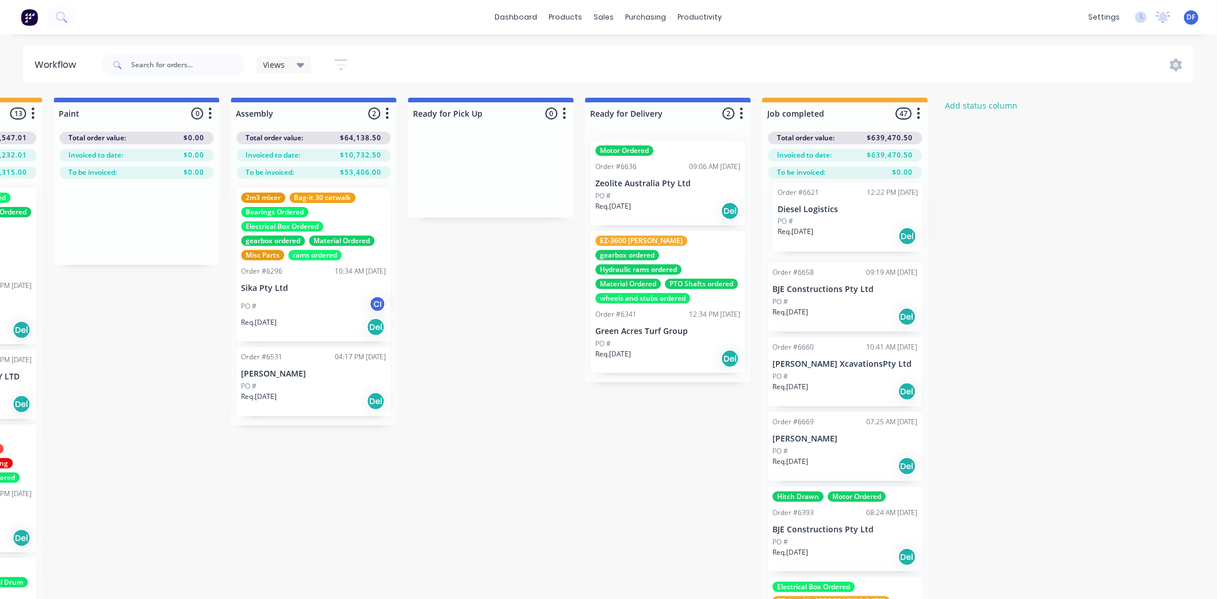
drag, startPoint x: 63, startPoint y: 304, endPoint x: 811, endPoint y: 221, distance: 752.8
click at [811, 221] on div "Submitted 8 Status colour #273444 hex #273444 Save Cancel Summaries Total order…" at bounding box center [83, 369] width 2252 height 542
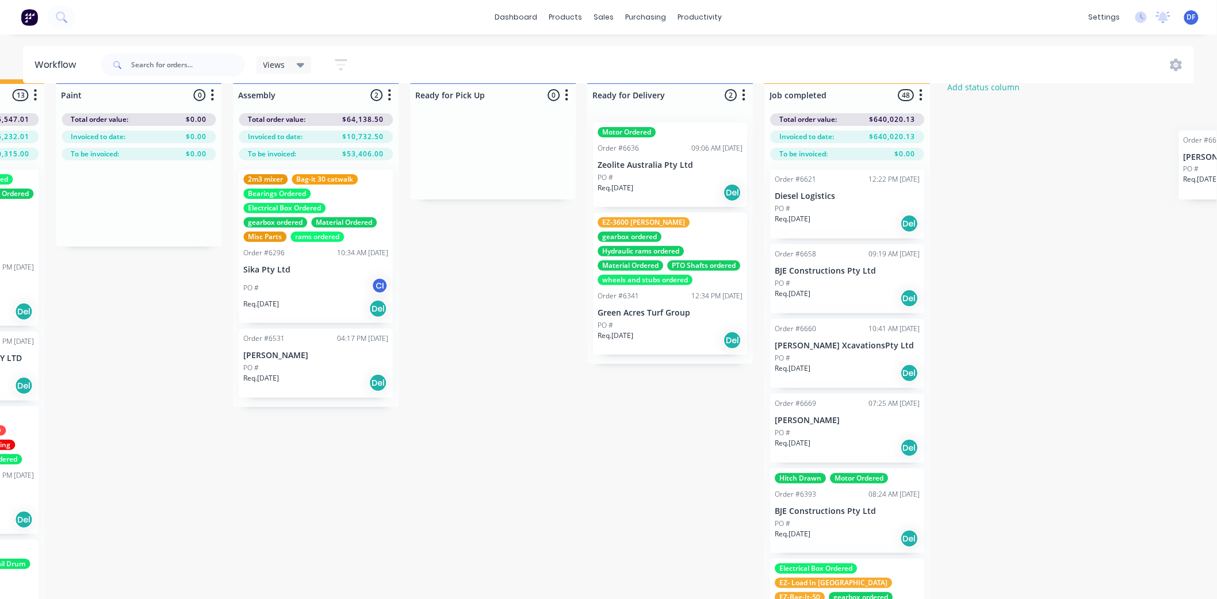
scroll to position [18, 1034]
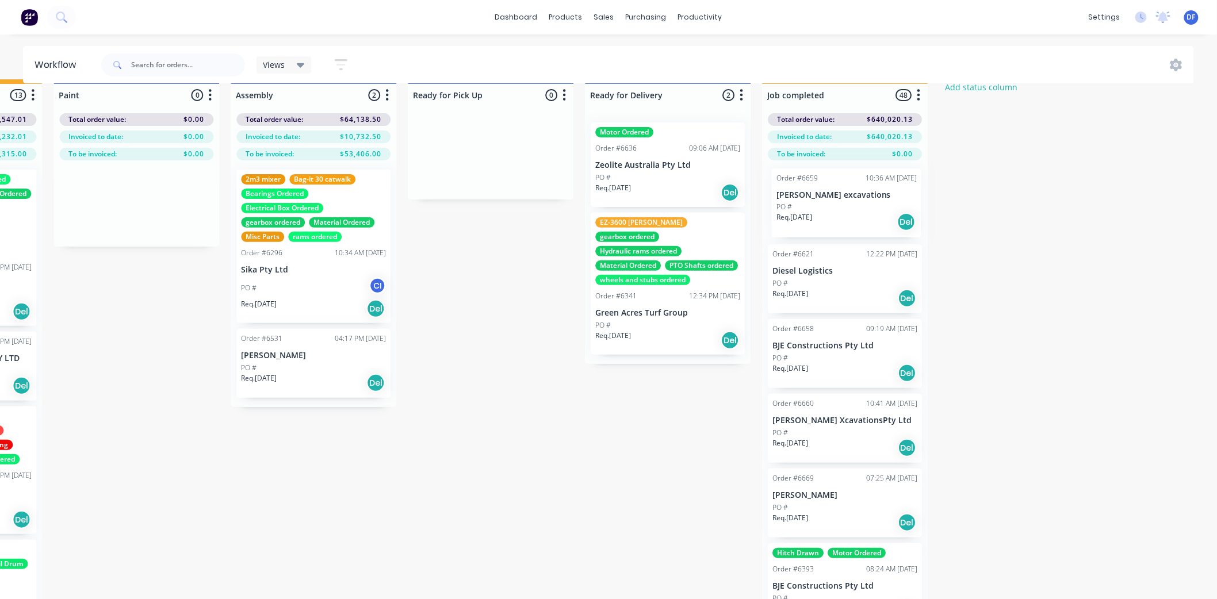
drag, startPoint x: 70, startPoint y: 234, endPoint x: 817, endPoint y: 202, distance: 747.2
click at [817, 202] on div "Submitted 7 Status colour #273444 hex #273444 Save Cancel Summaries Total order…" at bounding box center [83, 350] width 2252 height 542
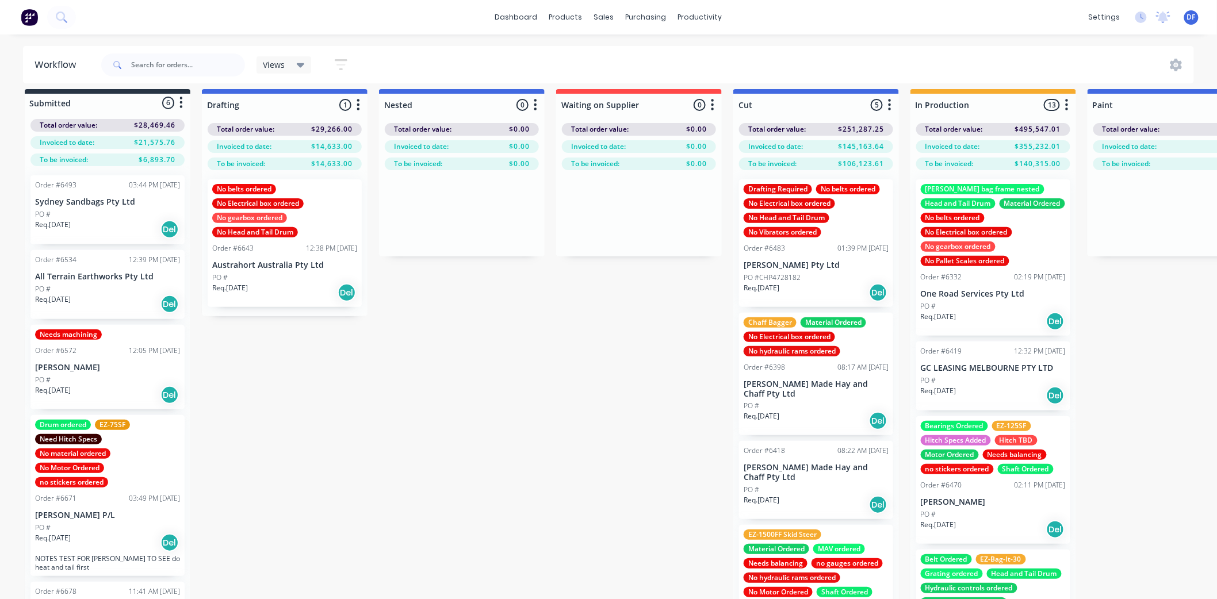
scroll to position [0, 0]
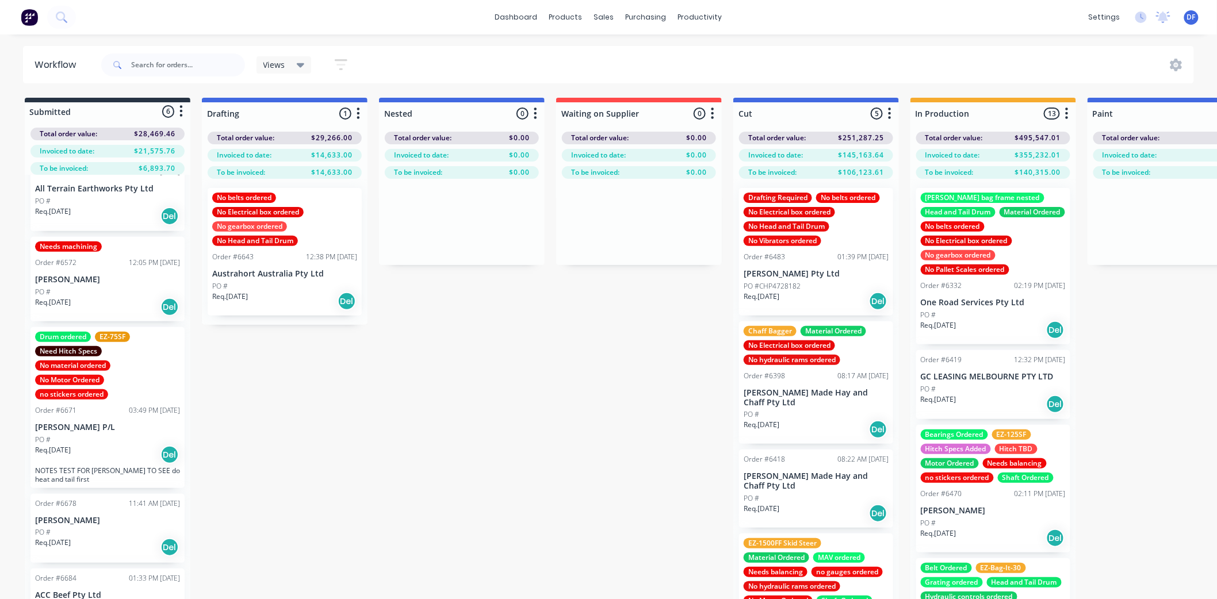
click at [82, 292] on div "PO #" at bounding box center [107, 292] width 145 height 10
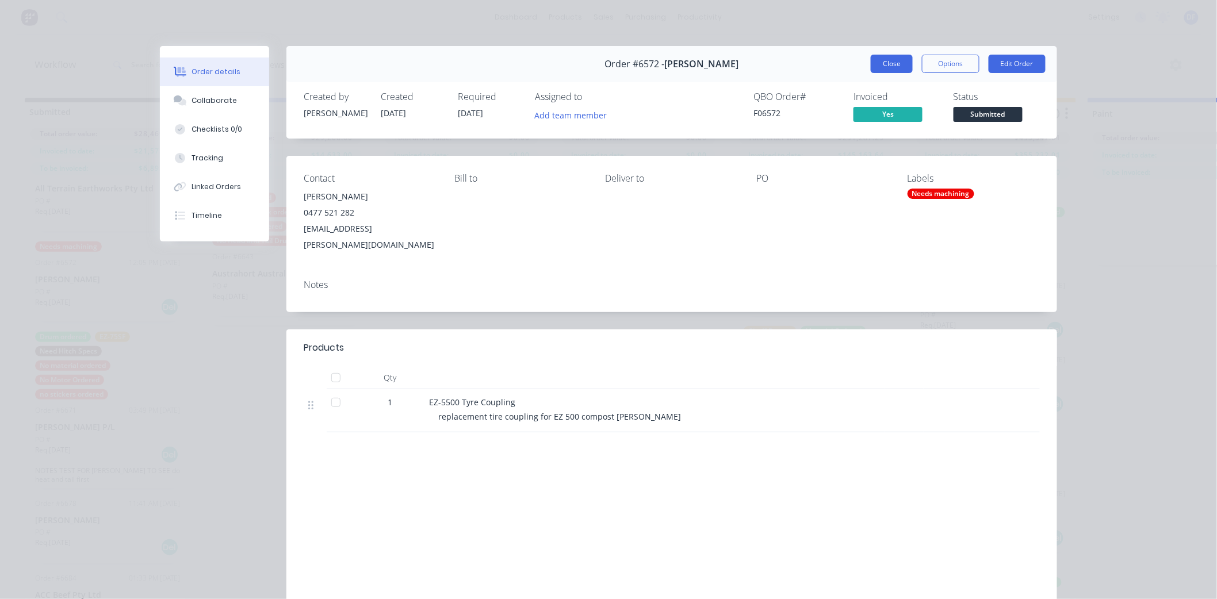
click at [888, 63] on button "Close" at bounding box center [892, 64] width 42 height 18
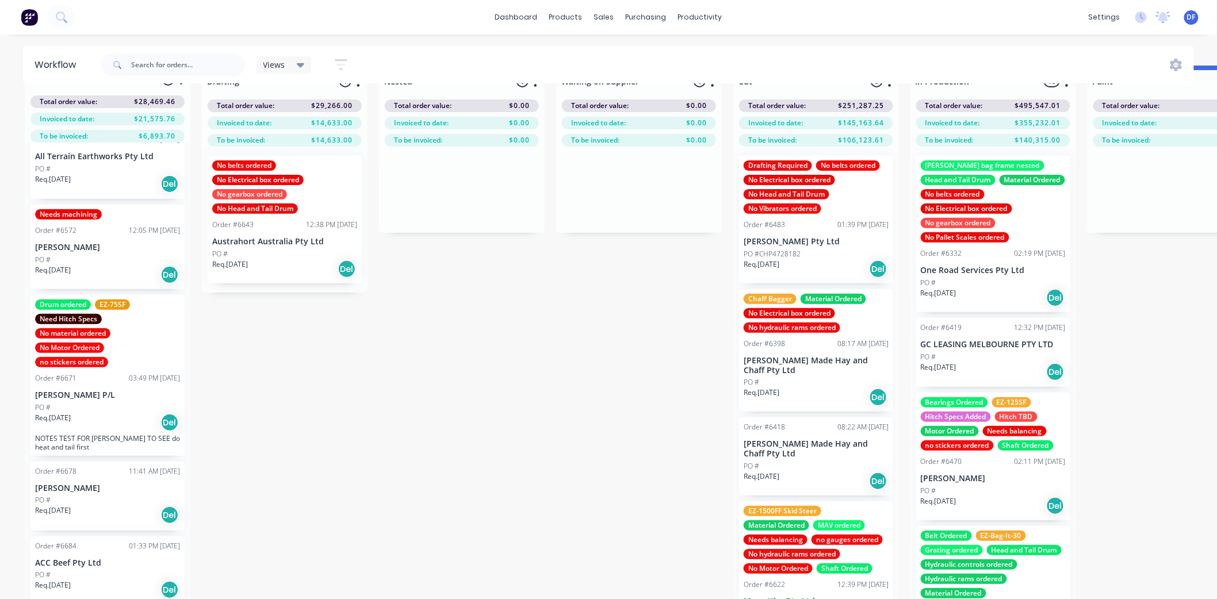
scroll to position [50, 0]
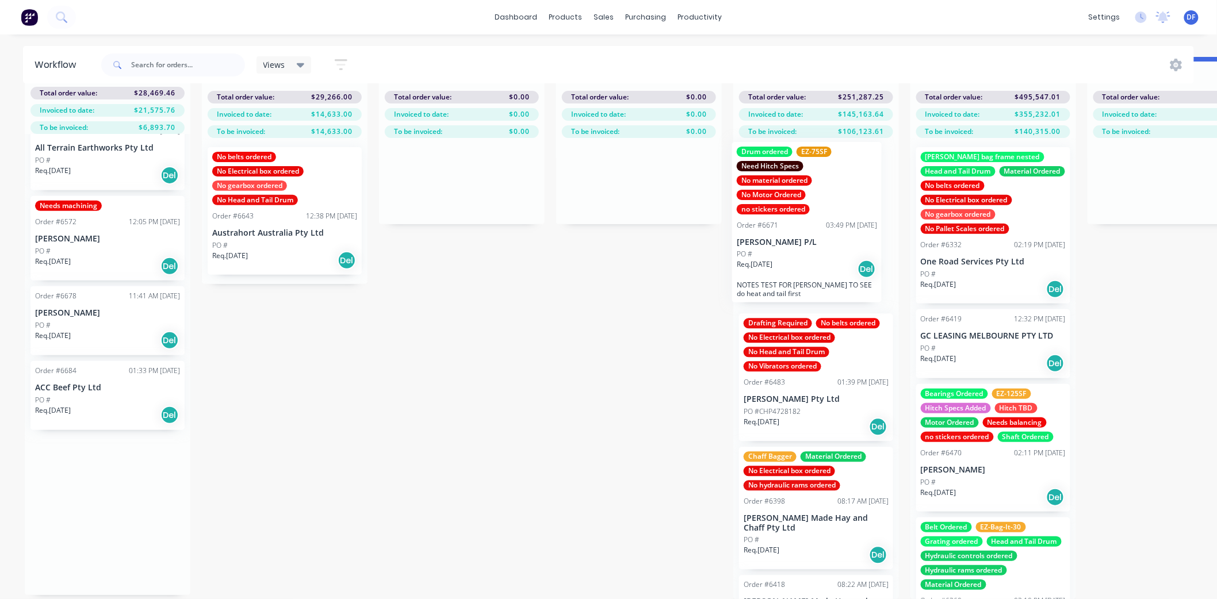
drag, startPoint x: 116, startPoint y: 308, endPoint x: 820, endPoint y: 175, distance: 716.8
click at [820, 175] on div "Submitted 6 Status colour #273444 hex #273444 Save Cancel Summaries Total order…" at bounding box center [1117, 328] width 2252 height 542
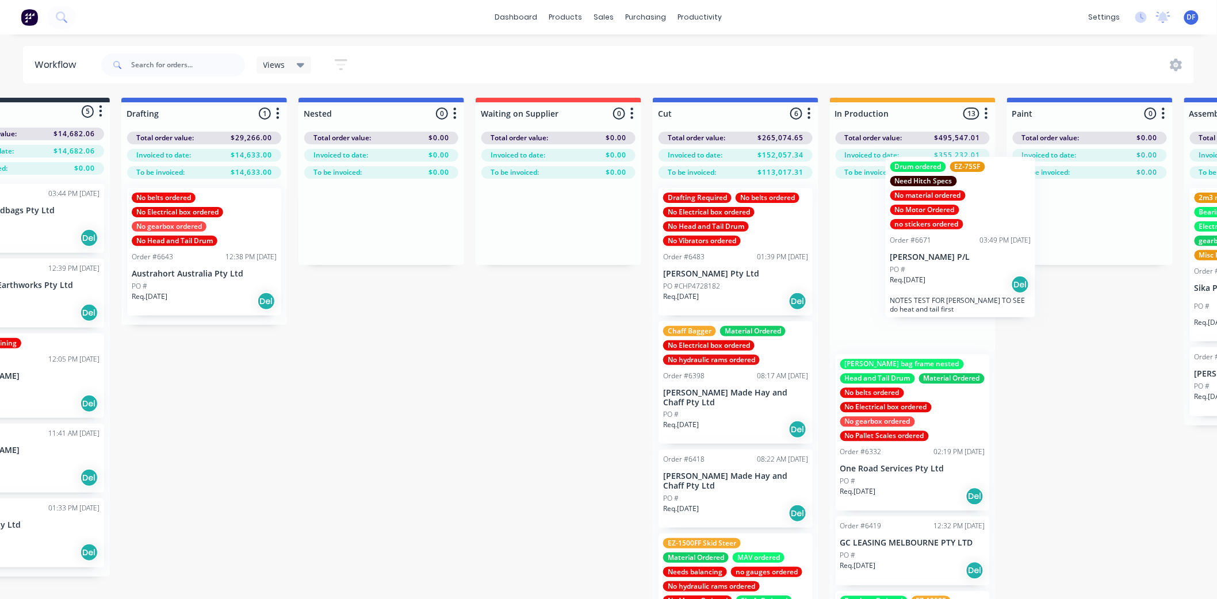
scroll to position [0, 85]
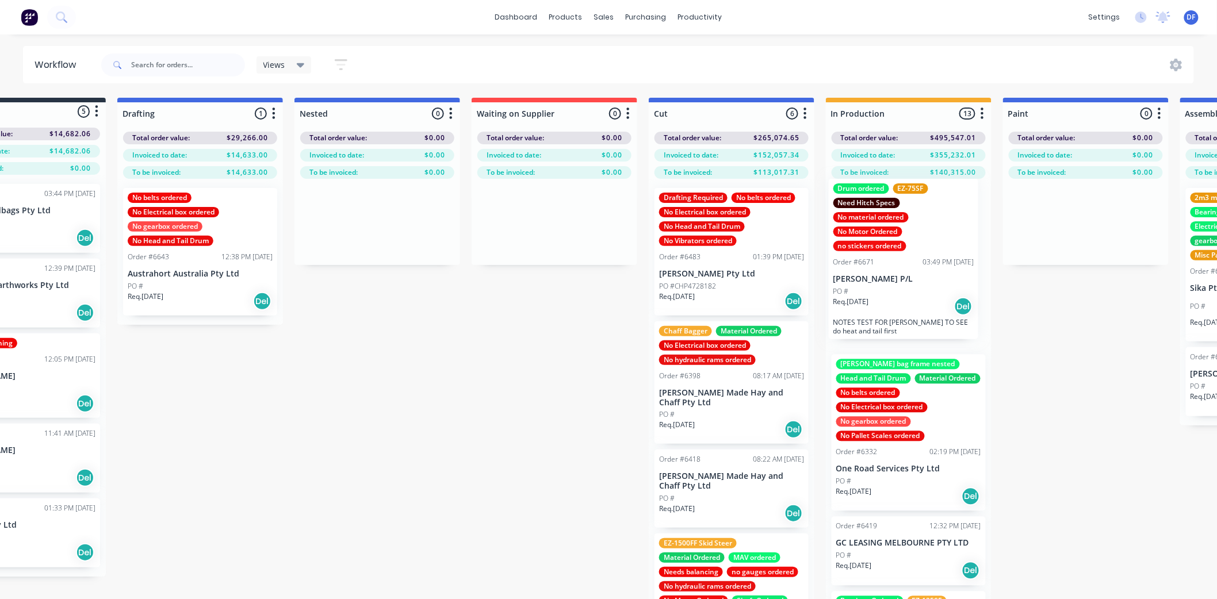
drag, startPoint x: 871, startPoint y: 247, endPoint x: 869, endPoint y: 240, distance: 7.1
click at [869, 240] on div "Submitted 5 Status colour #273444 hex #273444 Save Cancel Summaries Total order…" at bounding box center [1033, 369] width 2252 height 542
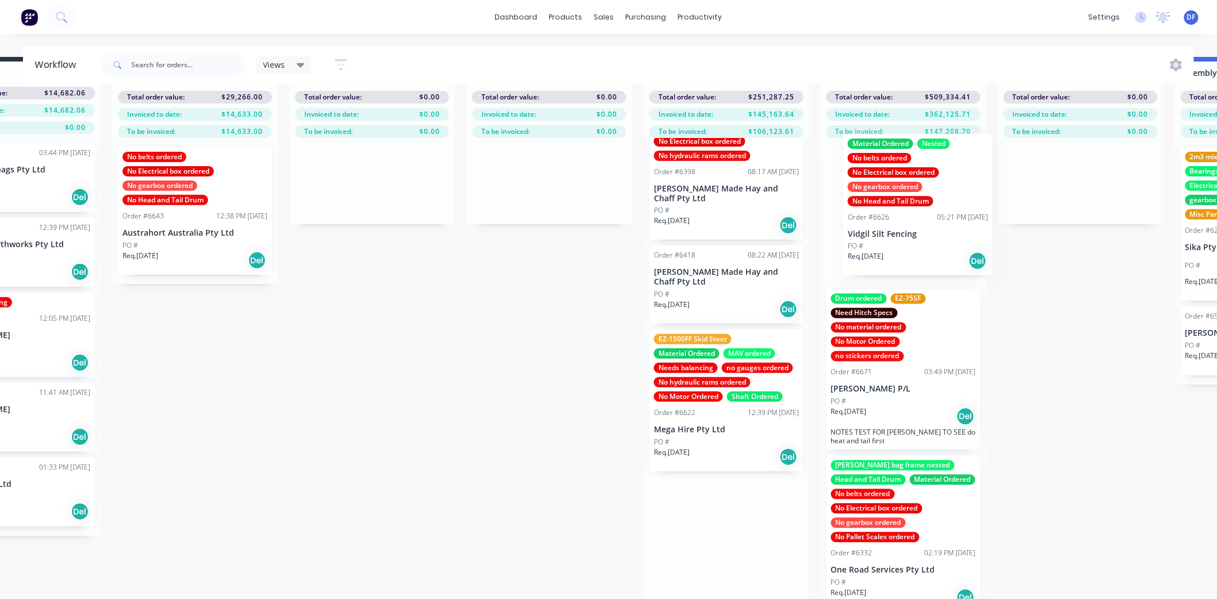
scroll to position [50, 98]
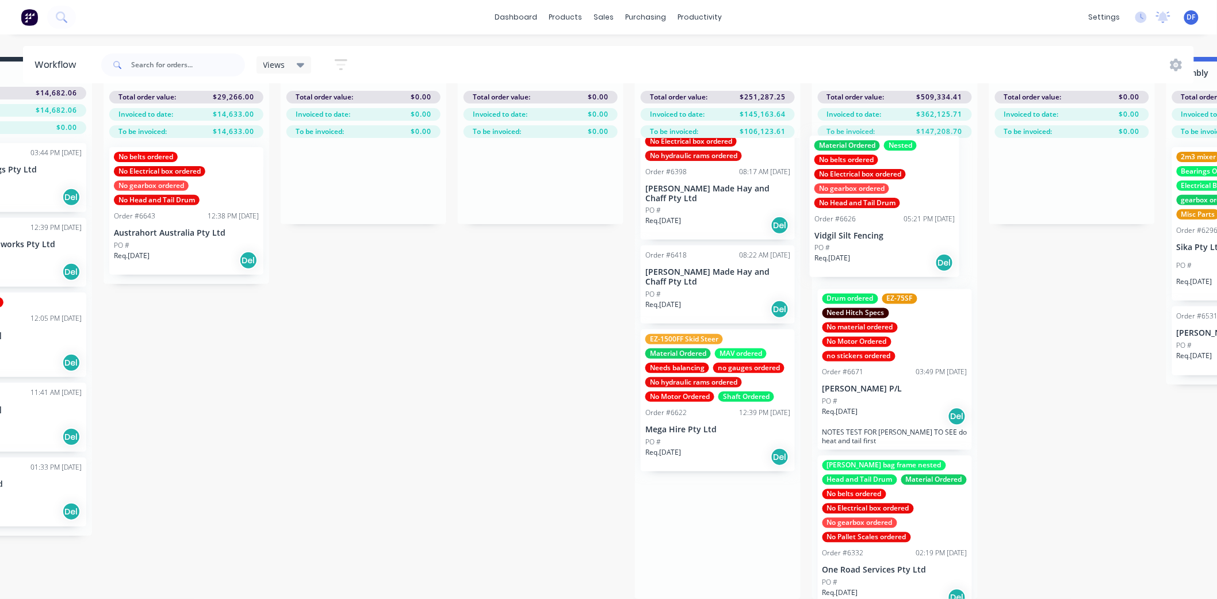
drag, startPoint x: 683, startPoint y: 482, endPoint x: 842, endPoint y: 171, distance: 349.3
click at [842, 171] on div "Submitted 5 Status colour #273444 hex #273444 Save Cancel Summaries Total order…" at bounding box center [1019, 328] width 2252 height 542
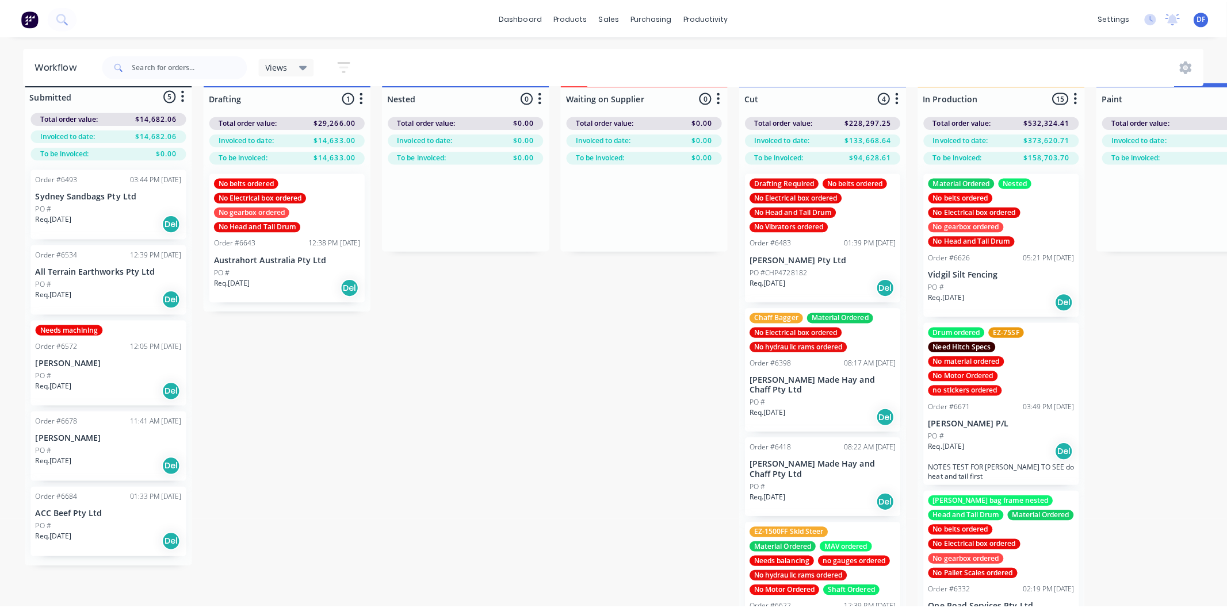
scroll to position [0, 0]
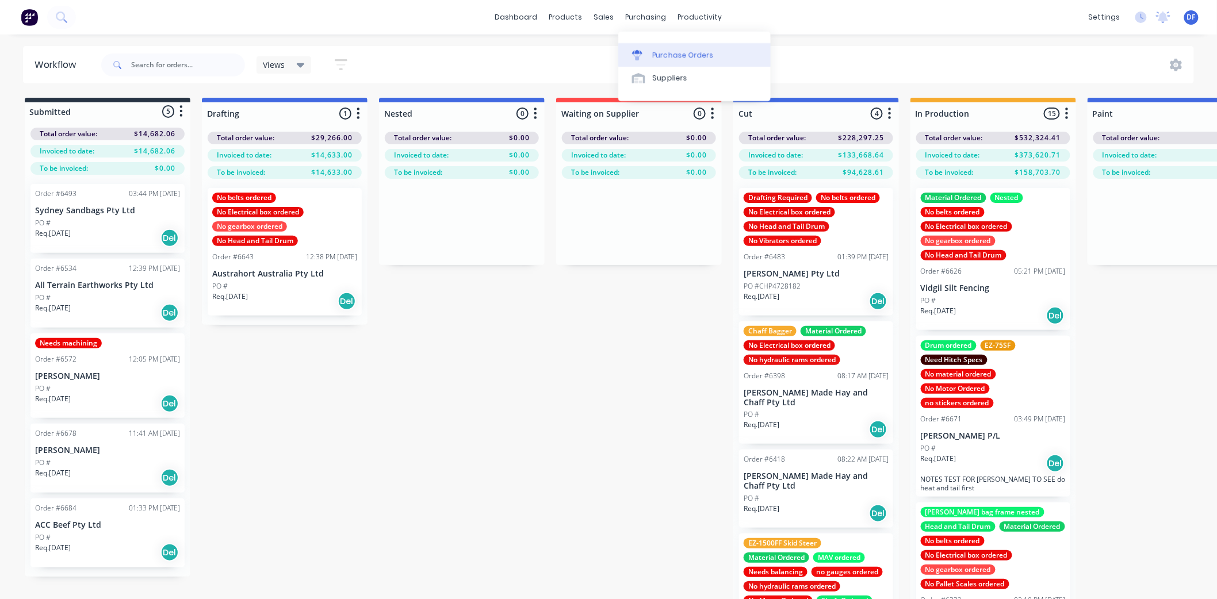
click at [680, 51] on div "Purchase Orders" at bounding box center [683, 55] width 61 height 10
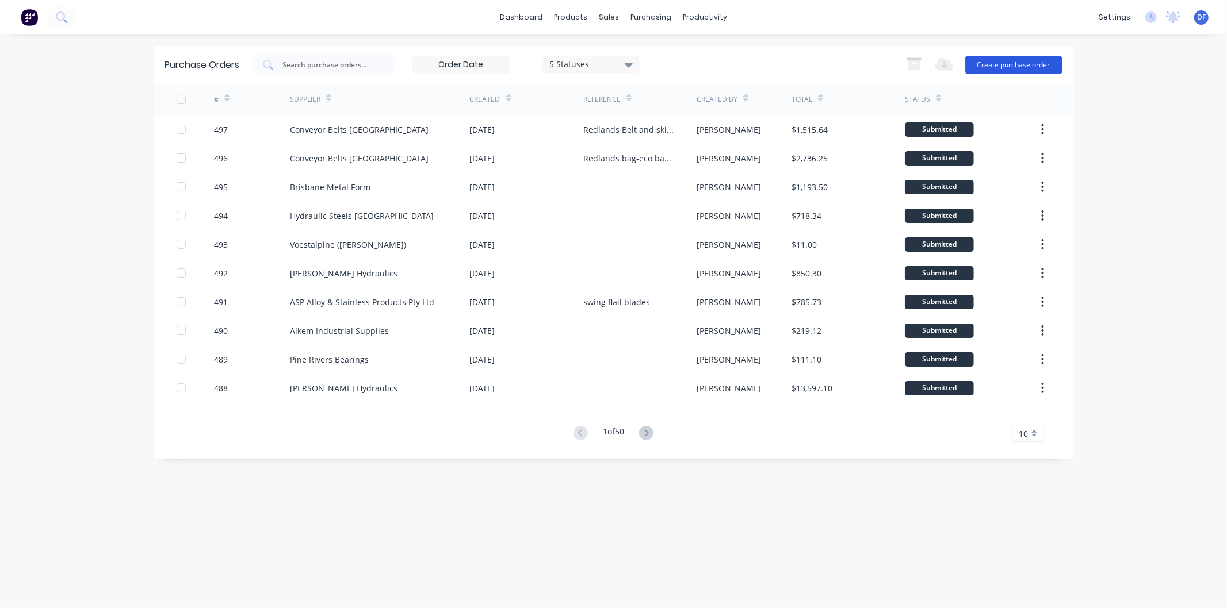
click at [998, 61] on button "Create purchase order" at bounding box center [1013, 65] width 97 height 18
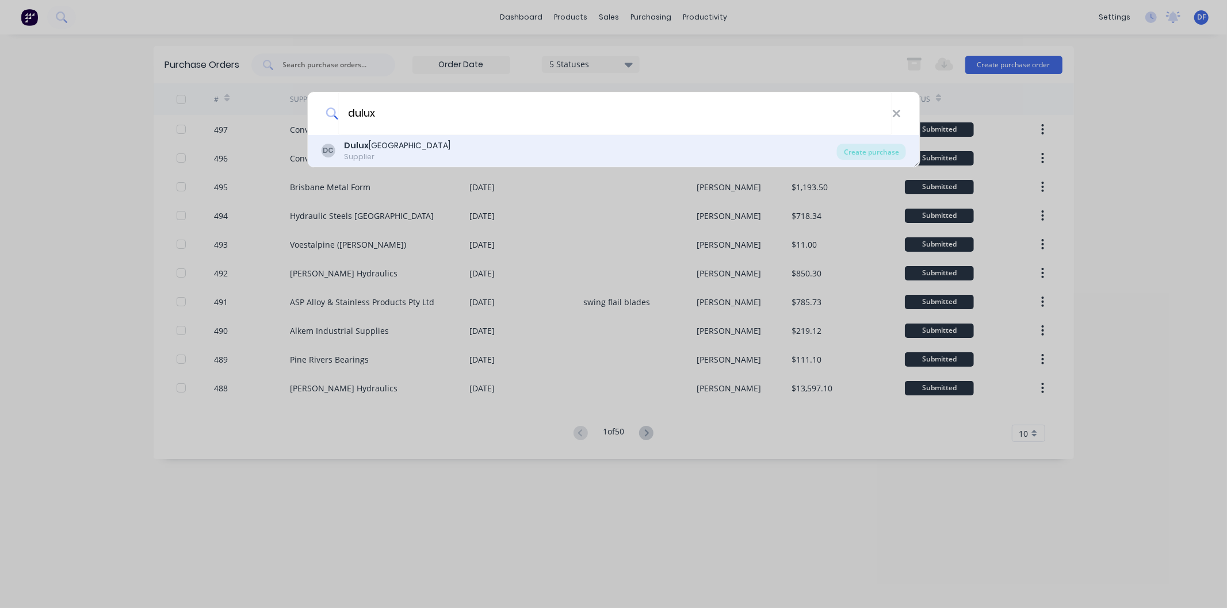
type input "dulux"
click at [404, 148] on div "[GEOGRAPHIC_DATA]" at bounding box center [397, 146] width 106 height 12
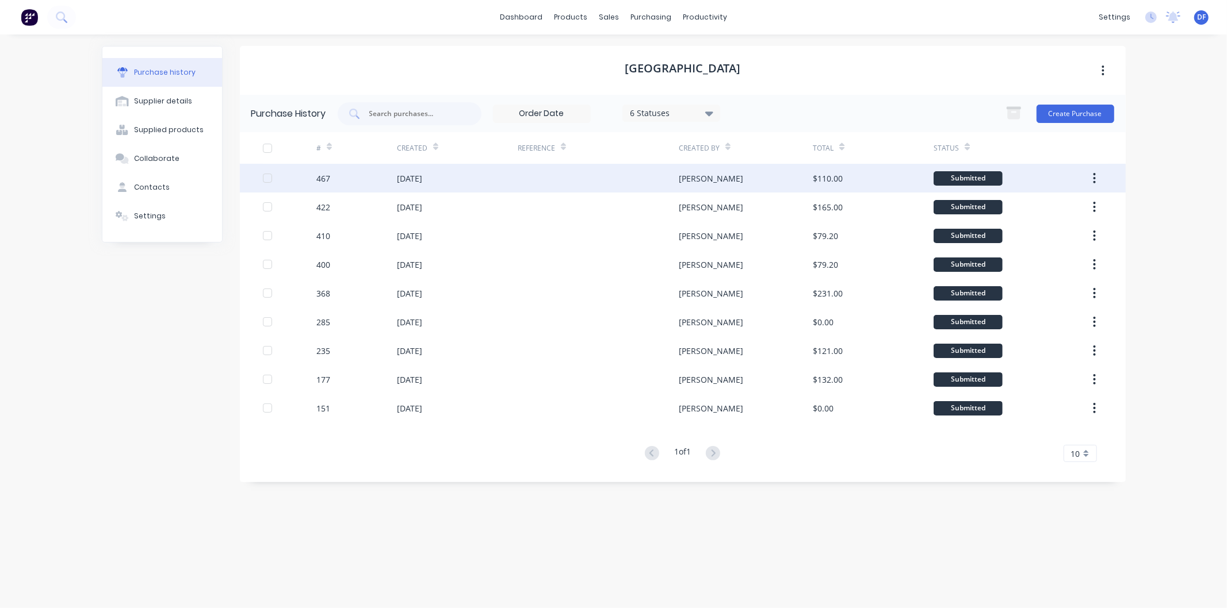
click at [413, 177] on div "[DATE]" at bounding box center [409, 179] width 25 height 12
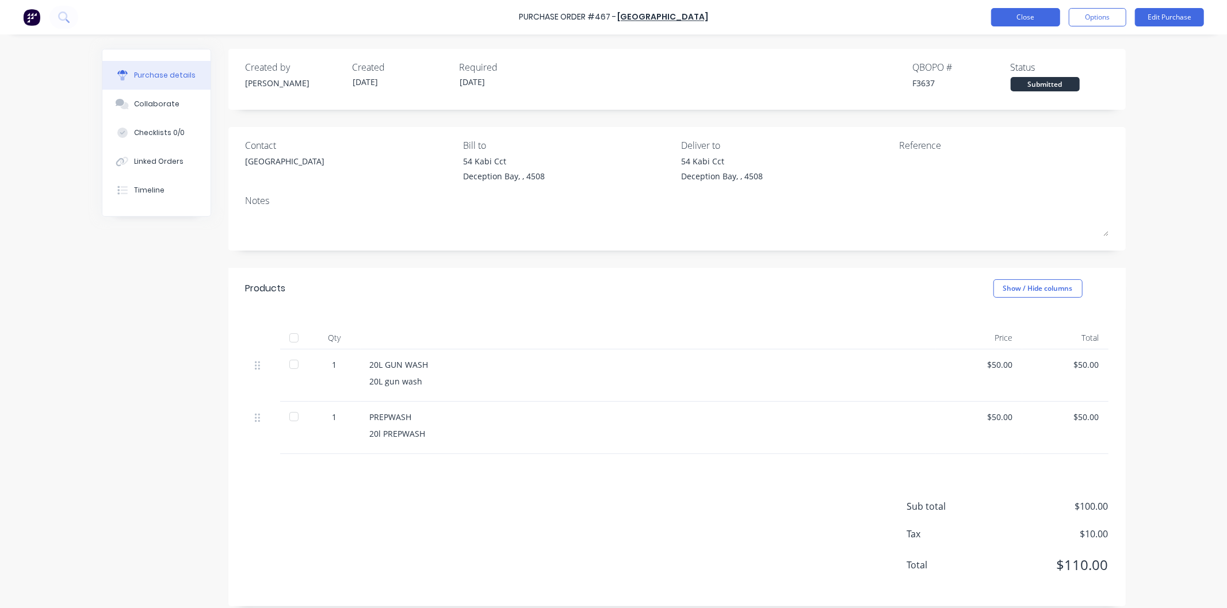
click at [1030, 18] on button "Close" at bounding box center [1025, 17] width 69 height 18
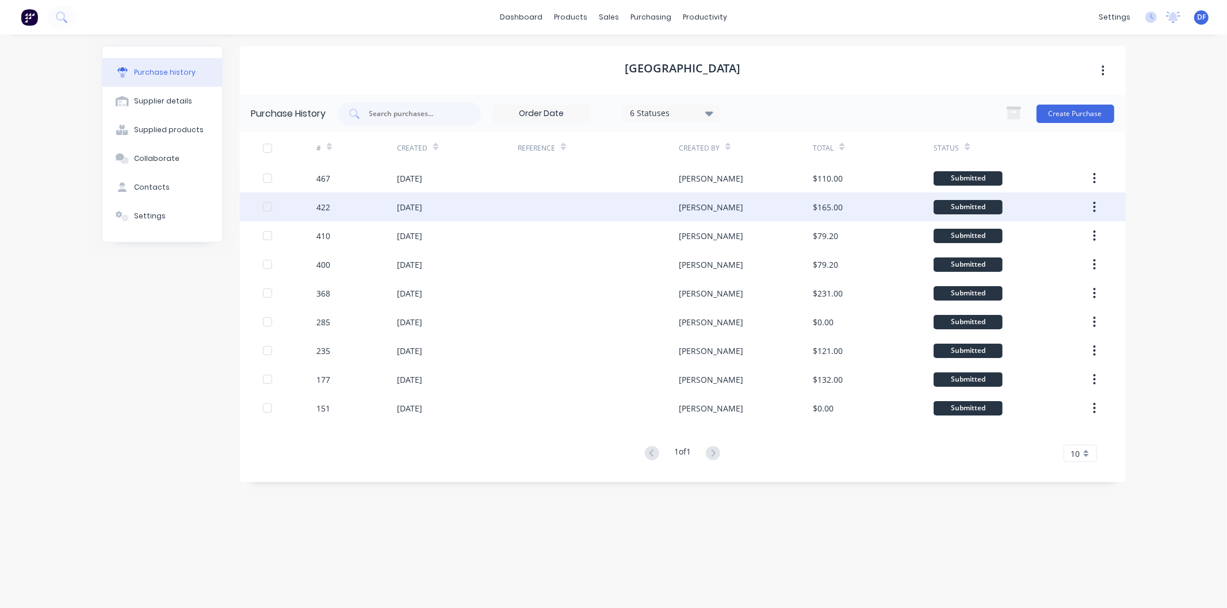
click at [422, 205] on div "[DATE]" at bounding box center [409, 207] width 25 height 12
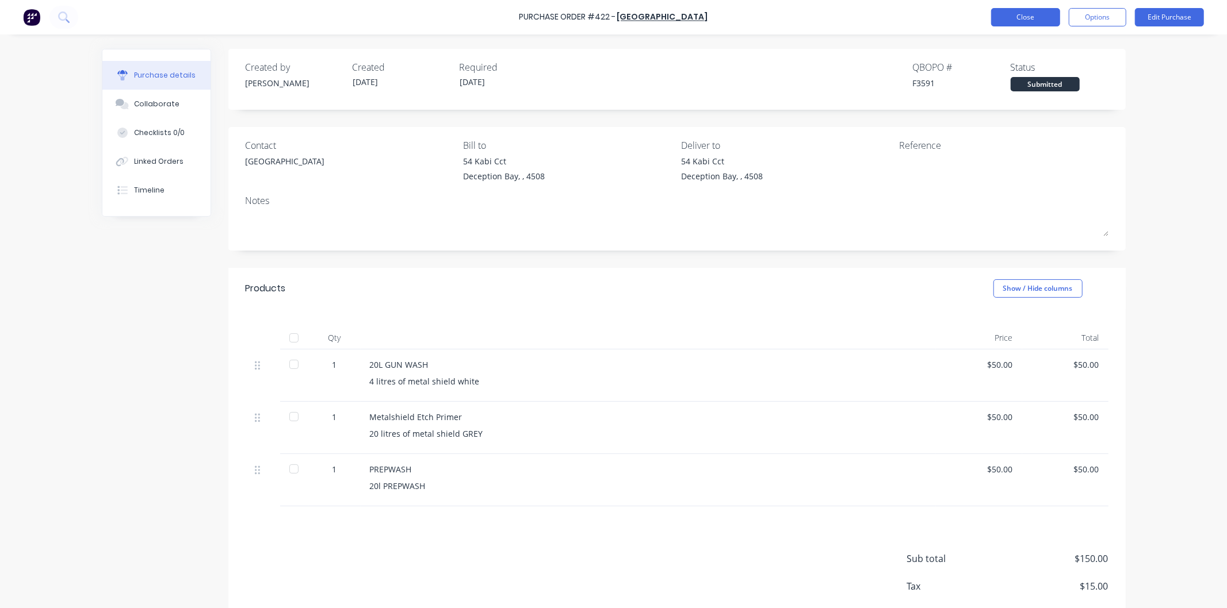
click at [1033, 15] on button "Close" at bounding box center [1025, 17] width 69 height 18
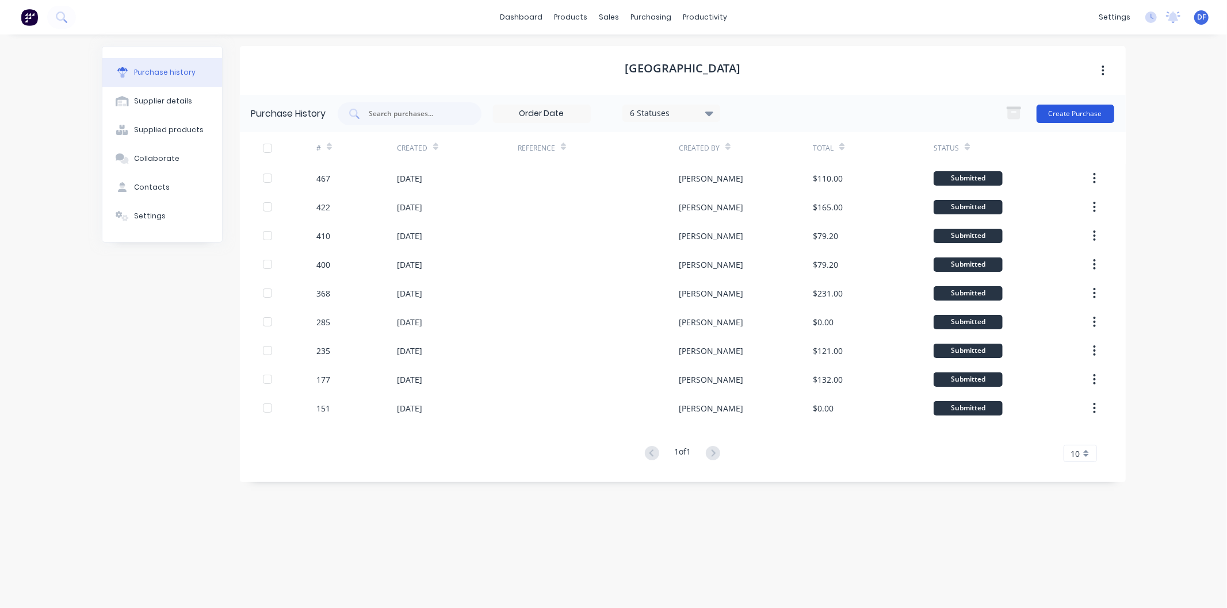
click at [1077, 109] on button "Create Purchase" at bounding box center [1075, 114] width 78 height 18
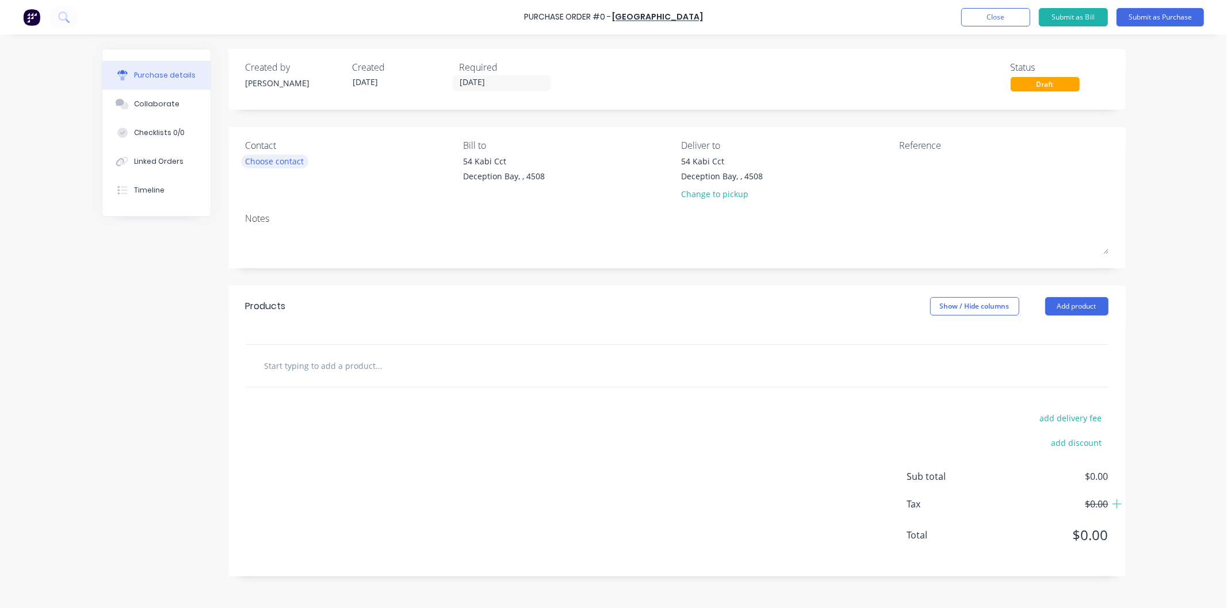
click at [290, 169] on div "Contact Choose contact" at bounding box center [350, 172] width 209 height 67
click at [290, 161] on div "Choose contact" at bounding box center [275, 161] width 59 height 12
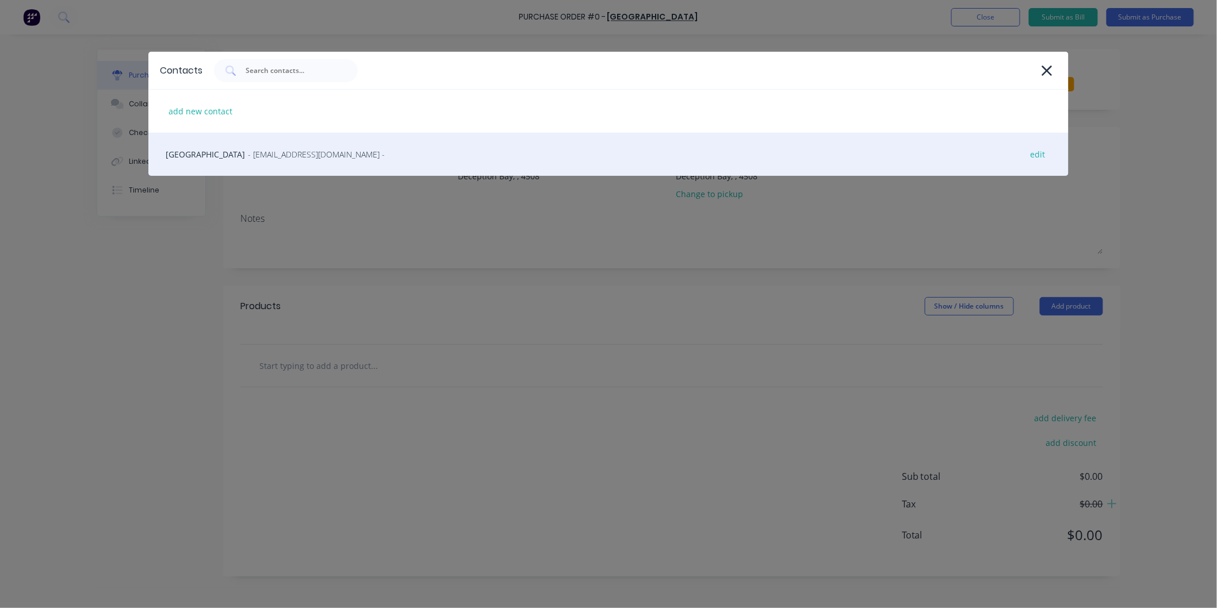
click at [274, 156] on span "- [EMAIL_ADDRESS][DOMAIN_NAME] -" at bounding box center [316, 154] width 137 height 12
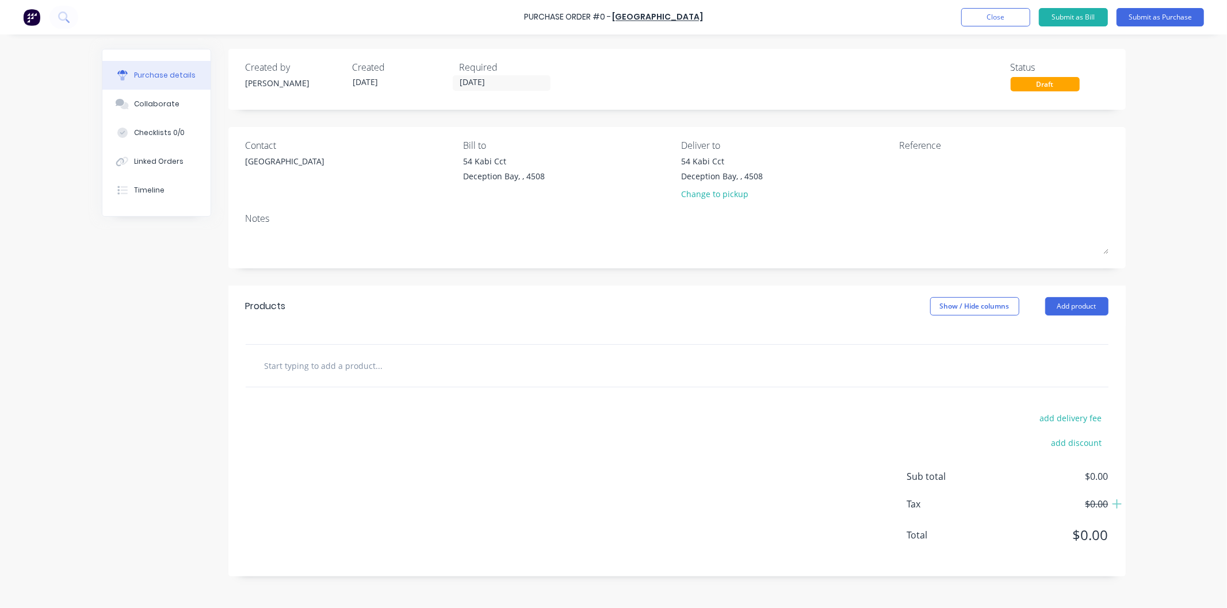
click at [324, 369] on input "text" at bounding box center [379, 365] width 230 height 23
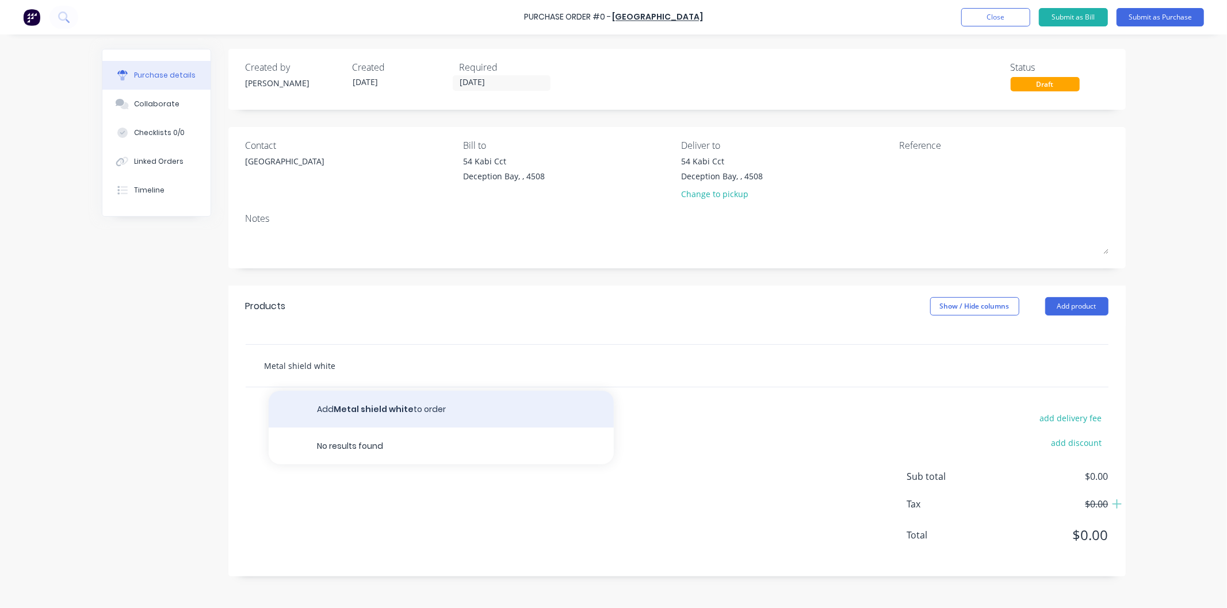
type input "Metal shield white"
click at [370, 404] on button "Add Metal shield white to order" at bounding box center [441, 409] width 345 height 37
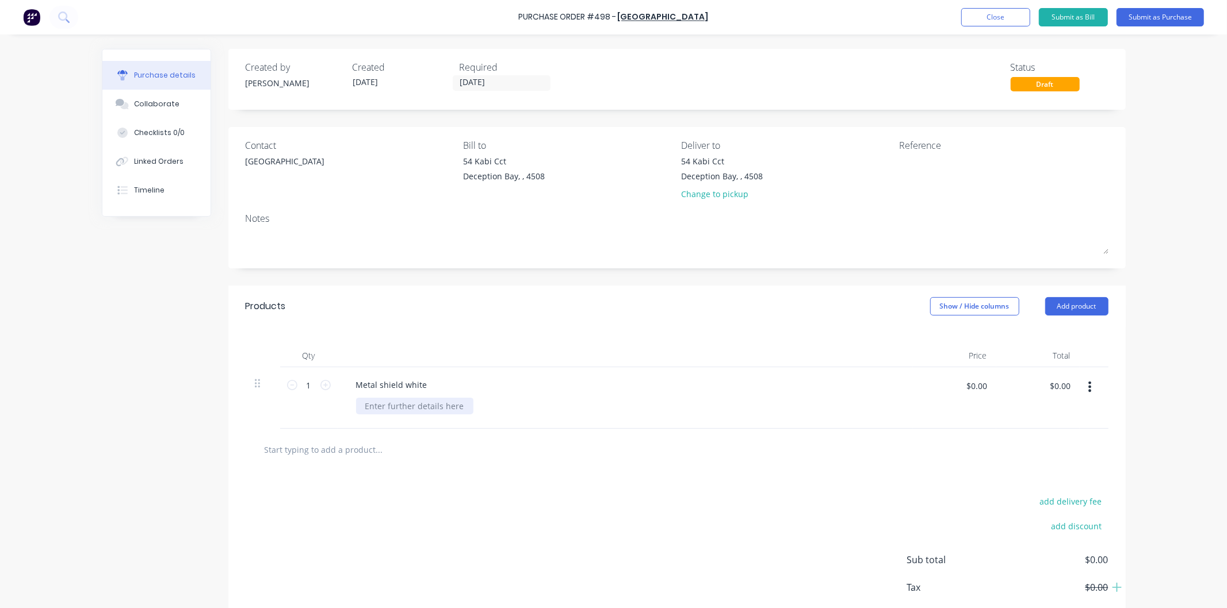
click at [368, 406] on div at bounding box center [414, 406] width 117 height 17
click at [973, 382] on input "$0.00" at bounding box center [976, 386] width 35 height 18
type input "$45.00"
click at [872, 374] on div "Metal shield white 4 liters" at bounding box center [625, 398] width 575 height 62
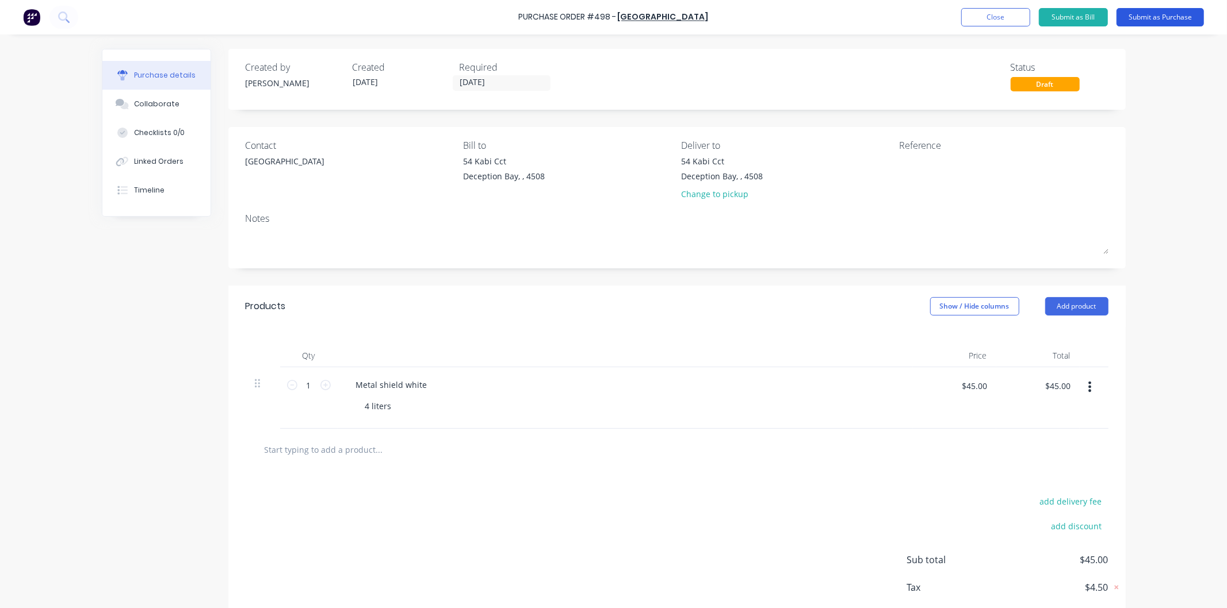
click at [1156, 13] on button "Submit as Purchase" at bounding box center [1159, 17] width 87 height 18
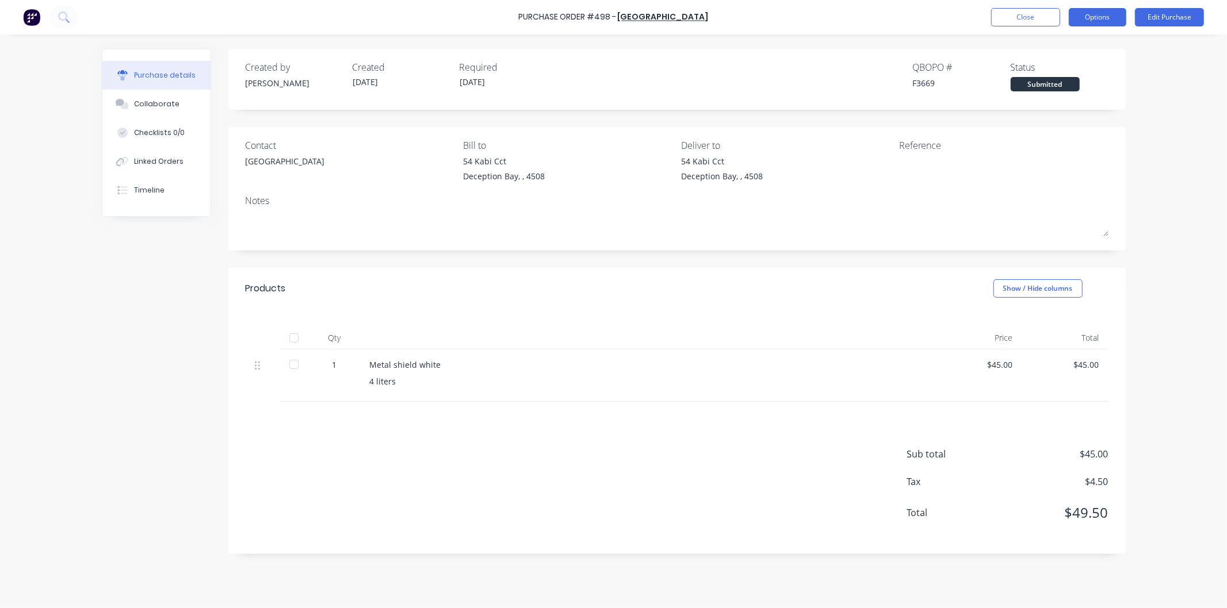
click at [1105, 18] on button "Options" at bounding box center [1098, 17] width 58 height 18
click at [1059, 43] on div "Print / Email" at bounding box center [1071, 47] width 89 height 17
click at [1051, 71] on div "With pricing" at bounding box center [1071, 70] width 89 height 17
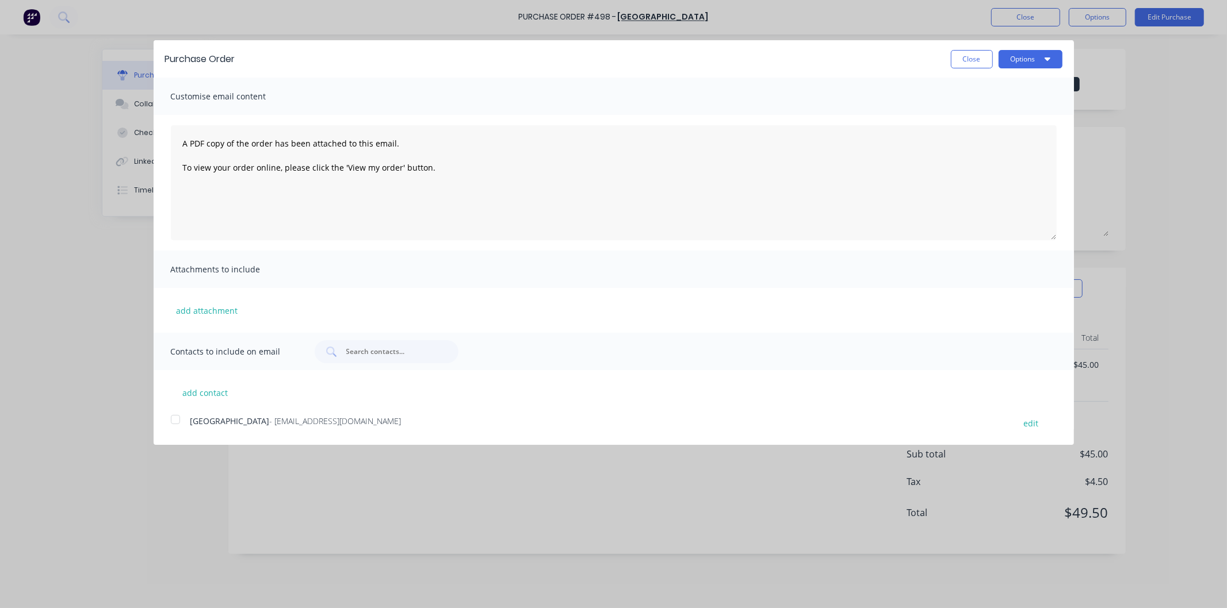
click at [175, 420] on div at bounding box center [175, 419] width 23 height 23
click at [1024, 52] on button "Options" at bounding box center [1030, 59] width 64 height 18
click at [979, 112] on div "Email" at bounding box center [1007, 111] width 89 height 17
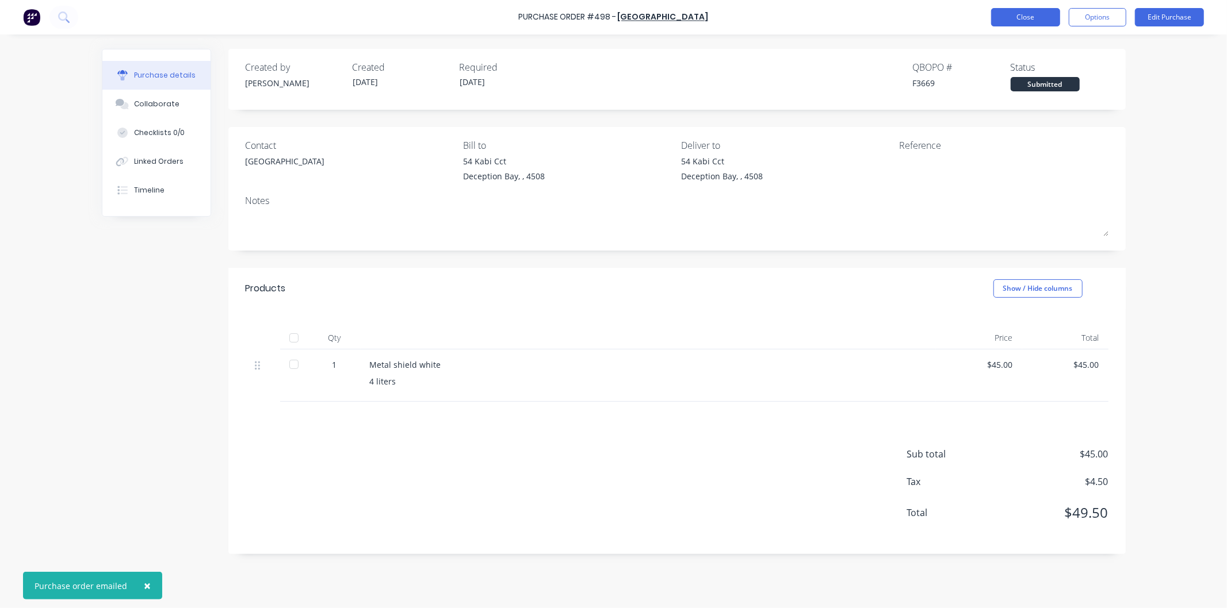
click at [1020, 13] on button "Close" at bounding box center [1025, 17] width 69 height 18
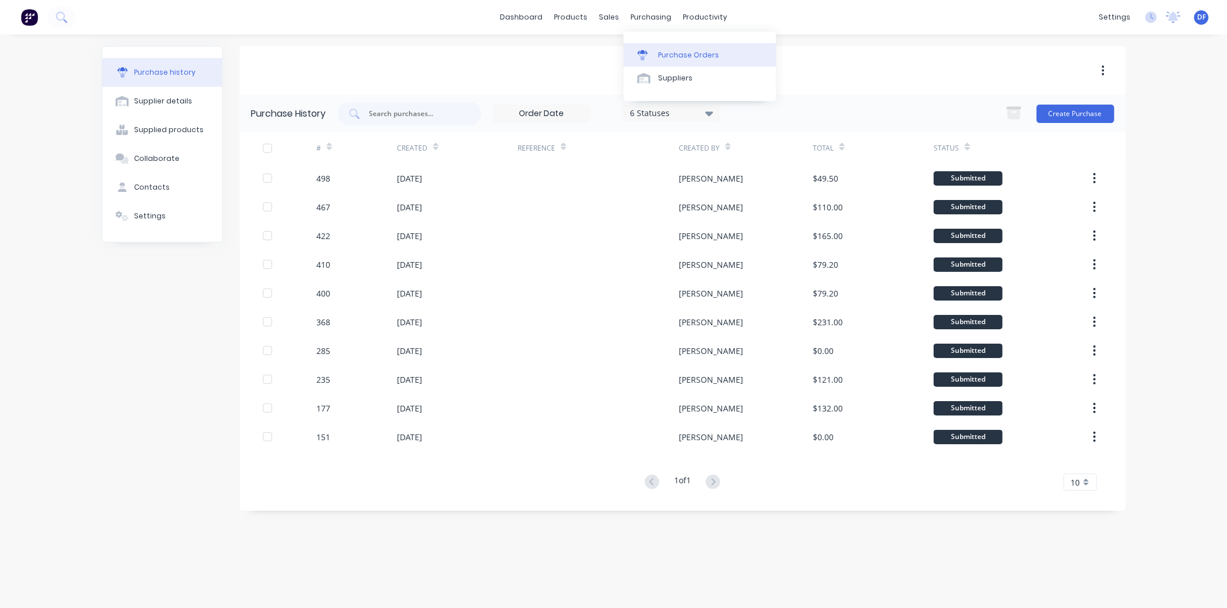
click at [682, 48] on link "Purchase Orders" at bounding box center [699, 54] width 152 height 23
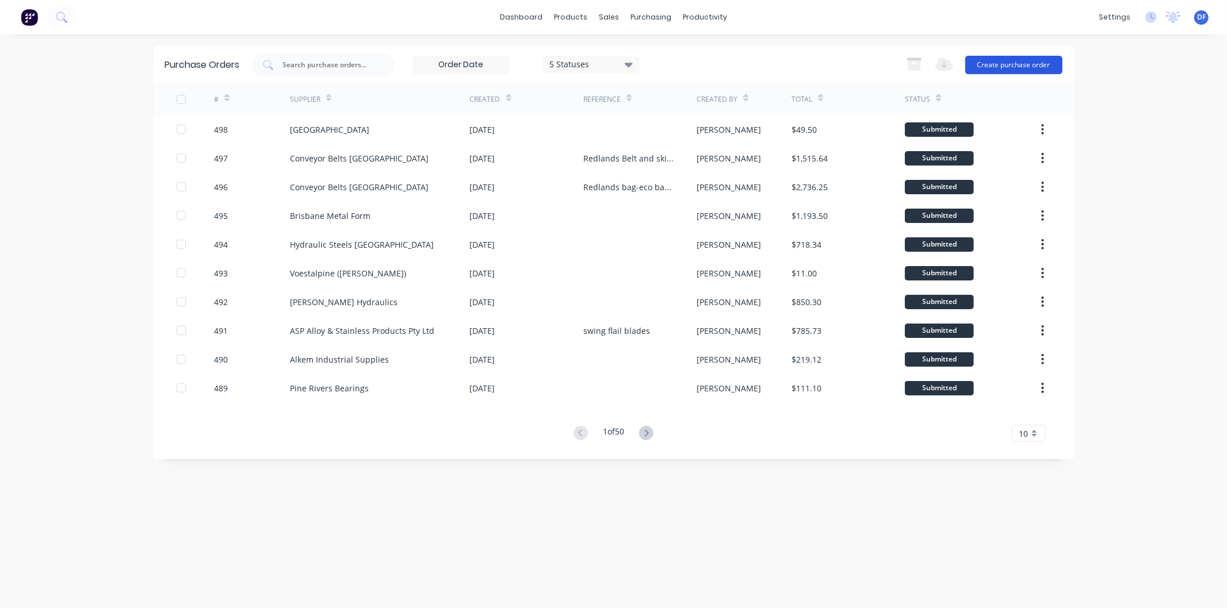
click at [1005, 58] on button "Create purchase order" at bounding box center [1013, 65] width 97 height 18
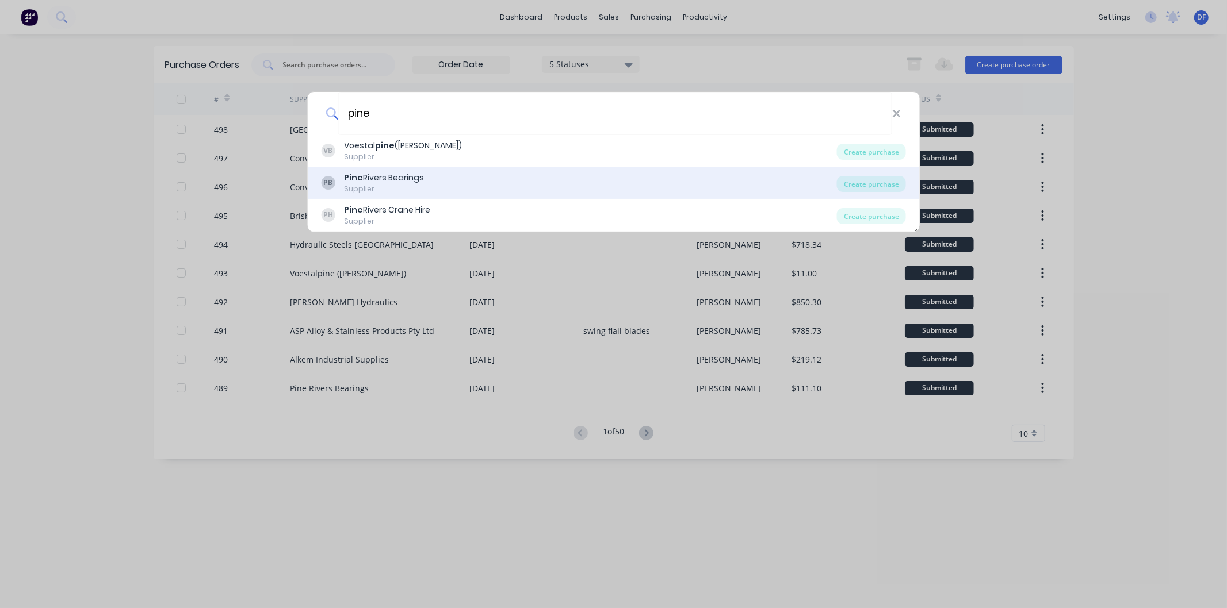
type input "pine"
click at [375, 179] on div "Pine Rivers Bearings" at bounding box center [384, 178] width 80 height 12
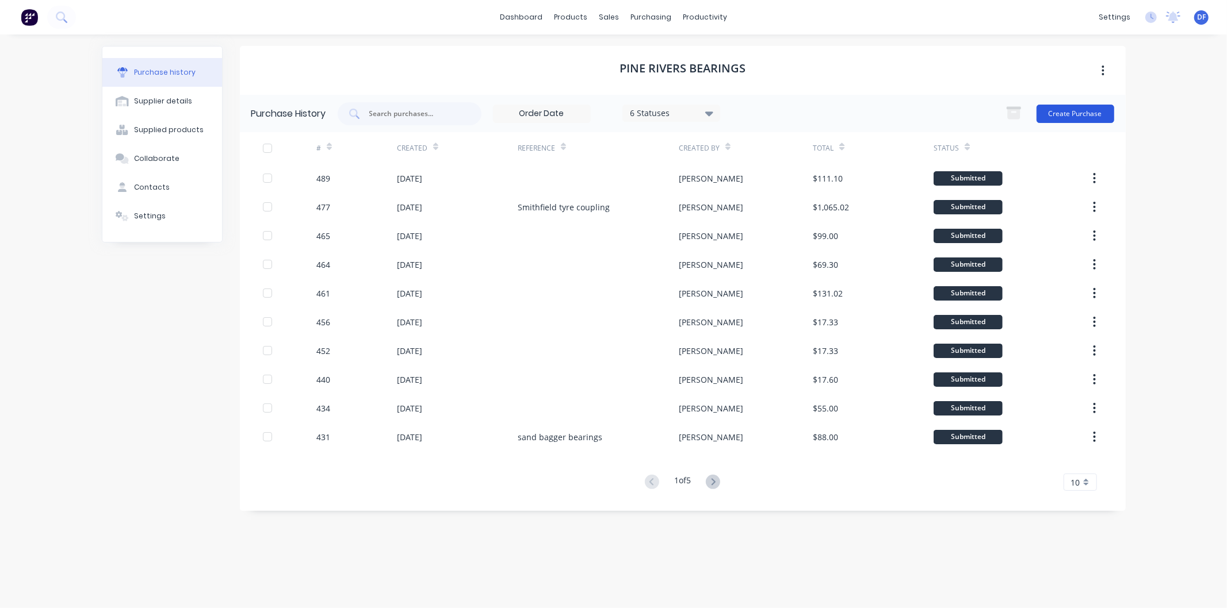
click at [1076, 110] on button "Create Purchase" at bounding box center [1075, 114] width 78 height 18
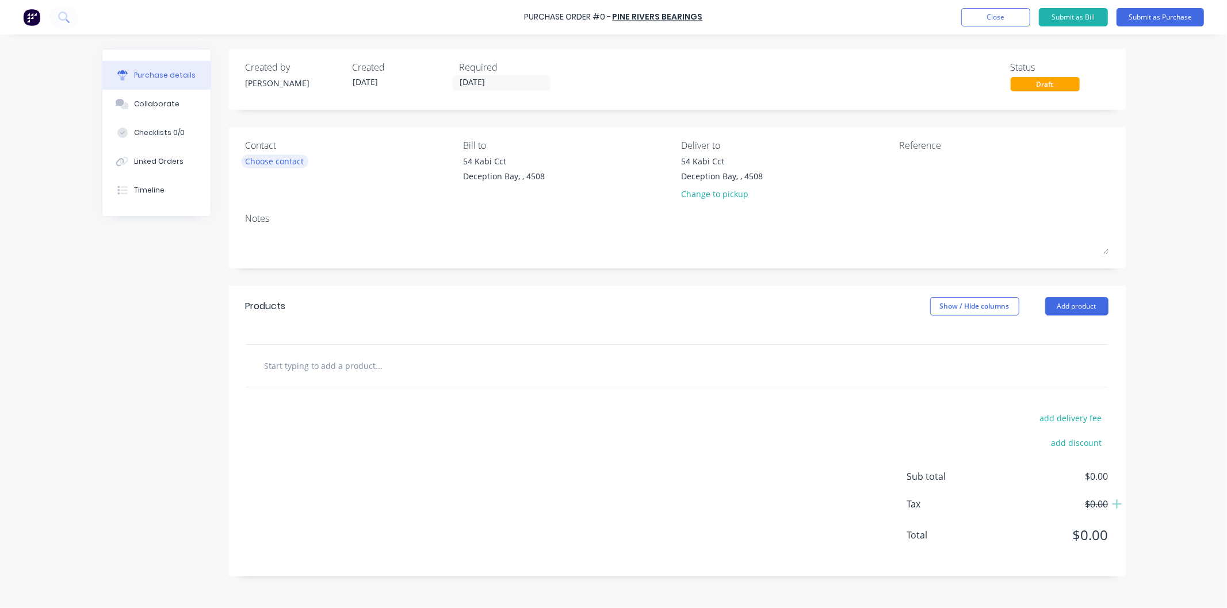
click at [269, 156] on div "Choose contact" at bounding box center [275, 161] width 59 height 12
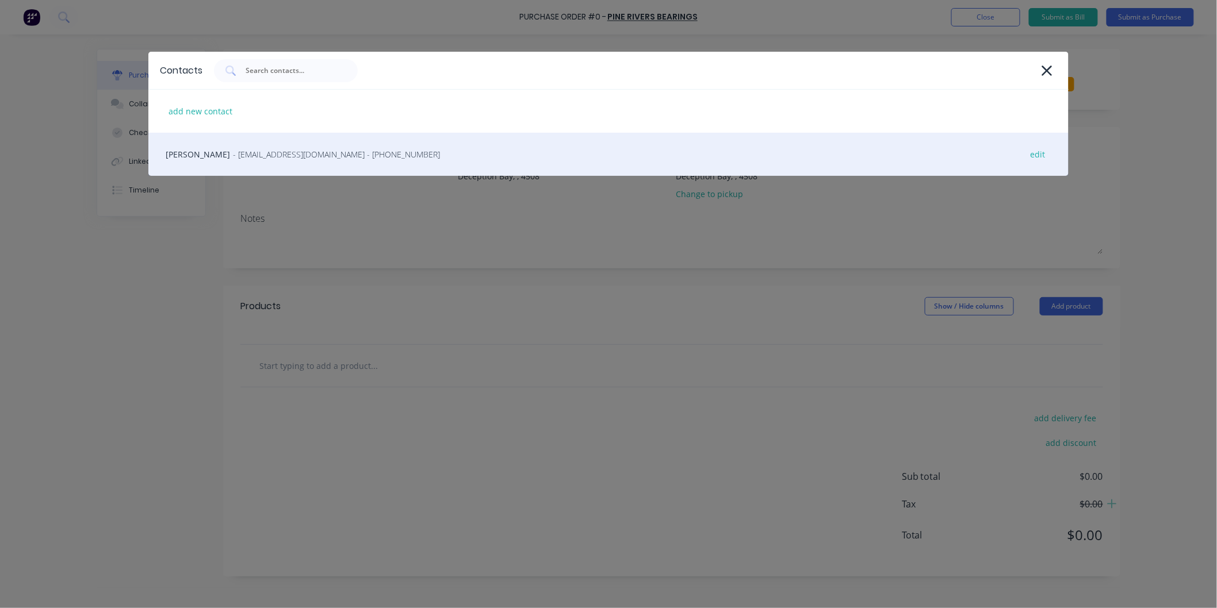
click at [266, 156] on span "- [EMAIL_ADDRESS][DOMAIN_NAME] - [PHONE_NUMBER]" at bounding box center [336, 154] width 207 height 12
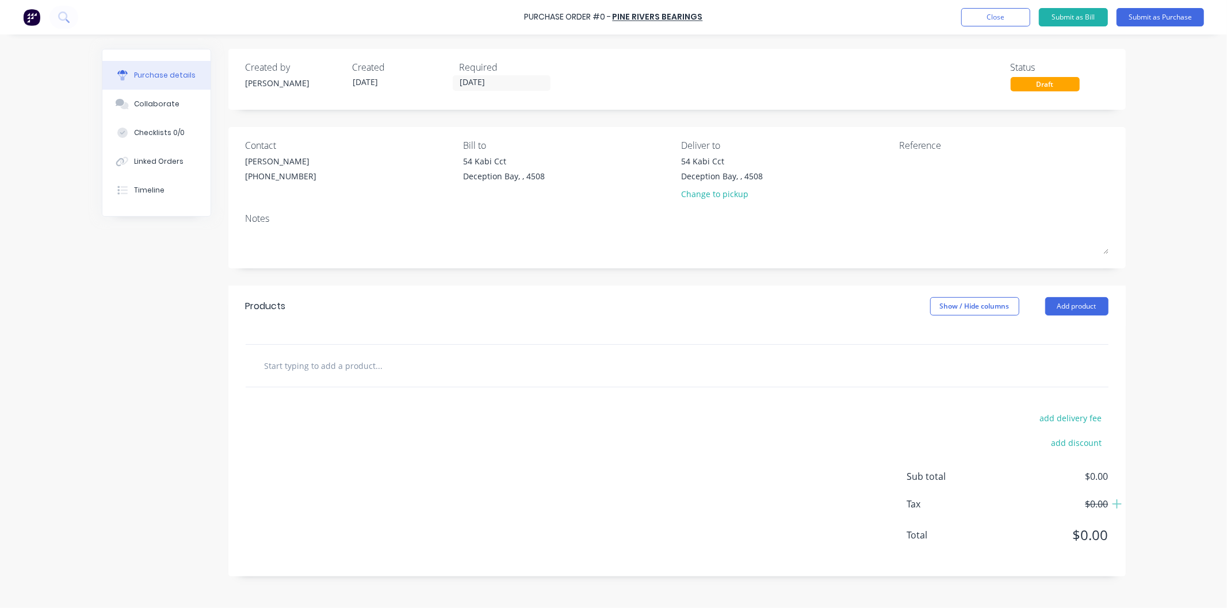
click at [338, 365] on input "text" at bounding box center [379, 365] width 230 height 23
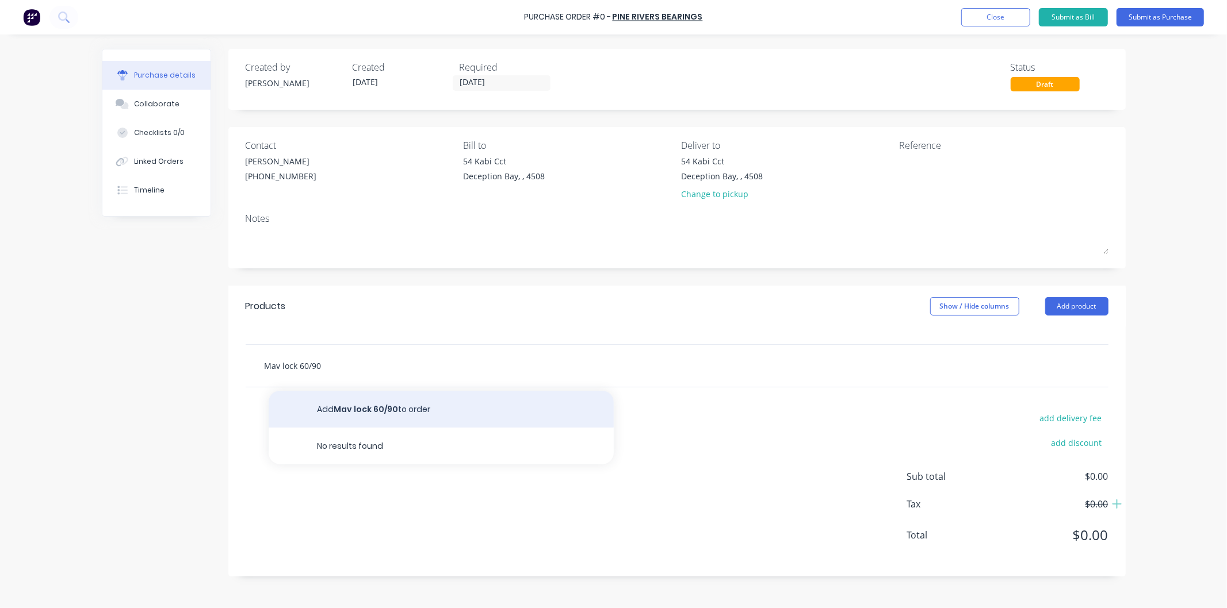
type input "Mav lock 60/90"
click at [355, 412] on button "Add Mav lock 60/90 to order" at bounding box center [441, 409] width 345 height 37
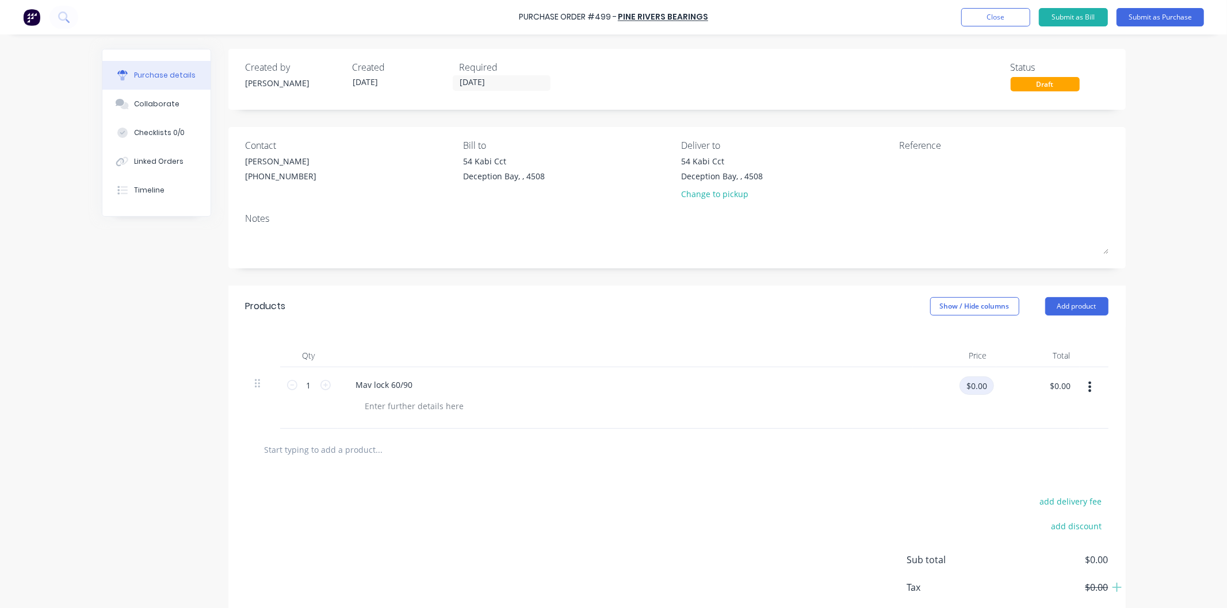
click at [978, 388] on input "$0.00" at bounding box center [976, 386] width 35 height 18
type input "$65.00"
drag, startPoint x: 785, startPoint y: 392, endPoint x: 788, endPoint y: 384, distance: 8.5
click at [786, 389] on div "Mav lock 60/90" at bounding box center [625, 385] width 557 height 17
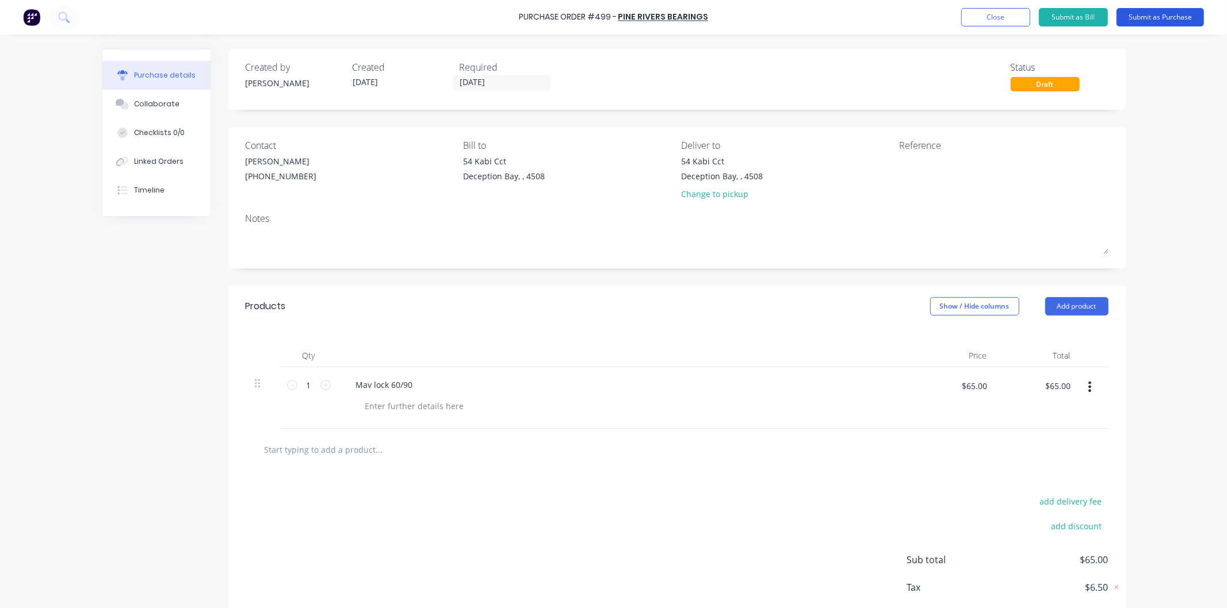
click at [1162, 17] on button "Submit as Purchase" at bounding box center [1159, 17] width 87 height 18
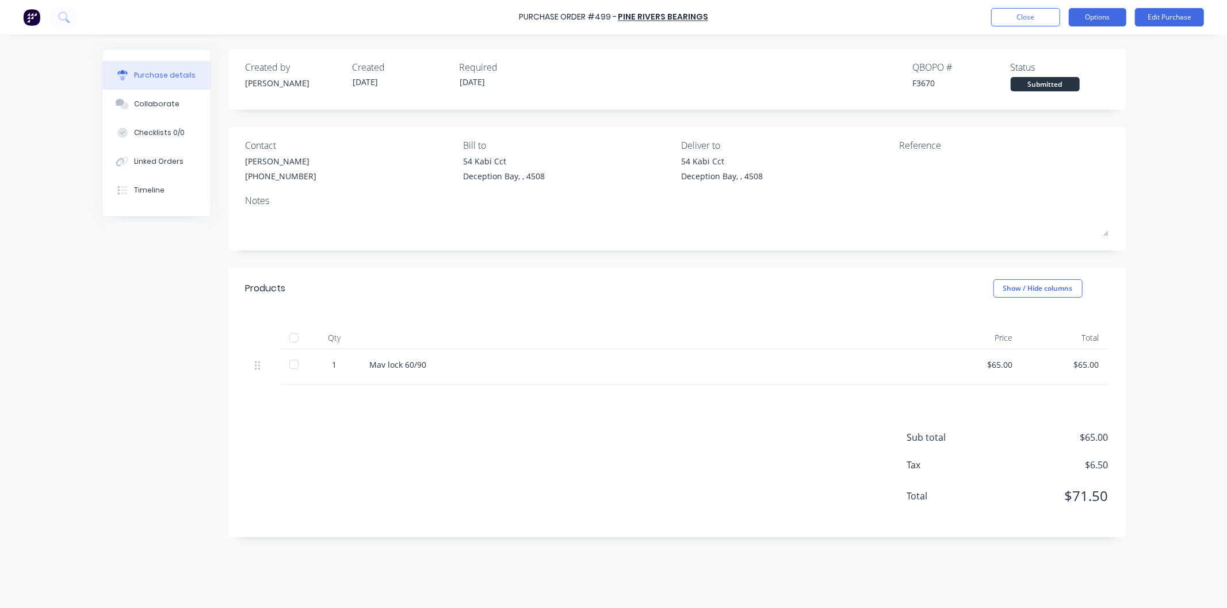
click at [1094, 12] on button "Options" at bounding box center [1098, 17] width 58 height 18
click at [1059, 47] on div "Print / Email" at bounding box center [1071, 47] width 89 height 17
click at [1057, 70] on div "With pricing" at bounding box center [1071, 70] width 89 height 17
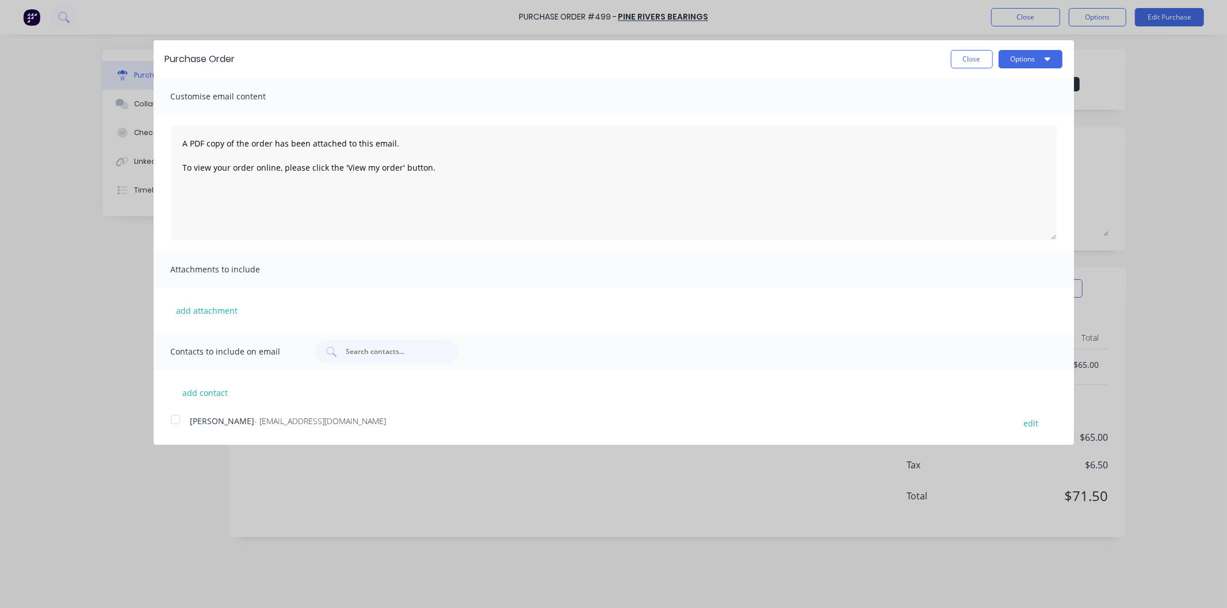
click at [170, 413] on div at bounding box center [175, 419] width 23 height 23
click at [1019, 56] on button "Options" at bounding box center [1030, 59] width 64 height 18
click at [975, 115] on div "Email" at bounding box center [1007, 111] width 89 height 17
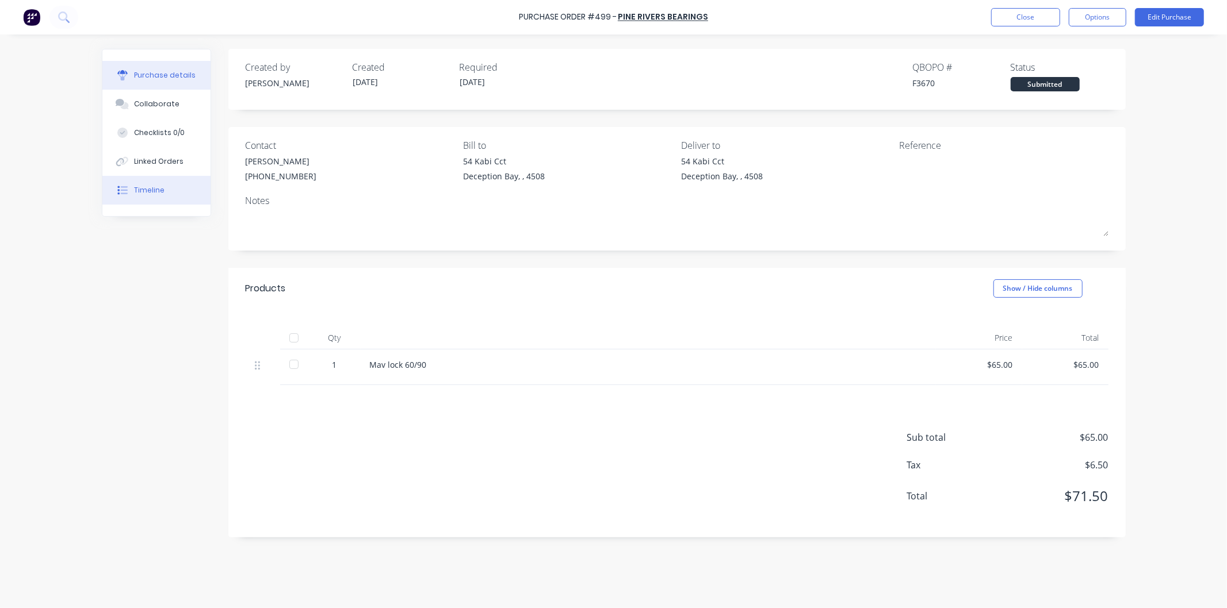
click at [156, 187] on div "Timeline" at bounding box center [149, 190] width 30 height 10
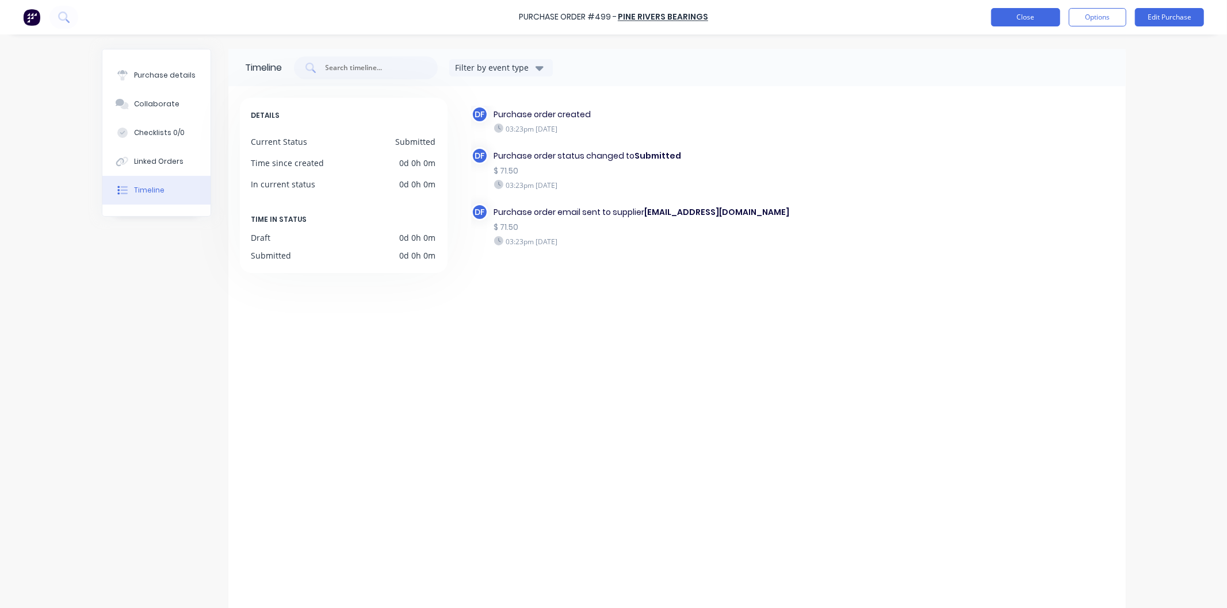
click at [1021, 12] on button "Close" at bounding box center [1025, 17] width 69 height 18
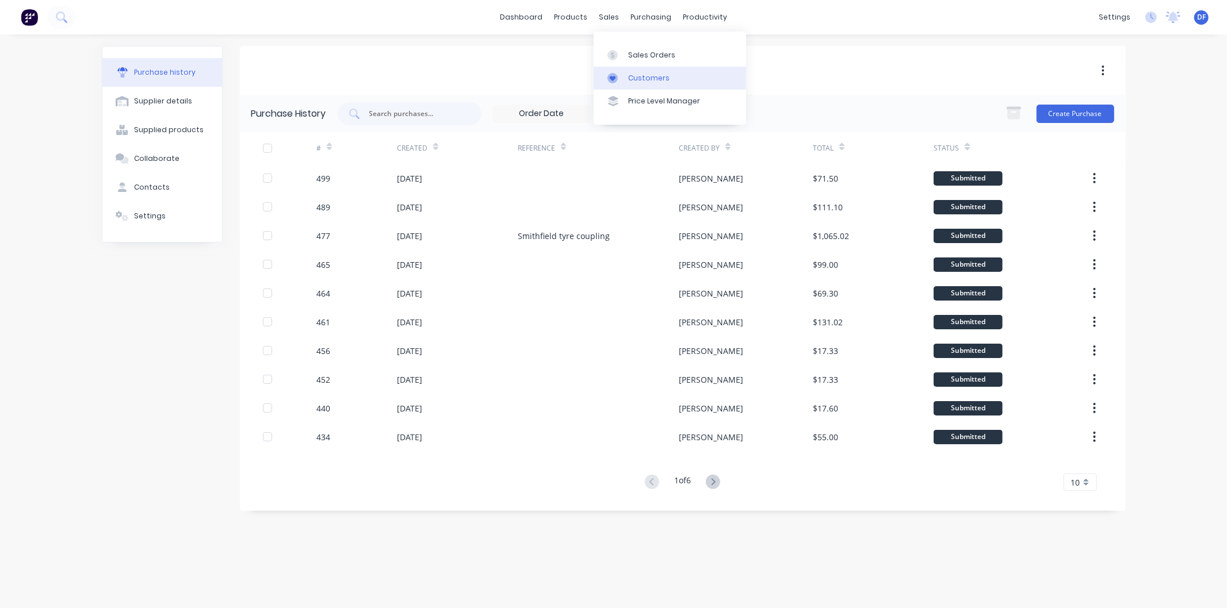
click at [641, 74] on div "Customers" at bounding box center [648, 78] width 41 height 10
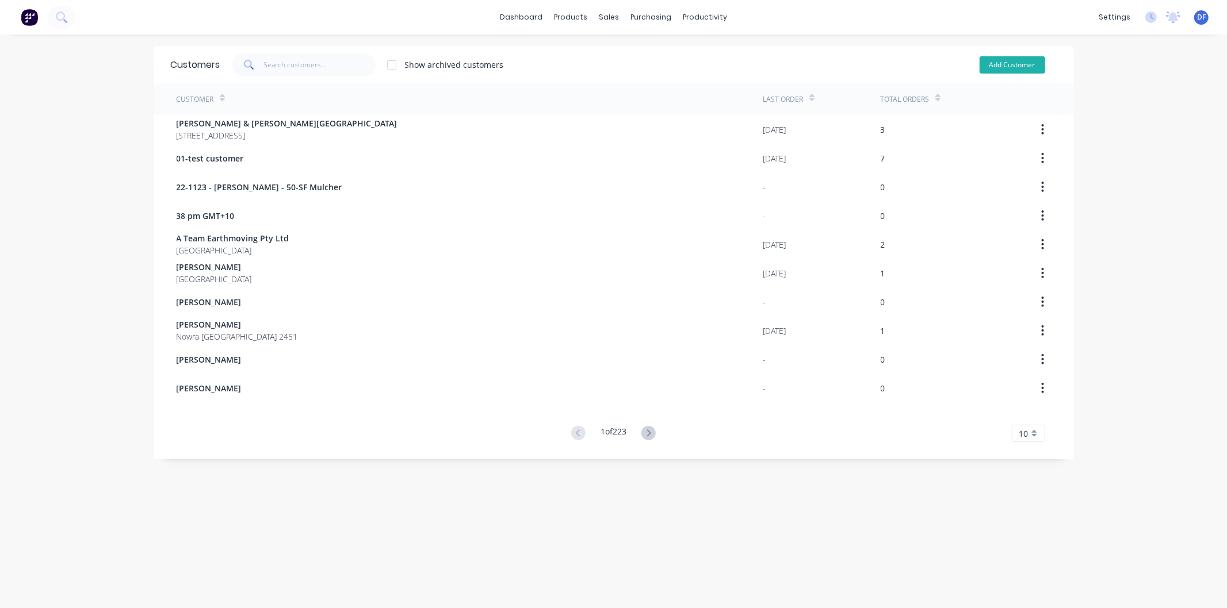
click at [1010, 64] on button "Add Customer" at bounding box center [1012, 64] width 66 height 17
select select "AU"
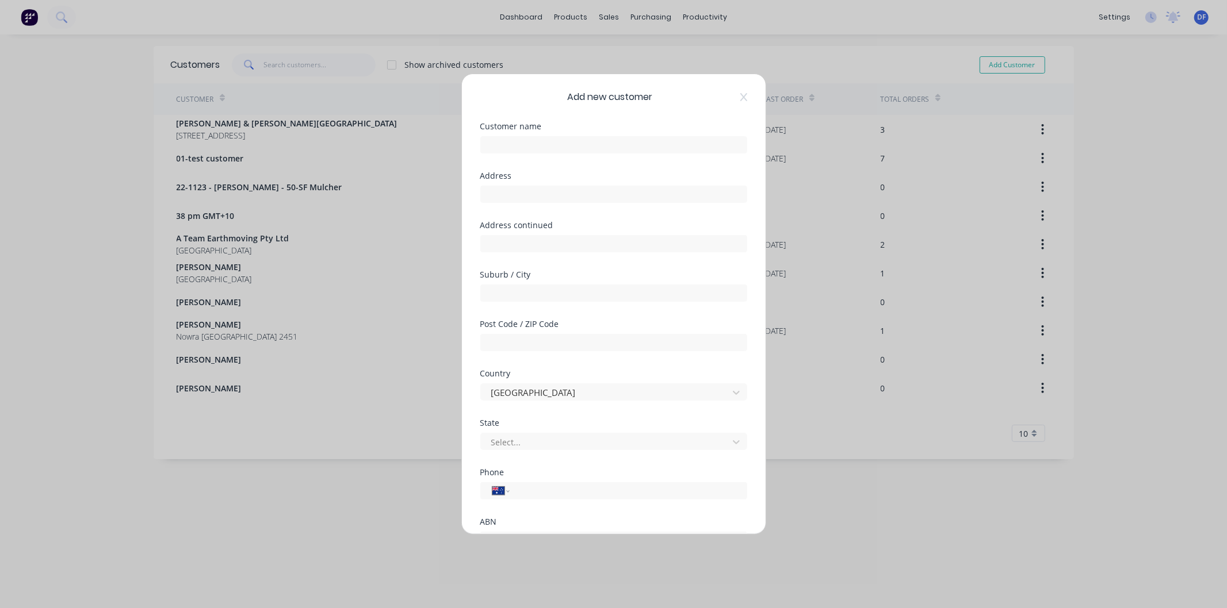
click at [534, 135] on div at bounding box center [613, 143] width 267 height 20
click at [520, 146] on input "text" at bounding box center [613, 144] width 267 height 17
type input "[PERSON_NAME]"
click at [528, 489] on input "tel" at bounding box center [626, 491] width 217 height 13
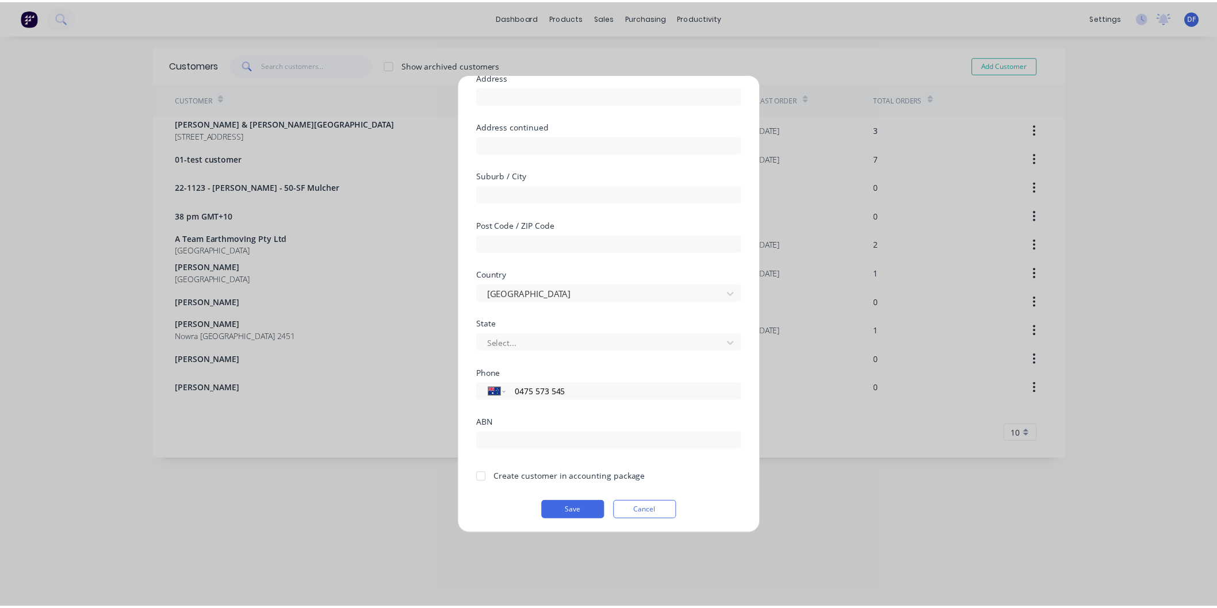
scroll to position [101, 0]
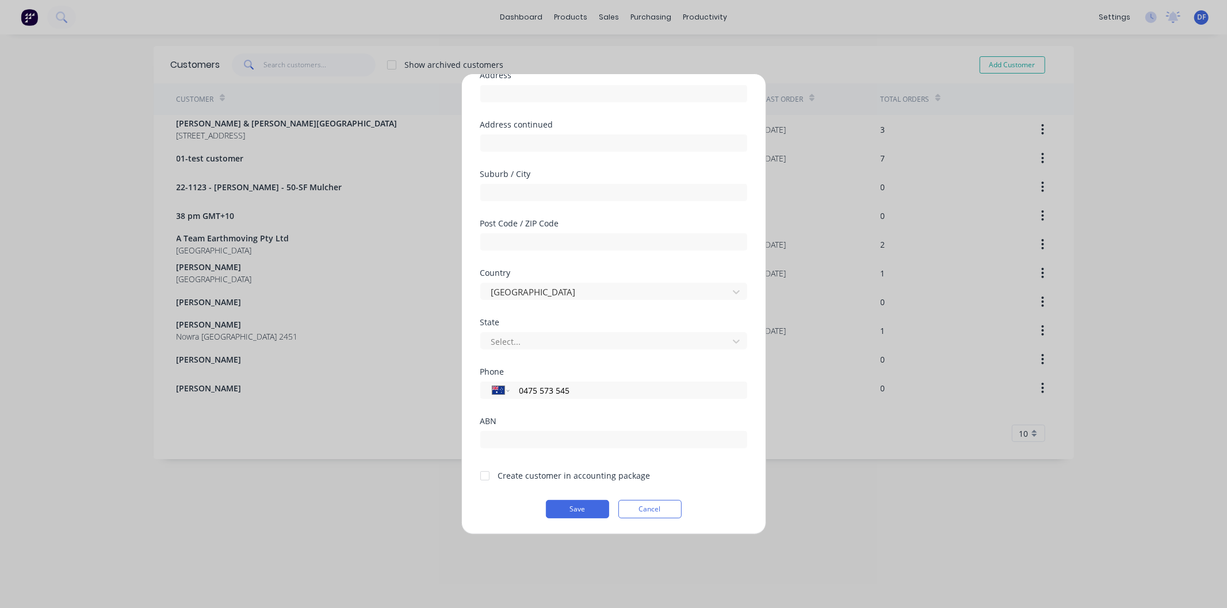
type input "0475 573 545"
click at [481, 476] on div at bounding box center [484, 476] width 23 height 23
click at [571, 510] on button "Save" at bounding box center [577, 509] width 63 height 18
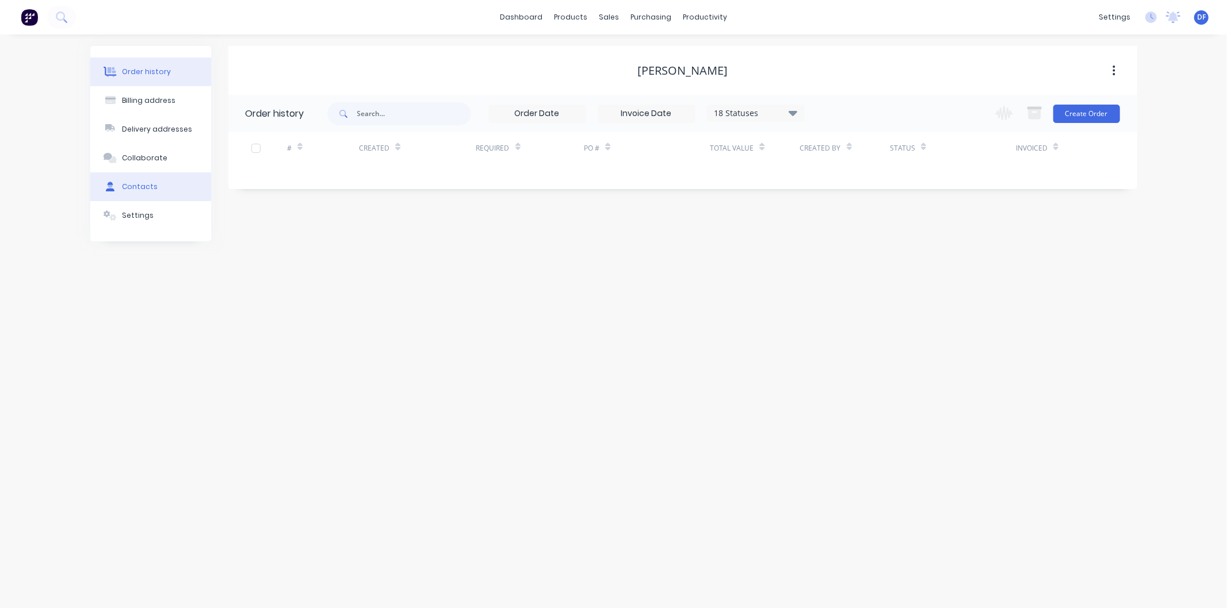
click at [129, 185] on div "Contacts" at bounding box center [140, 187] width 36 height 10
click at [1103, 113] on button "Add contact" at bounding box center [1101, 113] width 53 height 17
select select "AU"
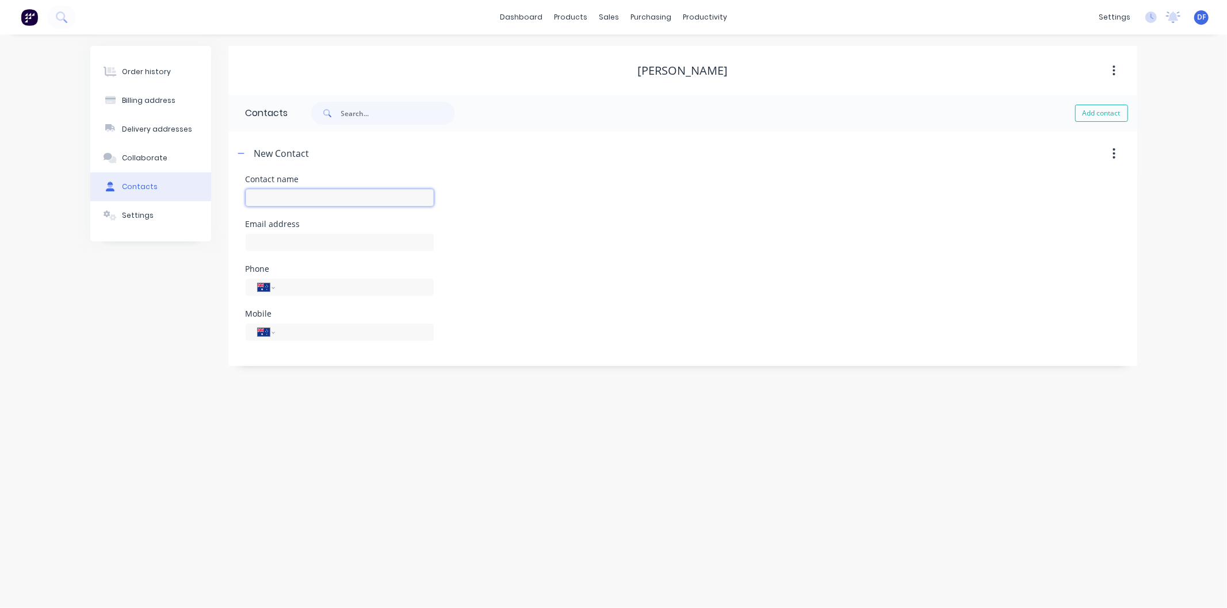
click at [265, 194] on input "text" at bounding box center [340, 197] width 188 height 17
type input "[PERSON_NAME]"
click at [271, 239] on input "text" at bounding box center [340, 242] width 188 height 17
select select "AU"
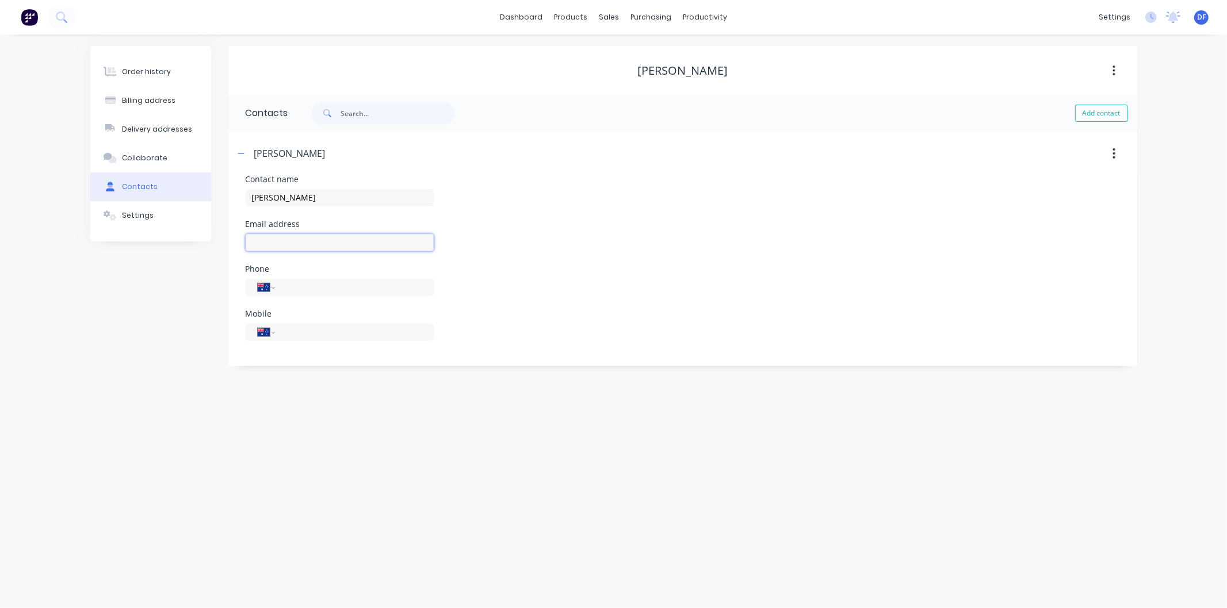
click at [274, 242] on input "text" at bounding box center [340, 242] width 188 height 17
type input "[EMAIL_ADDRESS][DOMAIN_NAME]"
click at [288, 330] on input "tel" at bounding box center [352, 332] width 138 height 13
type input "0475 573 545"
click at [338, 423] on div "Order history Billing address Delivery addresses Collaborate Contacts Settings …" at bounding box center [613, 322] width 1227 height 574
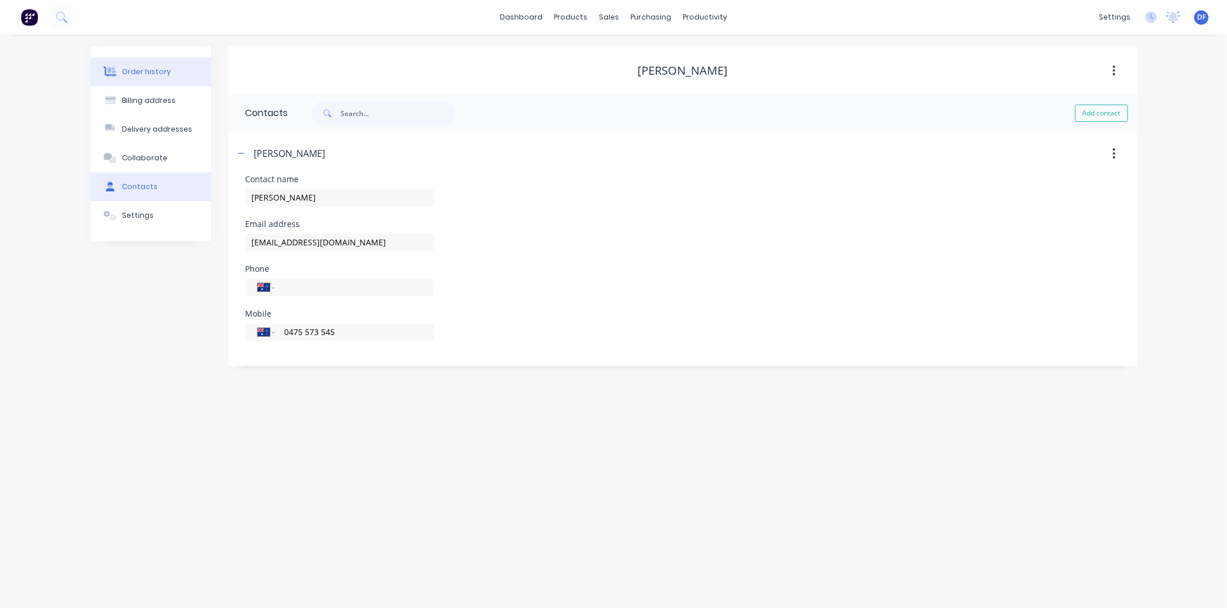
click at [156, 70] on div "Order history" at bounding box center [146, 72] width 49 height 10
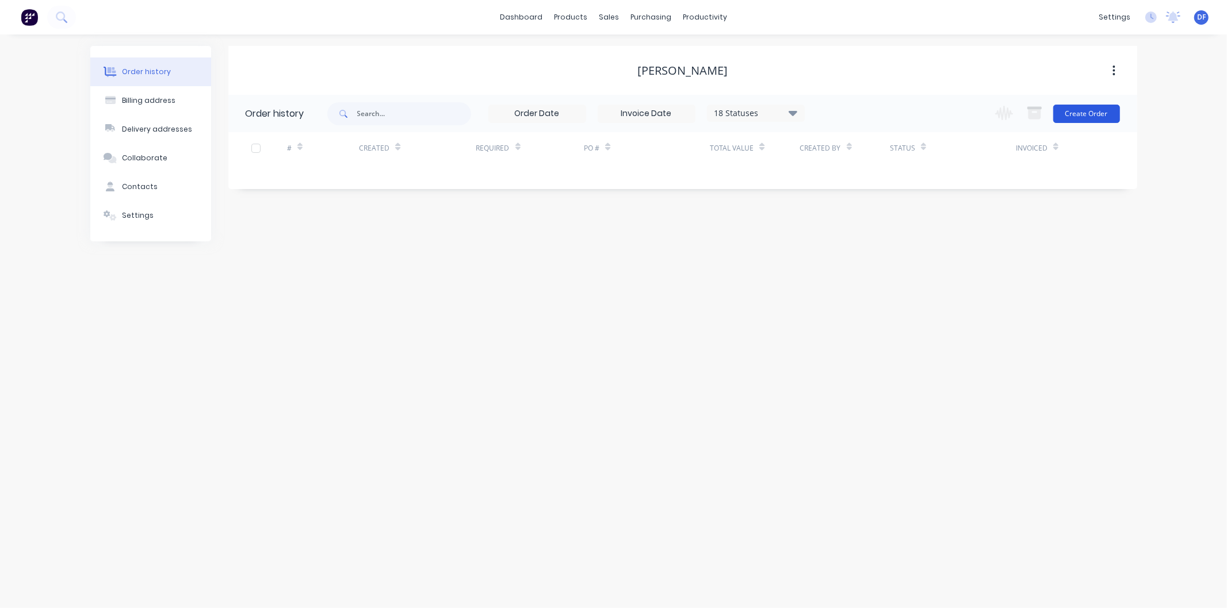
click at [1071, 111] on button "Create Order" at bounding box center [1086, 114] width 67 height 18
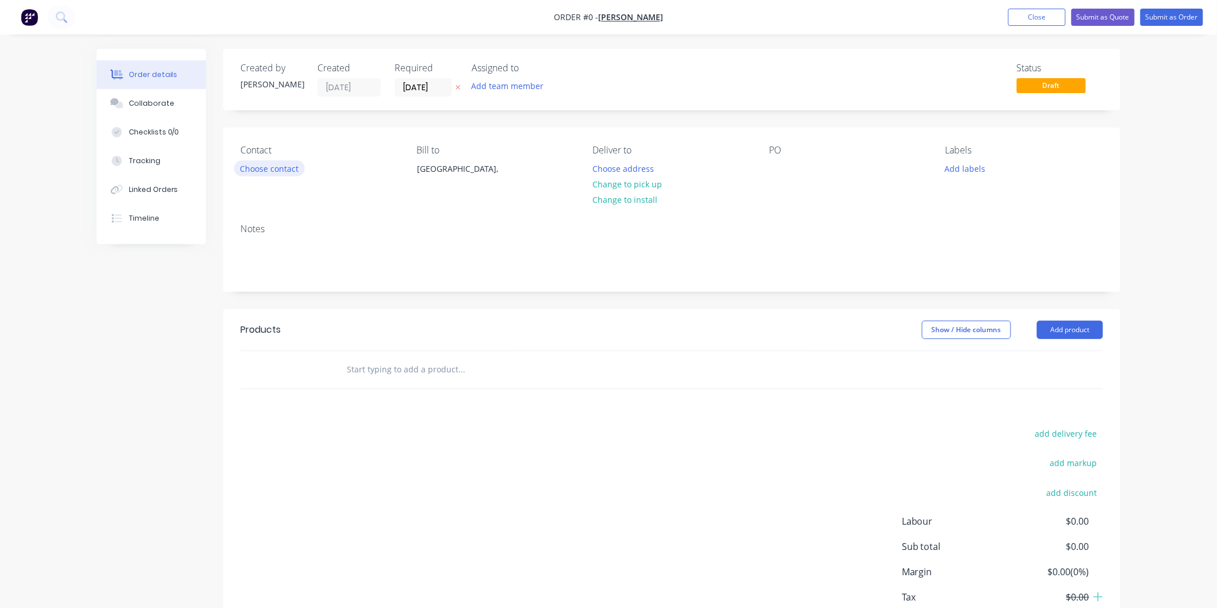
click at [269, 165] on button "Choose contact" at bounding box center [269, 168] width 71 height 16
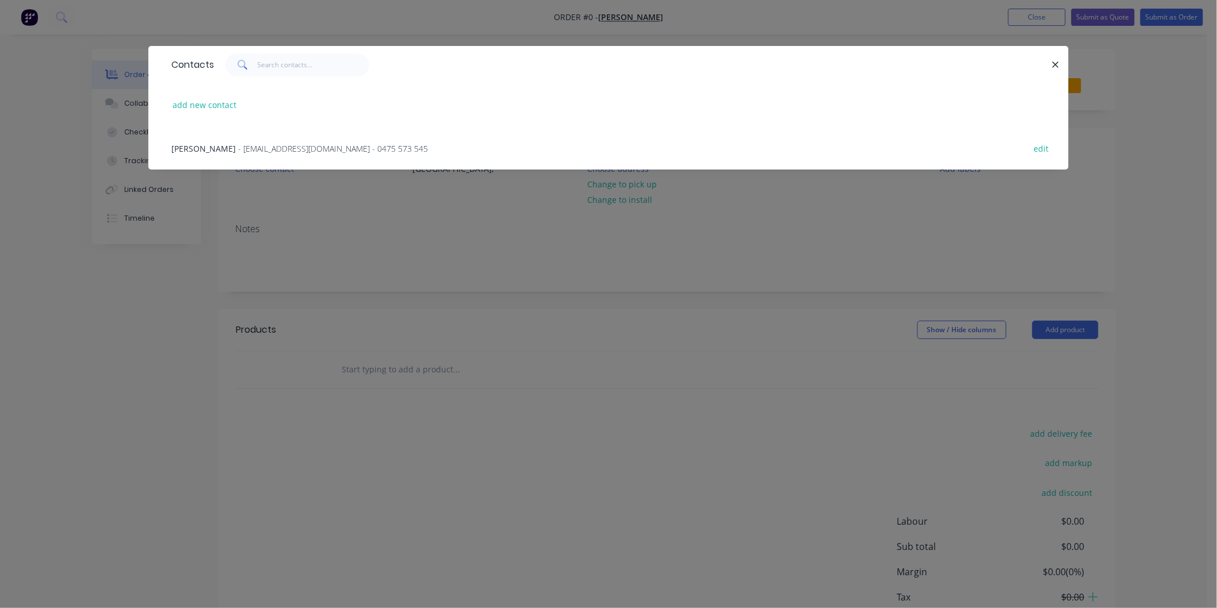
click at [278, 140] on div "[PERSON_NAME] - [PERSON_NAME][EMAIL_ADDRESS][DOMAIN_NAME] - 0475 573 545 edit" at bounding box center [609, 148] width 886 height 43
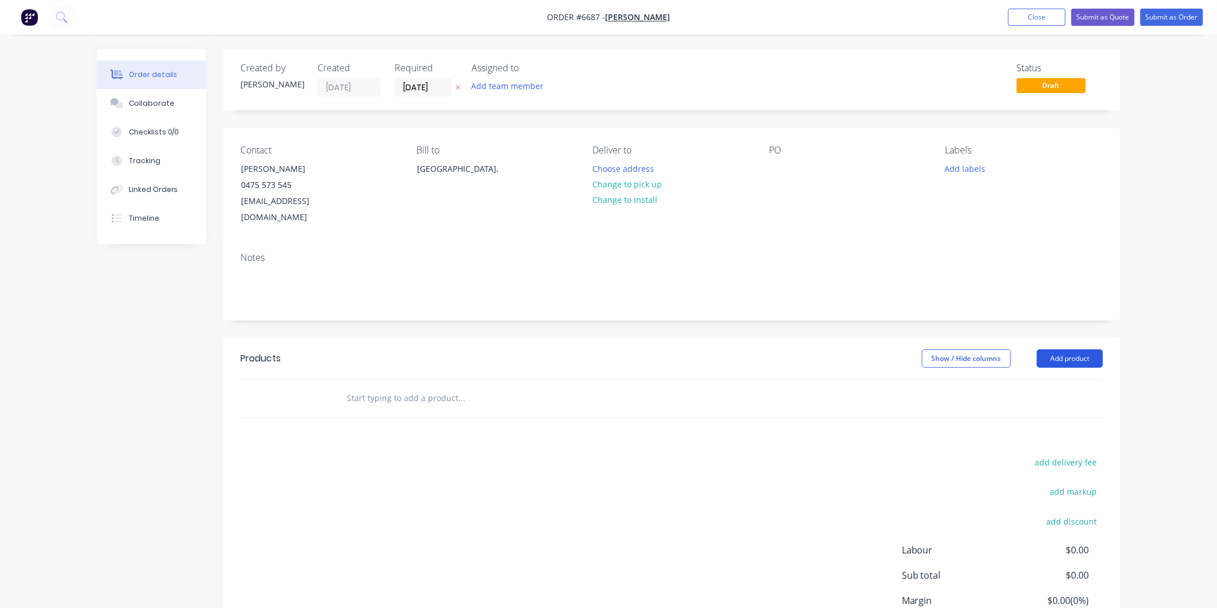
click at [1048, 350] on button "Add product" at bounding box center [1070, 359] width 66 height 18
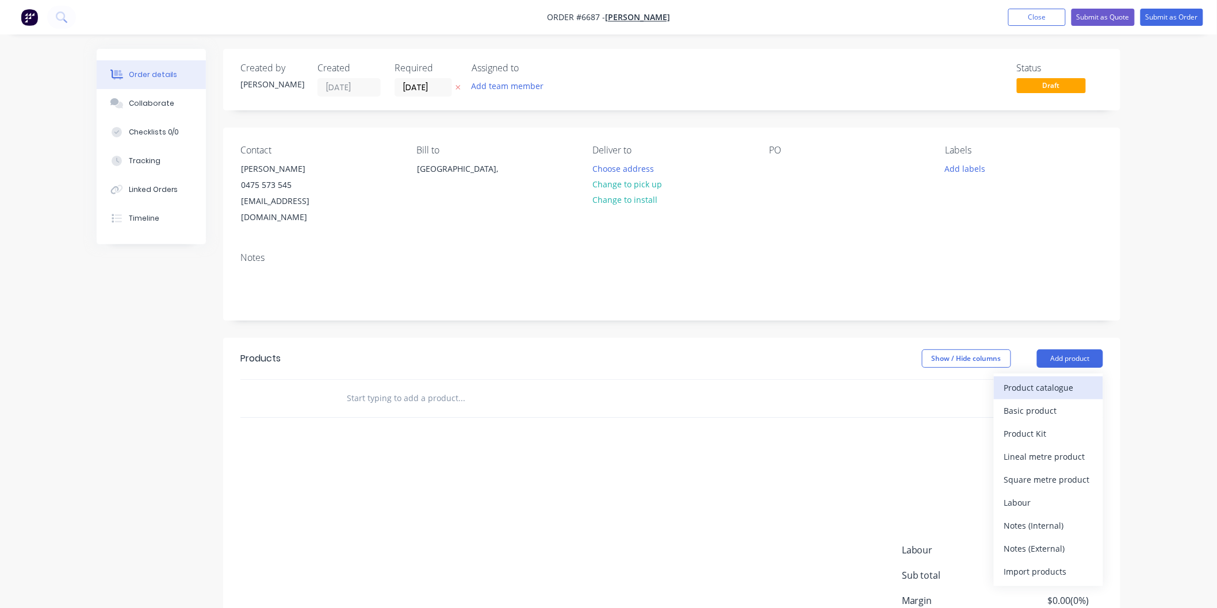
click at [1045, 380] on div "Product catalogue" at bounding box center [1048, 388] width 89 height 17
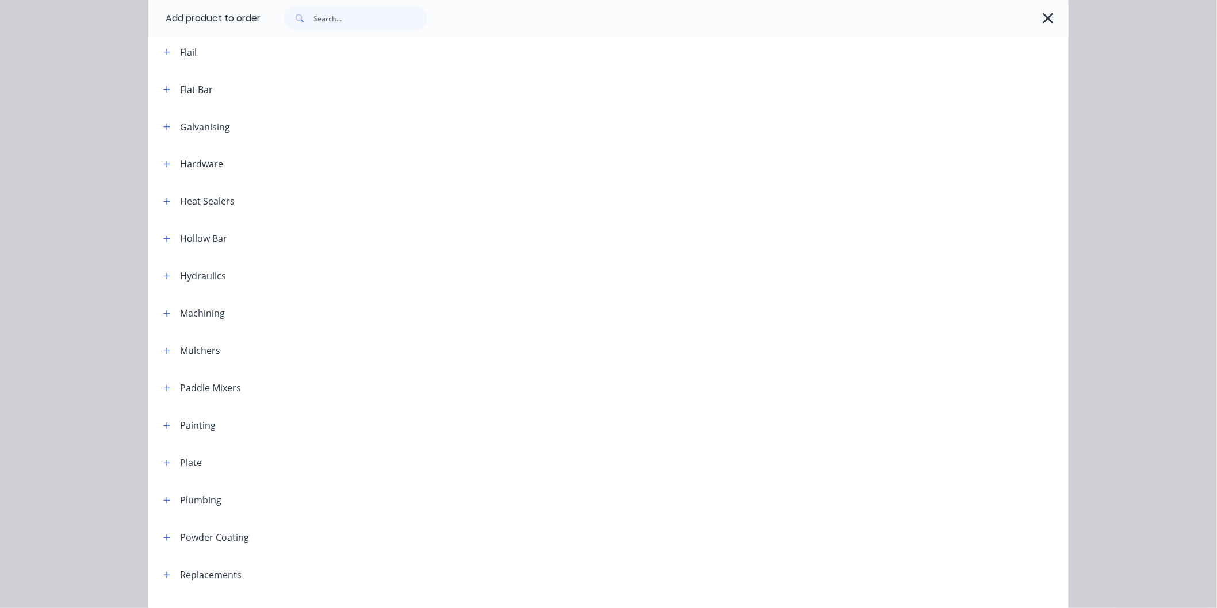
scroll to position [830, 0]
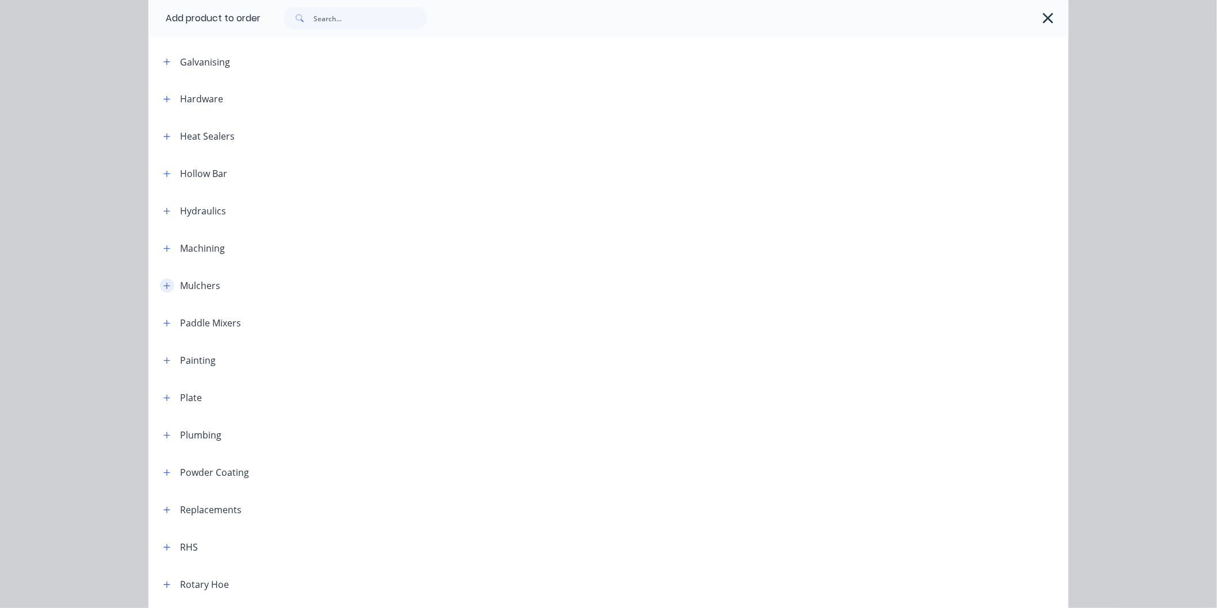
click at [163, 288] on icon "button" at bounding box center [166, 286] width 7 height 8
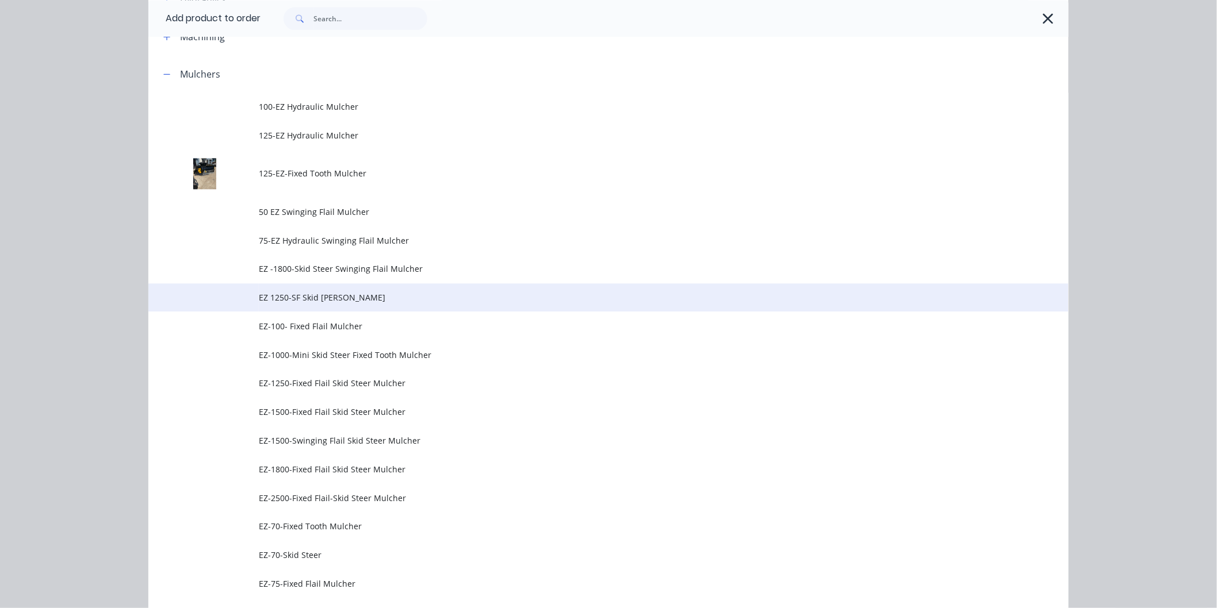
scroll to position [1086, 0]
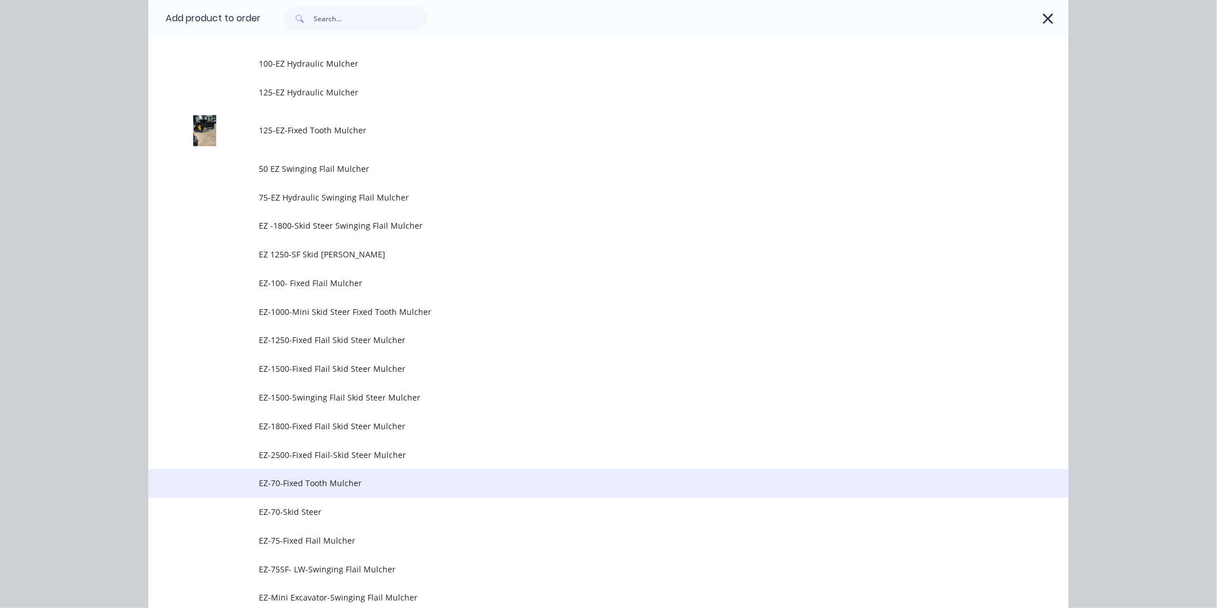
click at [323, 480] on span "EZ-70-Fixed Tooth Mulcher" at bounding box center [583, 483] width 648 height 12
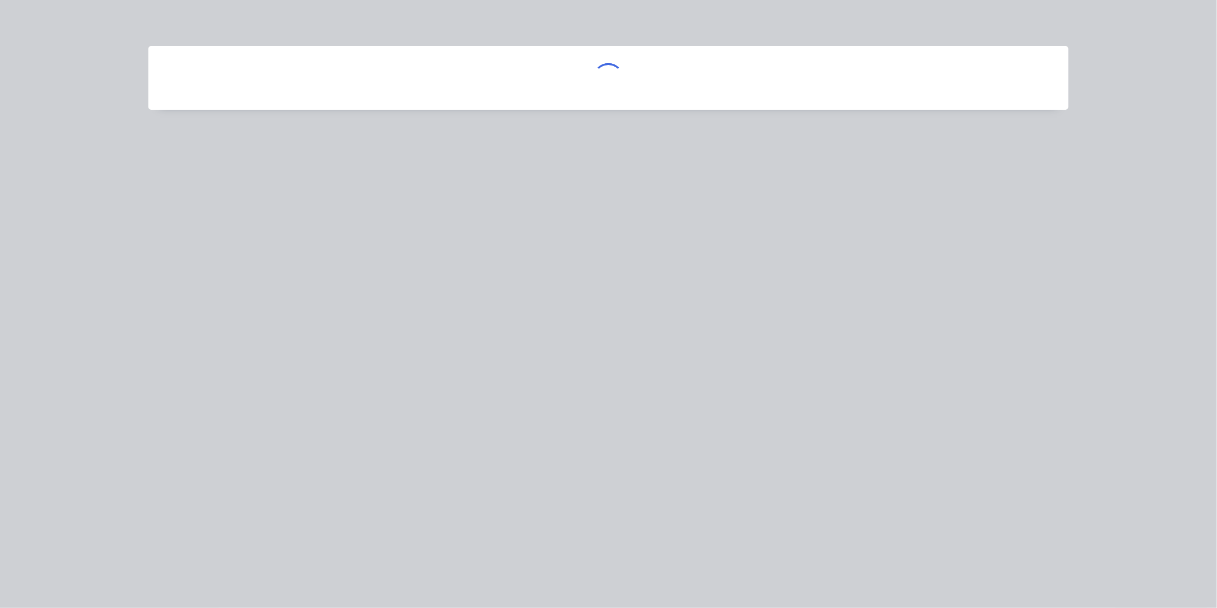
scroll to position [0, 0]
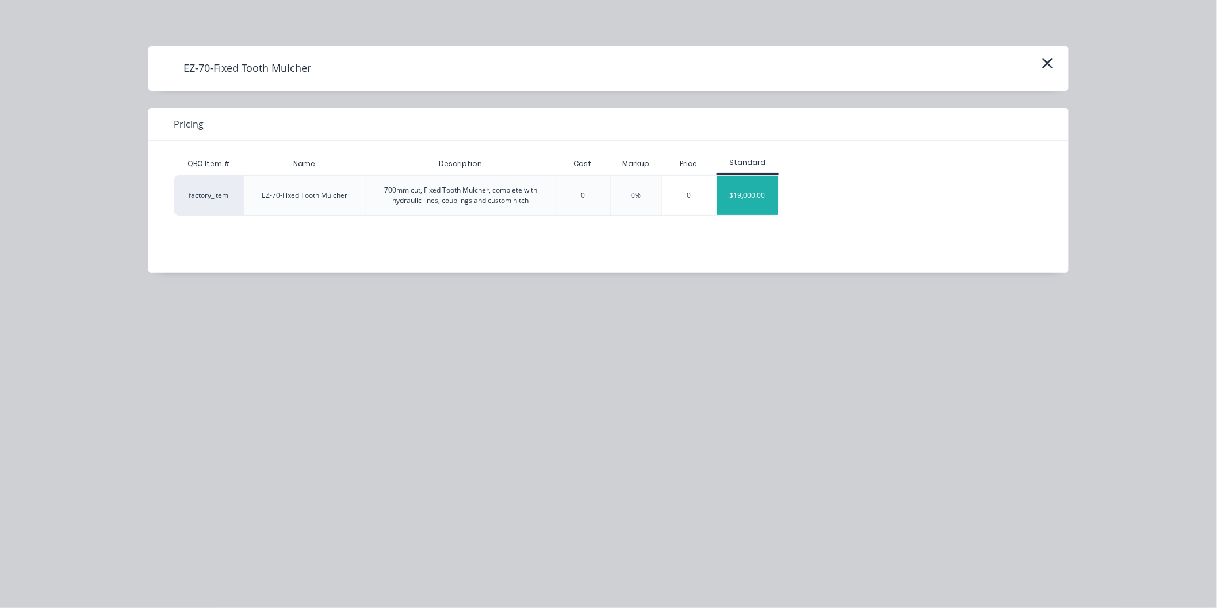
click at [740, 196] on div "$19,000.00" at bounding box center [748, 195] width 62 height 39
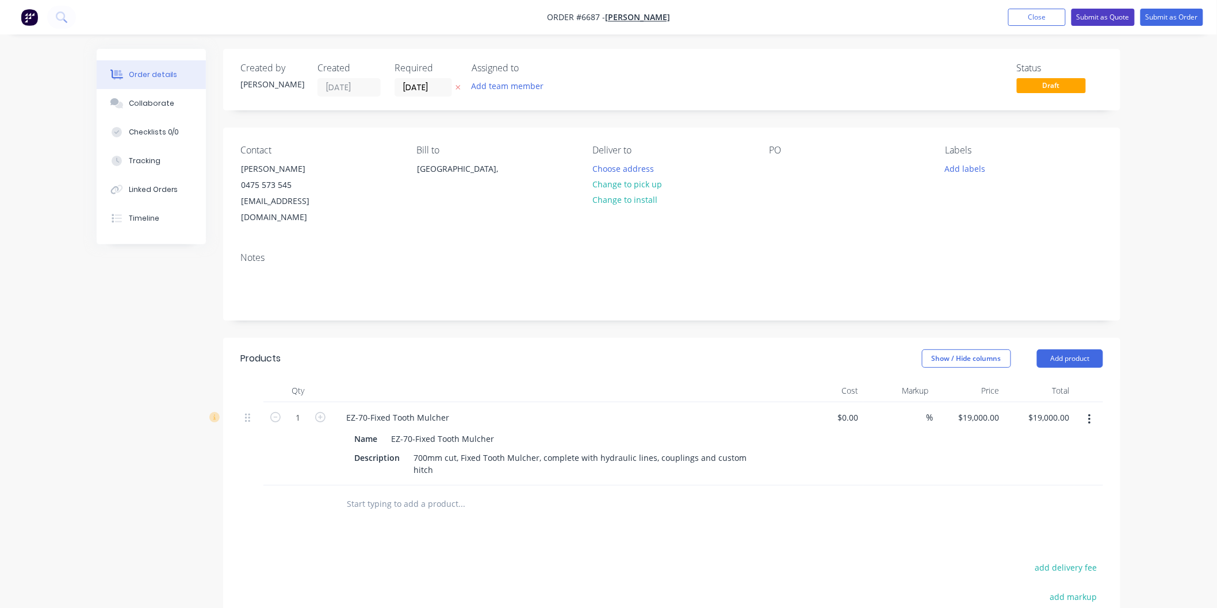
click at [1103, 13] on button "Submit as Quote" at bounding box center [1102, 17] width 63 height 17
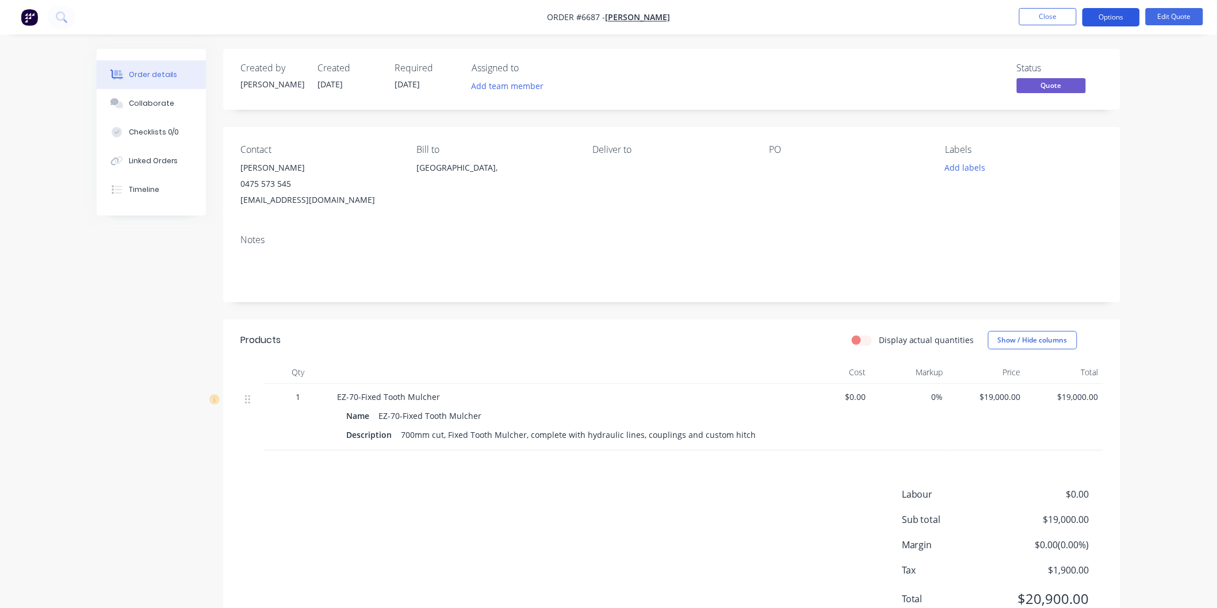
click at [1112, 16] on button "Options" at bounding box center [1111, 17] width 58 height 18
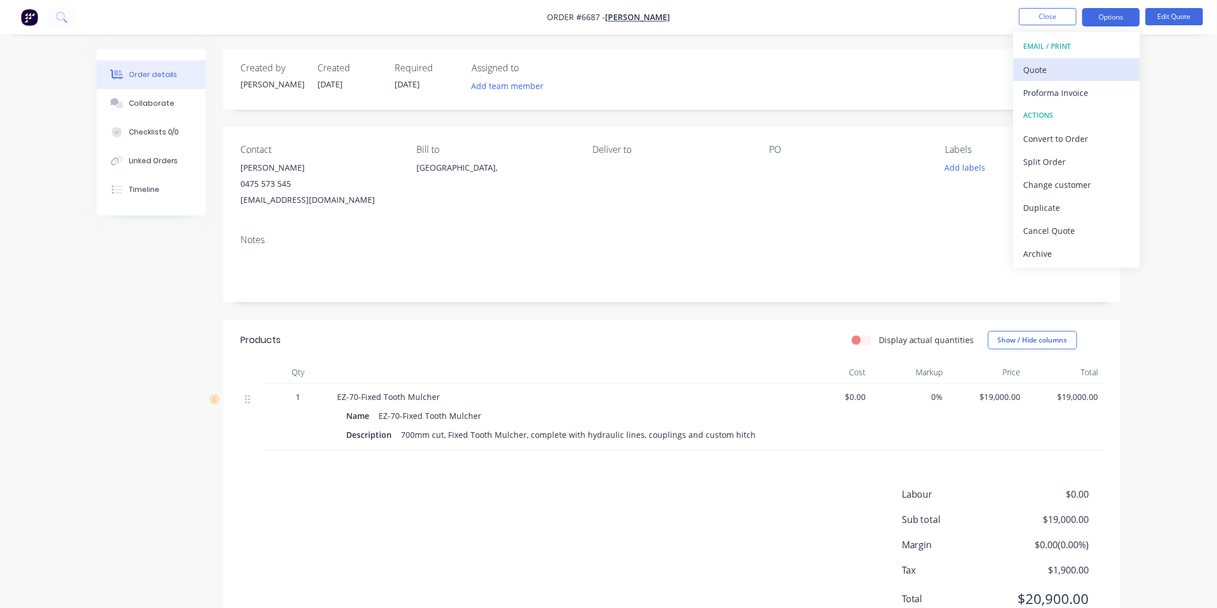
click at [1047, 70] on div "Quote" at bounding box center [1077, 70] width 106 height 17
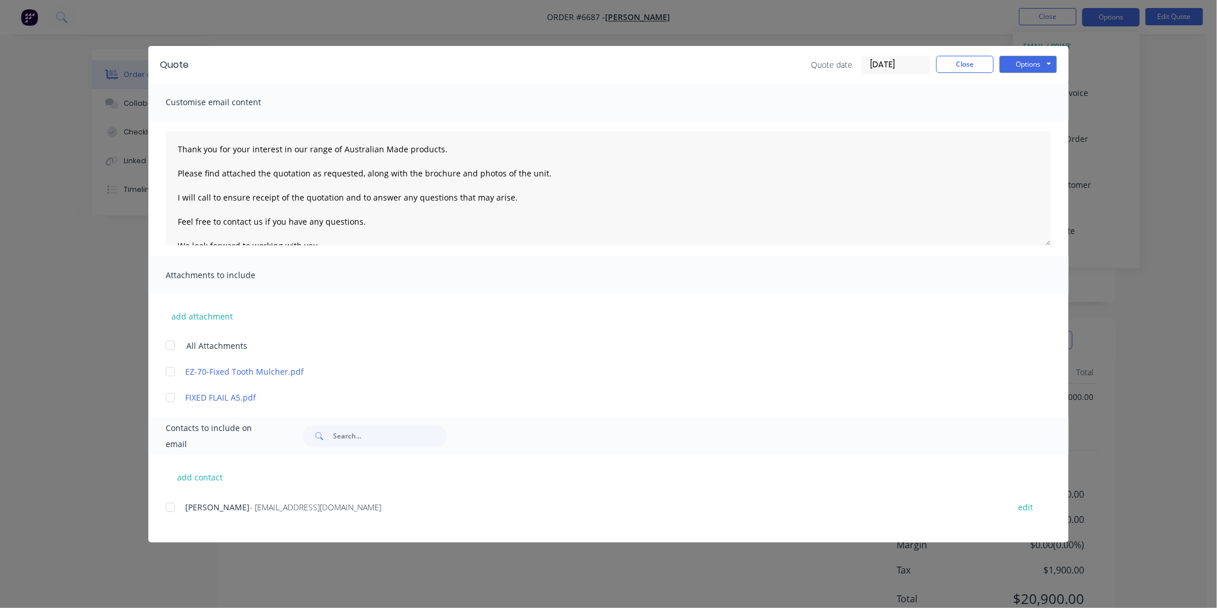
click at [171, 508] on div at bounding box center [170, 507] width 23 height 23
click at [552, 174] on textarea "Thank you for your interest in our range of Australian Made products. Please fi…" at bounding box center [609, 188] width 886 height 115
paste textarea "[URL][DOMAIN_NAME]"
click at [174, 206] on textarea "Thank you for your interest in our range of Australian Made products. Please fi…" at bounding box center [609, 188] width 886 height 115
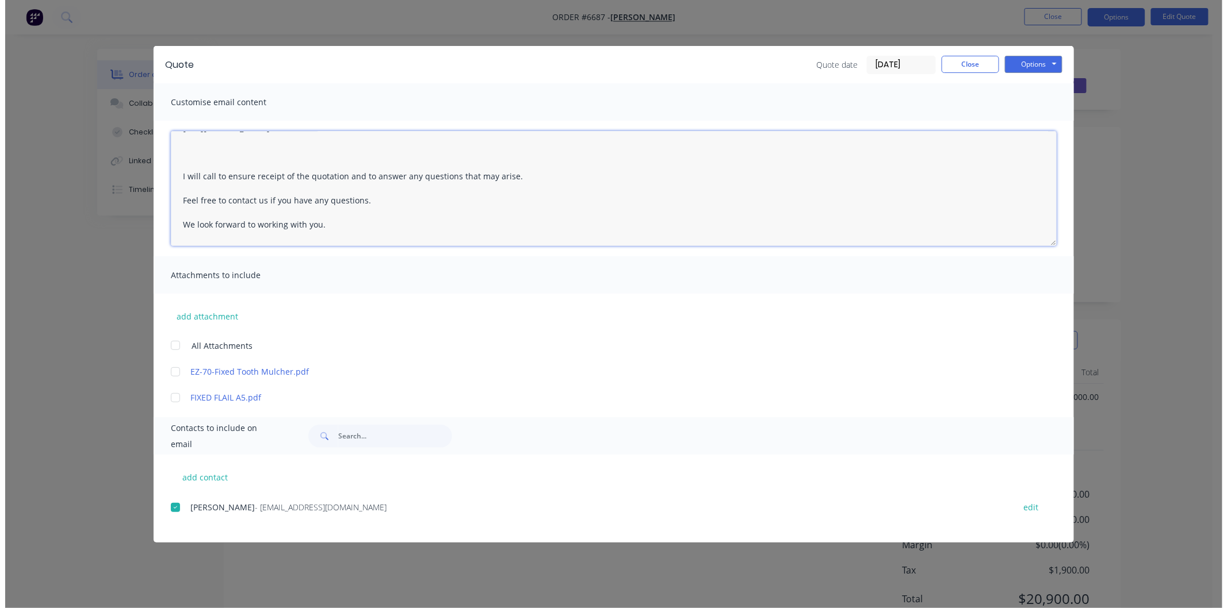
scroll to position [64, 0]
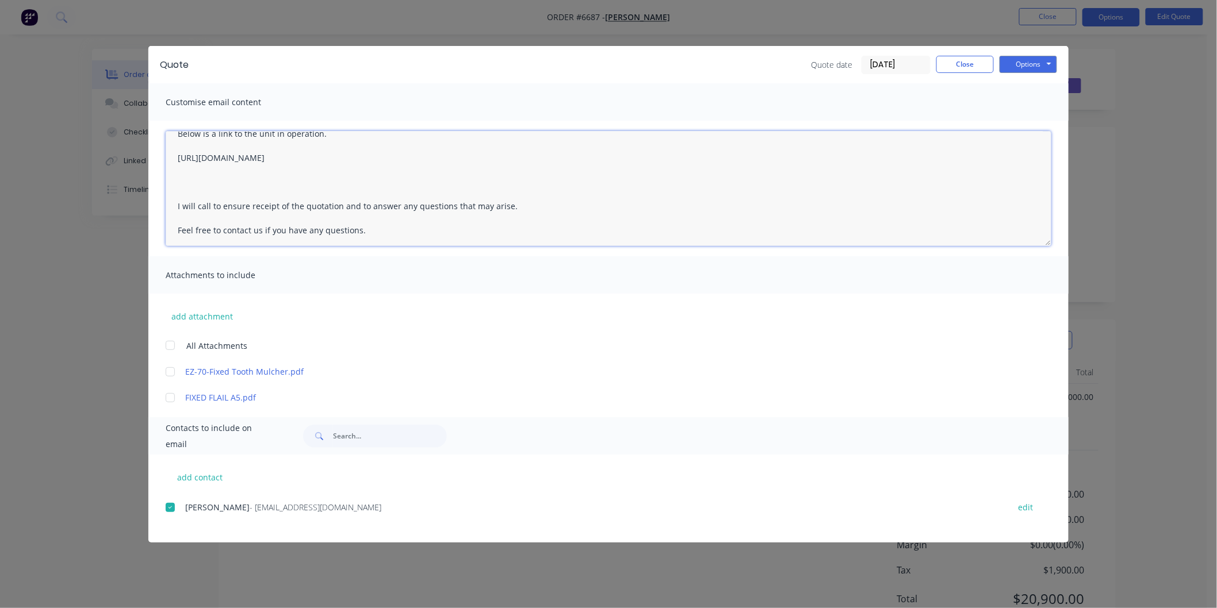
click at [254, 185] on textarea "Thank you for your interest in our range of Australian Made products. Please fi…" at bounding box center [609, 188] width 886 height 115
type textarea "Thank you for your interest in our range of Australian Made products. Please fi…"
click at [1031, 67] on button "Options" at bounding box center [1029, 64] width 58 height 17
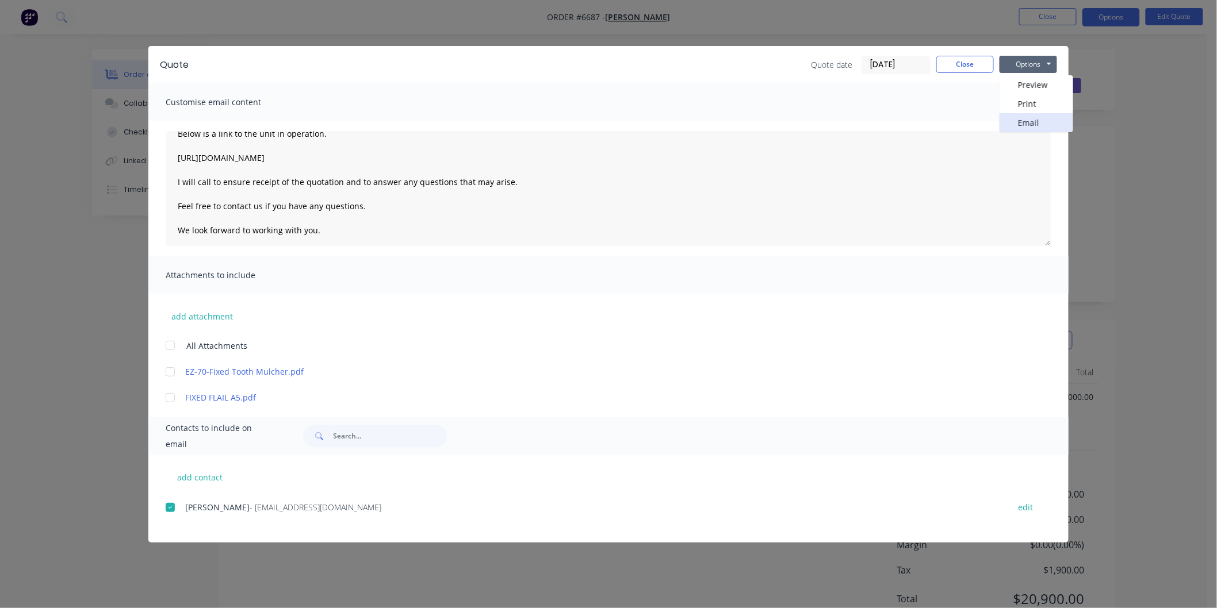
click at [1024, 124] on button "Email" at bounding box center [1037, 122] width 74 height 19
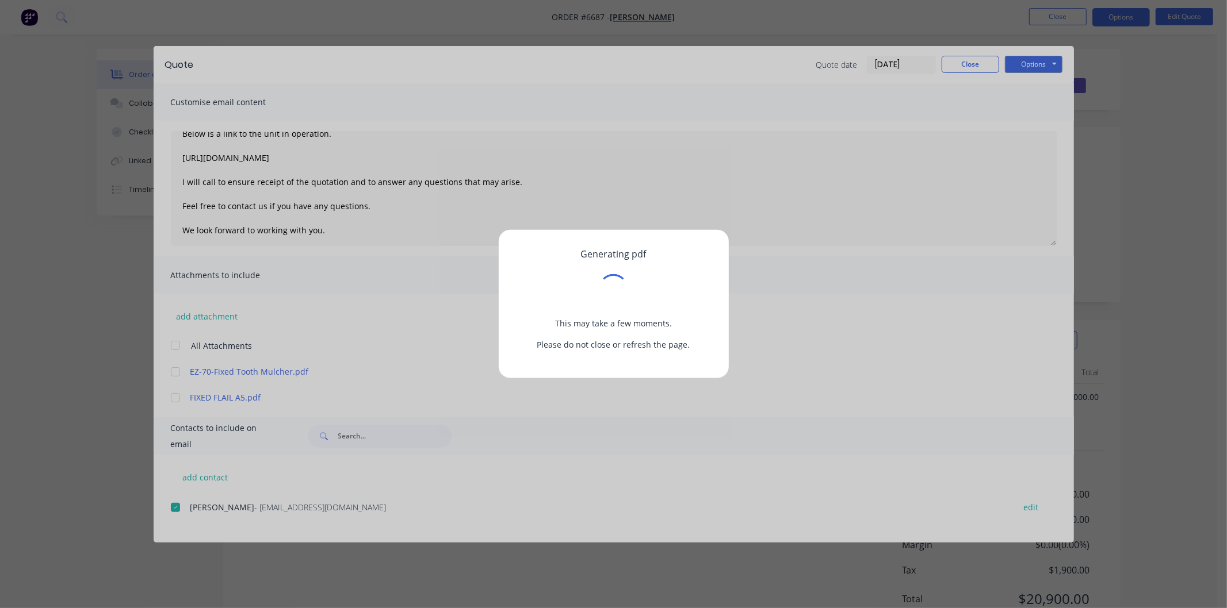
click at [170, 341] on div "Generating pdf This may take a few moments. Please do not close or refresh the …" at bounding box center [613, 304] width 1227 height 608
click at [171, 343] on div "Generating pdf This may take a few moments. Please do not close or refresh the …" at bounding box center [613, 304] width 1227 height 608
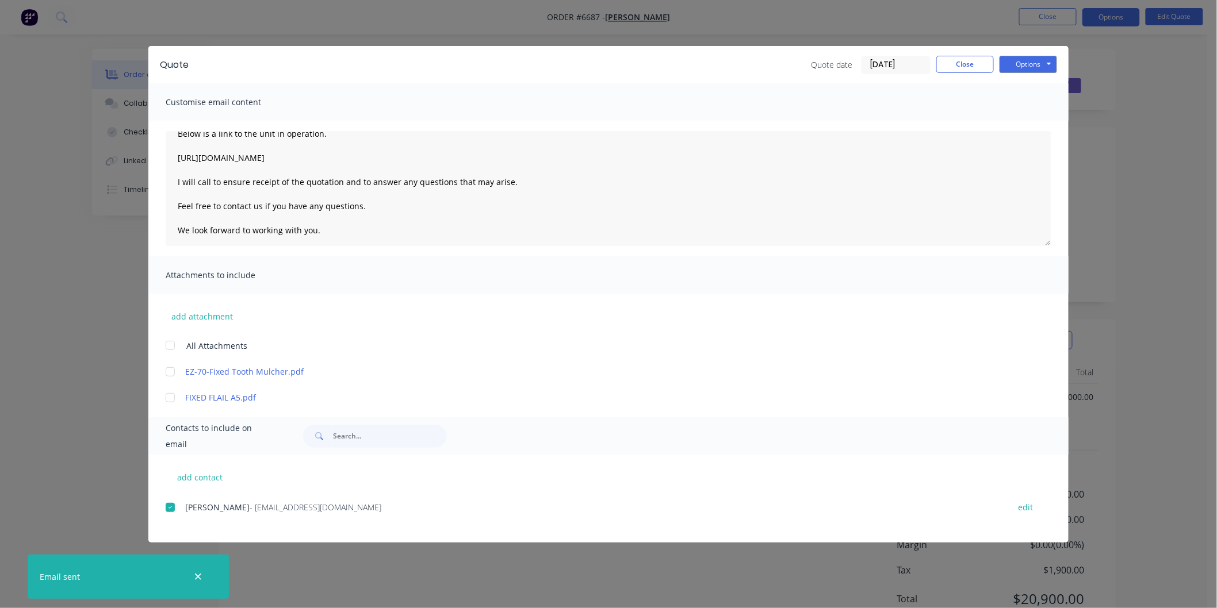
click at [174, 345] on div at bounding box center [170, 345] width 23 height 23
click at [1032, 61] on button "Options" at bounding box center [1029, 64] width 58 height 17
click at [1030, 125] on button "Email" at bounding box center [1037, 122] width 74 height 19
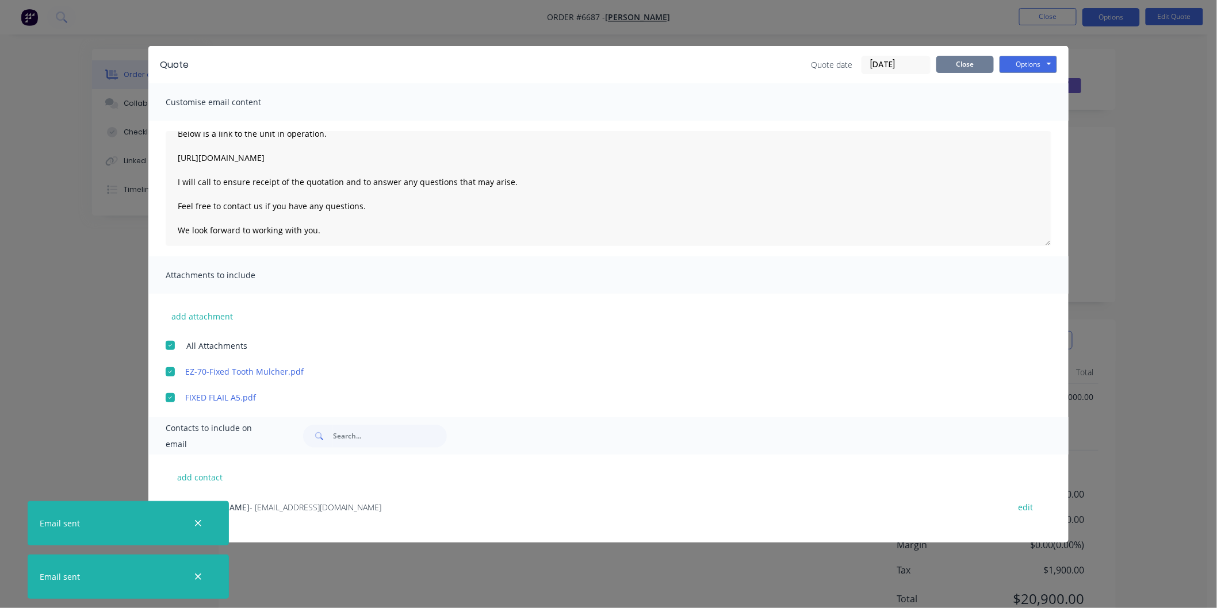
click at [970, 59] on button "Close" at bounding box center [965, 64] width 58 height 17
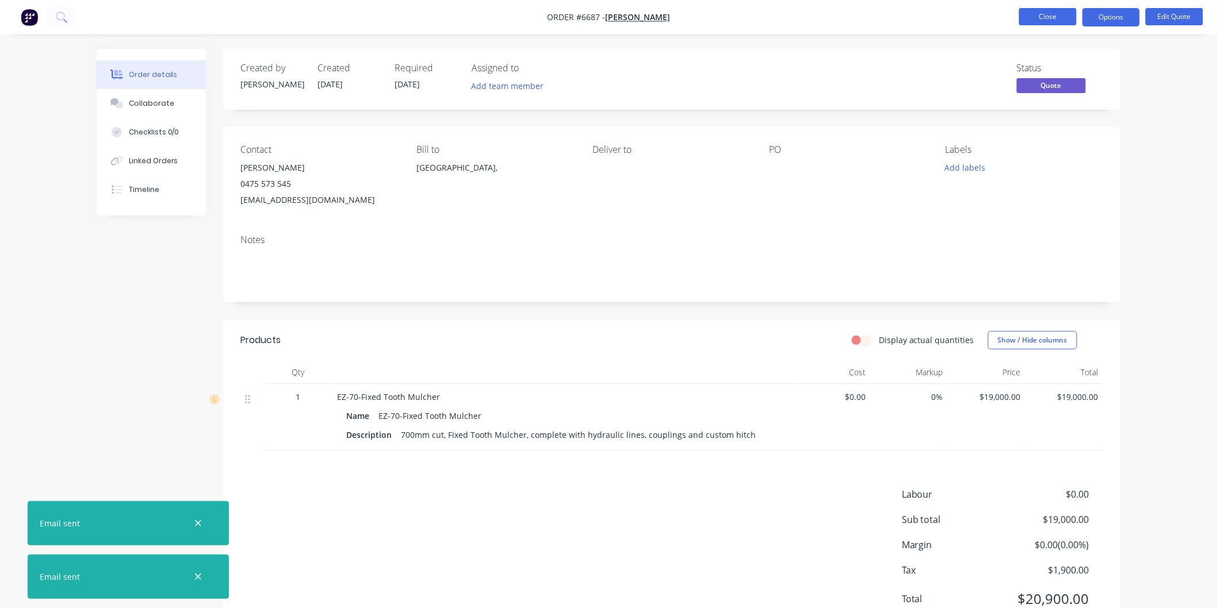
click at [1035, 18] on button "Close" at bounding box center [1048, 16] width 58 height 17
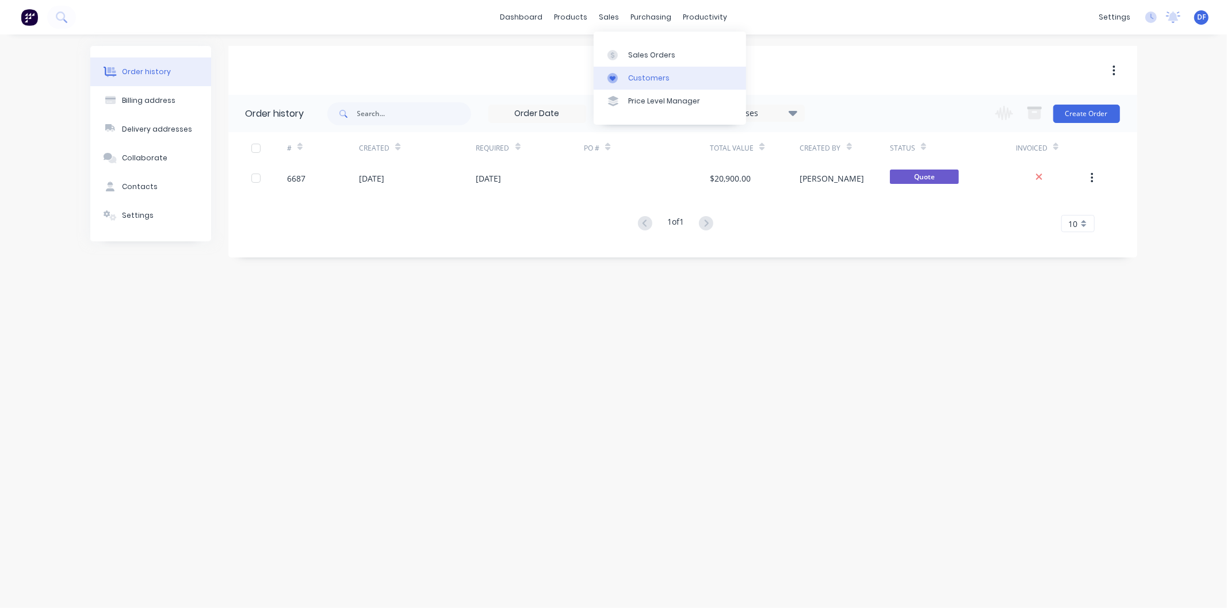
click at [644, 73] on div "Customers" at bounding box center [648, 78] width 41 height 10
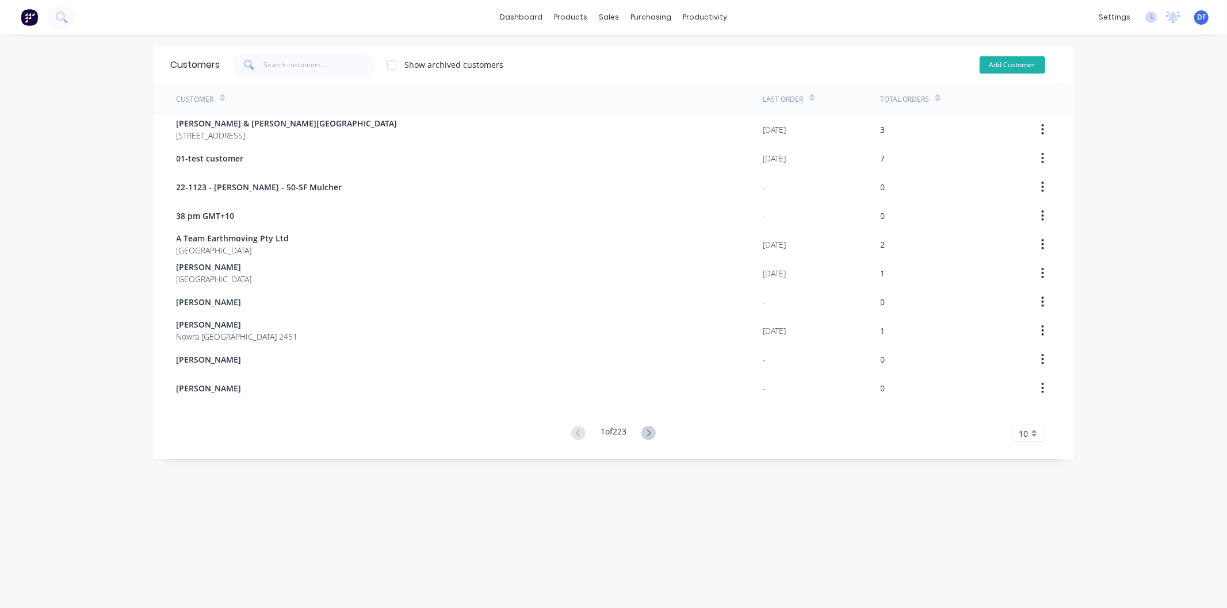
click at [991, 63] on button "Add Customer" at bounding box center [1012, 64] width 66 height 17
select select "AU"
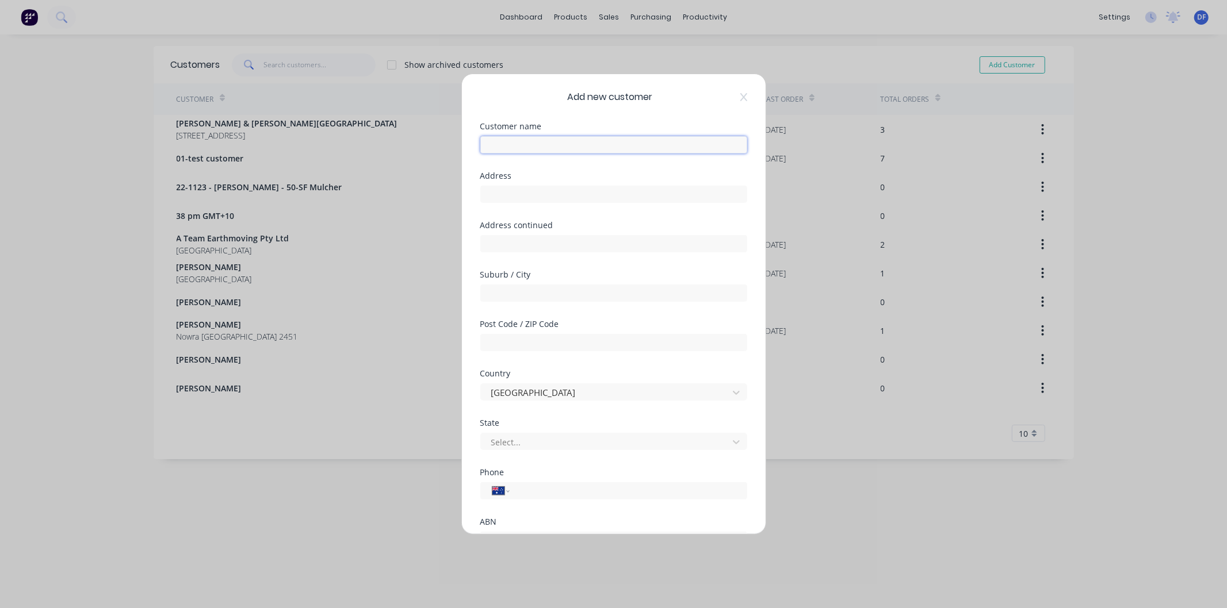
click at [519, 141] on input "text" at bounding box center [613, 144] width 267 height 17
type input "[PERSON_NAME]"
click at [530, 483] on div "International [GEOGRAPHIC_DATA] [GEOGRAPHIC_DATA] [GEOGRAPHIC_DATA] [GEOGRAPHIC…" at bounding box center [613, 491] width 267 height 17
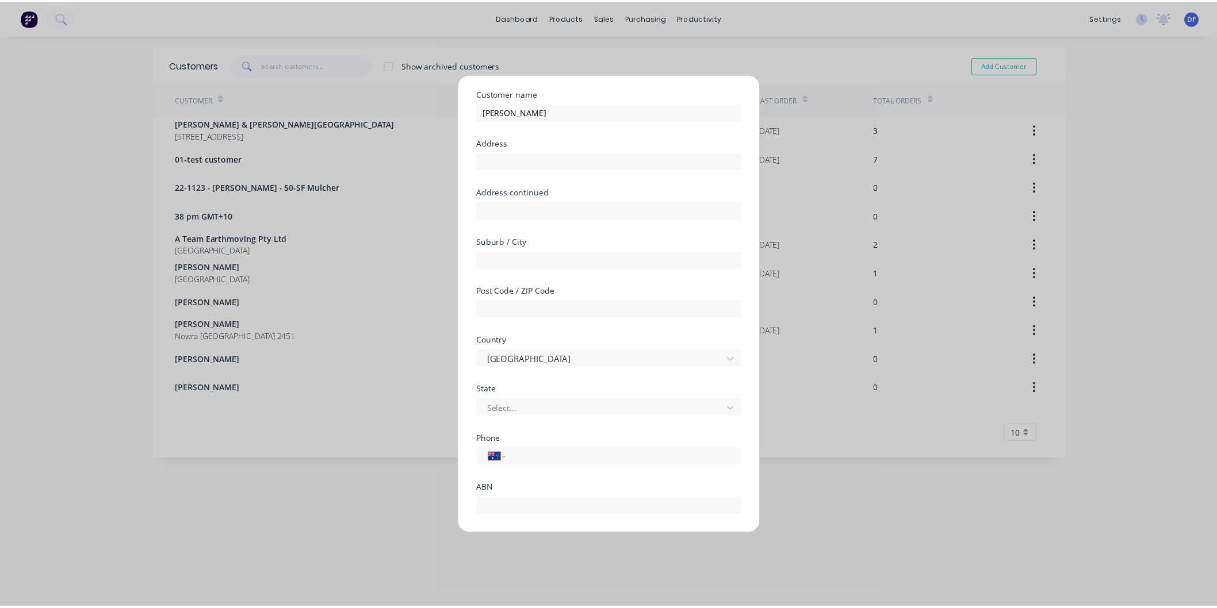
scroll to position [101, 0]
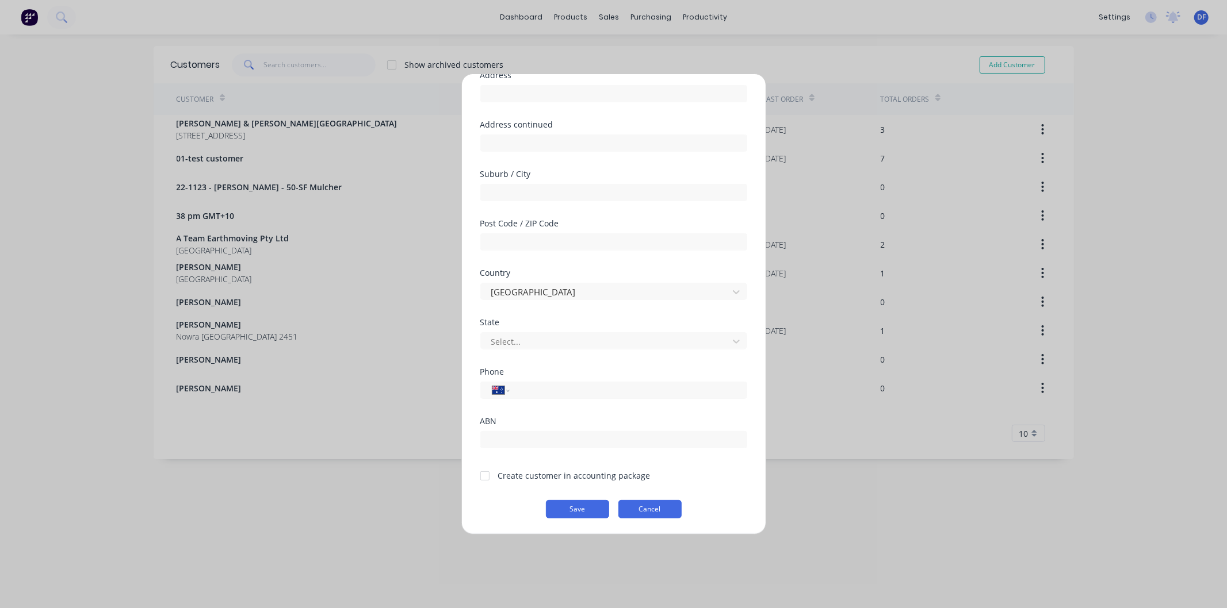
click at [650, 511] on button "Cancel" at bounding box center [649, 509] width 63 height 18
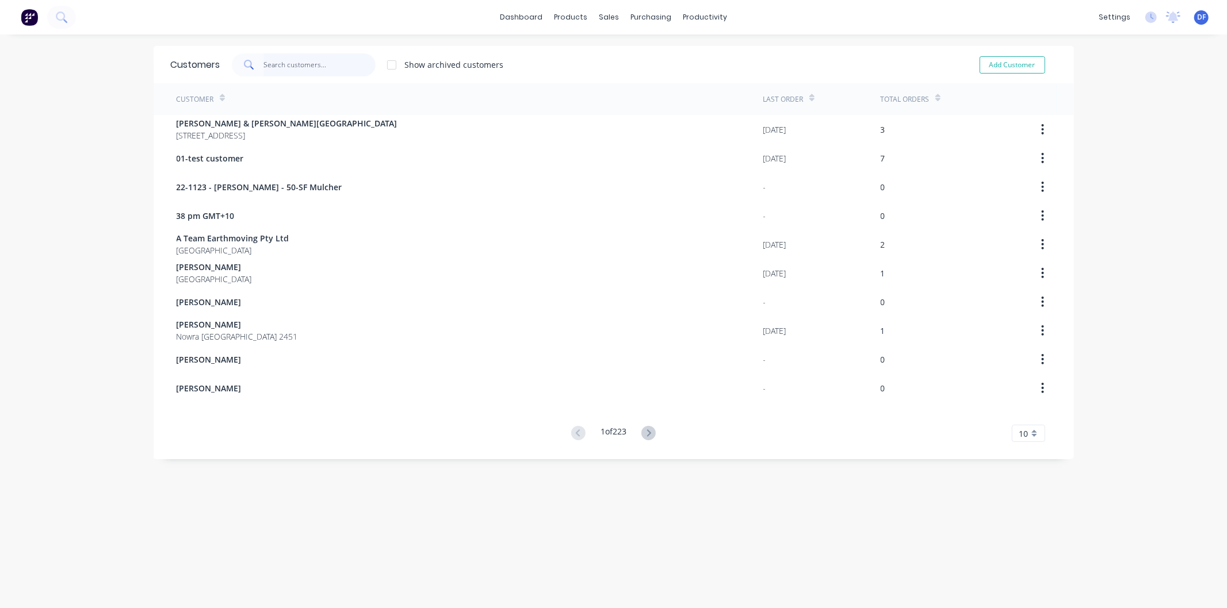
click at [313, 62] on input "text" at bounding box center [319, 64] width 112 height 23
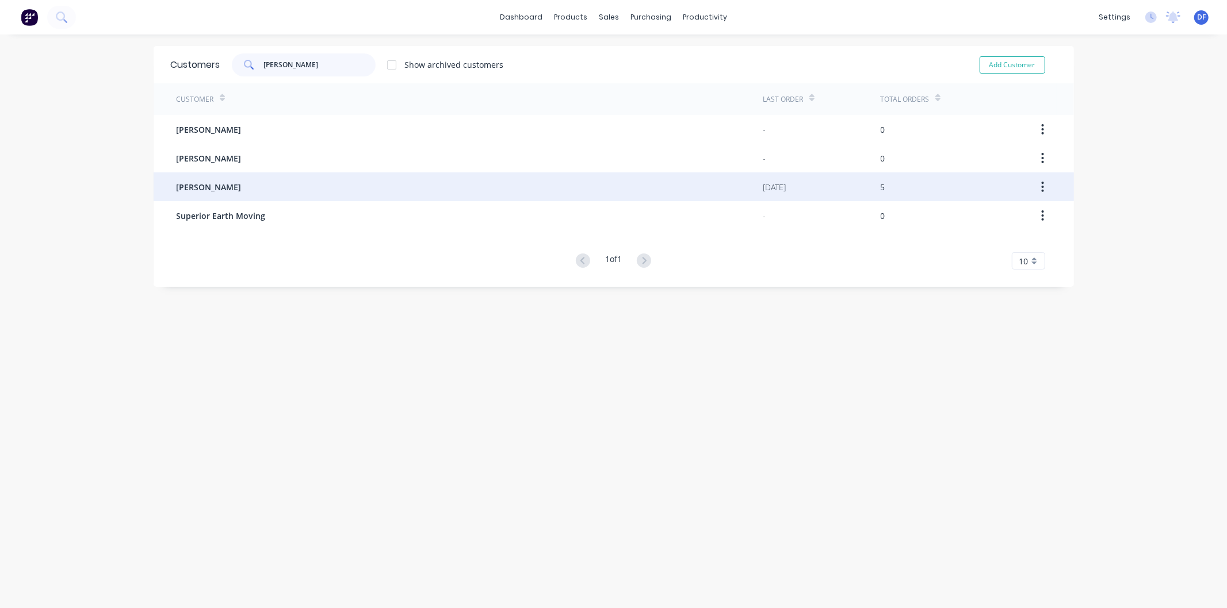
type input "[PERSON_NAME]"
click at [193, 190] on span "[PERSON_NAME]" at bounding box center [209, 187] width 65 height 12
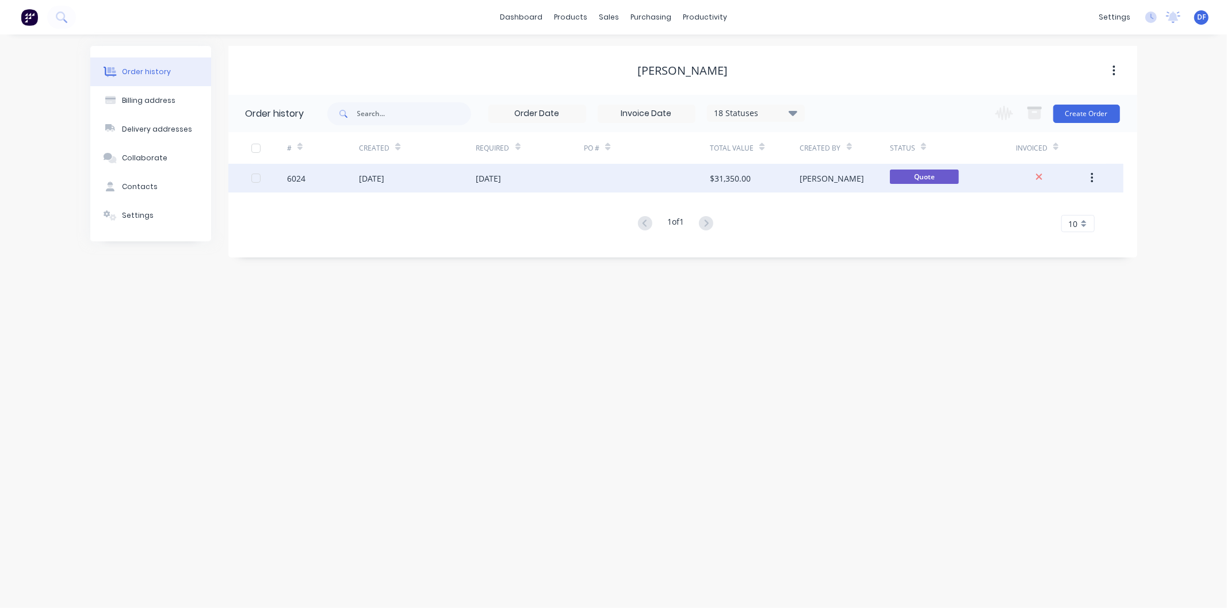
click at [381, 176] on div "[DATE]" at bounding box center [371, 179] width 25 height 12
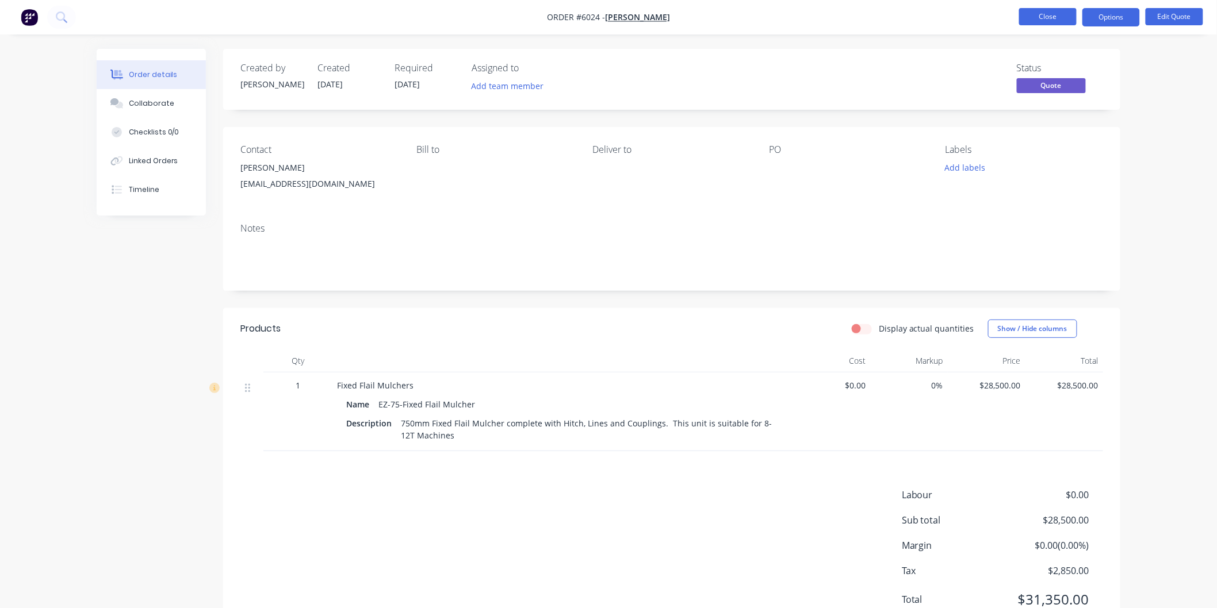
click at [1050, 14] on button "Close" at bounding box center [1048, 16] width 58 height 17
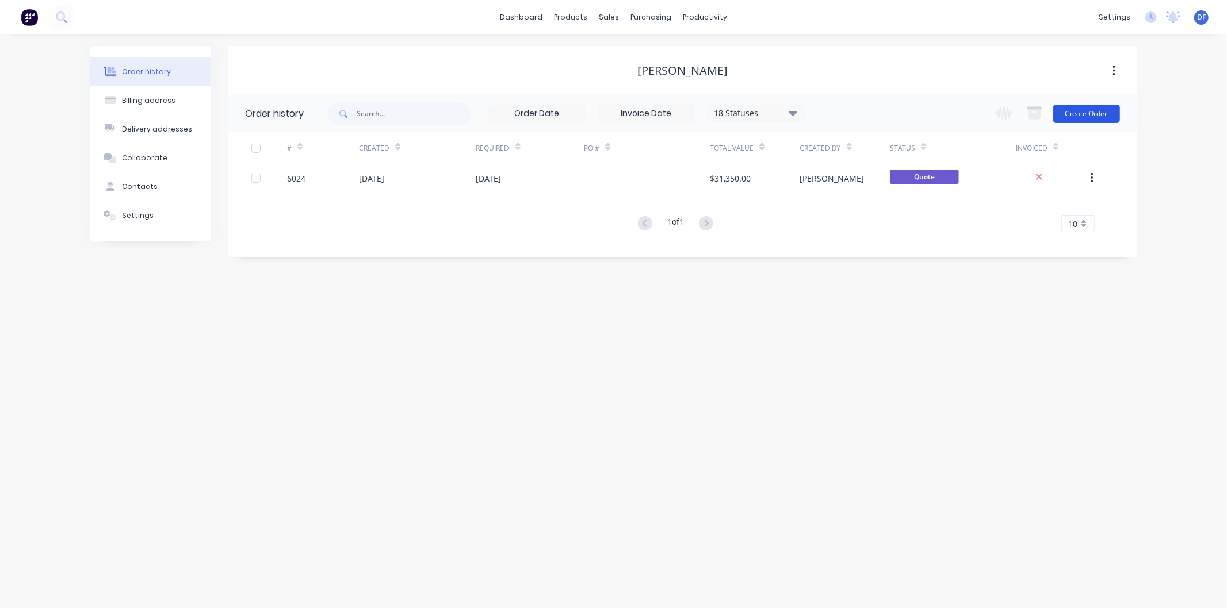
click at [1092, 108] on button "Create Order" at bounding box center [1086, 114] width 67 height 18
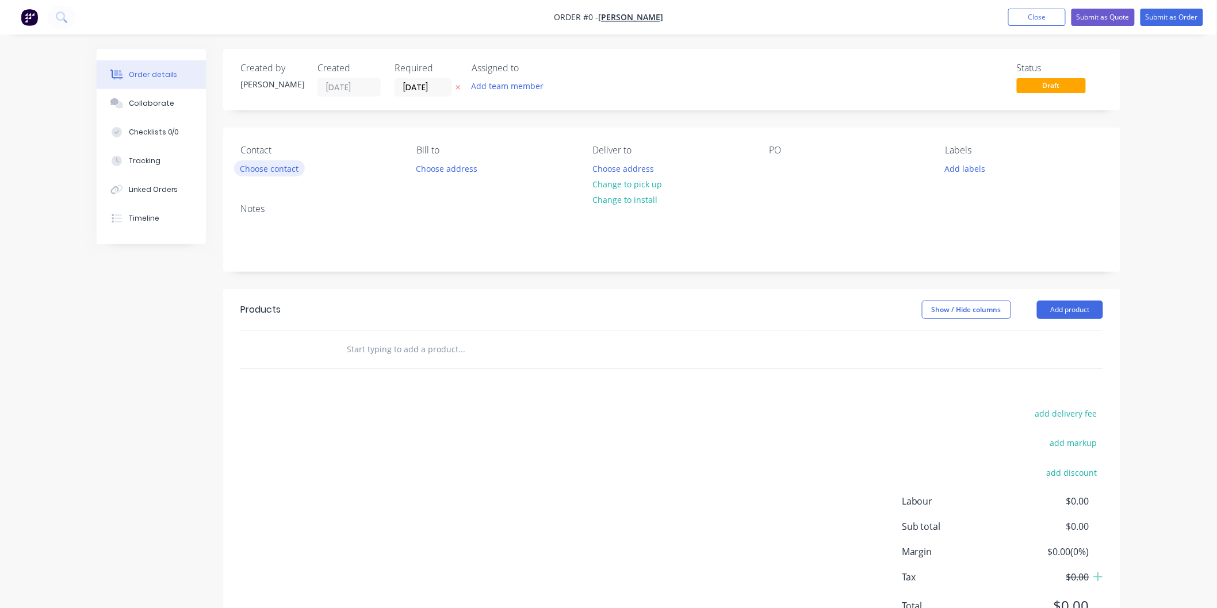
click at [282, 163] on div "Contact Choose contact" at bounding box center [319, 161] width 158 height 32
click at [278, 163] on button "Choose contact" at bounding box center [269, 168] width 71 height 16
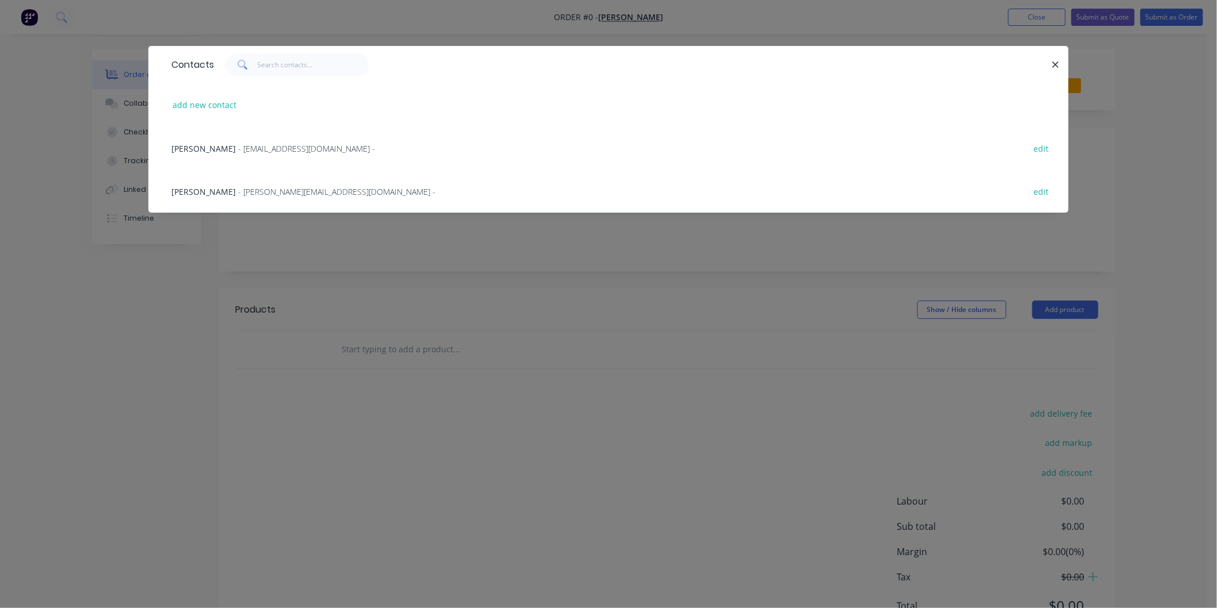
click at [279, 147] on span "- [EMAIL_ADDRESS][DOMAIN_NAME] -" at bounding box center [306, 148] width 137 height 11
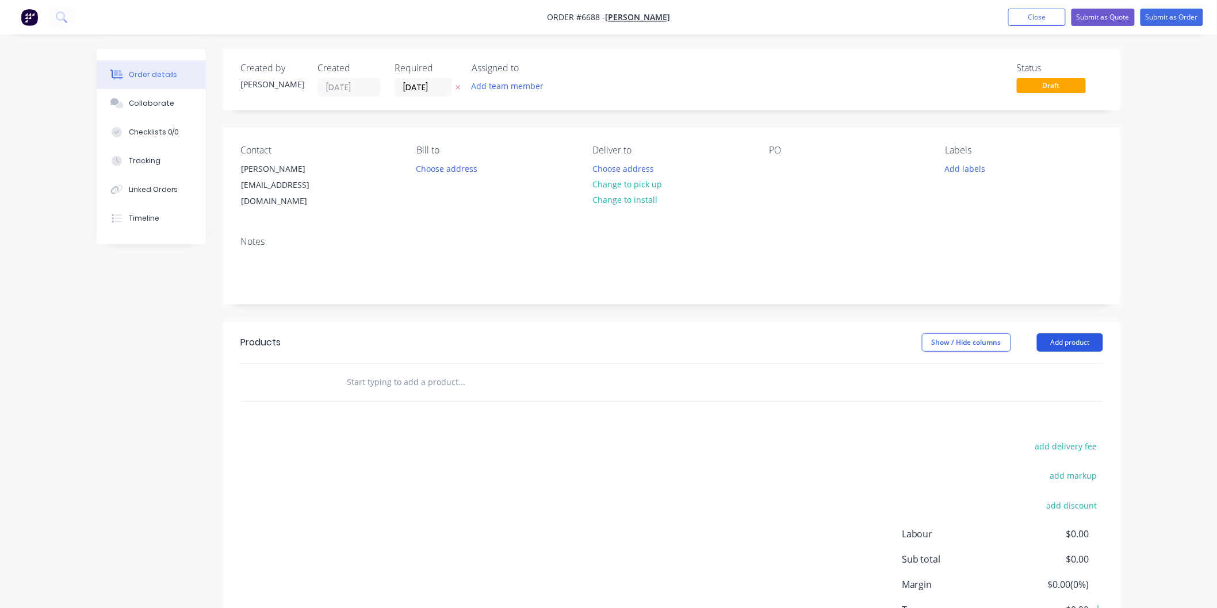
click at [1058, 334] on button "Add product" at bounding box center [1070, 343] width 66 height 18
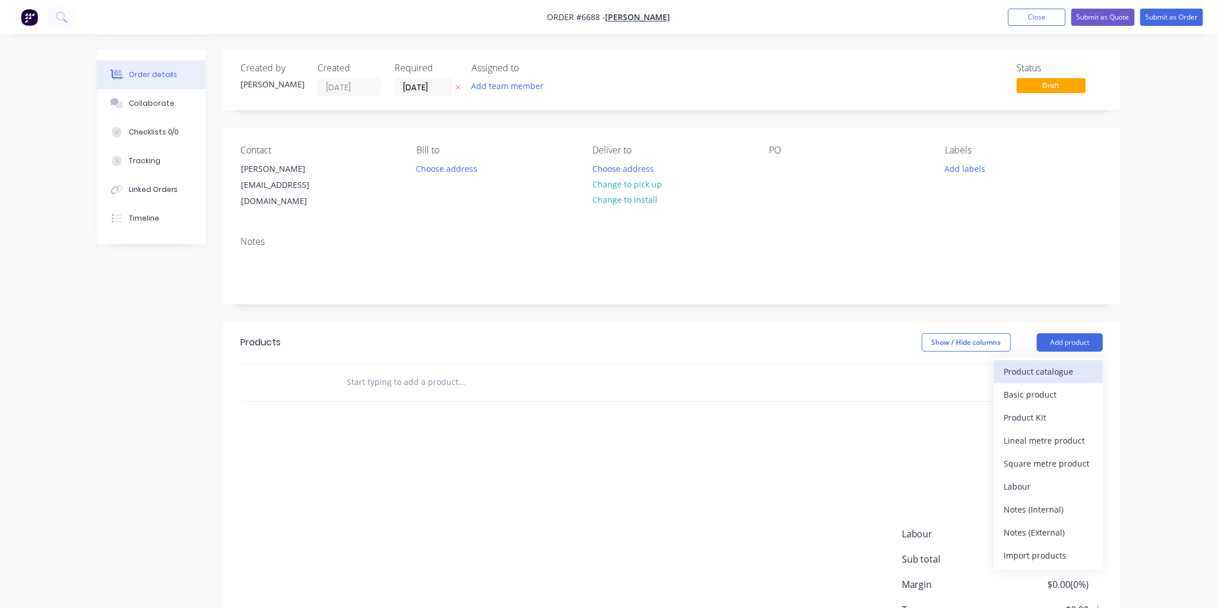
click at [1047, 363] on div "Product catalogue" at bounding box center [1048, 371] width 89 height 17
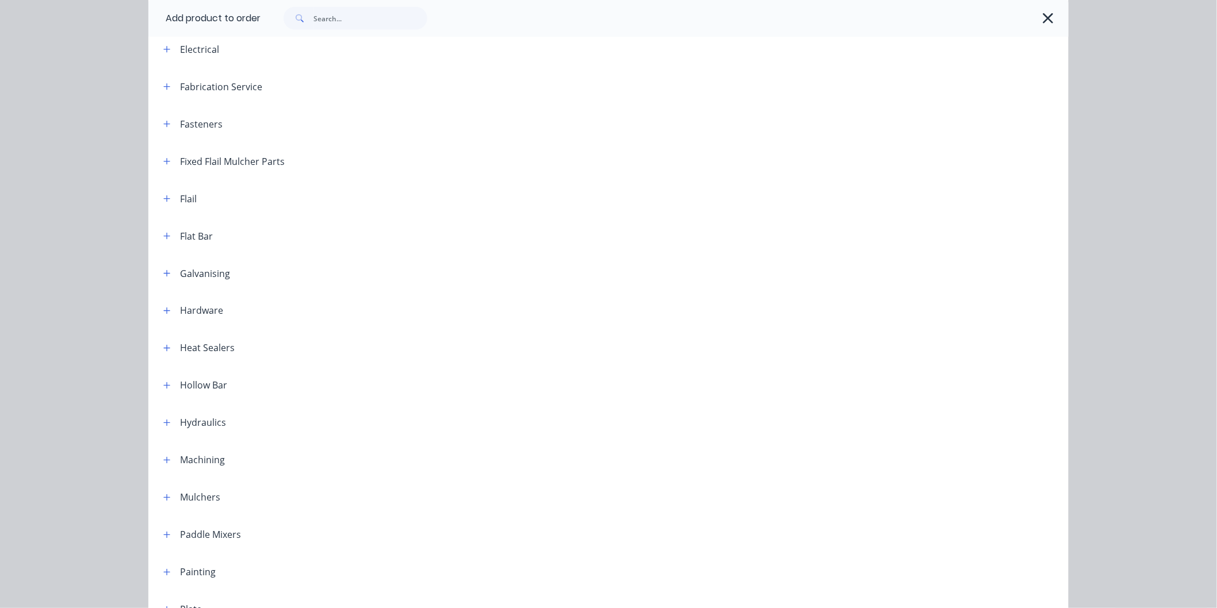
scroll to position [639, 0]
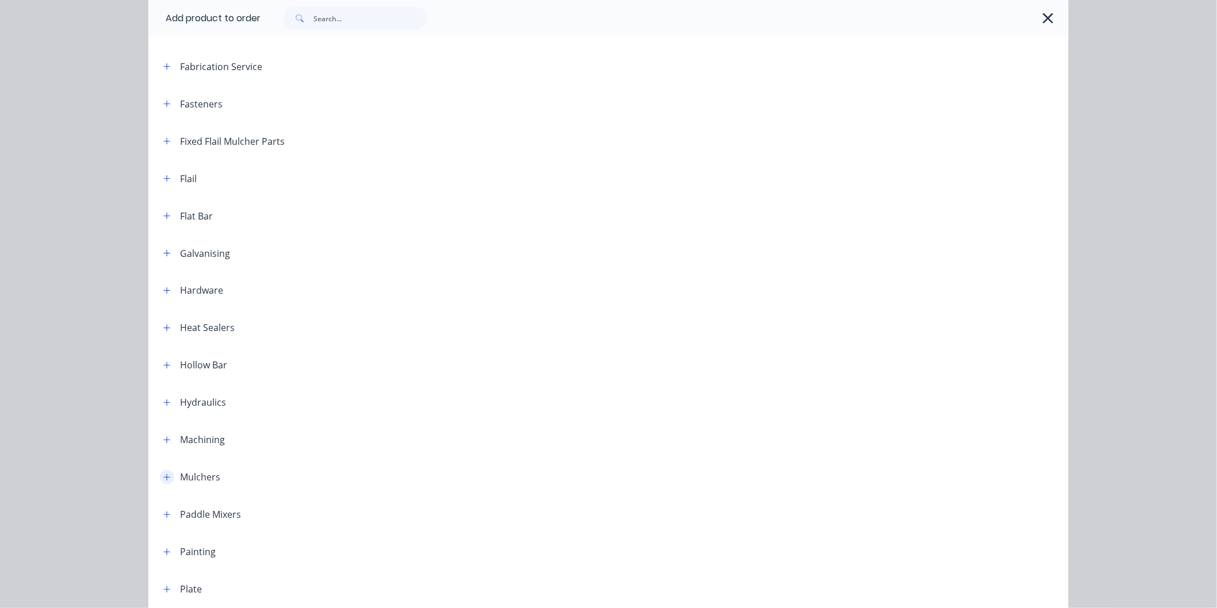
click at [167, 478] on button "button" at bounding box center [167, 477] width 14 height 14
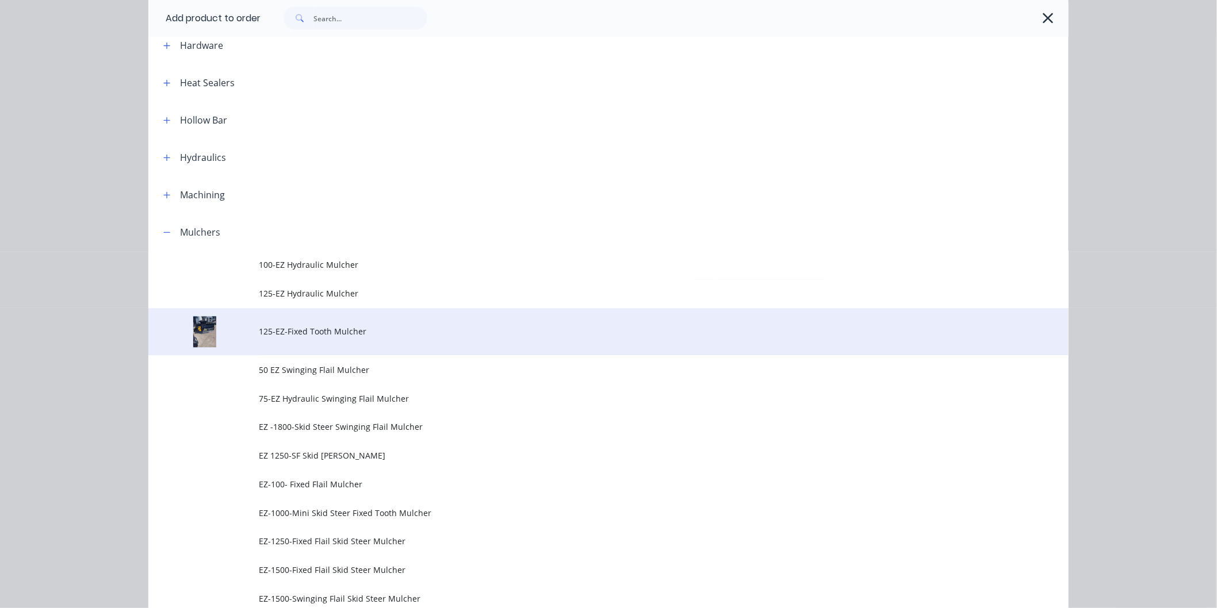
scroll to position [894, 0]
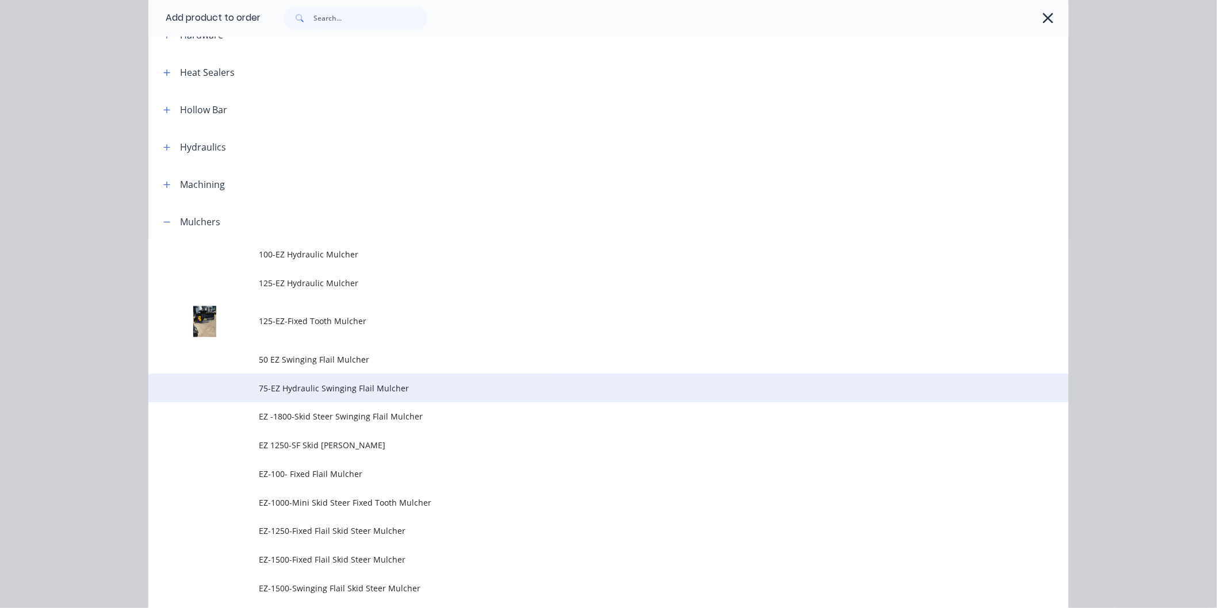
click at [312, 386] on span "75-EZ Hydraulic Swinging Flail Mulcher" at bounding box center [583, 389] width 648 height 12
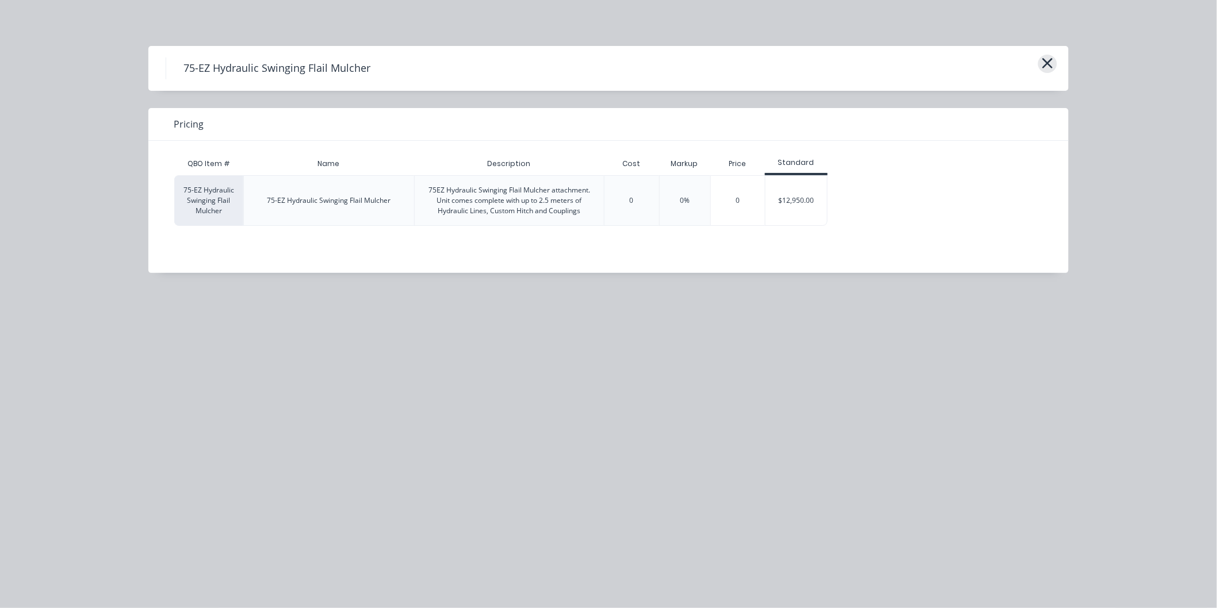
click at [1049, 62] on icon "button" at bounding box center [1048, 63] width 10 height 10
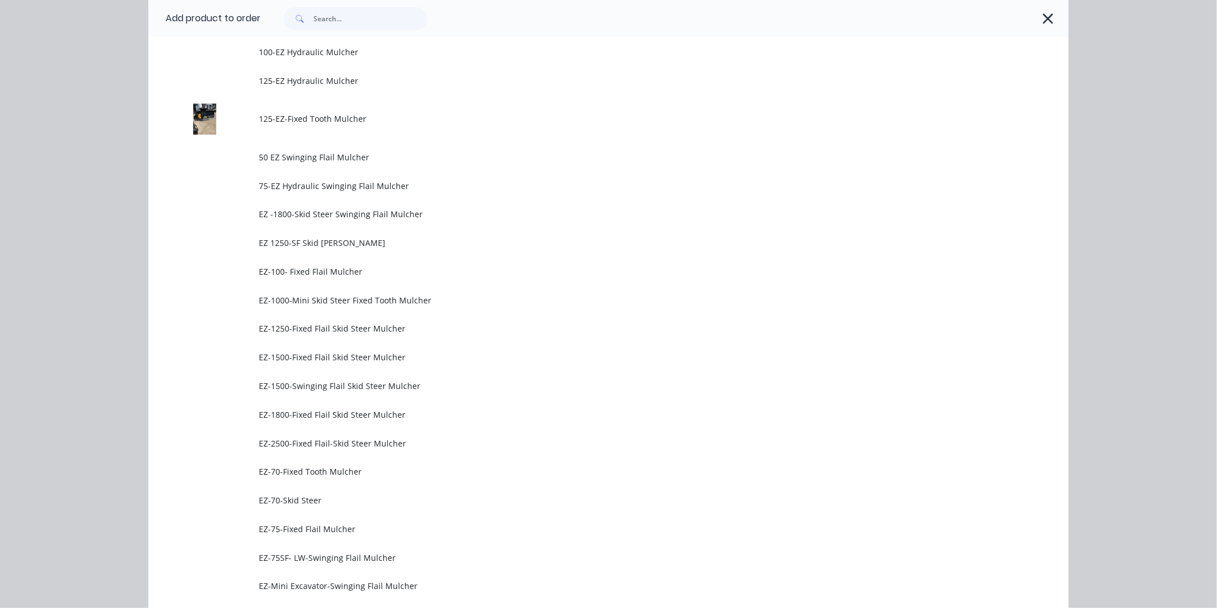
click at [308, 528] on span "EZ-75-Fixed Flail Mulcher" at bounding box center [583, 529] width 648 height 12
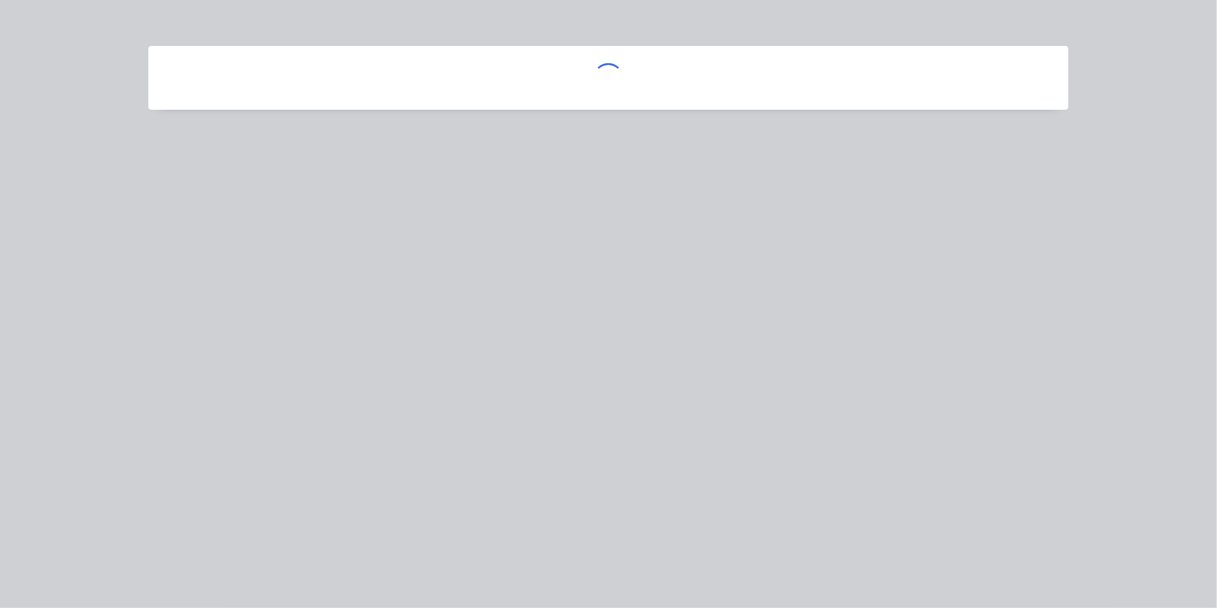
scroll to position [0, 0]
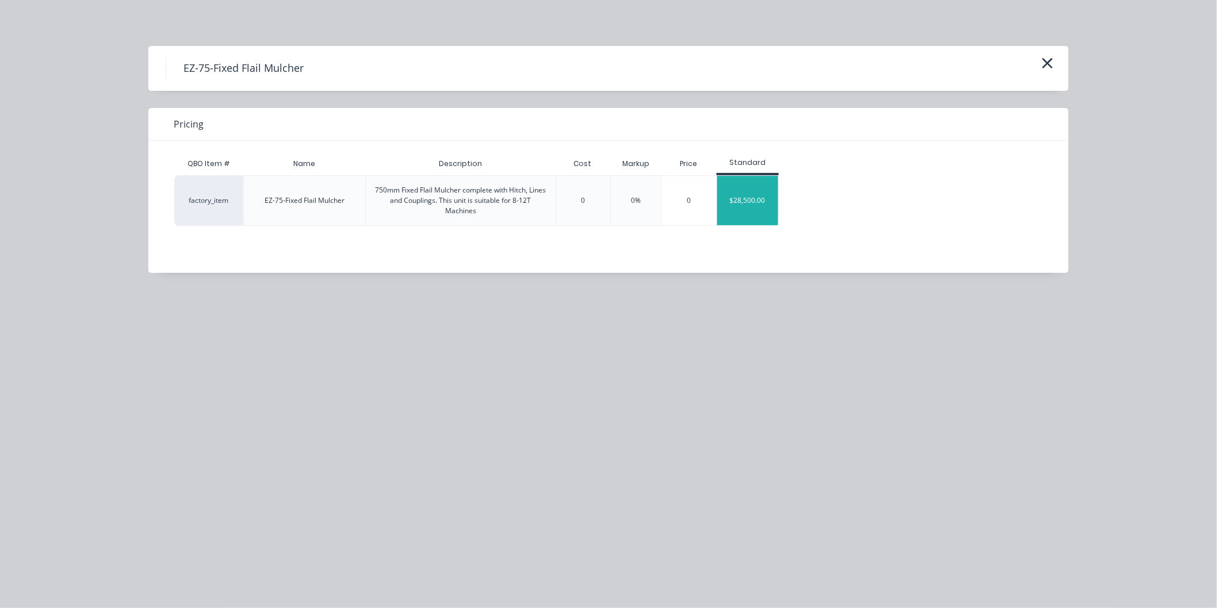
click at [737, 197] on div "$28,500.00" at bounding box center [748, 200] width 62 height 49
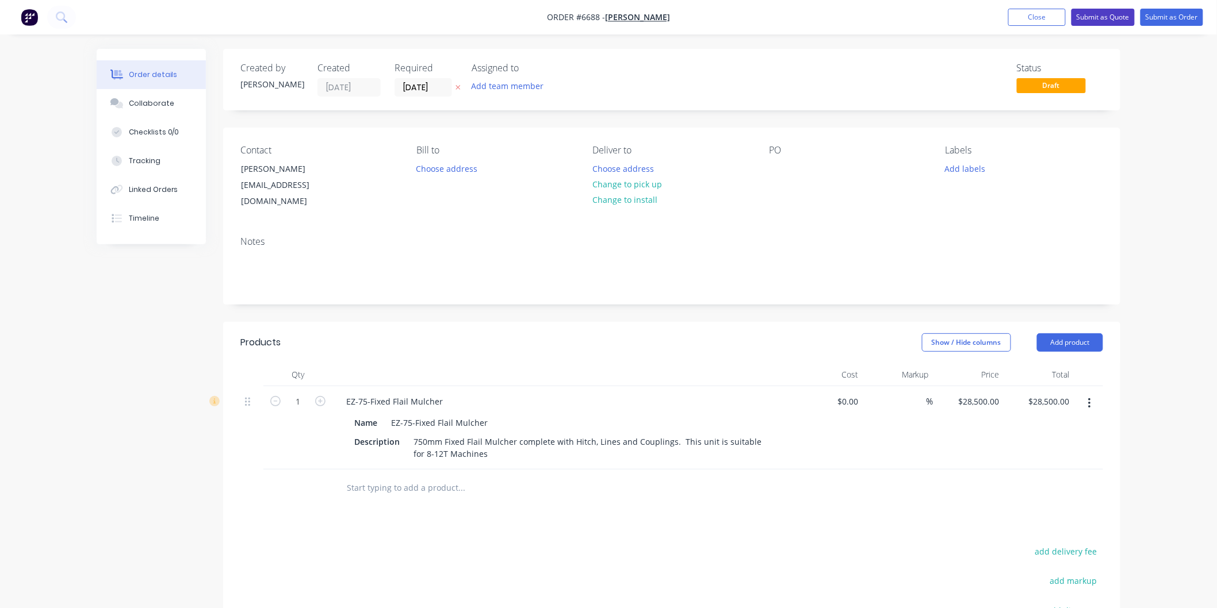
click at [1112, 16] on button "Submit as Quote" at bounding box center [1102, 17] width 63 height 17
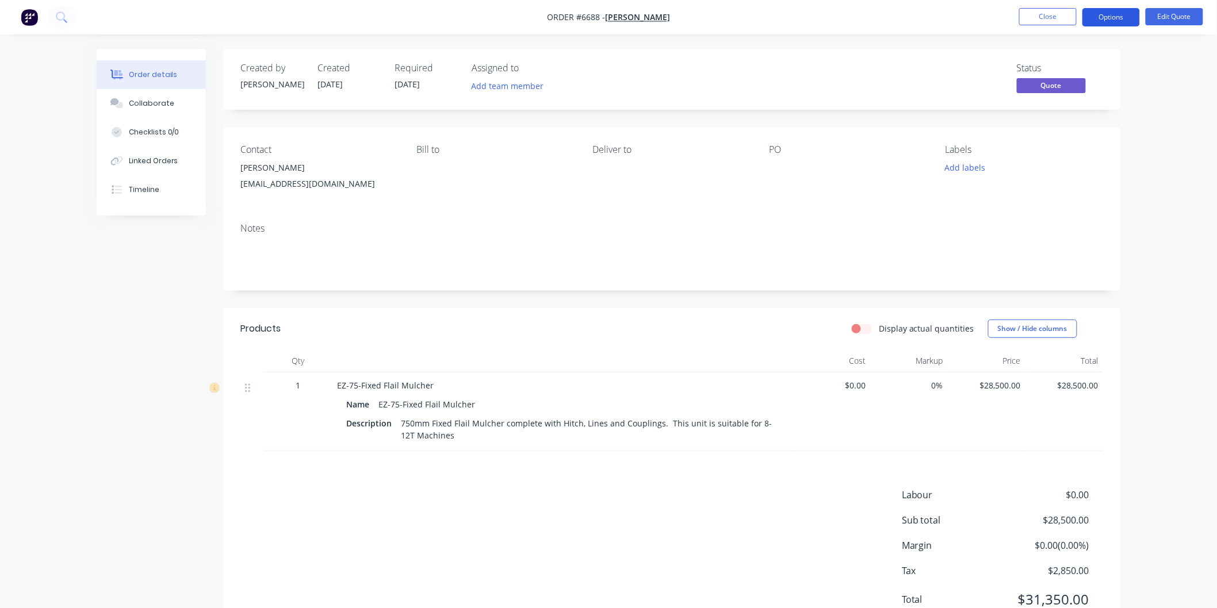
click at [1098, 12] on button "Options" at bounding box center [1111, 17] width 58 height 18
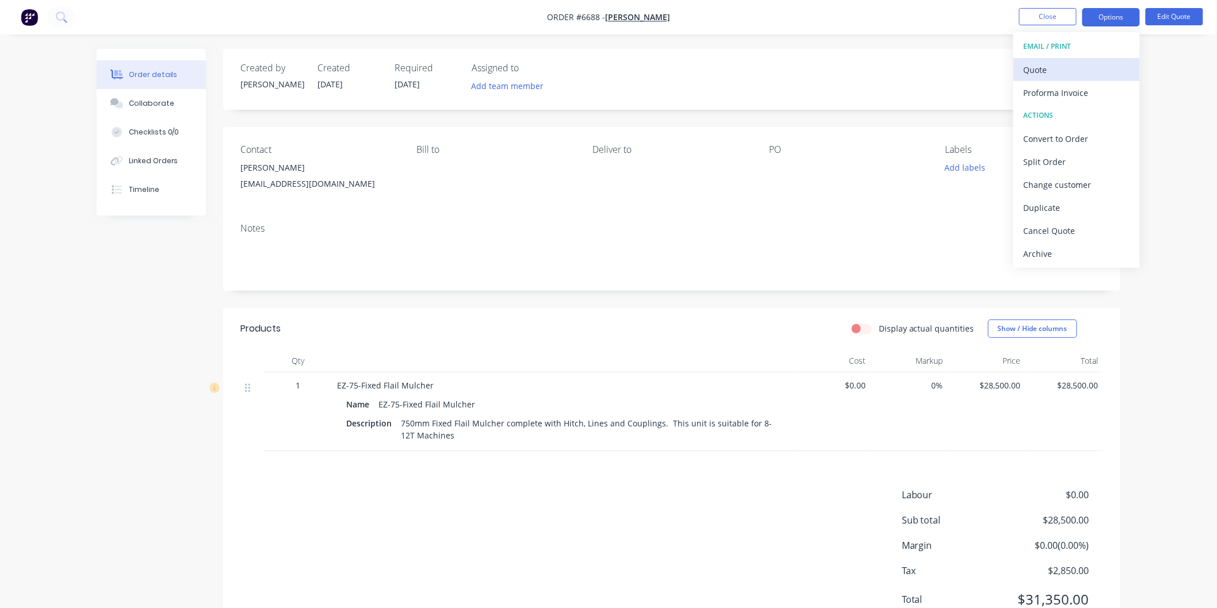
click at [1045, 64] on div "Quote" at bounding box center [1077, 70] width 106 height 17
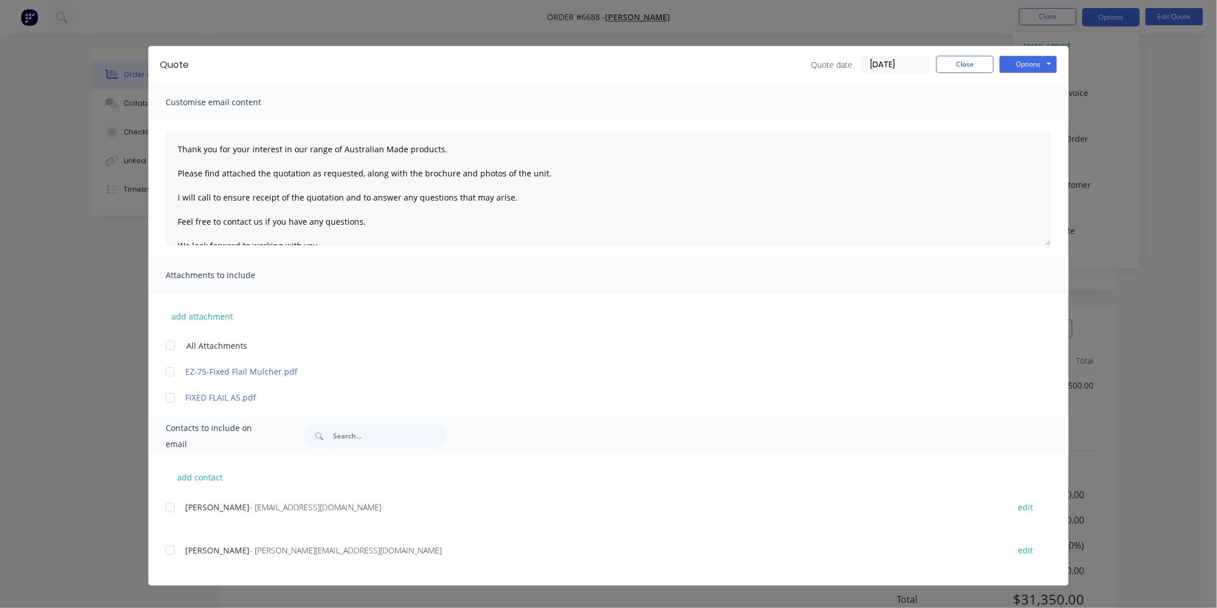
click at [171, 507] on div at bounding box center [170, 507] width 23 height 23
click at [169, 345] on div at bounding box center [170, 345] width 23 height 23
click at [173, 144] on textarea "Thank you for your interest in our range of Australian Made products. Please fi…" at bounding box center [609, 188] width 886 height 115
click at [187, 146] on textarea "Thank you for your interest in our range of Australian Made products. Please fi…" at bounding box center [609, 188] width 886 height 115
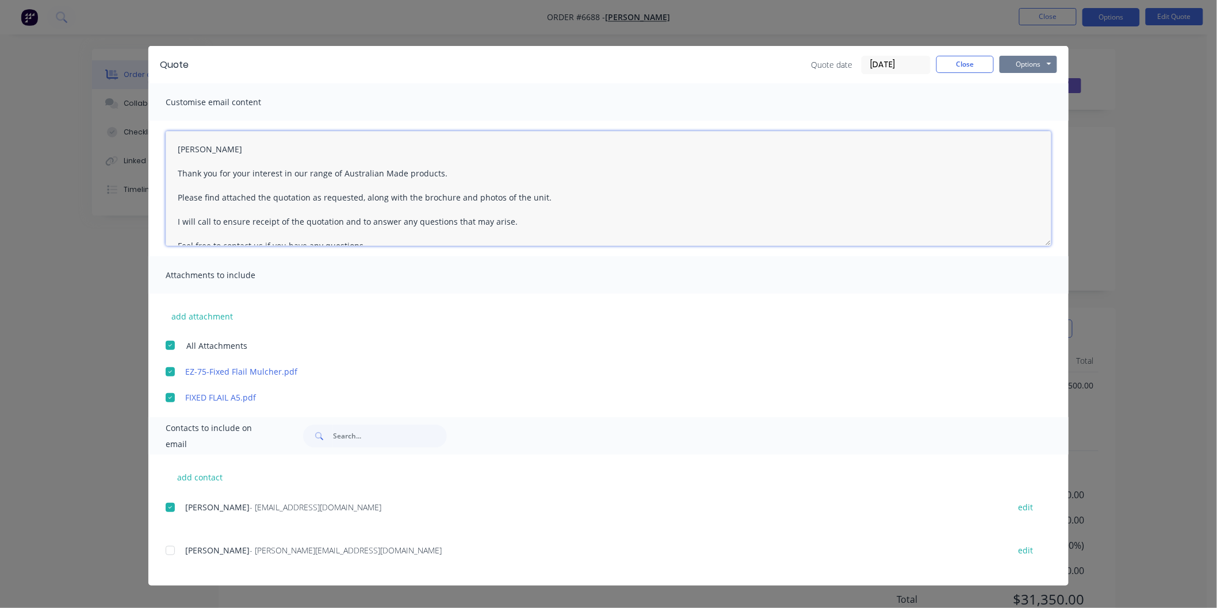
type textarea "[PERSON_NAME] Thank you for your interest in our range of Australian Made produ…"
click at [1030, 66] on button "Options" at bounding box center [1029, 64] width 58 height 17
click at [1026, 115] on button "Email" at bounding box center [1037, 122] width 74 height 19
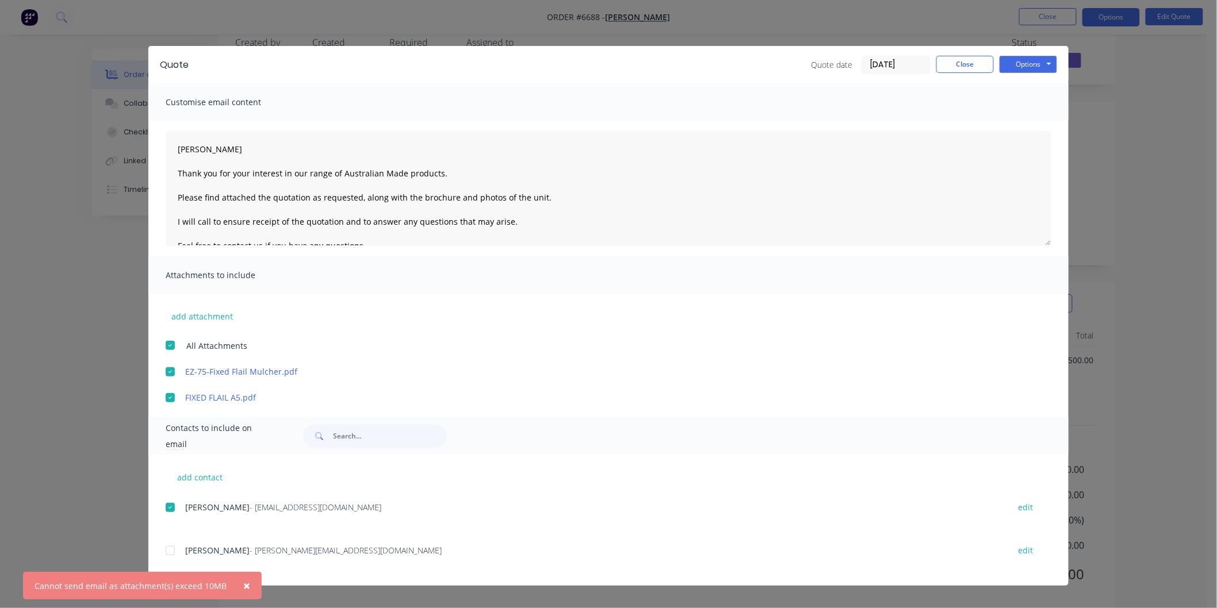
scroll to position [48, 0]
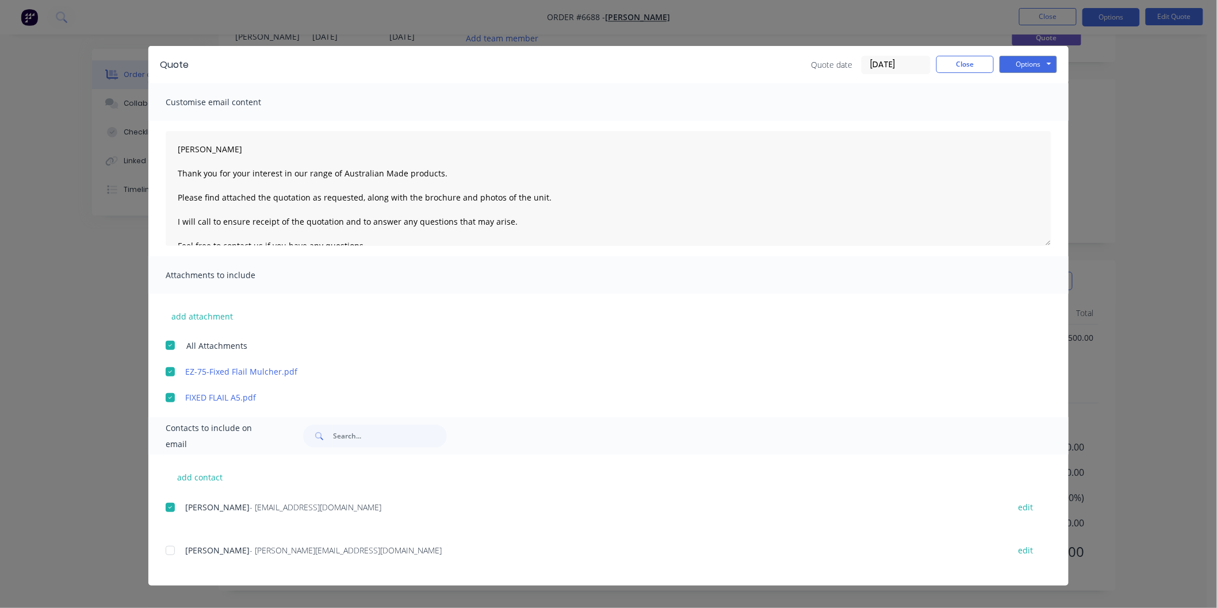
click at [171, 394] on div at bounding box center [170, 397] width 23 height 23
click at [1032, 62] on button "Options" at bounding box center [1029, 64] width 58 height 17
click at [1022, 118] on button "Email" at bounding box center [1037, 122] width 74 height 19
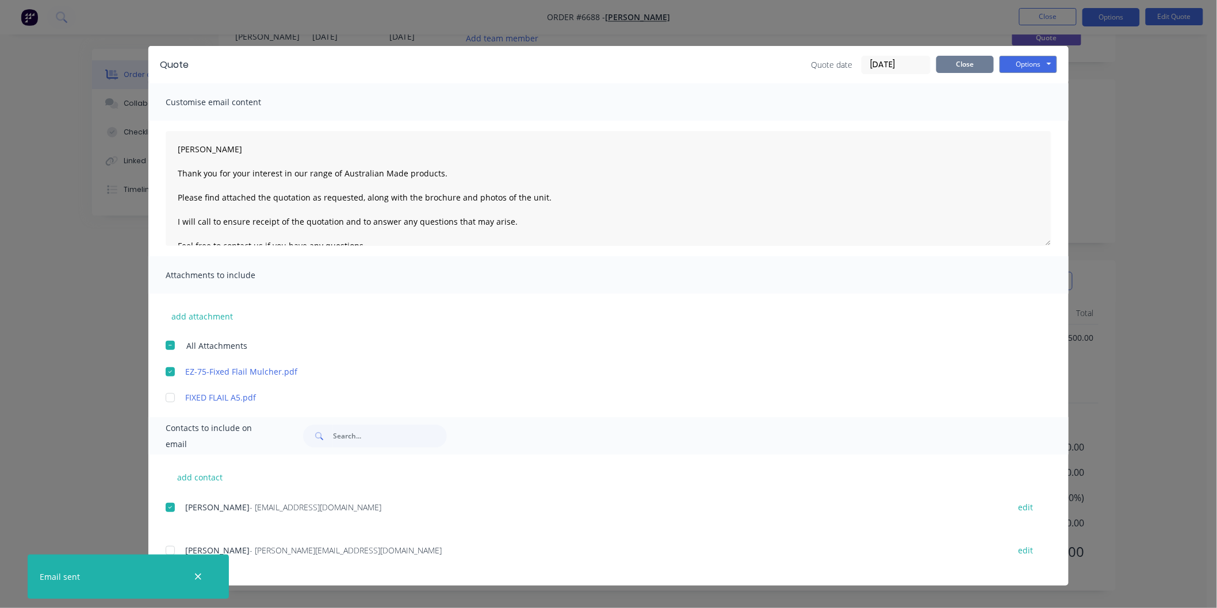
click at [967, 64] on button "Close" at bounding box center [965, 64] width 58 height 17
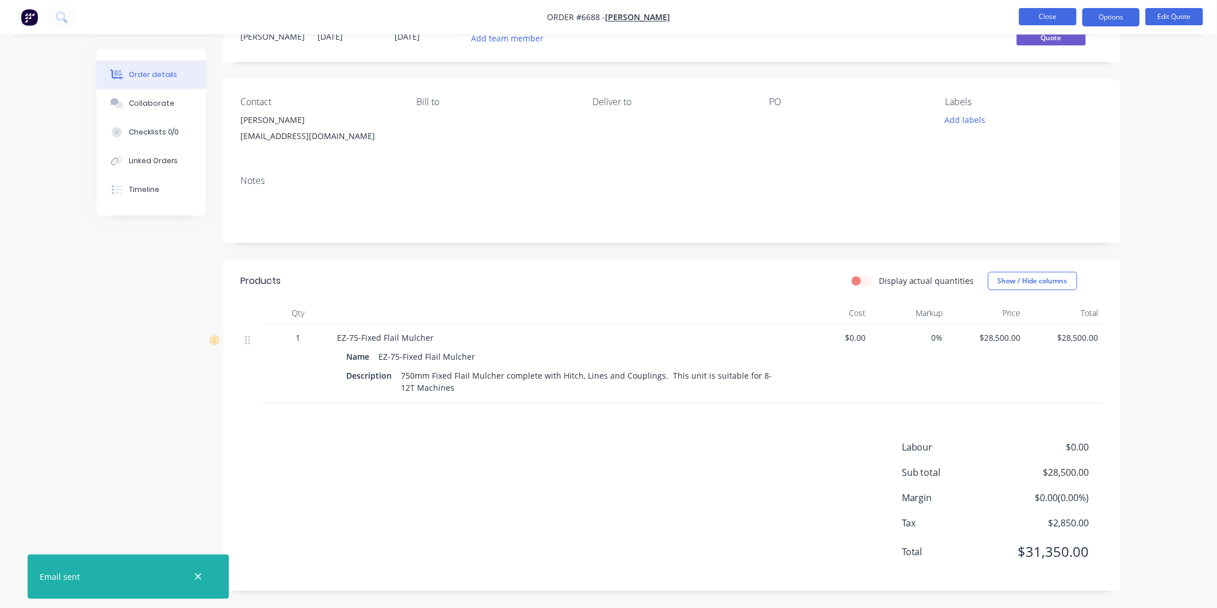
click at [1028, 10] on button "Close" at bounding box center [1048, 16] width 58 height 17
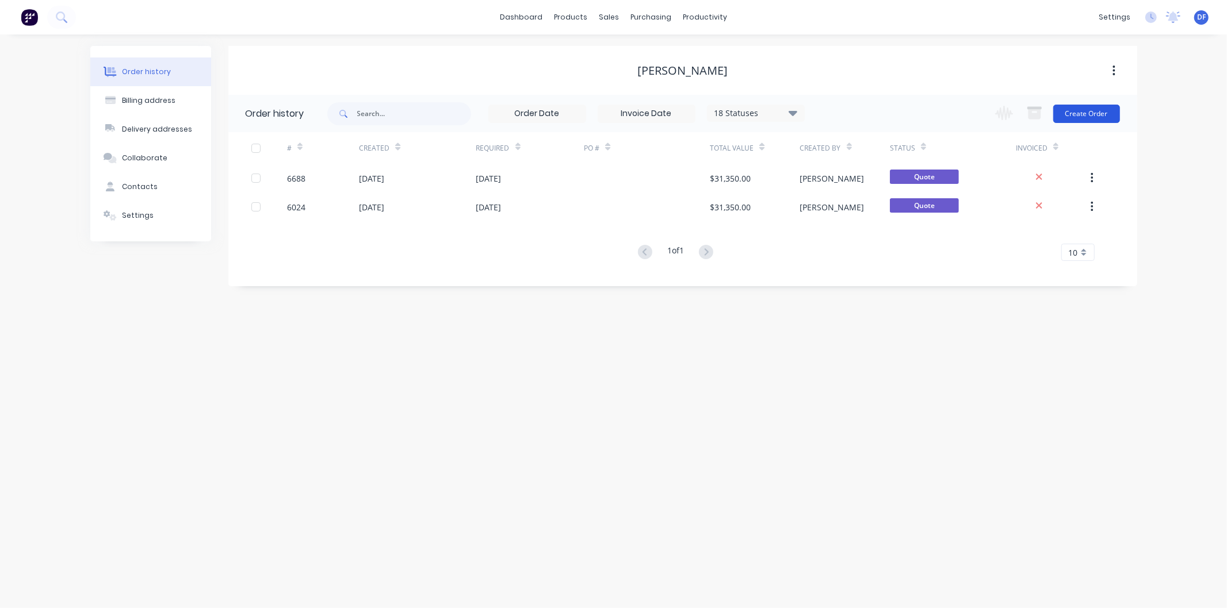
click at [1078, 113] on button "Create Order" at bounding box center [1086, 114] width 67 height 18
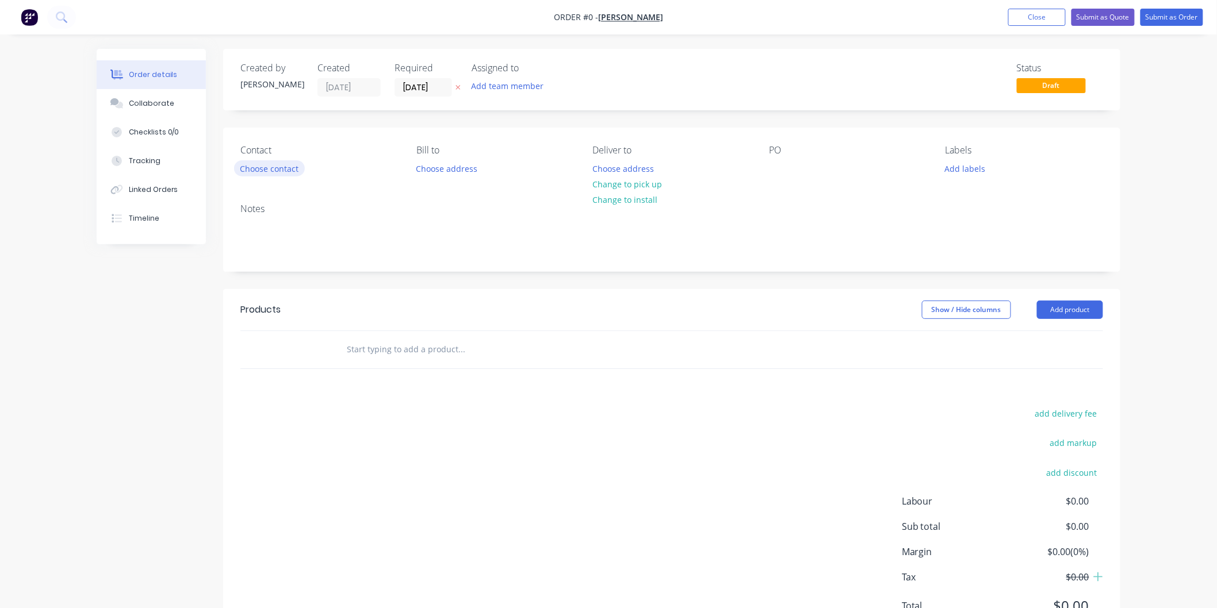
click at [290, 170] on button "Choose contact" at bounding box center [269, 168] width 71 height 16
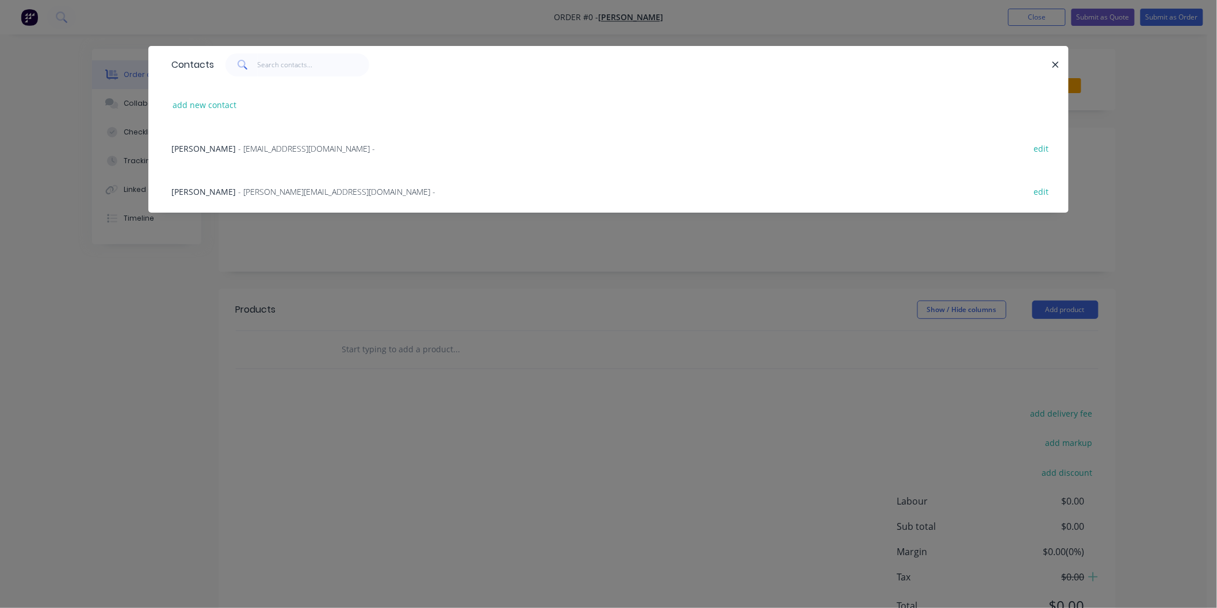
click at [263, 151] on span "- [EMAIL_ADDRESS][DOMAIN_NAME] -" at bounding box center [306, 148] width 137 height 11
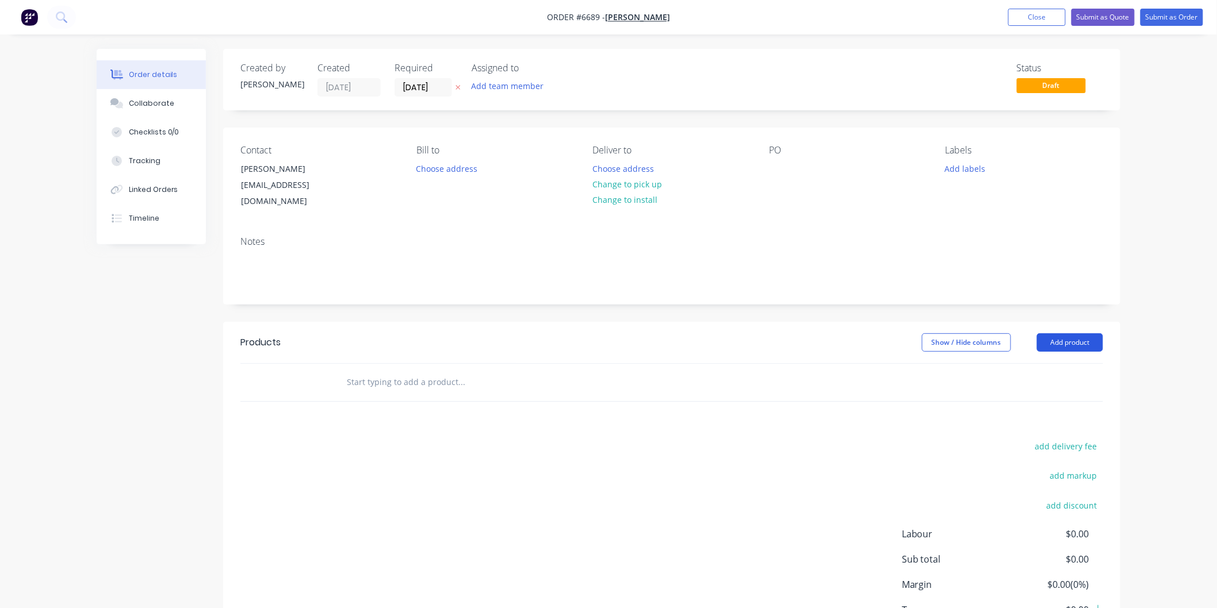
click at [1056, 334] on button "Add product" at bounding box center [1070, 343] width 66 height 18
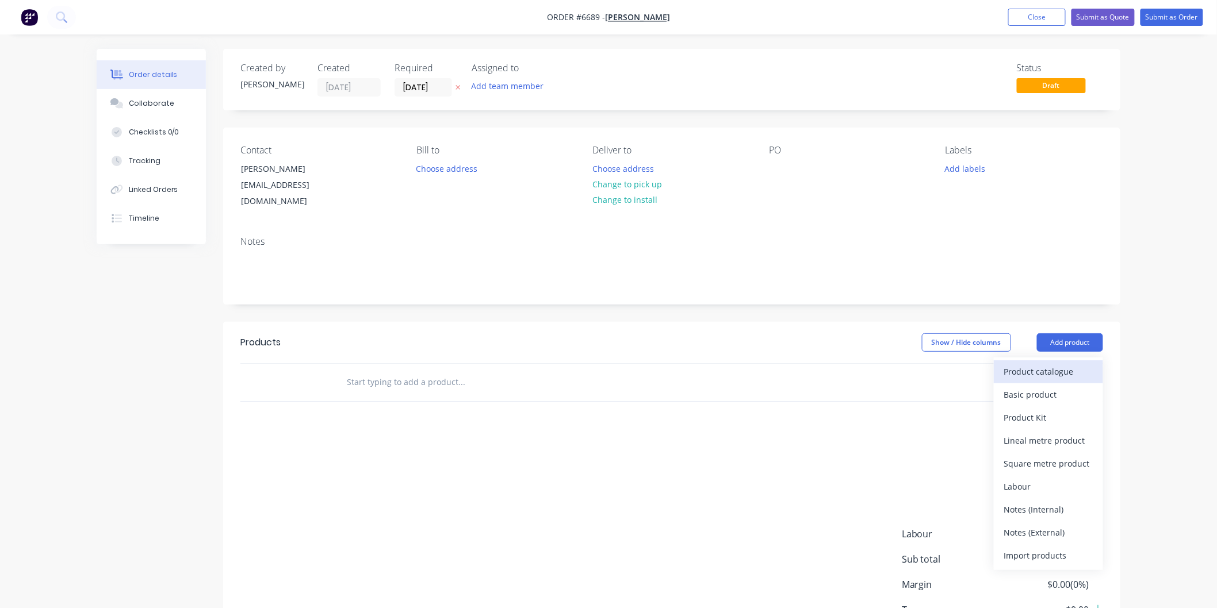
click at [1036, 363] on div "Product catalogue" at bounding box center [1048, 371] width 89 height 17
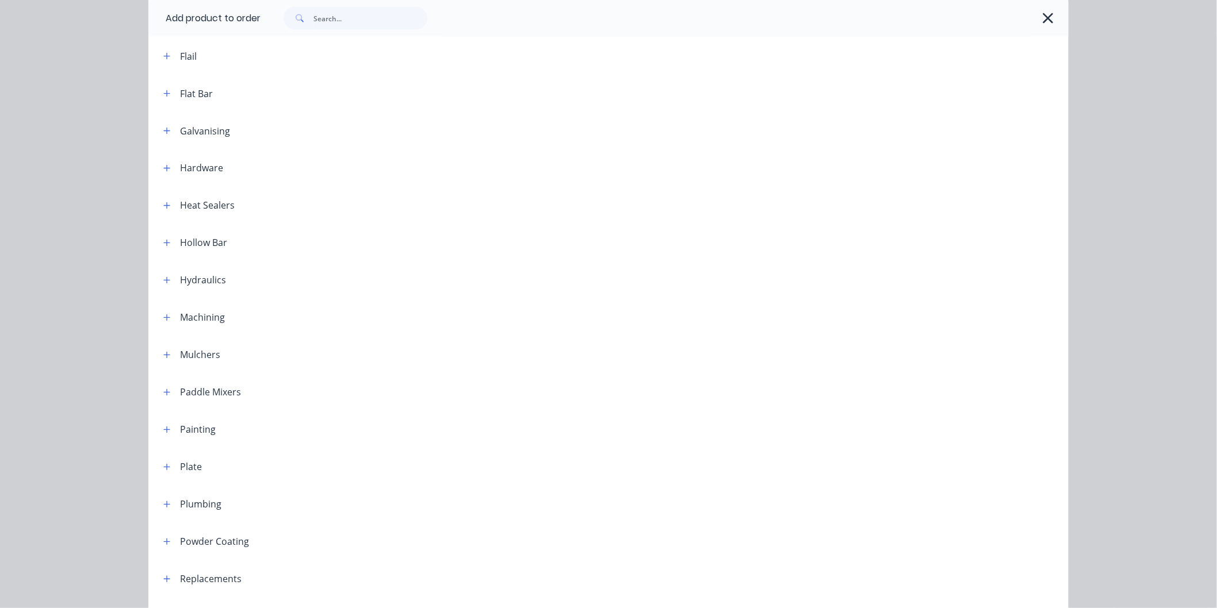
scroll to position [767, 0]
click at [163, 351] on icon "button" at bounding box center [166, 350] width 7 height 8
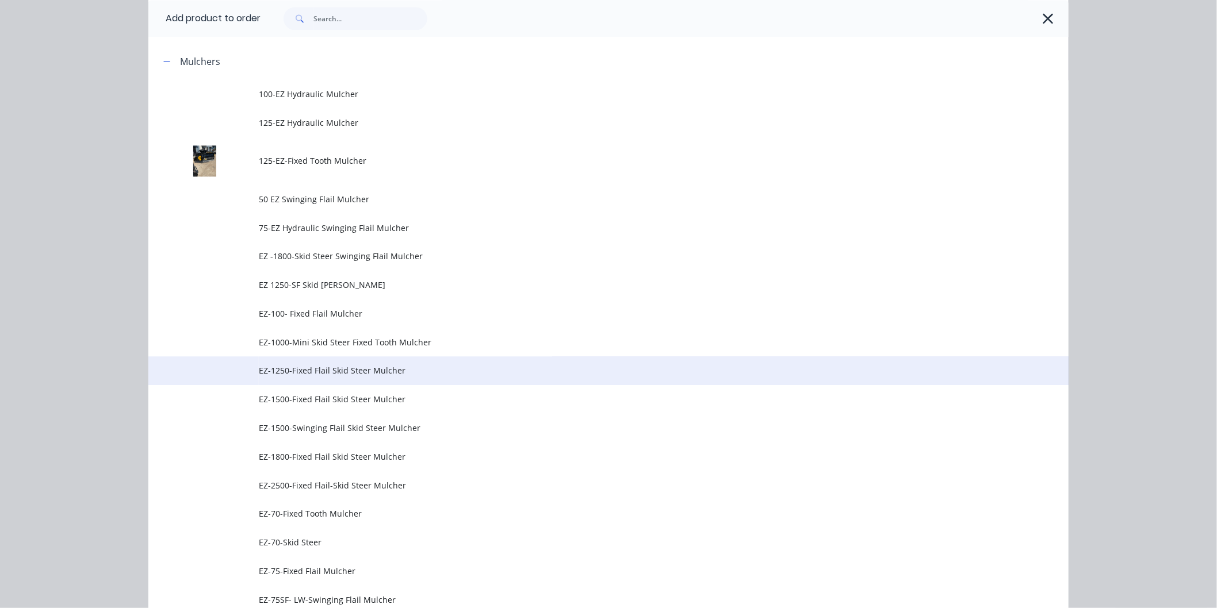
scroll to position [1086, 0]
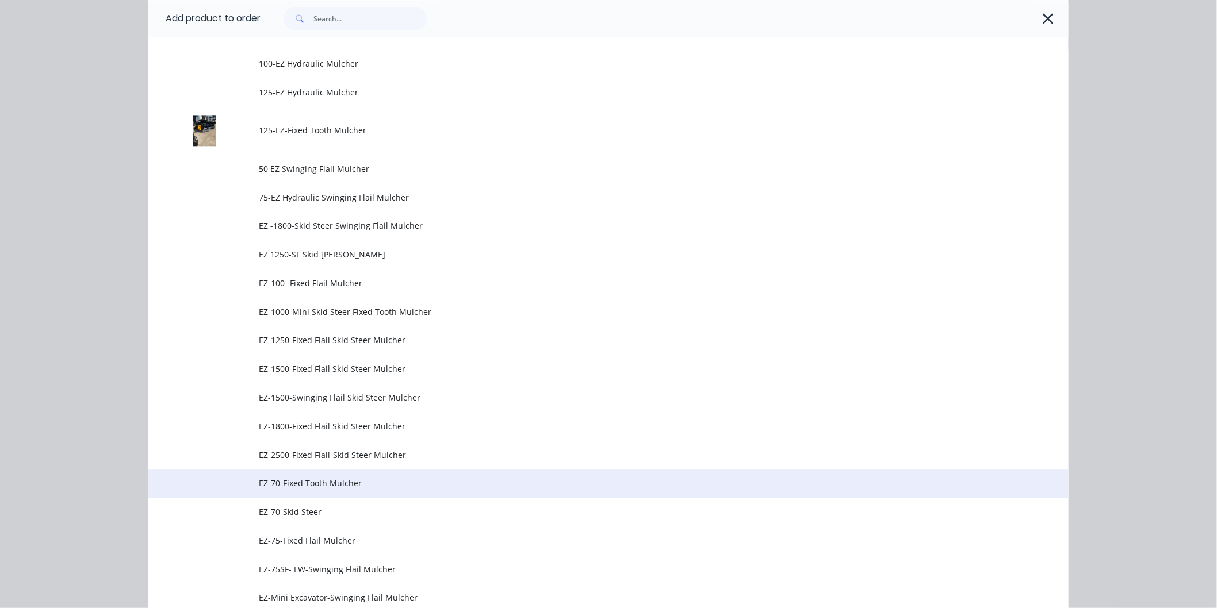
click at [303, 483] on span "EZ-70-Fixed Tooth Mulcher" at bounding box center [583, 483] width 648 height 12
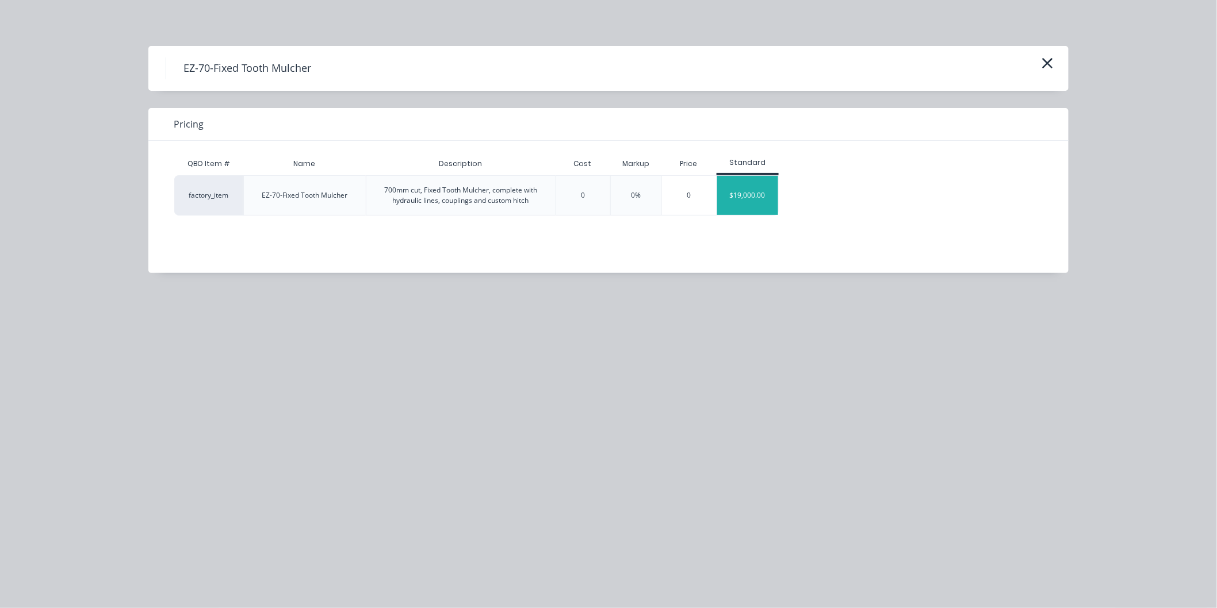
click at [742, 192] on div "$19,000.00" at bounding box center [748, 195] width 62 height 39
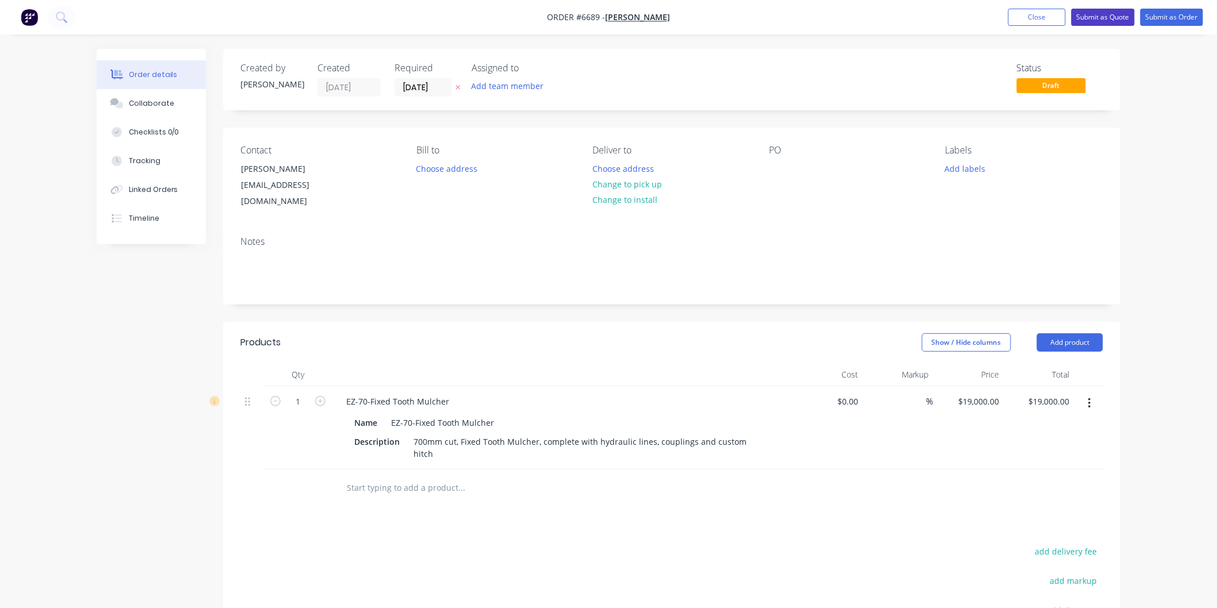
click at [1096, 10] on button "Submit as Quote" at bounding box center [1102, 17] width 63 height 17
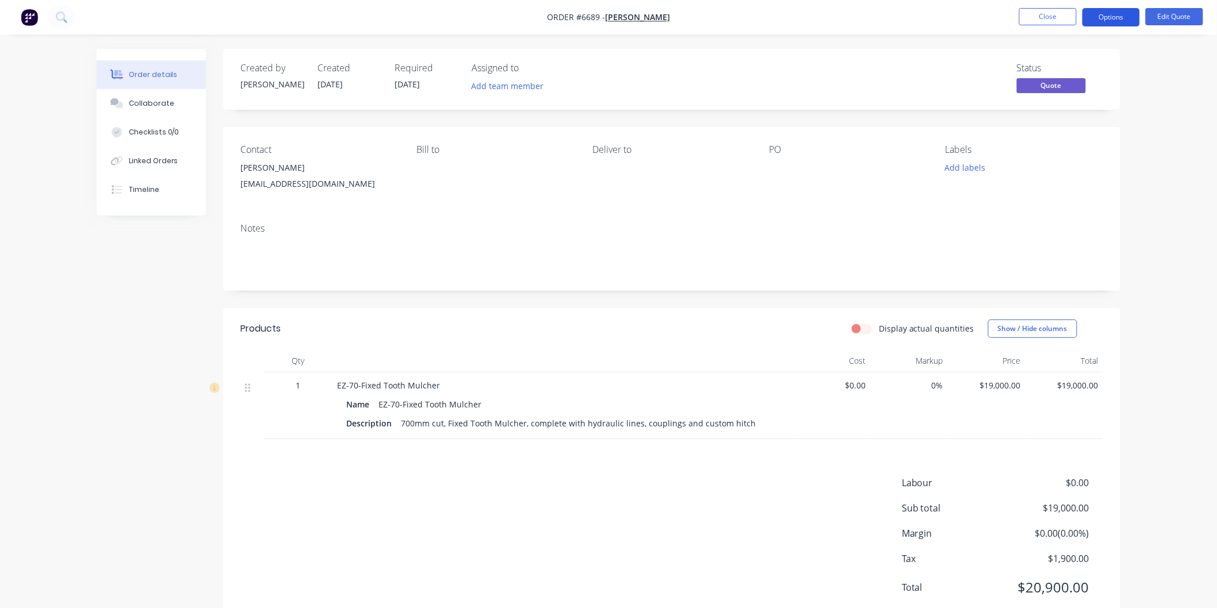
click at [1106, 21] on button "Options" at bounding box center [1111, 17] width 58 height 18
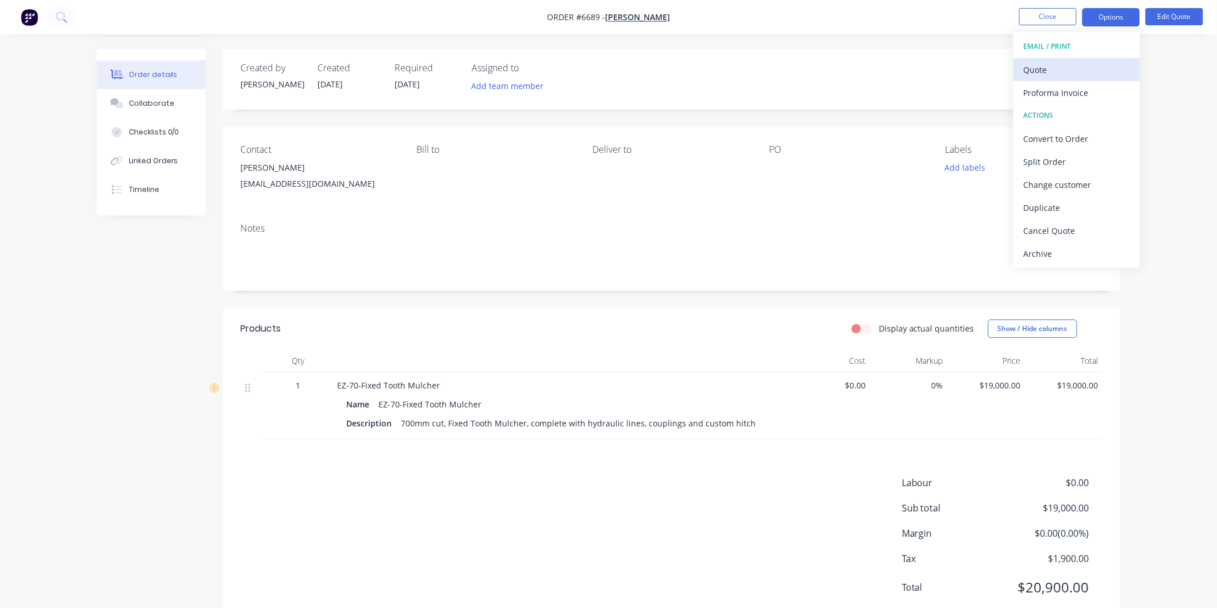
click at [1038, 71] on div "Quote" at bounding box center [1077, 70] width 106 height 17
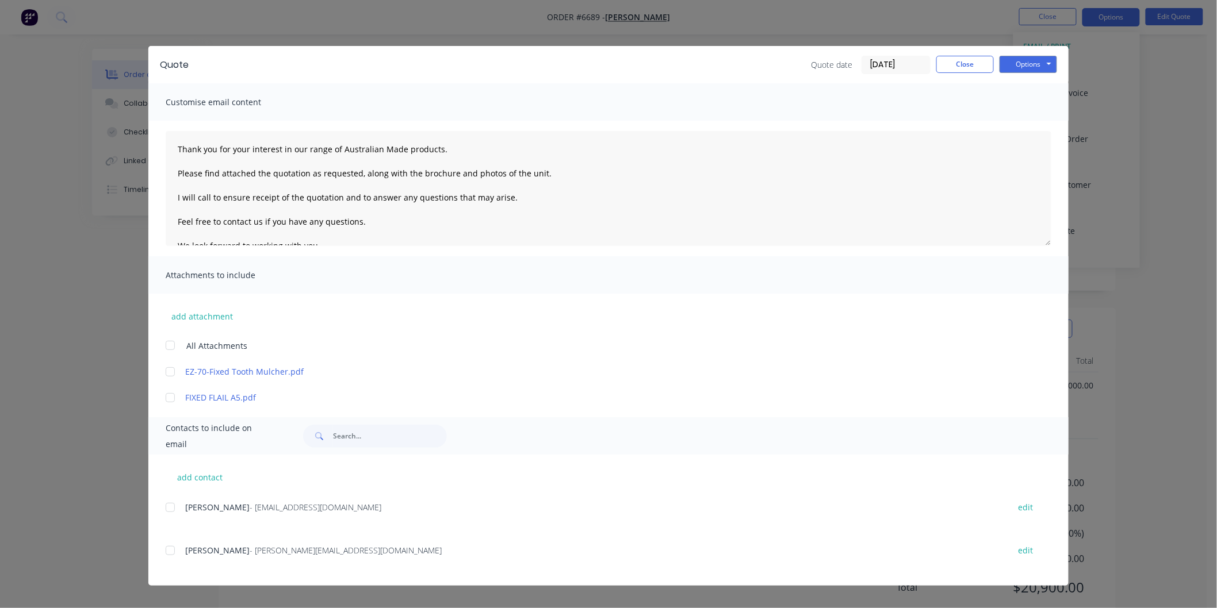
click at [173, 343] on div at bounding box center [170, 345] width 23 height 23
click at [169, 507] on div at bounding box center [170, 507] width 23 height 23
click at [177, 146] on textarea "Thank you for your interest in our range of Australian Made products. Please fi…" at bounding box center [609, 188] width 886 height 115
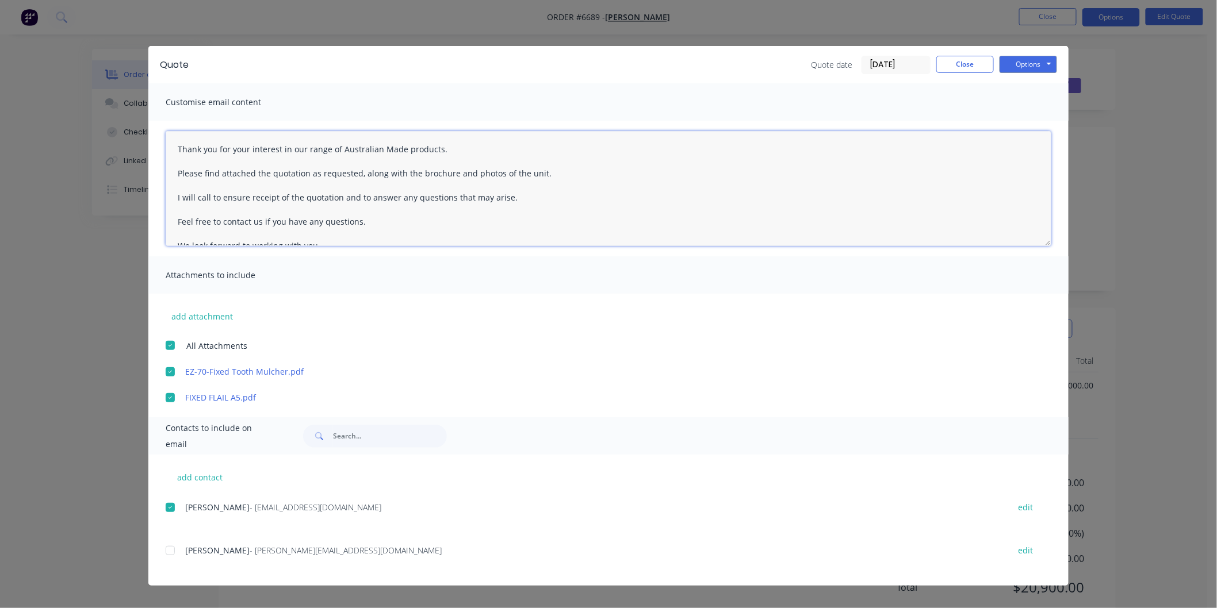
click at [183, 141] on textarea "Thank you for your interest in our range of Australian Made products. Please fi…" at bounding box center [609, 188] width 886 height 115
type textarea "[PERSON_NAME] Thank you for your interest in our range of Australian Made produ…"
click at [1027, 66] on button "Options" at bounding box center [1029, 64] width 58 height 17
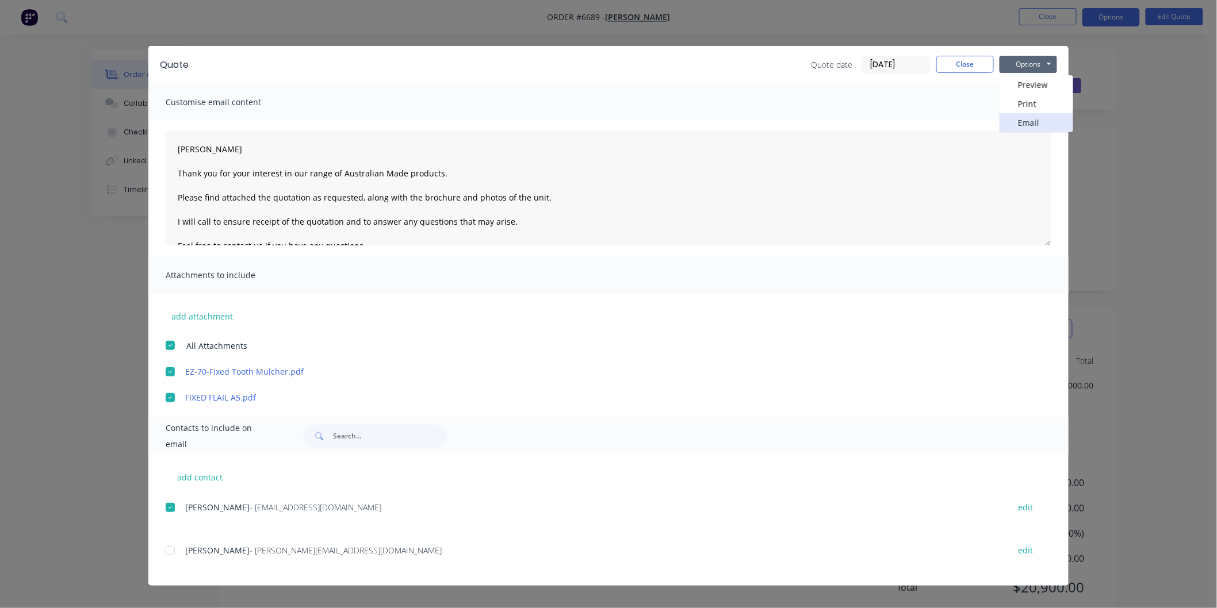
click at [1026, 116] on button "Email" at bounding box center [1037, 122] width 74 height 19
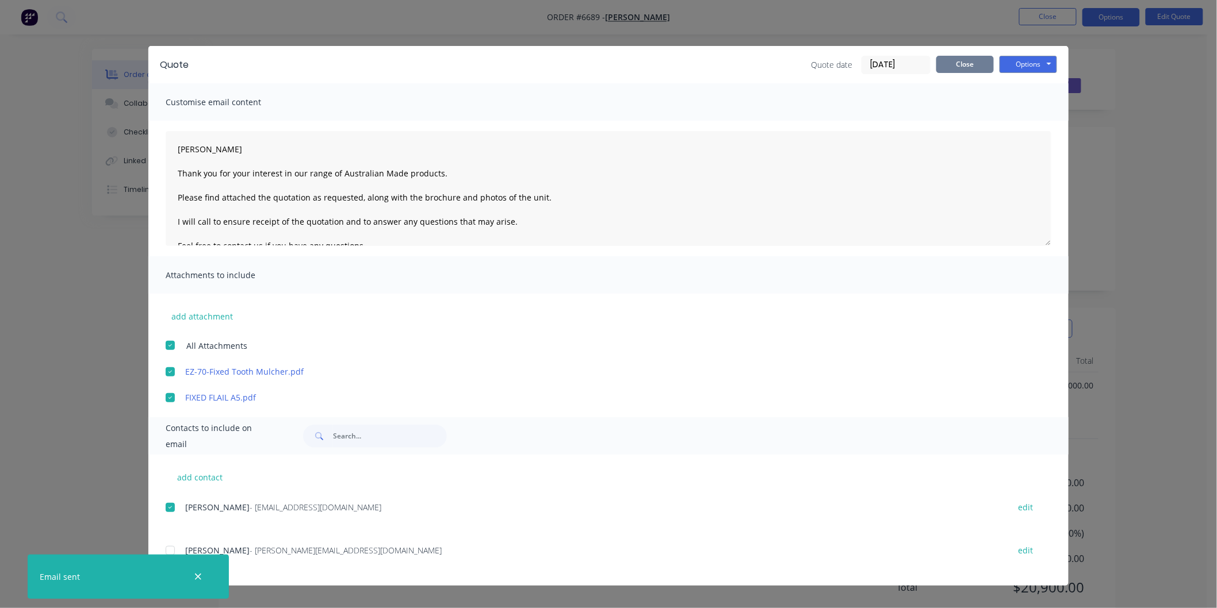
click at [966, 65] on button "Close" at bounding box center [965, 64] width 58 height 17
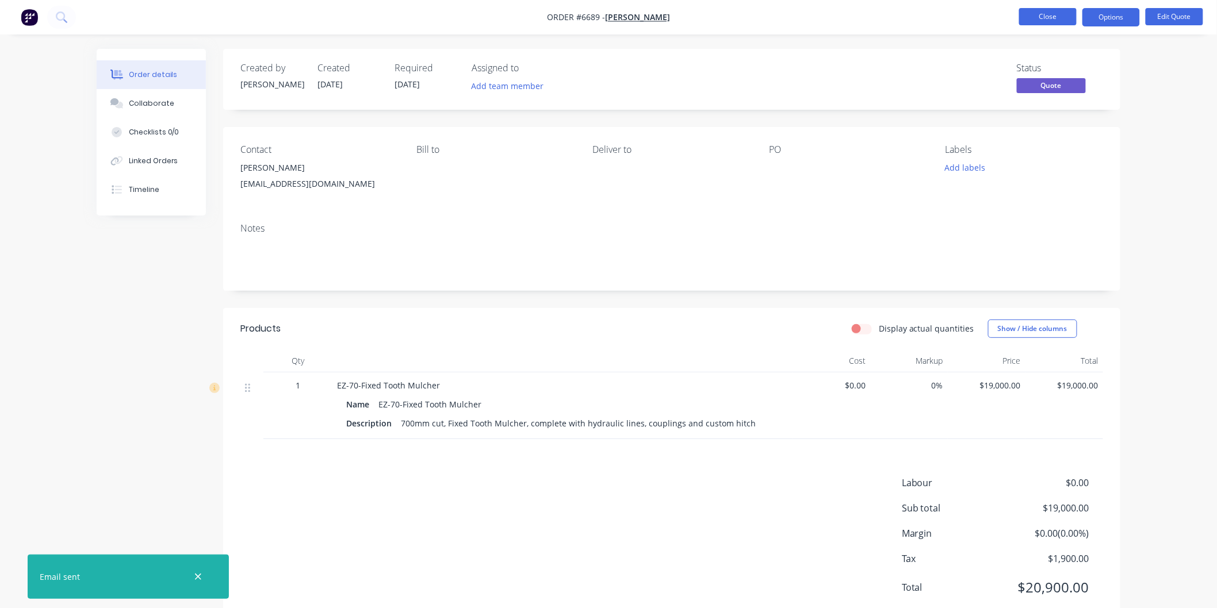
click at [1045, 14] on button "Close" at bounding box center [1048, 16] width 58 height 17
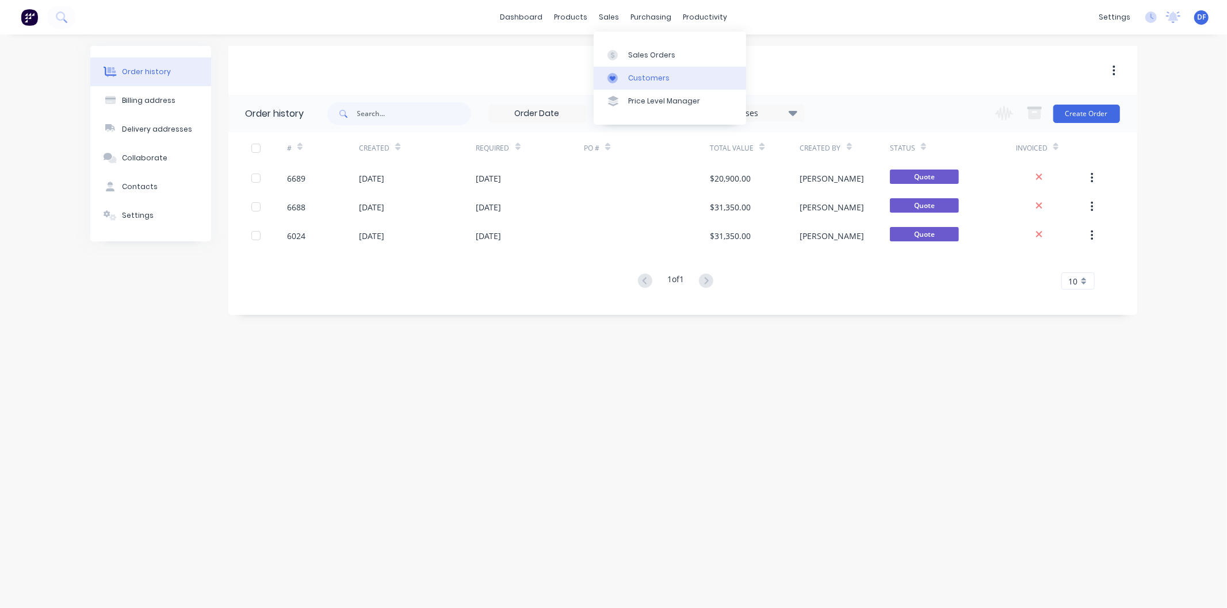
click at [636, 74] on div "Customers" at bounding box center [648, 78] width 41 height 10
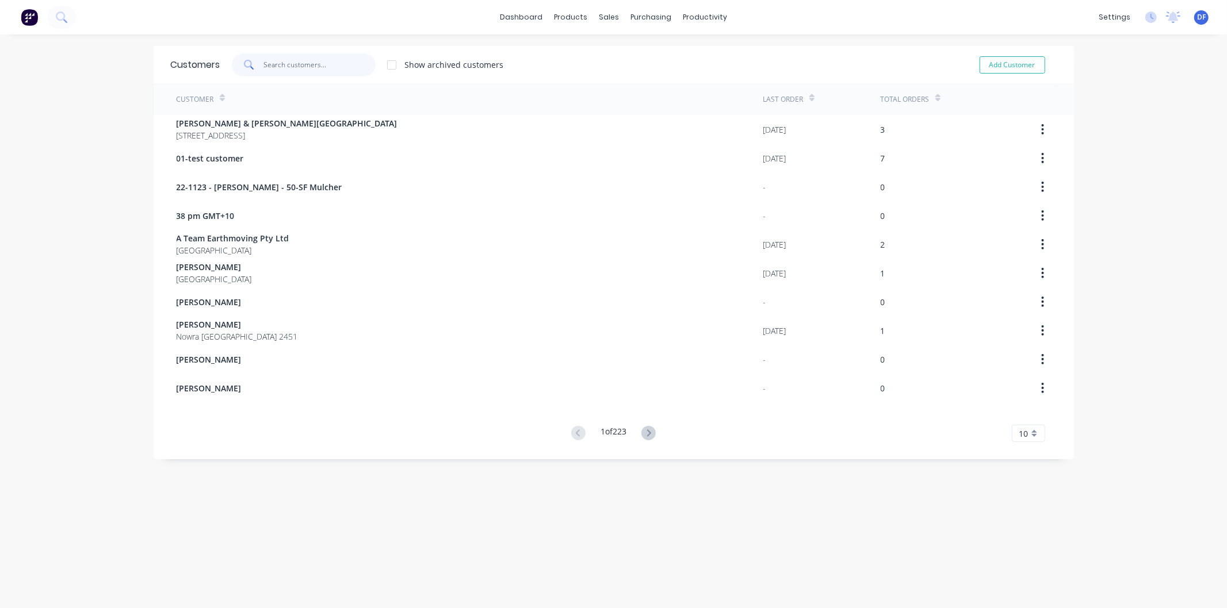
click at [316, 62] on input "text" at bounding box center [319, 64] width 112 height 23
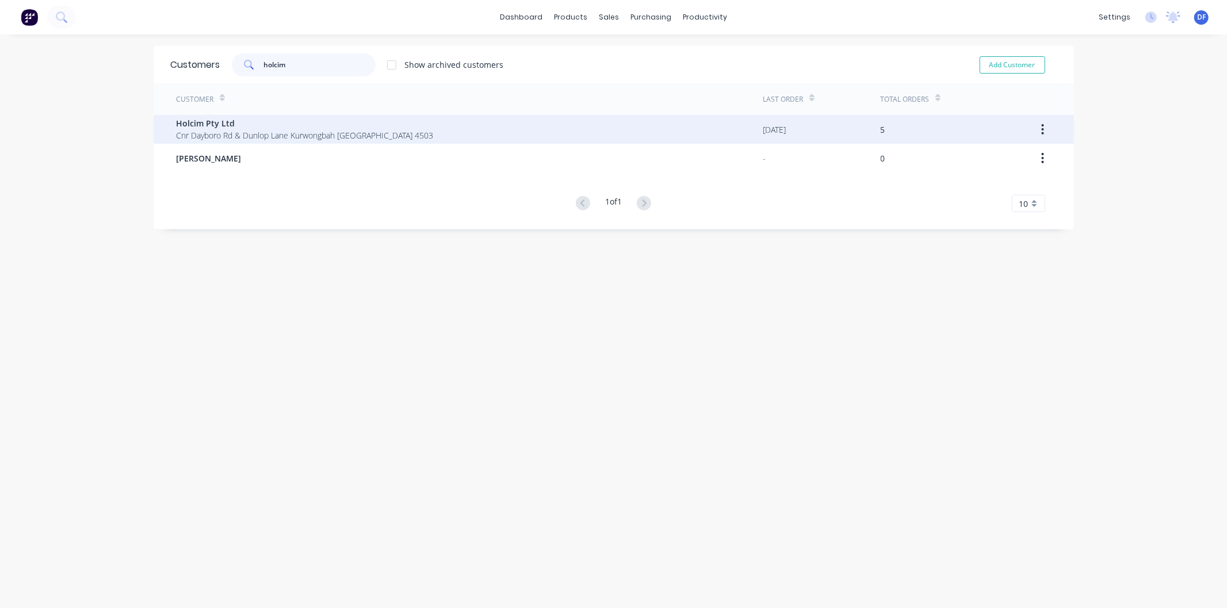
type input "holcim"
click at [216, 134] on span "Cnr Dayboro Rd & Dunlop Lane Kurwongbah [GEOGRAPHIC_DATA] 4503" at bounding box center [305, 135] width 257 height 12
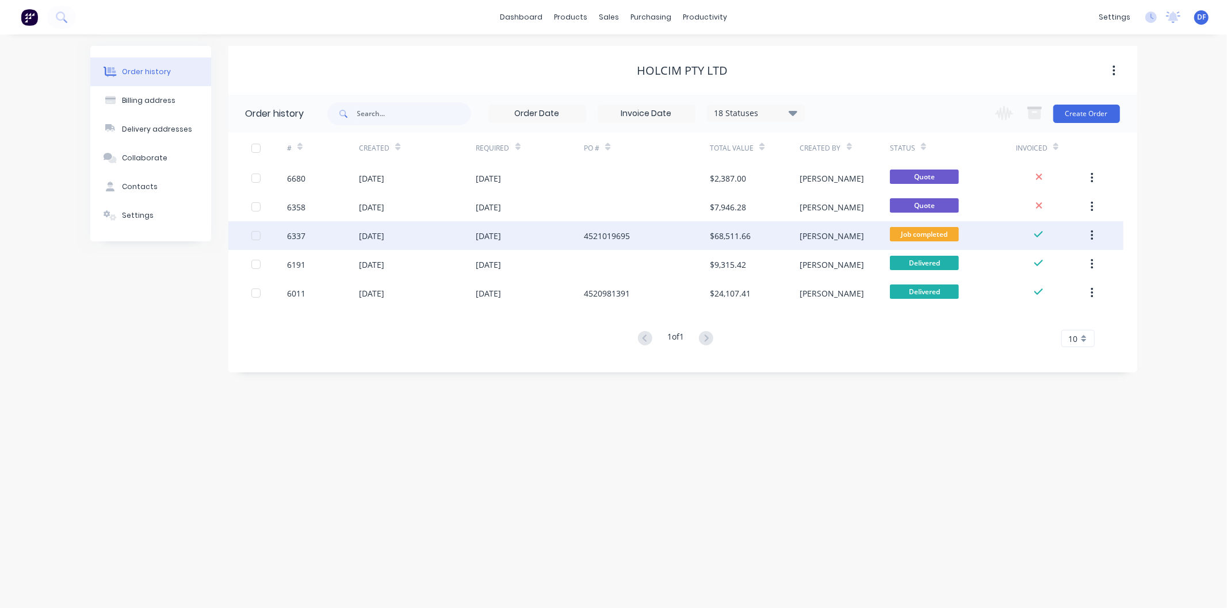
click at [607, 235] on div "4521019695" at bounding box center [607, 236] width 46 height 12
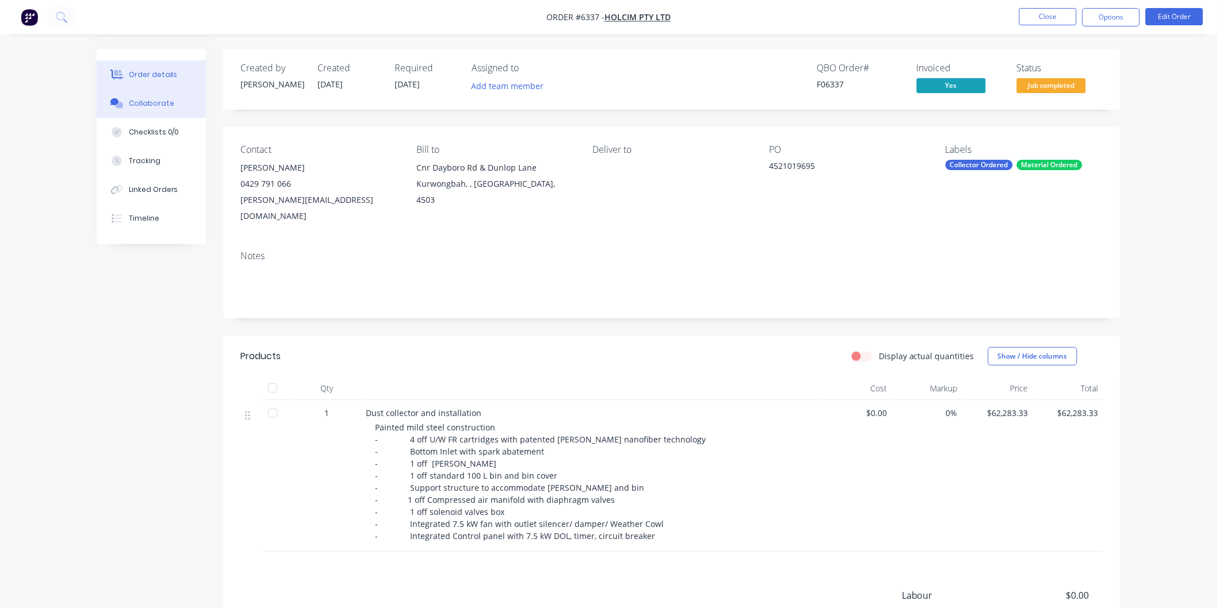
click at [158, 98] on div "Collaborate" at bounding box center [151, 103] width 45 height 10
